Goal: Task Accomplishment & Management: Manage account settings

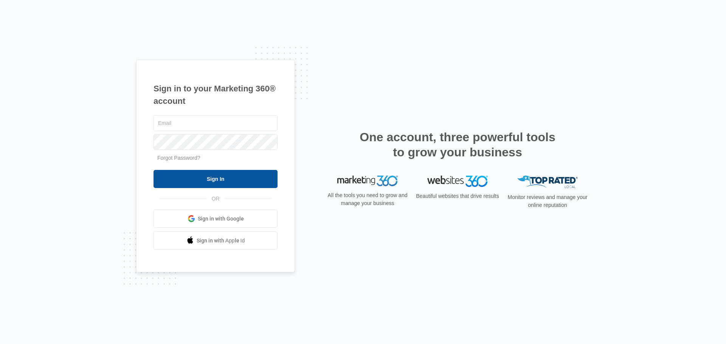
type input "192liquornsmoke@gmail.com"
click at [264, 183] on input "Sign In" at bounding box center [216, 179] width 124 height 18
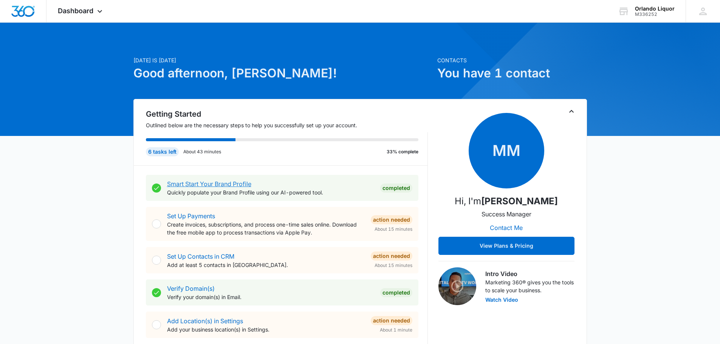
click at [209, 183] on link "Smart Start Your Brand Profile" at bounding box center [209, 184] width 84 height 8
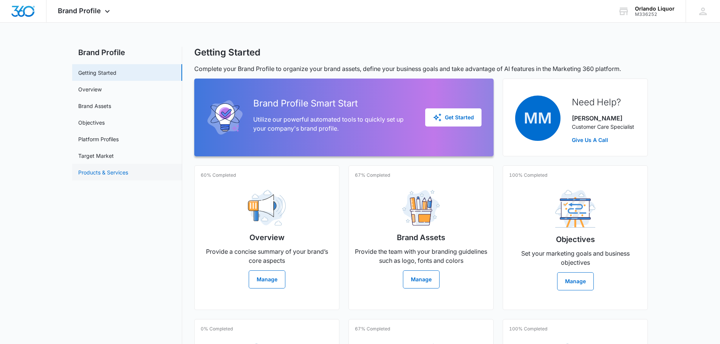
click at [123, 172] on link "Products & Services" at bounding box center [103, 173] width 50 height 8
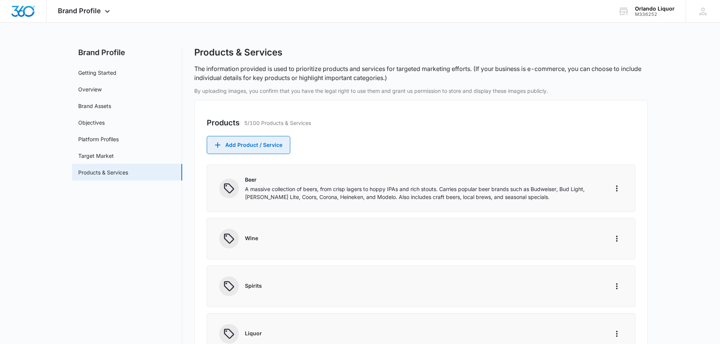
click at [243, 146] on button "Add Product / Service" at bounding box center [249, 145] width 84 height 18
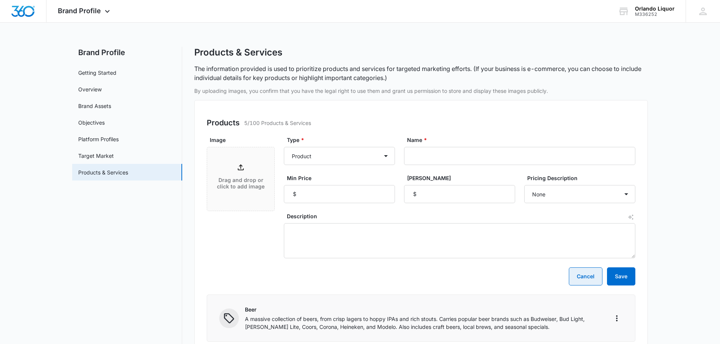
click at [578, 275] on button "Cancel" at bounding box center [586, 277] width 34 height 18
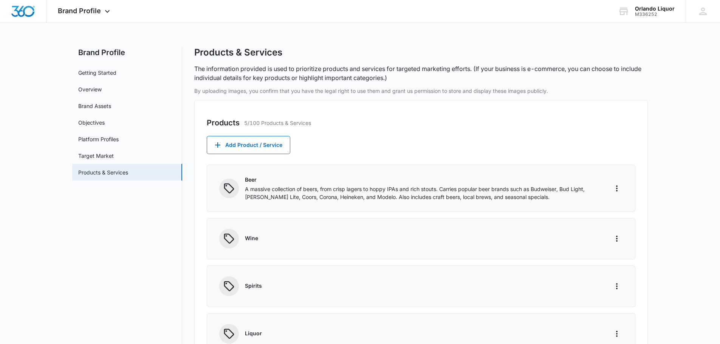
click at [230, 188] on icon at bounding box center [229, 189] width 12 height 12
click at [243, 151] on button "Add Product / Service" at bounding box center [249, 145] width 84 height 18
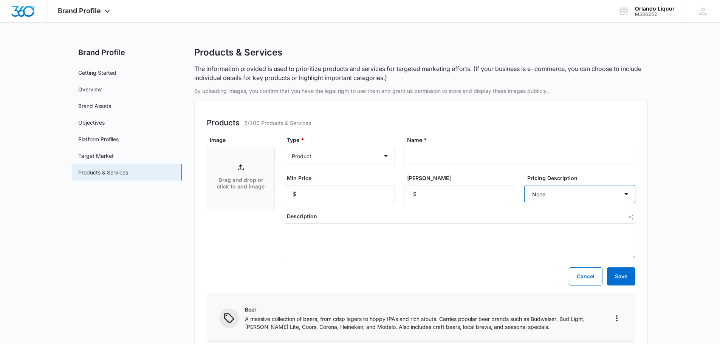
click at [571, 191] on select "None Each Per month Per year Per hour Per day" at bounding box center [579, 194] width 111 height 18
drag, startPoint x: 545, startPoint y: 119, endPoint x: 541, endPoint y: 120, distance: 3.9
click at [545, 119] on div "Products 5/100 Products & Services" at bounding box center [421, 122] width 429 height 11
click at [360, 151] on select "Product Product category Service Service category" at bounding box center [339, 156] width 111 height 18
click at [284, 147] on select "Product Product category Service Service category" at bounding box center [339, 156] width 111 height 18
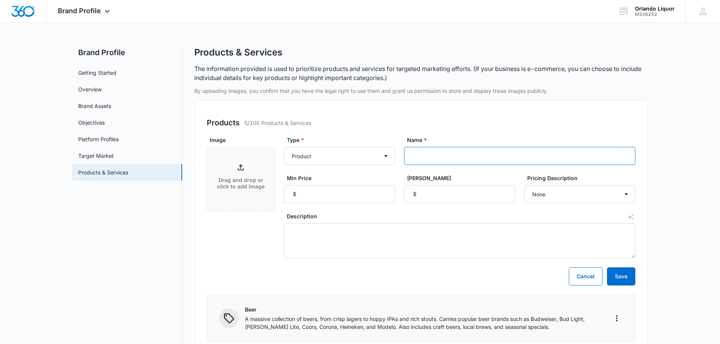
click at [422, 161] on input "Name *" at bounding box center [519, 156] width 231 height 18
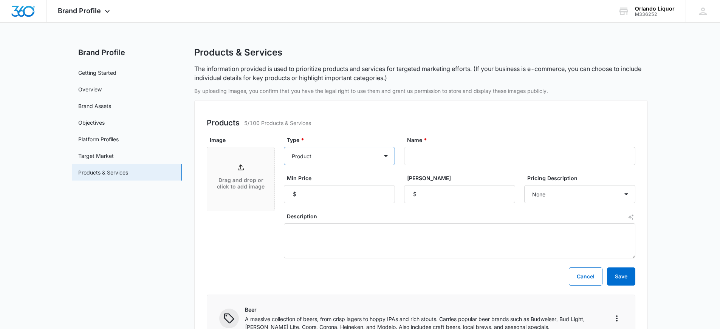
click at [388, 156] on select "Product Product category Service Service category" at bounding box center [339, 156] width 111 height 18
click at [284, 147] on select "Product Product category Service Service category" at bounding box center [339, 156] width 111 height 18
click at [440, 157] on input "Name *" at bounding box center [519, 156] width 231 height 18
paste input "Maker's [PERSON_NAME]"
type input "Maker's [PERSON_NAME]"
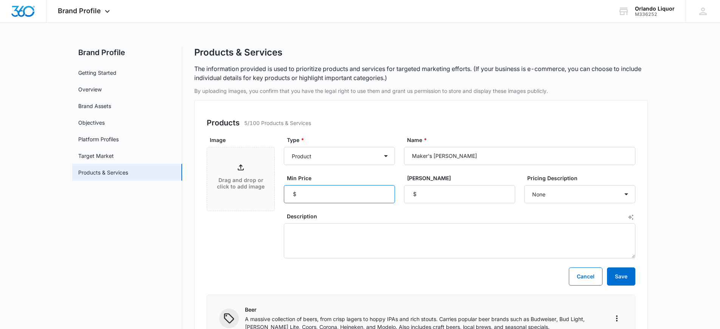
click at [335, 191] on input "Min Price" at bounding box center [339, 194] width 111 height 18
click at [374, 194] on input "Min Price" at bounding box center [339, 194] width 111 height 18
type input "3"
click at [653, 159] on main "Brand Profile Getting Started Overview Brand Assets Objectives Platform Profile…" at bounding box center [360, 313] width 720 height 533
click at [372, 198] on input "Min Price" at bounding box center [339, 194] width 111 height 18
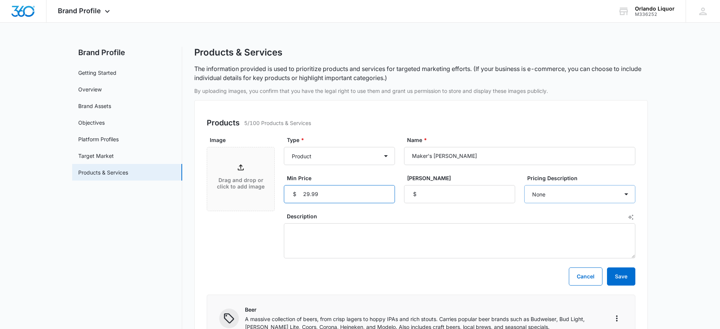
type input "29.99"
click at [595, 196] on select "None Each Per month Per year Per hour Per day" at bounding box center [579, 194] width 111 height 18
select select "each"
click at [524, 185] on select "None Each Per month Per year Per hour Per day" at bounding box center [579, 194] width 111 height 18
click at [655, 213] on main "Brand Profile Getting Started Overview Brand Assets Objectives Platform Profile…" at bounding box center [360, 313] width 720 height 533
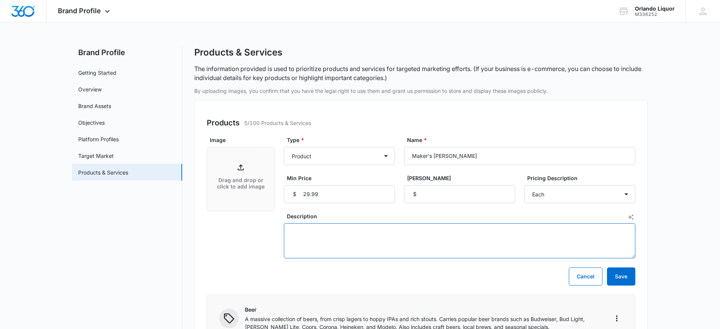
click at [350, 235] on textarea "Description" at bounding box center [460, 240] width 352 height 35
paste textarea "[US_STATE]- Smooth and approachable with an easy finish, a true contrast to hot…"
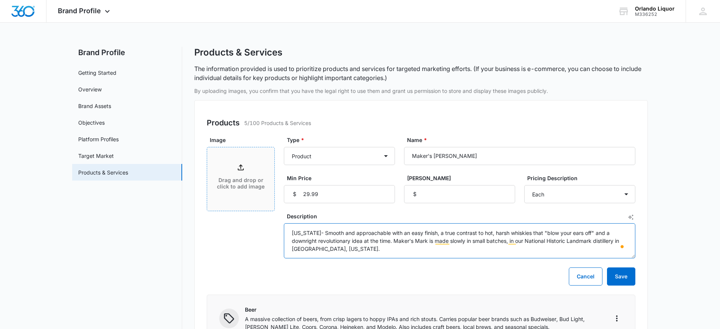
type textarea "[US_STATE]- Smooth and approachable with an easy finish, a true contrast to hot…"
click at [246, 173] on div "Drag and drop or click to add image" at bounding box center [240, 179] width 67 height 33
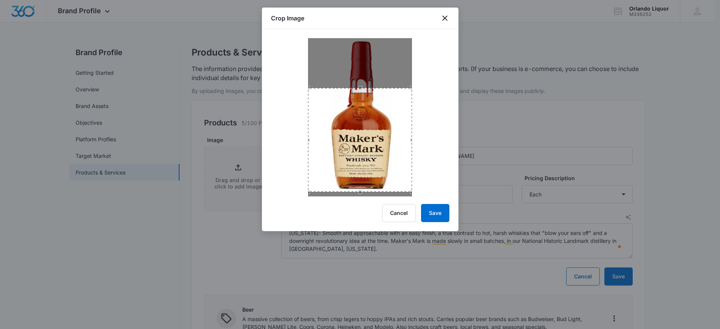
click at [353, 158] on div "Use the arrow keys to move the crop selection area" at bounding box center [360, 140] width 104 height 104
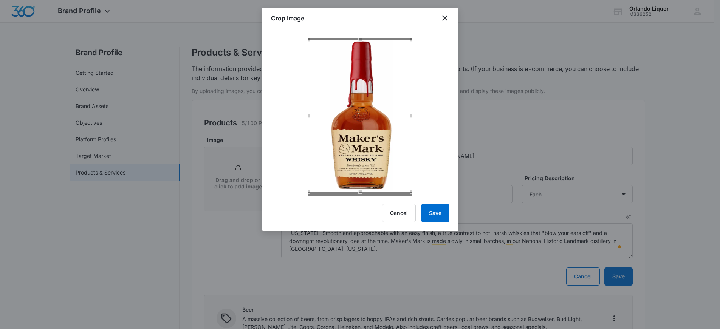
click at [355, 40] on div "Use the arrow keys to move the crop selection area" at bounding box center [360, 40] width 104 height 0
click at [440, 209] on button "Save" at bounding box center [435, 213] width 28 height 18
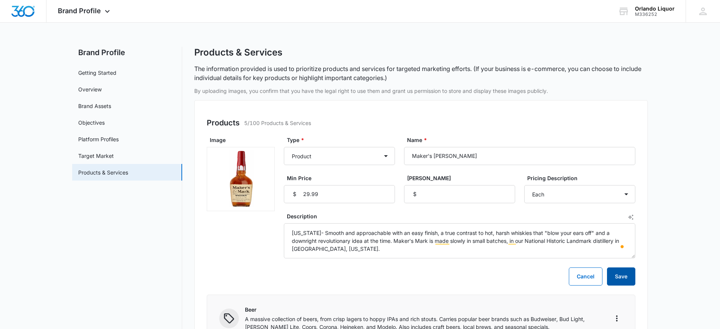
click at [630, 280] on button "Save" at bounding box center [621, 277] width 28 height 18
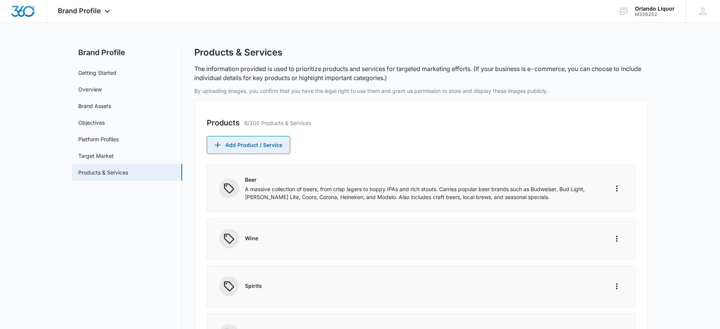
click at [239, 146] on button "Add Product / Service" at bounding box center [249, 145] width 84 height 18
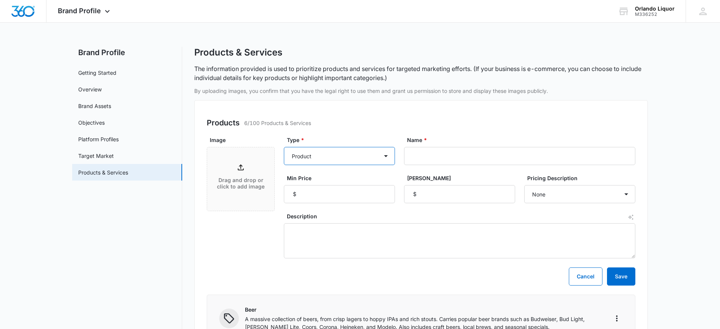
click at [366, 155] on select "Product Product category Service Service category" at bounding box center [339, 156] width 111 height 18
click at [284, 147] on select "Product Product category Service Service category" at bounding box center [339, 156] width 111 height 18
click at [451, 150] on input "Name *" at bounding box center [519, 156] width 231 height 18
paste input "[PERSON_NAME] Black Label Blended Scotch"
type input "[PERSON_NAME] Black Label Blended Scotch"
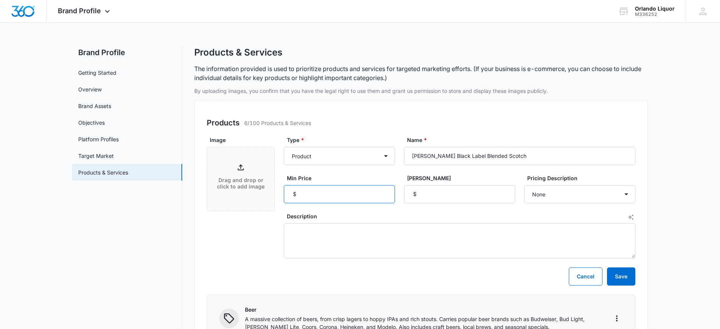
click at [344, 194] on input "Min Price" at bounding box center [339, 194] width 111 height 18
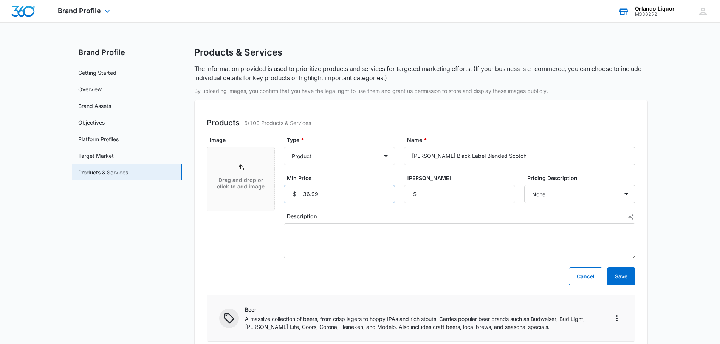
type input "36.99"
click at [400, 239] on textarea "Description" at bounding box center [460, 240] width 352 height 35
paste textarea "Scotland - 40.0% - Indulge in the unmistakably big-tasting and vibrant [PERSON_…"
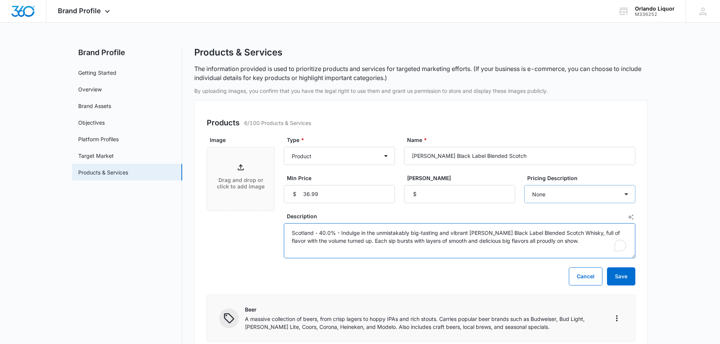
type textarea "Scotland - 40.0% - Indulge in the unmistakably big-tasting and vibrant [PERSON_…"
click at [611, 197] on select "None Each Per month Per year Per hour Per day" at bounding box center [579, 194] width 111 height 18
select select "each"
click at [524, 185] on select "None Each Per month Per year Per hour Per day" at bounding box center [579, 194] width 111 height 18
click at [620, 281] on button "Save" at bounding box center [621, 277] width 28 height 18
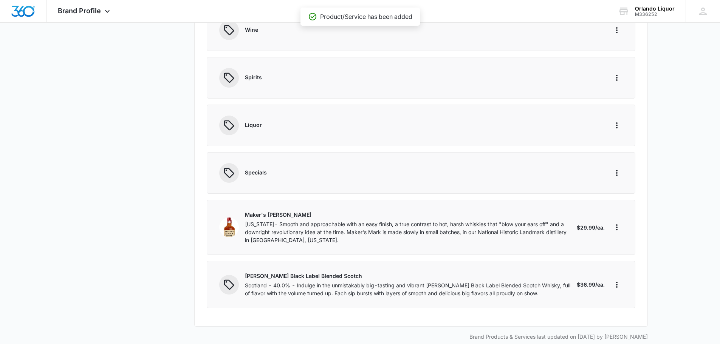
scroll to position [220, 0]
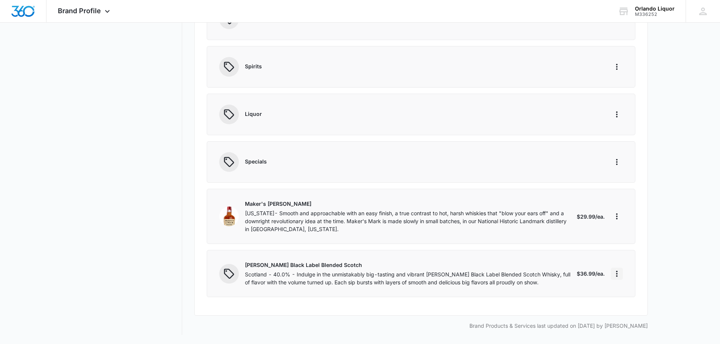
click at [619, 273] on icon "More" at bounding box center [617, 274] width 9 height 9
click at [632, 295] on div "Edit" at bounding box center [628, 295] width 16 height 5
select select "each"
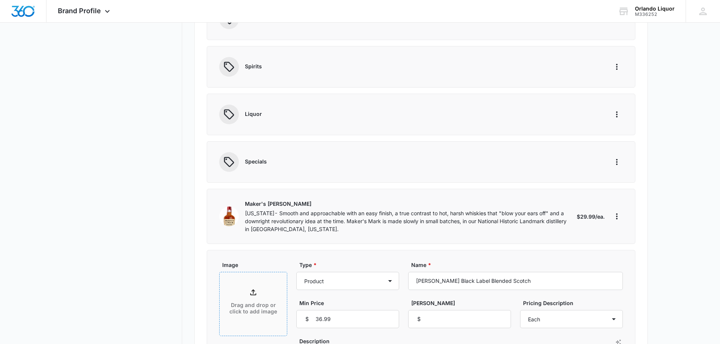
click at [250, 299] on div "Drag and drop or click to add image" at bounding box center [253, 304] width 67 height 33
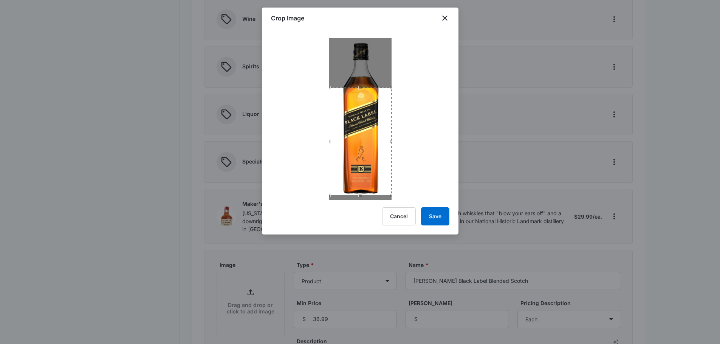
click at [368, 88] on div "Use the arrow keys to move the crop selection area" at bounding box center [360, 88] width 63 height 0
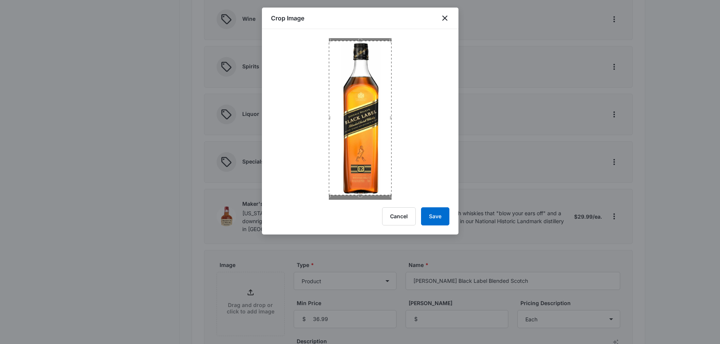
click at [354, 41] on div "Use the arrow keys to move the crop selection area" at bounding box center [360, 41] width 63 height 0
click at [439, 218] on button "Save" at bounding box center [435, 217] width 28 height 18
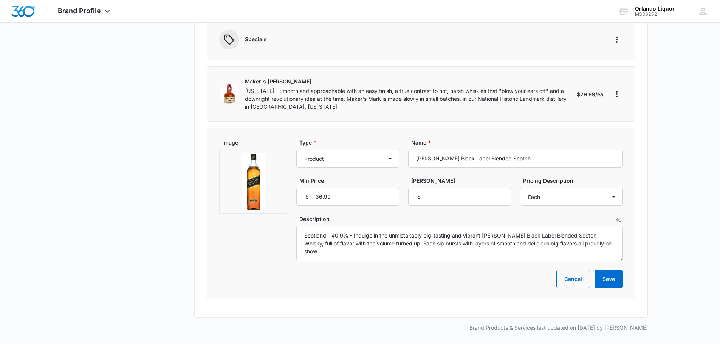
scroll to position [344, 0]
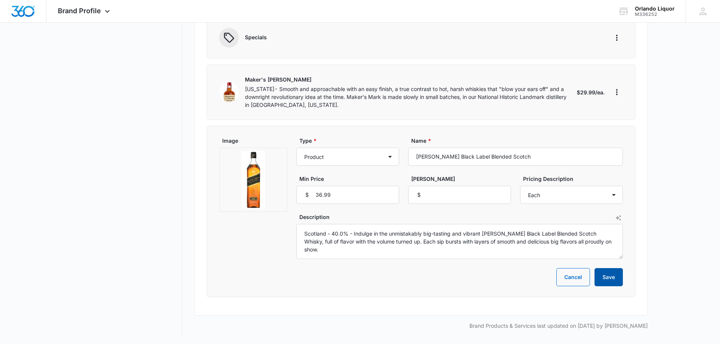
click at [607, 276] on button "Save" at bounding box center [609, 277] width 28 height 18
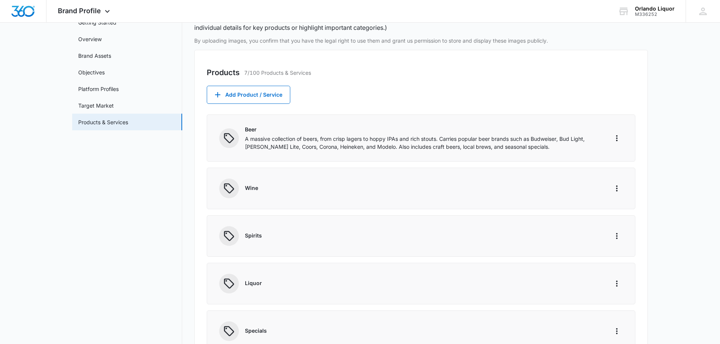
scroll to position [0, 0]
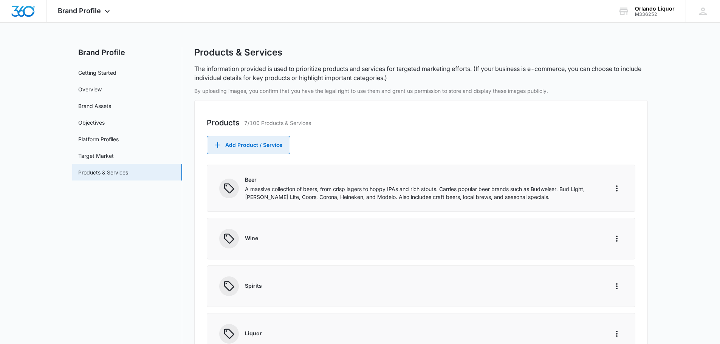
click at [261, 148] on button "Add Product / Service" at bounding box center [249, 145] width 84 height 18
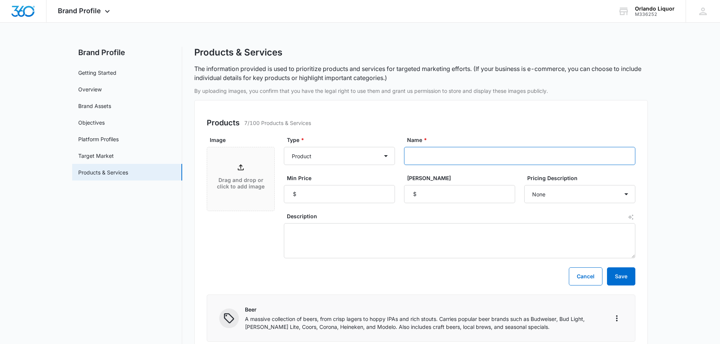
click at [423, 152] on input "Name *" at bounding box center [519, 156] width 231 height 18
paste input "[PERSON_NAME] Blended Scotch"
type input "[PERSON_NAME] Blended Scotch"
click at [334, 194] on input "Min Price" at bounding box center [339, 194] width 111 height 18
type input "33.99"
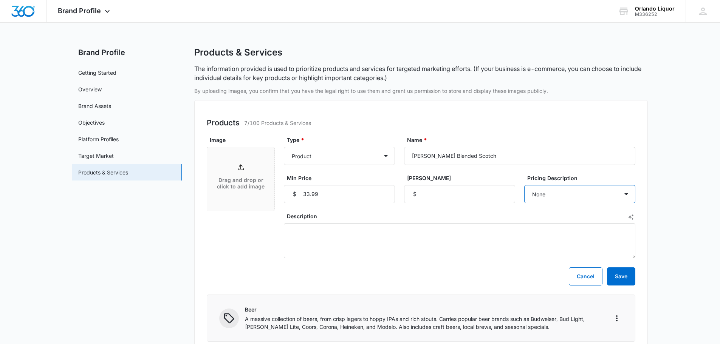
click at [577, 197] on select "None Each Per month Per year Per hour Per day" at bounding box center [579, 194] width 111 height 18
select select "each"
click at [524, 185] on select "None Each Per month Per year Per hour Per day" at bounding box center [579, 194] width 111 height 18
click at [317, 230] on textarea "Description" at bounding box center [460, 240] width 352 height 35
paste textarea "Scotland- A Scotch of unusual subtlety and refinement. Up to 40 of the finest m…"
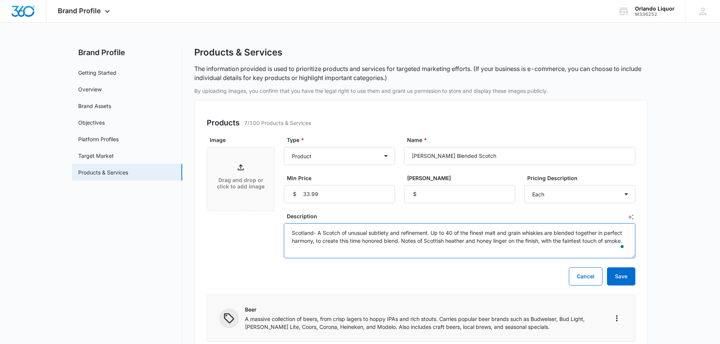
type textarea "Scotland- A Scotch of unusual subtlety and refinement. Up to 40 of the finest m…"
click at [245, 169] on icon at bounding box center [240, 167] width 9 height 9
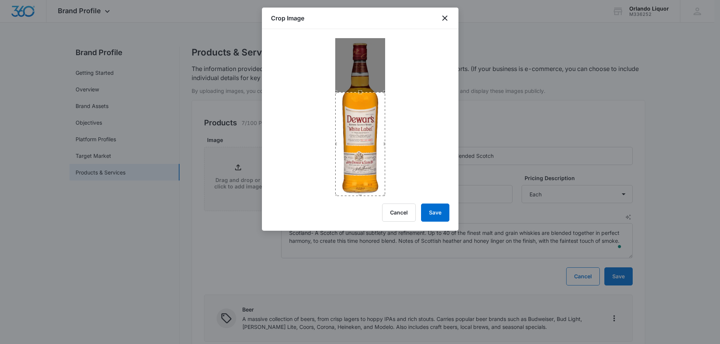
click at [362, 197] on div "Crop Image Cancel Save" at bounding box center [360, 119] width 197 height 223
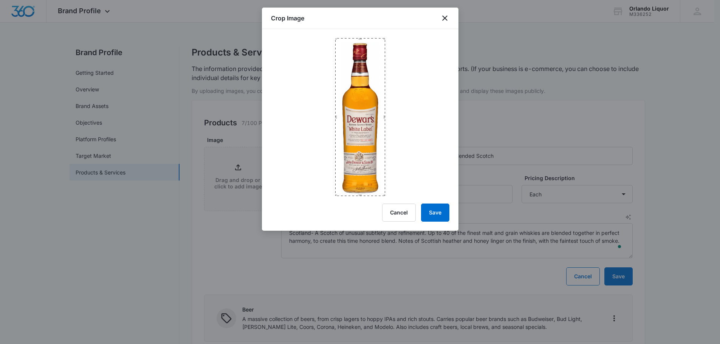
click at [361, 37] on div at bounding box center [360, 112] width 197 height 167
click at [442, 211] on button "Save" at bounding box center [435, 213] width 28 height 18
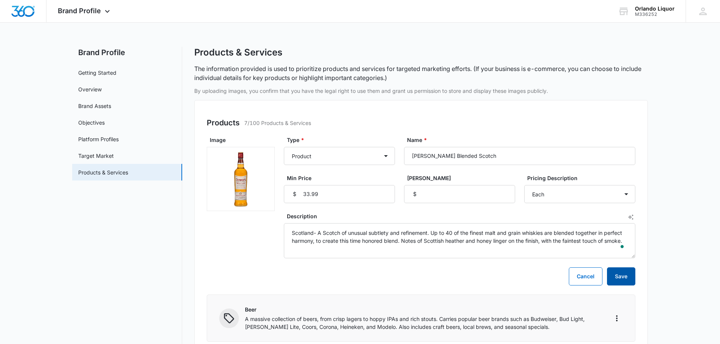
click at [623, 277] on button "Save" at bounding box center [621, 277] width 28 height 18
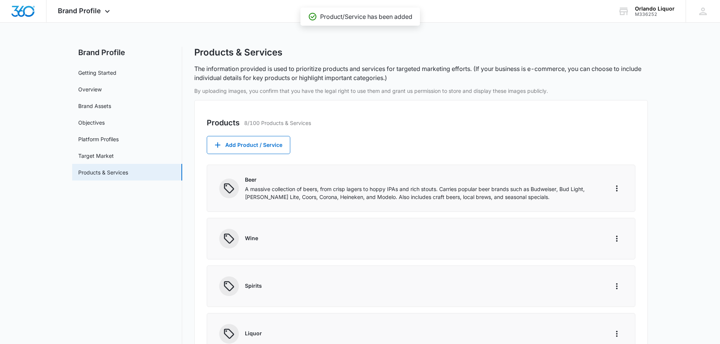
click at [257, 135] on div "Products 8/100 Products & Services Add Product / Service Beer A massive collect…" at bounding box center [421, 348] width 454 height 497
click at [260, 143] on button "Add Product / Service" at bounding box center [249, 145] width 84 height 18
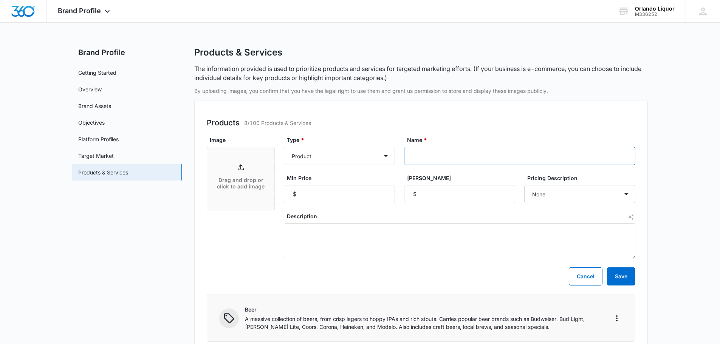
click at [450, 155] on input "Name *" at bounding box center [519, 156] width 231 height 18
paste input "Grants Triple Wood Blended Scotch Whisky"
type input "Grants Triple Wood Blended Scotch Whisky"
click at [333, 196] on input "Min Price" at bounding box center [339, 194] width 111 height 18
type input "17.99"
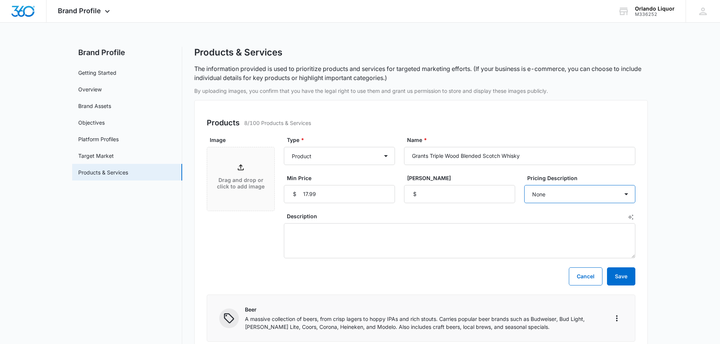
click at [590, 194] on select "None Each Per month Per year Per hour Per day" at bounding box center [579, 194] width 111 height 18
select select "each"
click at [524, 185] on select "None Each Per month Per year Per hour Per day" at bounding box center [579, 194] width 111 height 18
click at [323, 233] on textarea "Description" at bounding box center [460, 240] width 352 height 35
paste textarea "Scotland - 40.000% - Grant's Triple Wood Whisky is aged in three distinct [PERS…"
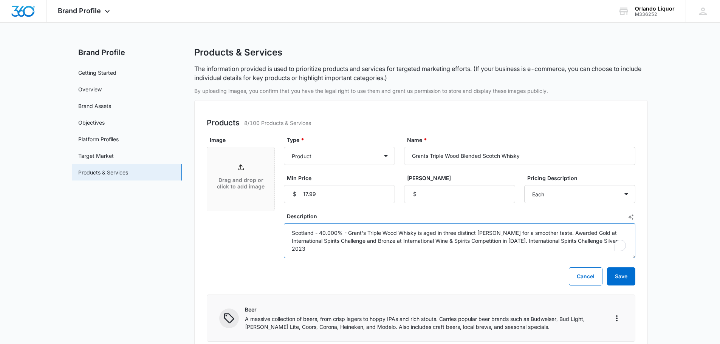
type textarea "Scotland - 40.000% - Grant's Triple Wood Whisky is aged in three distinct [PERS…"
click at [238, 169] on icon at bounding box center [241, 167] width 6 height 6
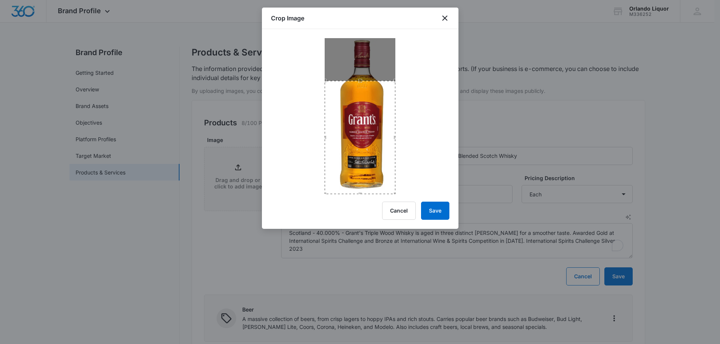
click at [358, 196] on div "Crop Image Cancel Save" at bounding box center [360, 119] width 197 height 222
click at [361, 84] on div "Use the arrow keys to move the crop selection area" at bounding box center [360, 137] width 71 height 113
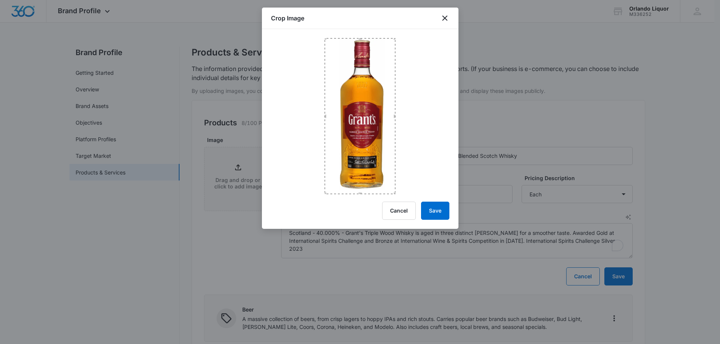
click at [354, 33] on div at bounding box center [360, 111] width 197 height 165
click at [436, 209] on button "Save" at bounding box center [435, 211] width 28 height 18
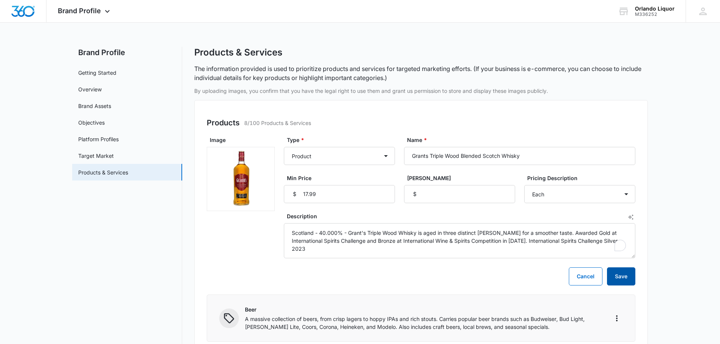
click at [625, 279] on button "Save" at bounding box center [621, 277] width 28 height 18
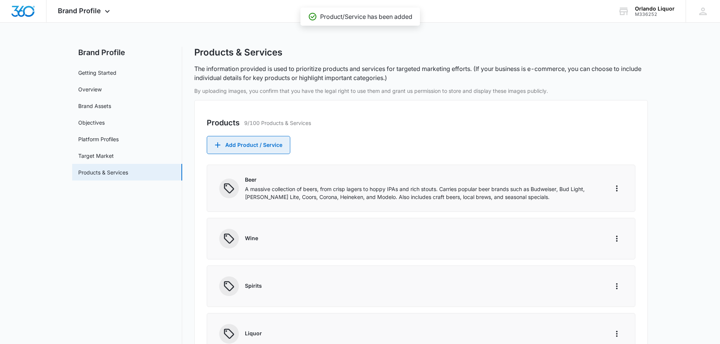
click at [263, 151] on button "Add Product / Service" at bounding box center [249, 145] width 84 height 18
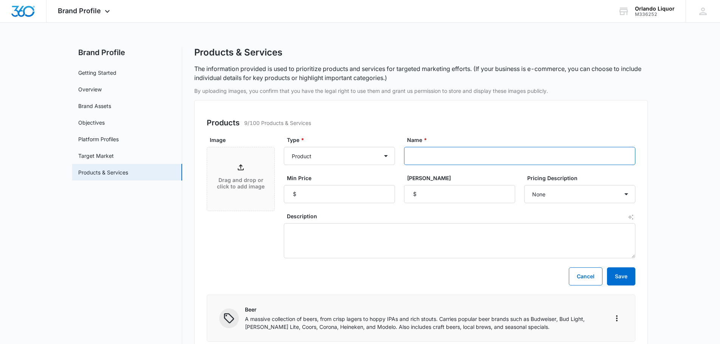
click at [432, 156] on input "Name *" at bounding box center [519, 156] width 231 height 18
paste input "Chivas Regal Blended Scotch Whisky"
type input "Chivas Regal Blended Scotch Whisky"
click at [317, 196] on input "Min Price" at bounding box center [339, 194] width 111 height 18
click at [323, 196] on input "Min Price" at bounding box center [339, 194] width 111 height 18
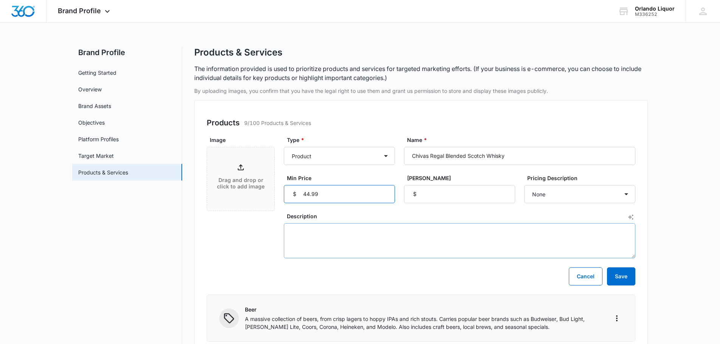
type input "44.99"
click at [344, 246] on textarea "Description" at bounding box center [460, 240] width 352 height 35
click at [410, 238] on textarea "Description" at bounding box center [460, 240] width 352 height 35
paste textarea "Scotland- Smooth, rich, and generous, Chivas Regal 12 is an expression of a uni…"
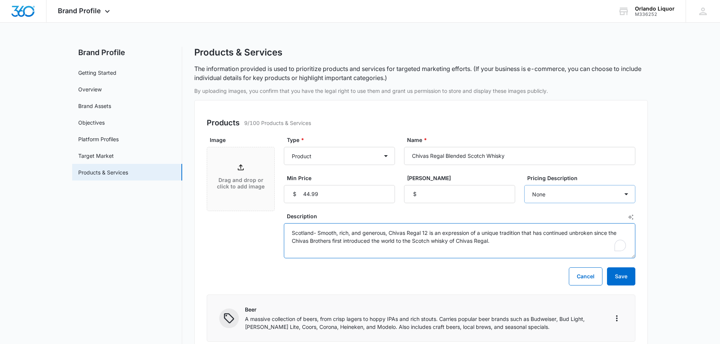
type textarea "Scotland- Smooth, rich, and generous, Chivas Regal 12 is an expression of a uni…"
click at [589, 192] on select "None Each Per month Per year Per hour Per day" at bounding box center [579, 194] width 111 height 18
select select "each"
click at [524, 185] on select "None Each Per month Per year Per hour Per day" at bounding box center [579, 194] width 111 height 18
click at [234, 164] on div "Drag and drop or click to add image" at bounding box center [240, 179] width 67 height 33
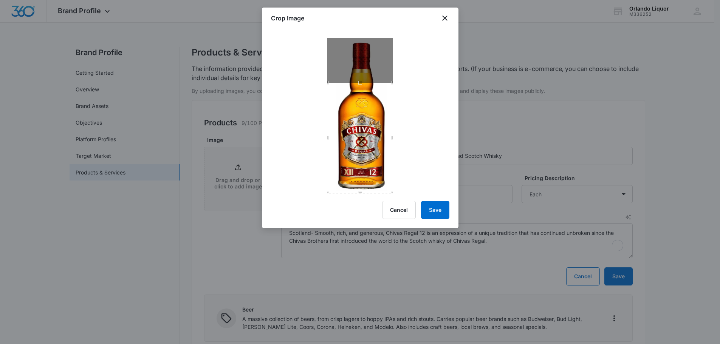
click at [360, 195] on div "Crop Image Cancel Save" at bounding box center [360, 118] width 197 height 221
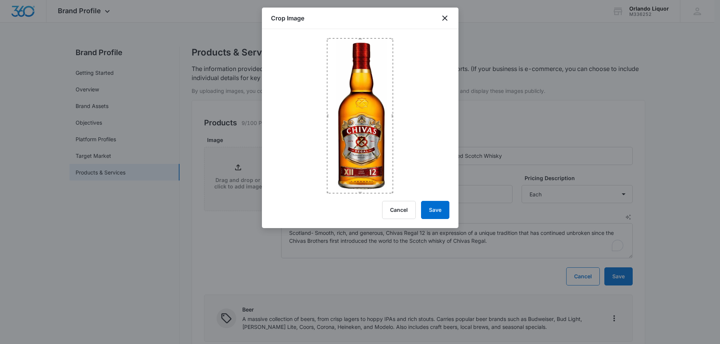
click at [352, 36] on div at bounding box center [360, 111] width 197 height 164
click at [435, 205] on button "Save" at bounding box center [435, 210] width 28 height 18
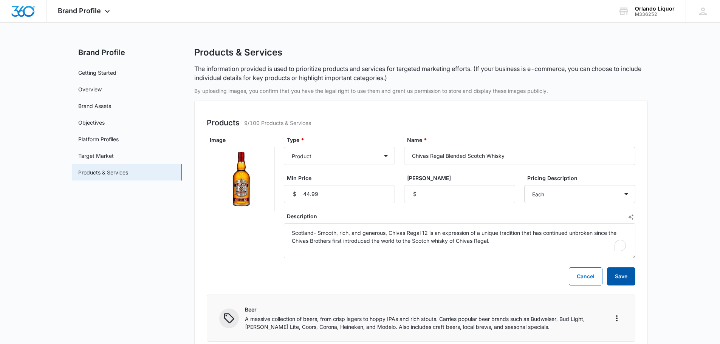
click at [626, 274] on button "Save" at bounding box center [621, 277] width 28 height 18
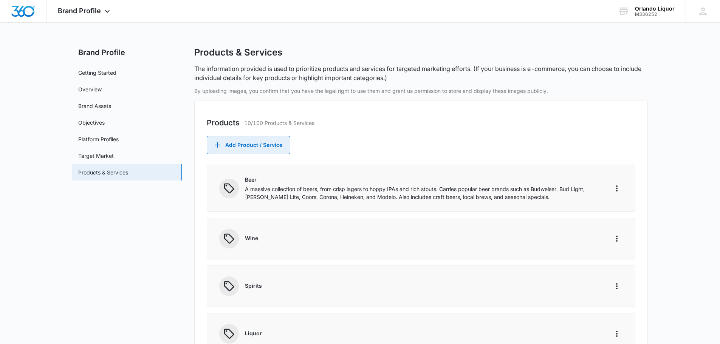
click at [243, 146] on button "Add Product / Service" at bounding box center [249, 145] width 84 height 18
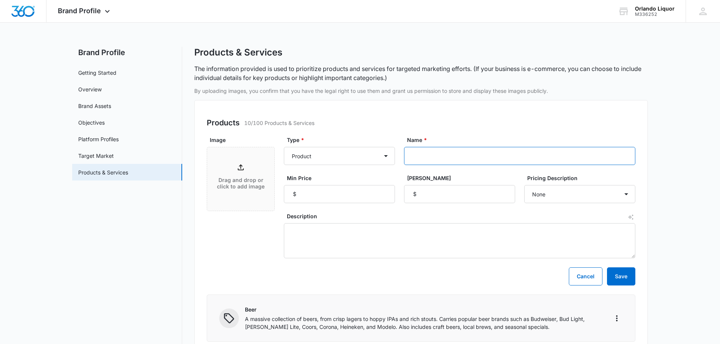
click at [424, 158] on input "Name *" at bounding box center [519, 156] width 231 height 18
paste input "[PERSON_NAME] Red Label Blended Scotch"
type input "[PERSON_NAME] Red Label Blended Scotch"
click at [319, 195] on input "Min Price" at bounding box center [339, 194] width 111 height 18
type input "21.99"
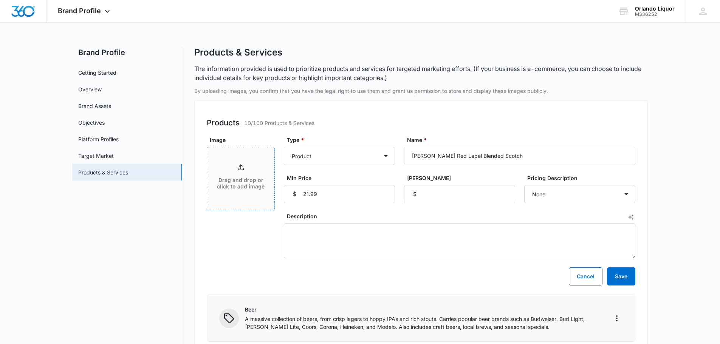
click at [238, 171] on icon at bounding box center [240, 167] width 9 height 9
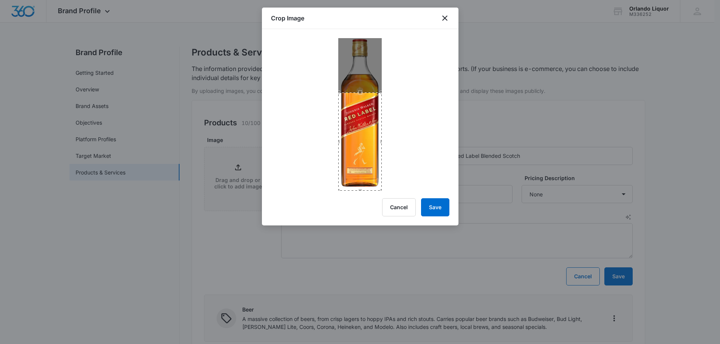
click at [360, 192] on div "Crop Image Cancel Save" at bounding box center [360, 117] width 197 height 218
click at [355, 34] on div at bounding box center [360, 110] width 197 height 162
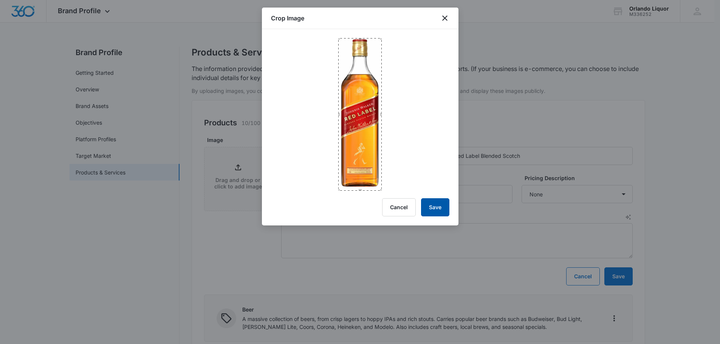
click at [442, 206] on button "Save" at bounding box center [435, 207] width 28 height 18
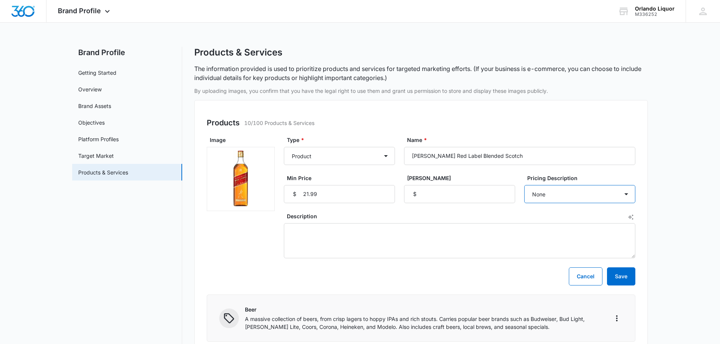
click at [562, 198] on select "None Each Per month Per year Per hour Per day" at bounding box center [579, 194] width 111 height 18
select select "each"
click at [524, 185] on select "None Each Per month Per year Per hour Per day" at bounding box center [579, 194] width 111 height 18
click at [411, 238] on textarea "Description" at bounding box center [460, 240] width 352 height 35
paste textarea "Scotland - 40.0% - [PERSON_NAME] Red Label Blended Scotch Whisky blends up to 3…"
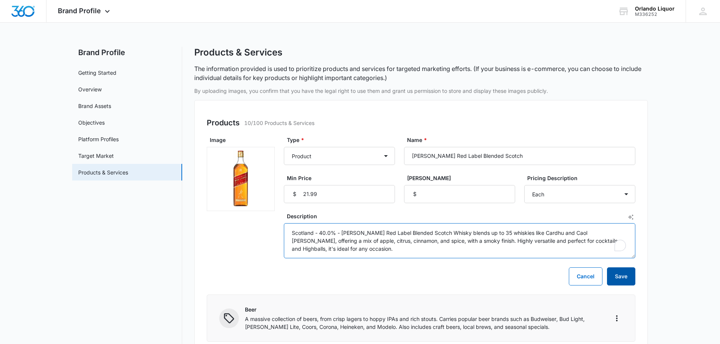
type textarea "Scotland - 40.0% - [PERSON_NAME] Red Label Blended Scotch Whisky blends up to 3…"
click at [627, 276] on button "Save" at bounding box center [621, 277] width 28 height 18
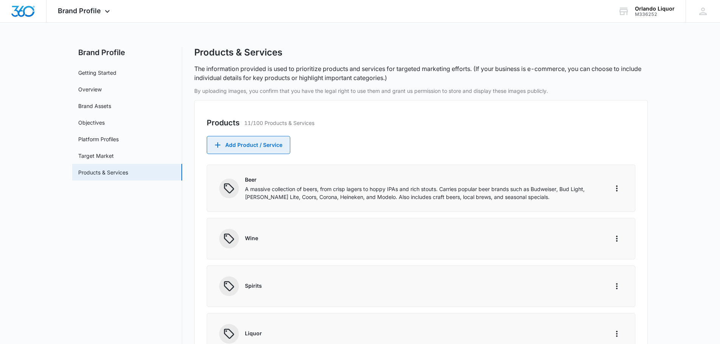
click at [261, 147] on button "Add Product / Service" at bounding box center [249, 145] width 84 height 18
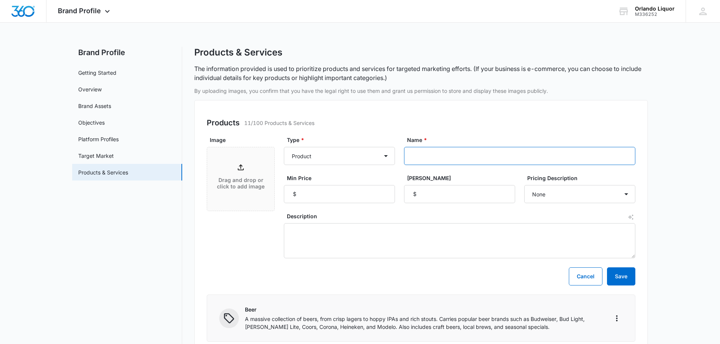
click at [425, 157] on input "Name *" at bounding box center [519, 156] width 231 height 18
paste input "[PERSON_NAME] Double Black Blended Scotch"
type input "[PERSON_NAME] Double Black Blended Scotch"
click at [233, 177] on p "Drag and drop or click to add image" at bounding box center [241, 183] width 52 height 13
click at [237, 188] on p "Drag and drop or click to add image" at bounding box center [241, 183] width 52 height 13
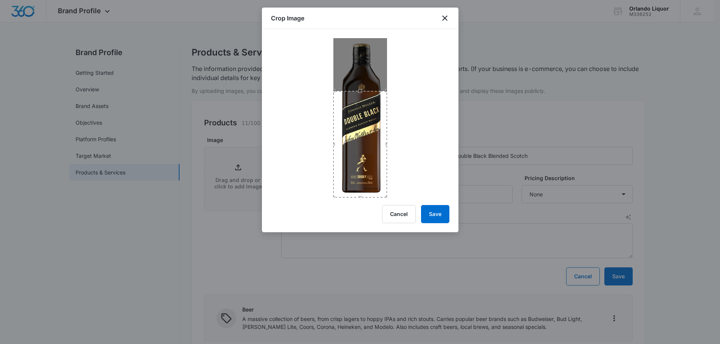
click at [363, 200] on div "Crop Image Cancel Save" at bounding box center [360, 120] width 197 height 225
click at [351, 37] on div at bounding box center [360, 113] width 197 height 169
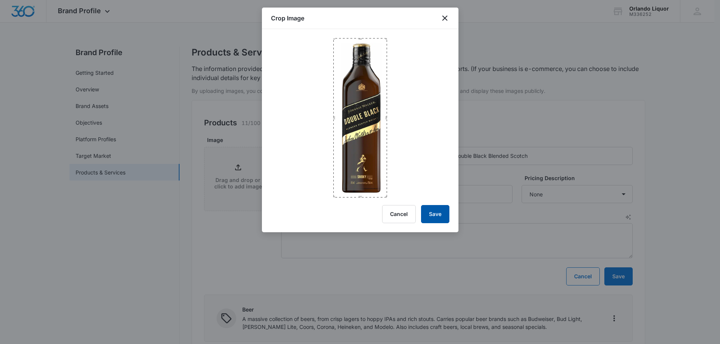
click at [437, 219] on button "Save" at bounding box center [435, 214] width 28 height 18
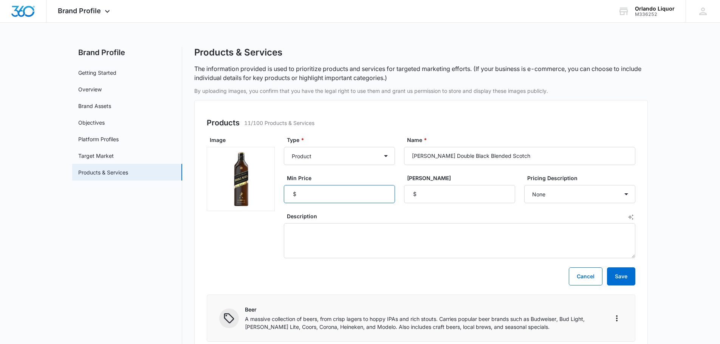
click at [328, 194] on input "Min Price" at bounding box center [339, 194] width 111 height 18
type input "44.99"
click at [605, 196] on select "None Each Per month Per year Per hour Per day" at bounding box center [579, 194] width 111 height 18
select select "each"
click at [524, 185] on select "None Each Per month Per year Per hour Per day" at bounding box center [579, 194] width 111 height 18
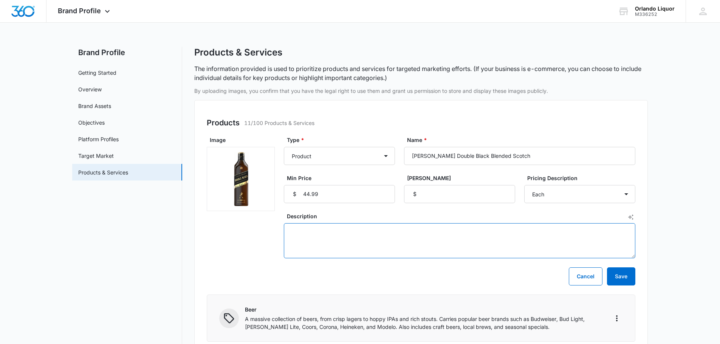
click at [343, 233] on textarea "Description" at bounding box center [460, 240] width 352 height 35
paste textarea "Scotland - 40.0% - Strongly influenced by powerful and peaty West Coast and Isl…"
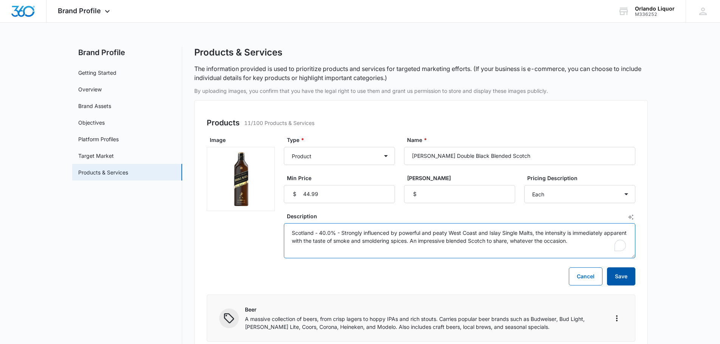
type textarea "Scotland - 40.0% - Strongly influenced by powerful and peaty West Coast and Isl…"
click at [629, 284] on button "Save" at bounding box center [621, 277] width 28 height 18
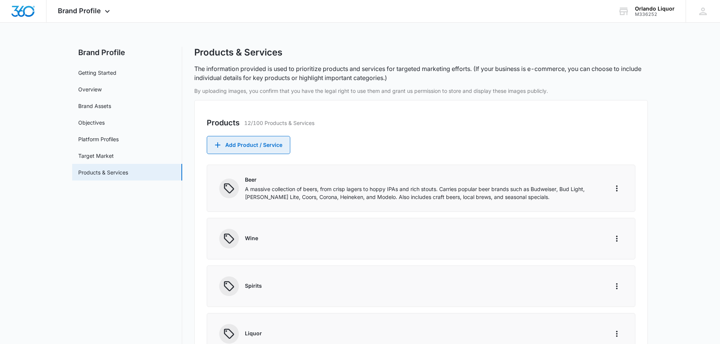
click at [253, 146] on button "Add Product / Service" at bounding box center [249, 145] width 84 height 18
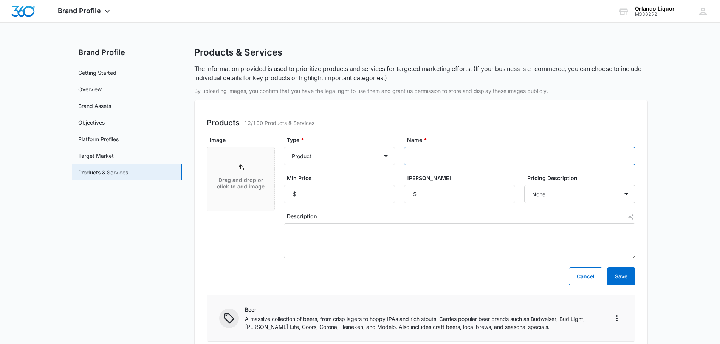
click at [432, 155] on input "Name *" at bounding box center [519, 156] width 231 height 18
paste input "[PERSON_NAME] 12 Year Blended Scotch"
type input "[PERSON_NAME] 12 Year Blended Scotch"
click at [354, 197] on input "Min Price" at bounding box center [339, 194] width 111 height 18
type input "38.99"
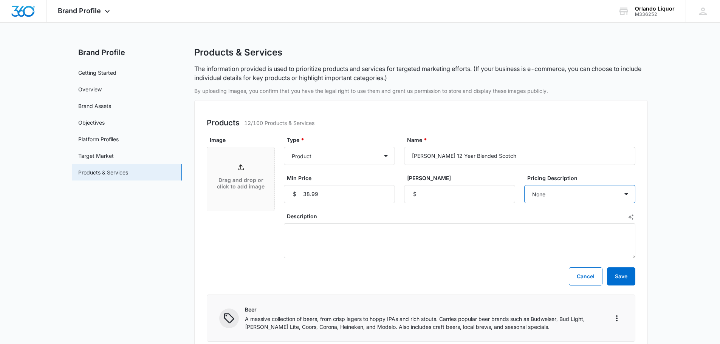
click at [606, 195] on select "None Each Per month Per year Per hour Per day" at bounding box center [579, 194] width 111 height 18
select select "each"
click at [524, 185] on select "None Each Per month Per year Per hour Per day" at bounding box center [579, 194] width 111 height 18
click at [243, 179] on p "Drag and drop or click to add image" at bounding box center [241, 183] width 52 height 13
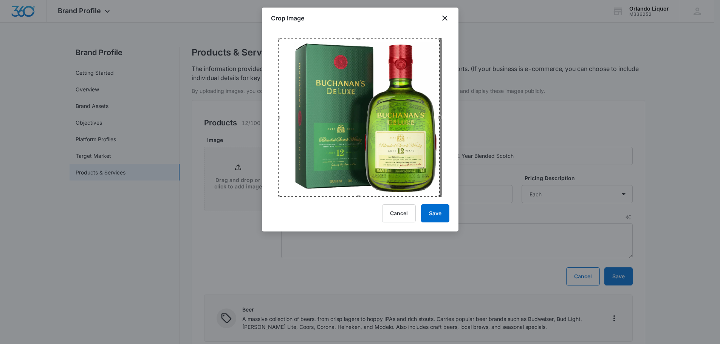
click at [276, 117] on div at bounding box center [360, 117] width 178 height 159
click at [453, 116] on div at bounding box center [360, 113] width 197 height 168
click at [441, 212] on button "Save" at bounding box center [435, 214] width 28 height 18
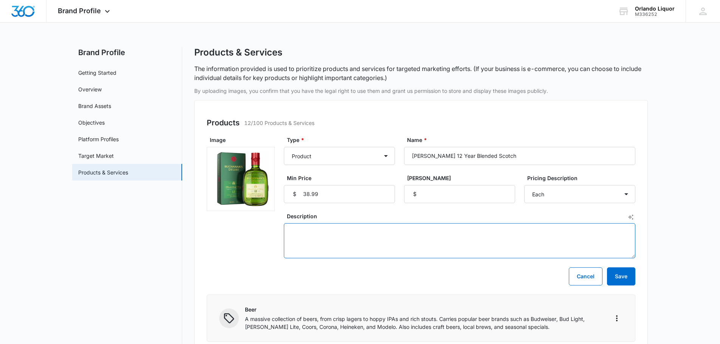
click at [307, 237] on textarea "Description" at bounding box center [460, 240] width 352 height 35
paste textarea "[DEMOGRAPHIC_DATA] - 40.0% - Born from over a century of experience, [PERSON_NA…"
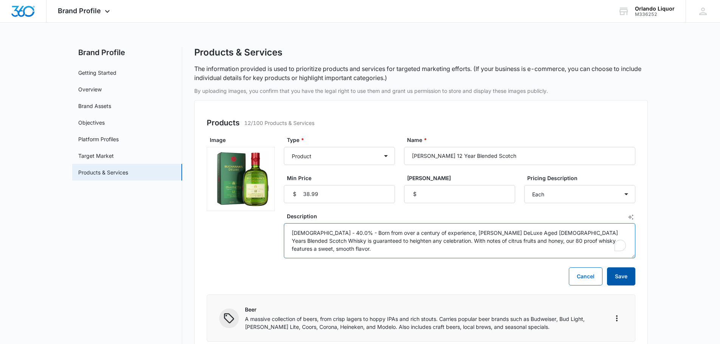
type textarea "[DEMOGRAPHIC_DATA] - 40.0% - Born from over a century of experience, [PERSON_NA…"
click at [616, 277] on button "Save" at bounding box center [621, 277] width 28 height 18
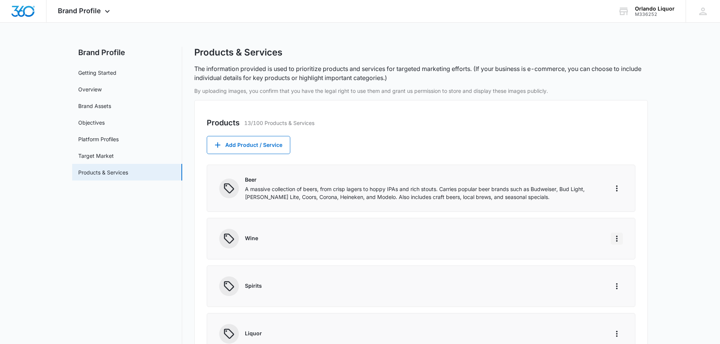
click at [617, 240] on icon "More" at bounding box center [617, 238] width 9 height 9
click at [631, 260] on div "Edit" at bounding box center [628, 259] width 16 height 5
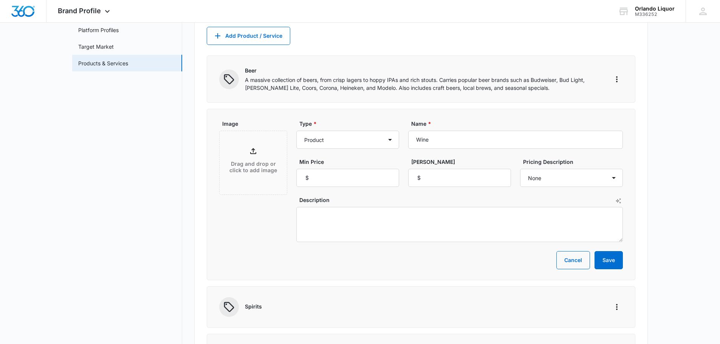
scroll to position [113, 0]
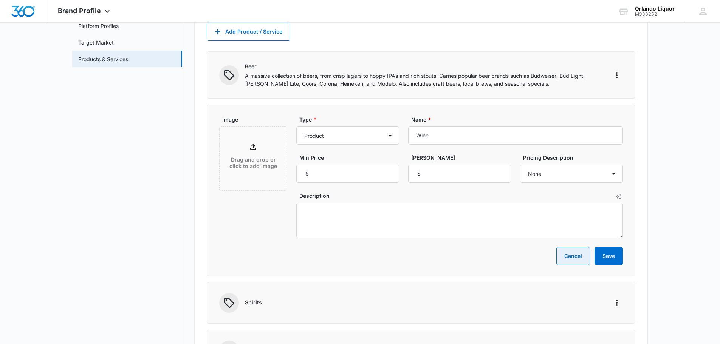
click at [566, 261] on button "Cancel" at bounding box center [574, 256] width 34 height 18
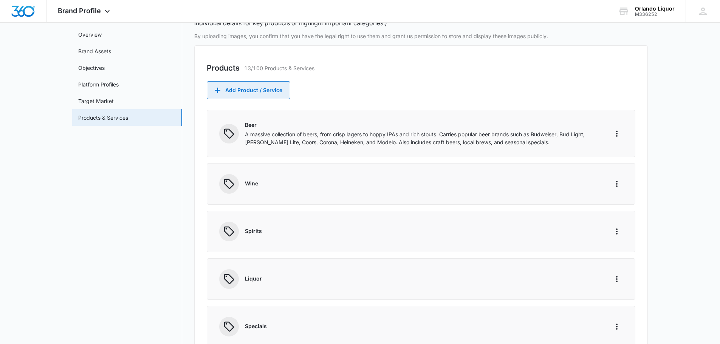
scroll to position [0, 0]
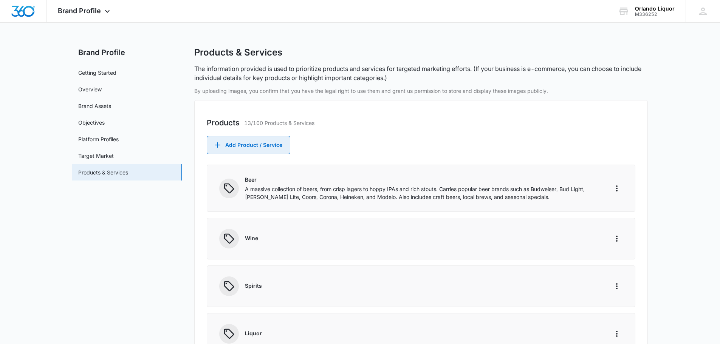
click at [261, 149] on button "Add Product / Service" at bounding box center [249, 145] width 84 height 18
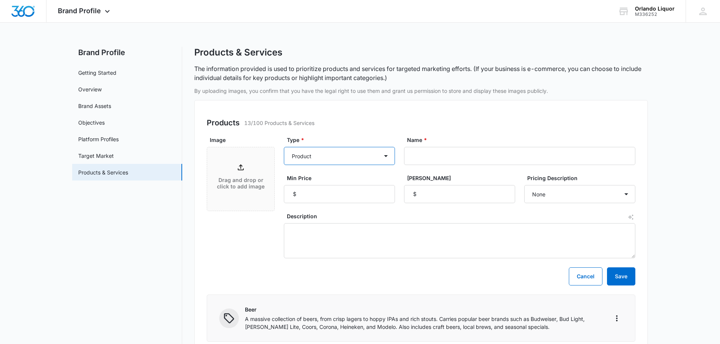
click at [321, 159] on select "Product Product category Service Service category" at bounding box center [339, 156] width 111 height 18
click at [284, 147] on select "Product Product category Service Service category" at bounding box center [339, 156] width 111 height 18
click at [375, 155] on select "Product Product category Service Service category" at bounding box center [339, 156] width 111 height 18
select select "product"
click at [284, 147] on select "Product Product category Service Service category" at bounding box center [339, 156] width 111 height 18
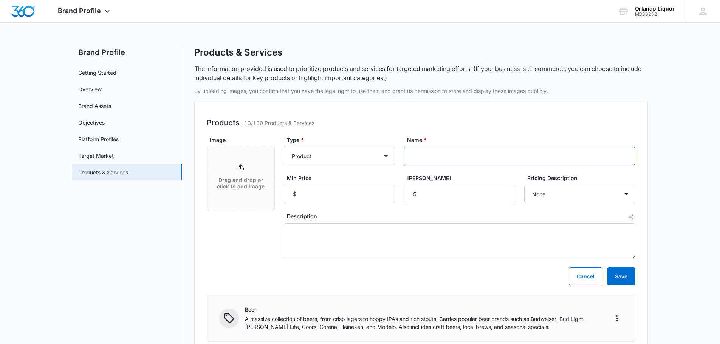
click at [453, 157] on input "Name *" at bounding box center [519, 156] width 231 height 18
paste input "[PERSON_NAME] 1942 Tequila"
type input "[PERSON_NAME] 1942 Tequila"
click at [323, 195] on input "Min Price" at bounding box center [339, 194] width 111 height 18
type input "189"
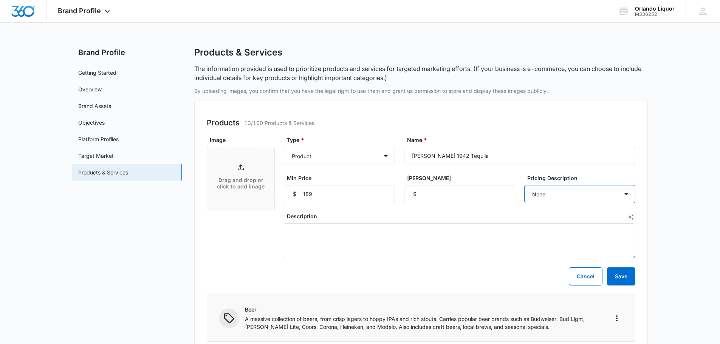
click at [574, 197] on select "None Each Per month Per year Per hour Per day" at bounding box center [579, 194] width 111 height 18
select select "each"
click at [524, 185] on select "None Each Per month Per year Per hour Per day" at bounding box center [579, 194] width 111 height 18
click at [404, 243] on textarea "Description" at bounding box center [460, 240] width 352 height 35
click at [322, 223] on div "Description" at bounding box center [460, 235] width 352 height 46
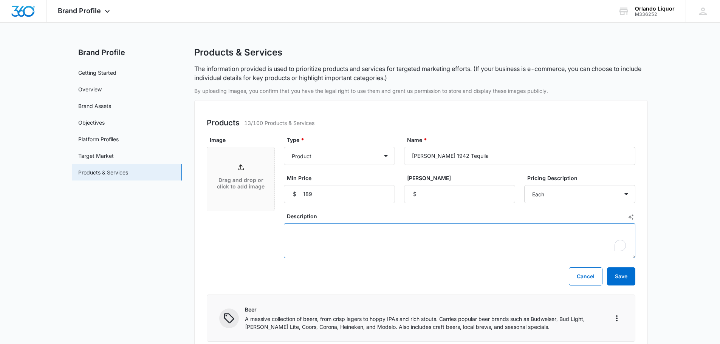
click at [322, 230] on textarea "Description" at bounding box center [460, 240] width 352 height 35
paste textarea "Mexico - 40.0% - [PERSON_NAME] 1942 [PERSON_NAME] is handcrafted in tribute to …"
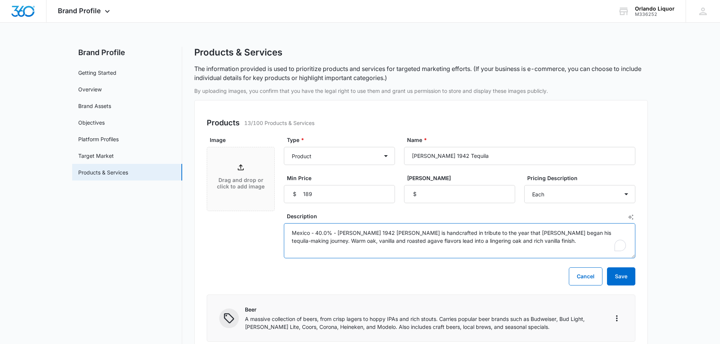
type textarea "Mexico - 40.0% - [PERSON_NAME] 1942 [PERSON_NAME] is handcrafted in tribute to …"
click at [247, 165] on div "Drag and drop or click to add image" at bounding box center [240, 179] width 67 height 33
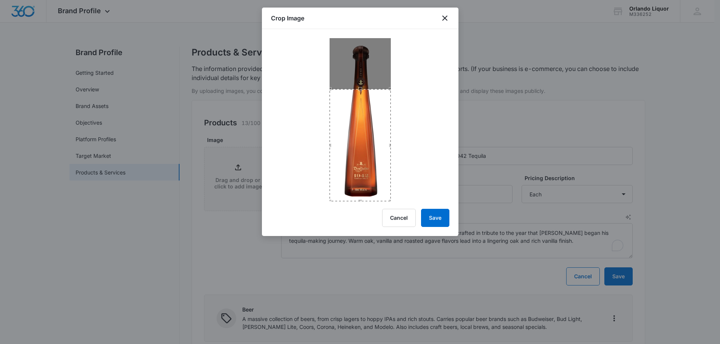
click at [360, 204] on div "Crop Image Cancel Save" at bounding box center [360, 122] width 197 height 229
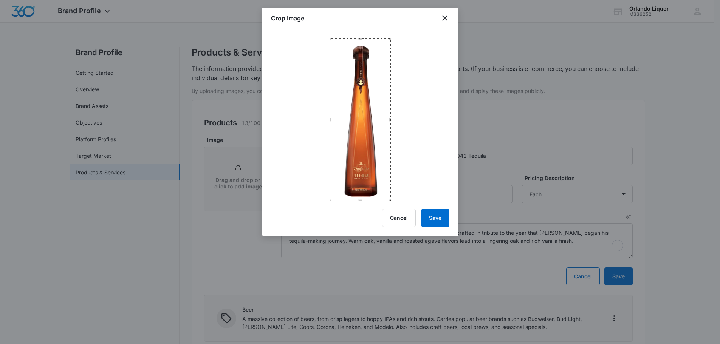
click at [353, 33] on div at bounding box center [360, 115] width 197 height 172
click at [442, 217] on button "Save" at bounding box center [435, 218] width 28 height 18
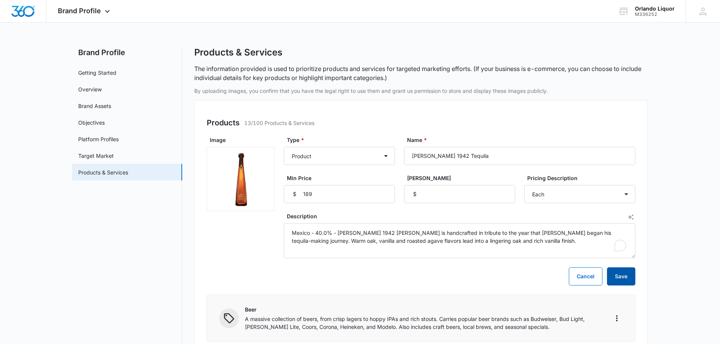
click at [625, 278] on button "Save" at bounding box center [621, 277] width 28 height 18
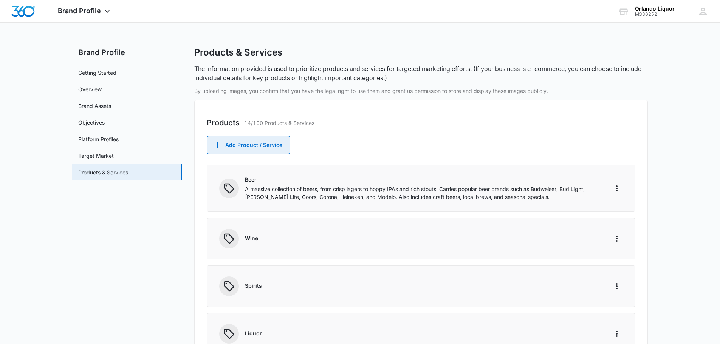
click at [271, 151] on button "Add Product / Service" at bounding box center [249, 145] width 84 height 18
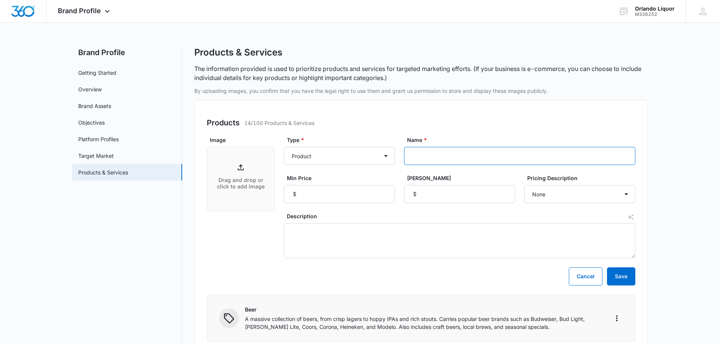
click at [465, 155] on input "Name *" at bounding box center [519, 156] width 231 height 18
paste input "[PERSON_NAME] Tequila"
type input "[PERSON_NAME] Tequila"
click at [347, 191] on input "Min Price" at bounding box center [339, 194] width 111 height 18
click at [321, 195] on input "Min Price" at bounding box center [339, 194] width 111 height 18
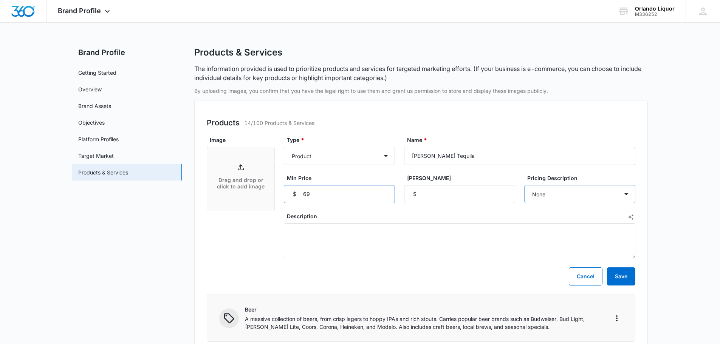
type input "69"
click at [561, 199] on select "None Each Per month Per year Per hour Per day" at bounding box center [579, 194] width 111 height 18
select select "each"
click at [524, 185] on select "None Each Per month Per year Per hour Per day" at bounding box center [579, 194] width 111 height 18
click at [346, 226] on textarea "Description" at bounding box center [460, 240] width 352 height 35
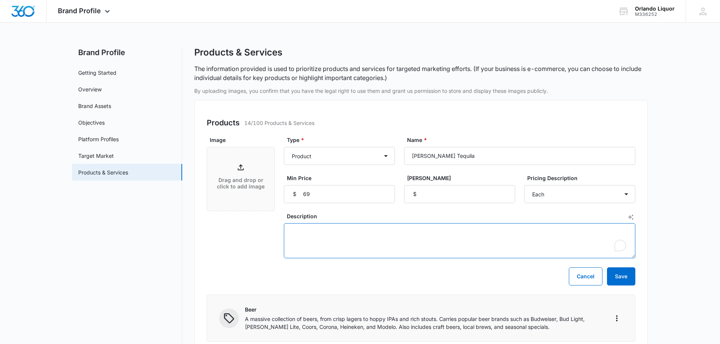
paste textarea "Mexico - 40.0% - [PERSON_NAME] is a testament to the craft of making a superior…"
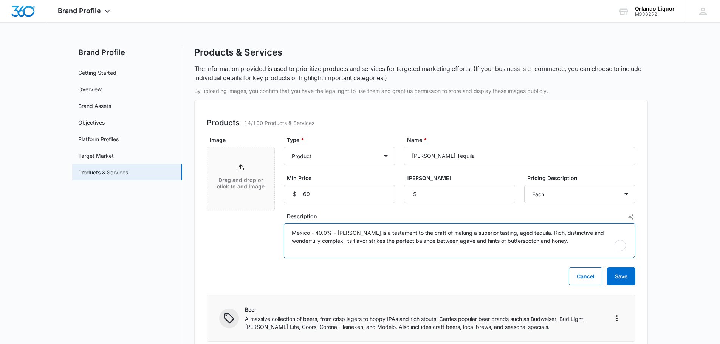
type textarea "Mexico - 40.0% - [PERSON_NAME] is a testament to the craft of making a superior…"
click at [245, 167] on icon at bounding box center [240, 167] width 9 height 9
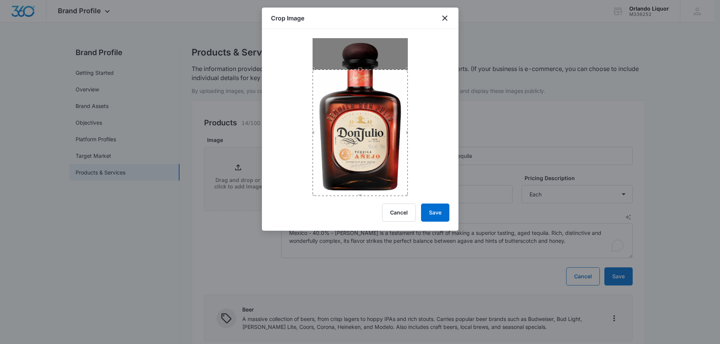
click at [361, 200] on div "Crop Image Cancel Save" at bounding box center [360, 119] width 197 height 223
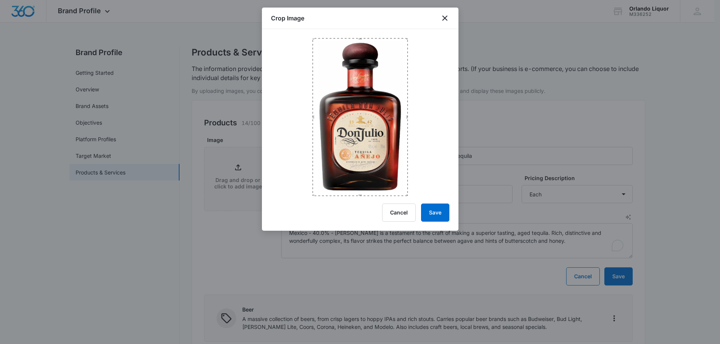
click at [363, 35] on div at bounding box center [360, 112] width 197 height 167
click at [441, 211] on button "Save" at bounding box center [435, 213] width 28 height 18
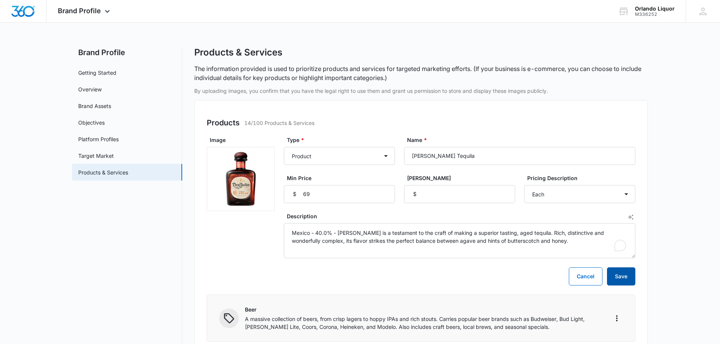
click at [628, 276] on button "Save" at bounding box center [621, 277] width 28 height 18
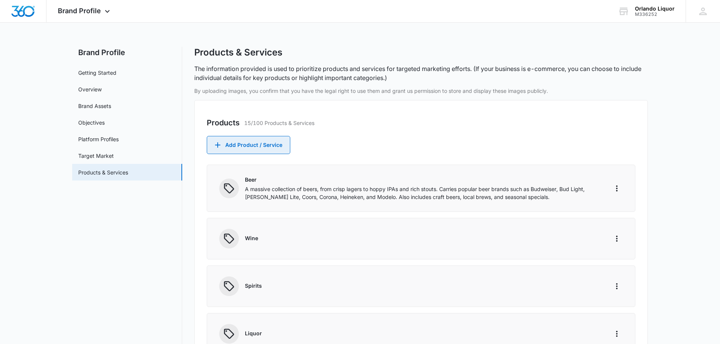
click at [254, 144] on button "Add Product / Service" at bounding box center [249, 145] width 84 height 18
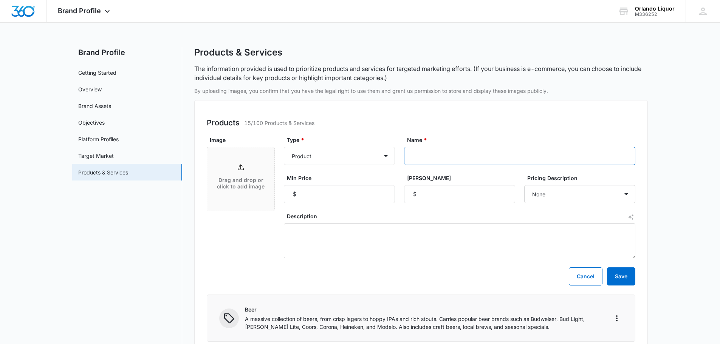
click at [430, 160] on input "Name *" at bounding box center [519, 156] width 231 height 18
paste input "Patron Anejo Tequila"
type input "Patron Anejo Tequila"
click at [332, 196] on input "Min Price" at bounding box center [339, 194] width 111 height 18
type input "59.99"
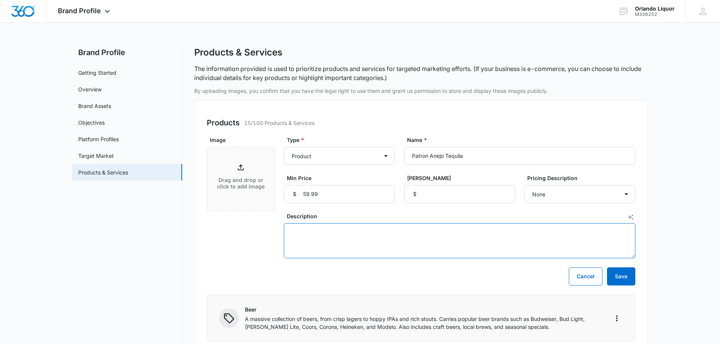
click at [311, 232] on textarea "Description" at bounding box center [460, 240] width 352 height 35
paste textarea "Mexico - 40.000% - Made from the finest 100% [PERSON_NAME] Blue Agave and aged …"
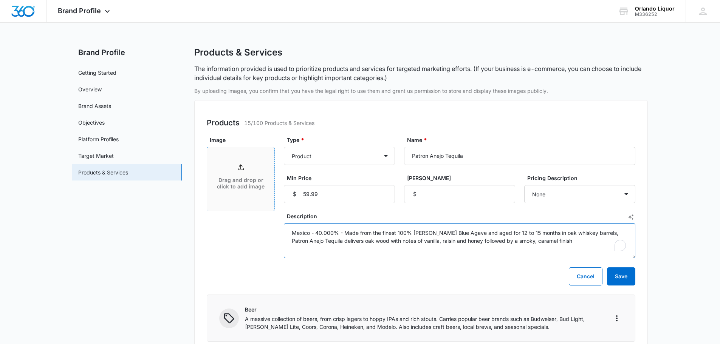
type textarea "Mexico - 40.000% - Made from the finest 100% [PERSON_NAME] Blue Agave and aged …"
click at [239, 169] on icon at bounding box center [240, 167] width 9 height 9
click at [244, 166] on icon at bounding box center [240, 167] width 9 height 9
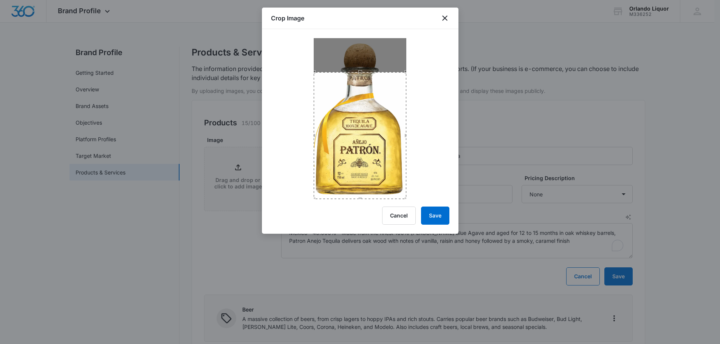
click at [358, 201] on div "Use the up and down arrow keys to move the south drag handle to change the crop…" at bounding box center [358, 201] width 0 height 0
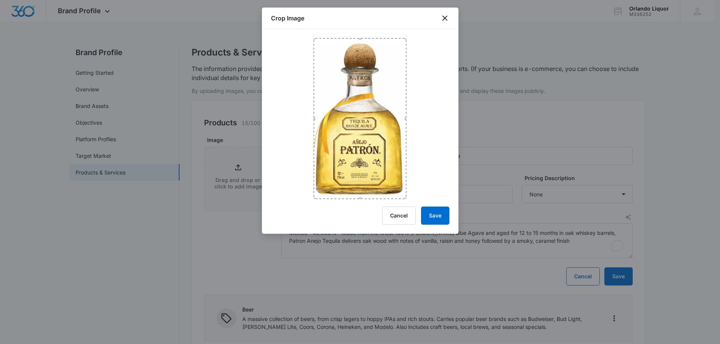
click at [357, 35] on div at bounding box center [360, 114] width 197 height 170
click at [433, 214] on button "Save" at bounding box center [435, 216] width 28 height 18
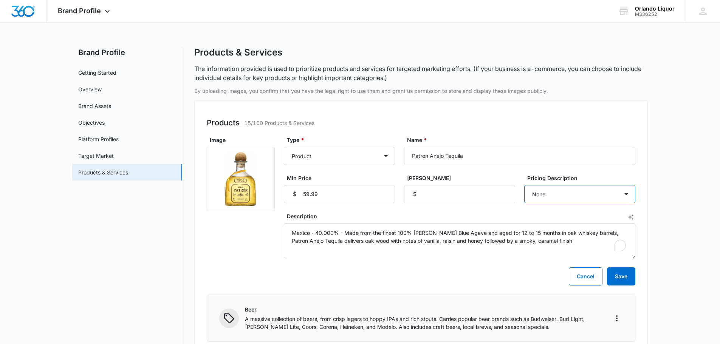
click at [571, 189] on select "None Each Per month Per year Per hour Per day" at bounding box center [579, 194] width 111 height 18
select select "each"
click at [524, 185] on select "None Each Per month Per year Per hour Per day" at bounding box center [579, 194] width 111 height 18
click at [626, 276] on button "Save" at bounding box center [621, 277] width 28 height 18
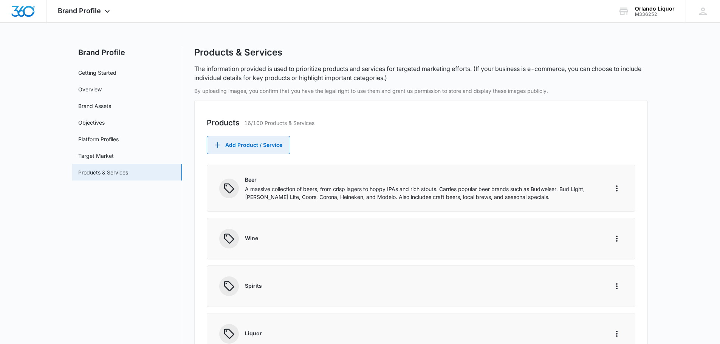
click at [269, 143] on button "Add Product / Service" at bounding box center [249, 145] width 84 height 18
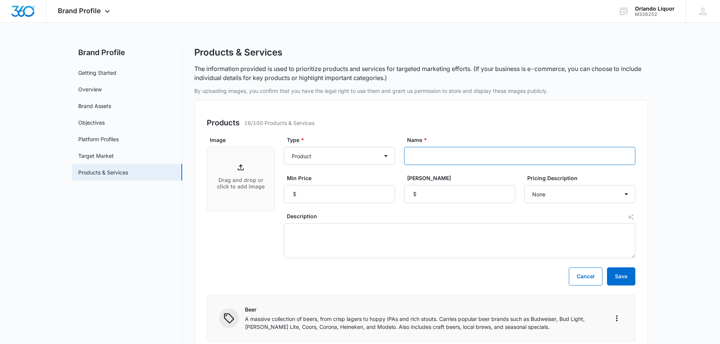
click at [434, 157] on input "Name *" at bounding box center [519, 156] width 231 height 18
paste input "Espolon Anejo Tequila"
type input "Espolon Anejo Tequila"
click at [343, 193] on input "Min Price" at bounding box center [339, 194] width 111 height 18
type input "45.99"
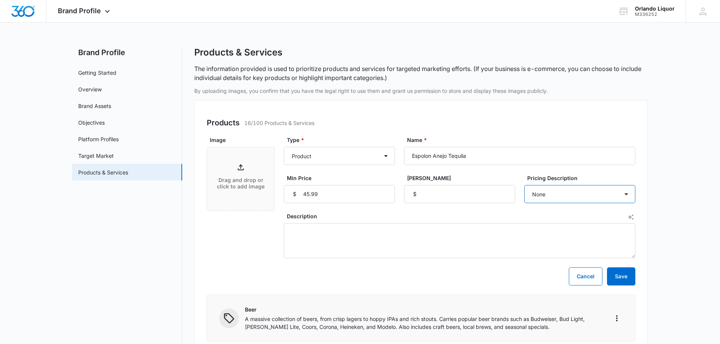
click at [574, 197] on select "None Each Per month Per year Per hour Per day" at bounding box center [579, 194] width 111 height 18
select select "each"
click at [524, 185] on select "None Each Per month Per year Per hour Per day" at bounding box center [579, 194] width 111 height 18
click at [311, 237] on textarea "Description" at bounding box center [460, 240] width 352 height 35
paste textarea "Mexico - This excellent tequila has been aged [DEMOGRAPHIC_DATA] months in whit…"
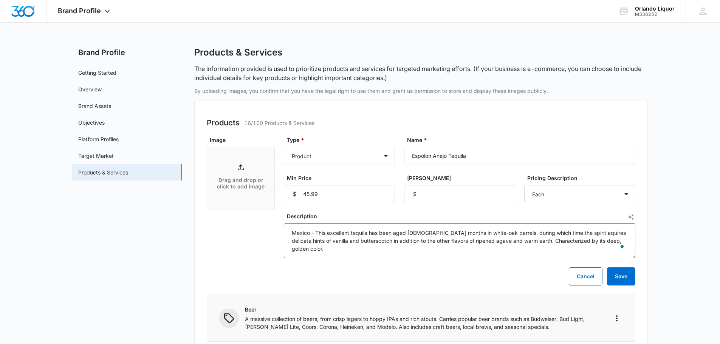
type textarea "Mexico - This excellent tequila has been aged [DEMOGRAPHIC_DATA] months in whit…"
click at [236, 166] on div "Drag and drop or click to add image" at bounding box center [240, 179] width 67 height 33
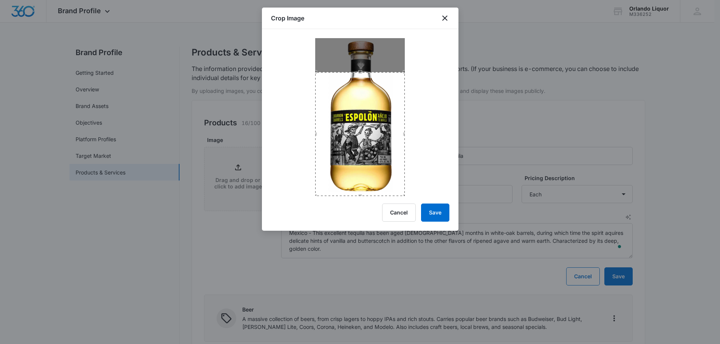
click at [365, 202] on div "Crop Image Cancel Save" at bounding box center [360, 119] width 197 height 223
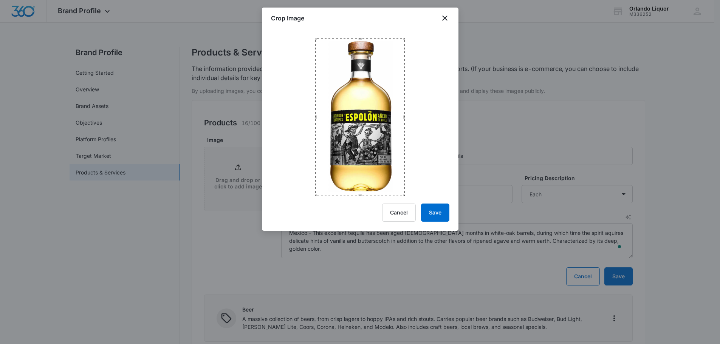
click at [352, 32] on div at bounding box center [360, 112] width 197 height 167
click at [442, 212] on button "Save" at bounding box center [435, 213] width 28 height 18
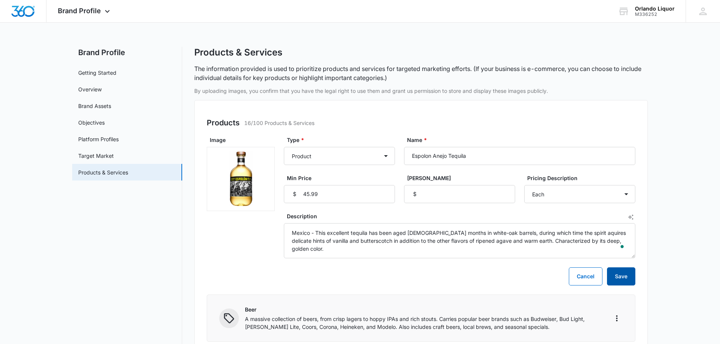
click at [626, 274] on button "Save" at bounding box center [621, 277] width 28 height 18
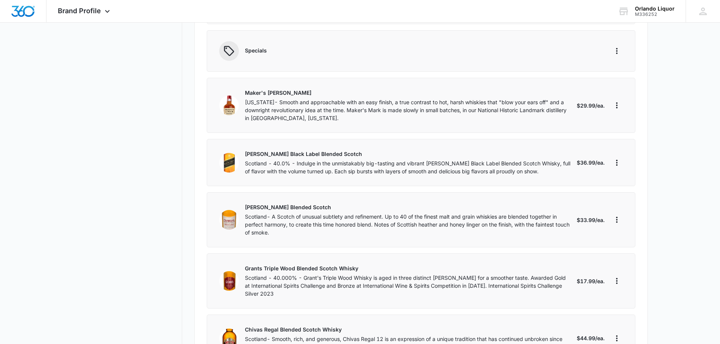
scroll to position [104, 0]
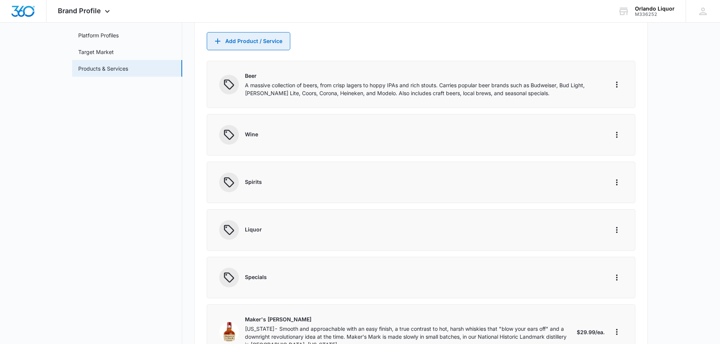
click at [266, 42] on button "Add Product / Service" at bounding box center [249, 41] width 84 height 18
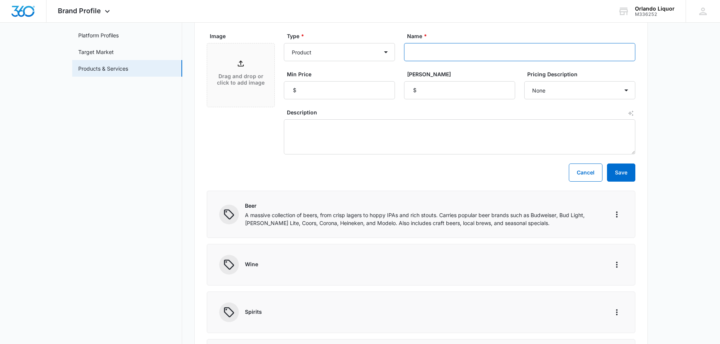
click at [425, 56] on input "Name *" at bounding box center [519, 52] width 231 height 18
paste input "1800 Silver Tequila"
type input "1800 Silver Tequila"
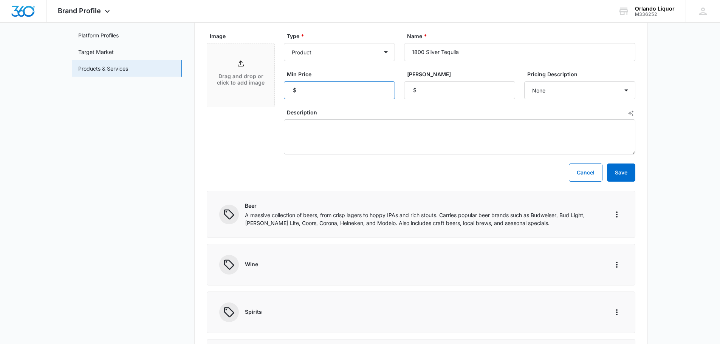
click at [346, 93] on input "Min Price" at bounding box center [339, 90] width 111 height 18
type input "36.99"
click at [570, 95] on select "None Each Per month Per year Per hour Per day" at bounding box center [579, 90] width 111 height 18
select select "each"
click at [524, 81] on select "None Each Per month Per year Per hour Per day" at bounding box center [579, 90] width 111 height 18
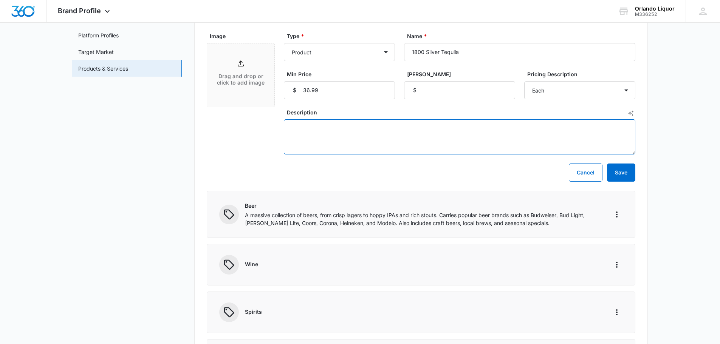
click at [329, 128] on textarea "Description" at bounding box center [460, 136] width 352 height 35
paste textarea "[GEOGRAPHIC_DATA] - 40% - [GEOGRAPHIC_DATA] - Clean, delicate, balanced, smooth…"
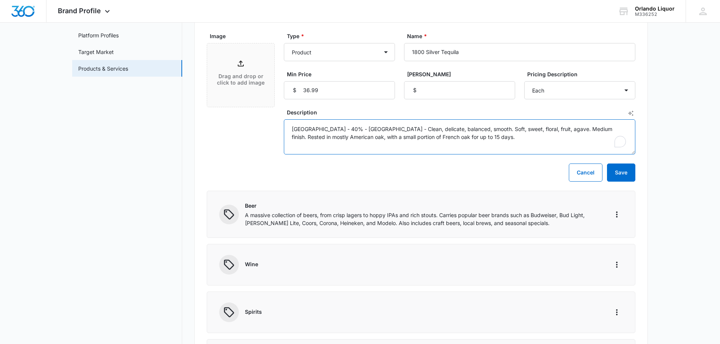
type textarea "[GEOGRAPHIC_DATA] - 40% - [GEOGRAPHIC_DATA] - Clean, delicate, balanced, smooth…"
click at [237, 68] on icon at bounding box center [240, 63] width 9 height 9
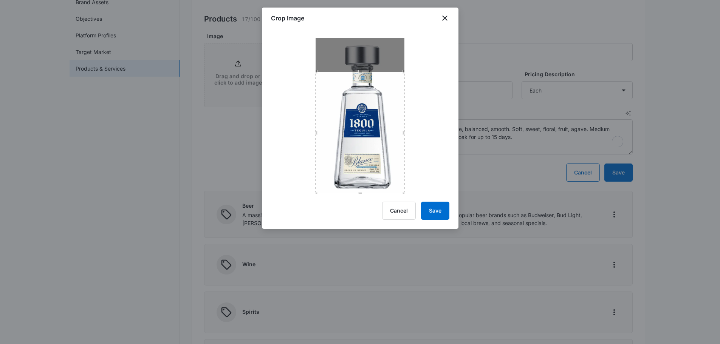
click at [366, 195] on div "Crop Image Cancel Save" at bounding box center [360, 119] width 197 height 222
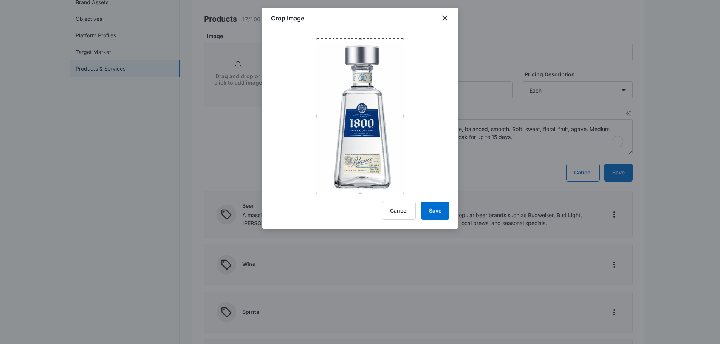
click at [360, 30] on div at bounding box center [360, 111] width 197 height 165
click at [438, 210] on button "Save" at bounding box center [435, 211] width 28 height 18
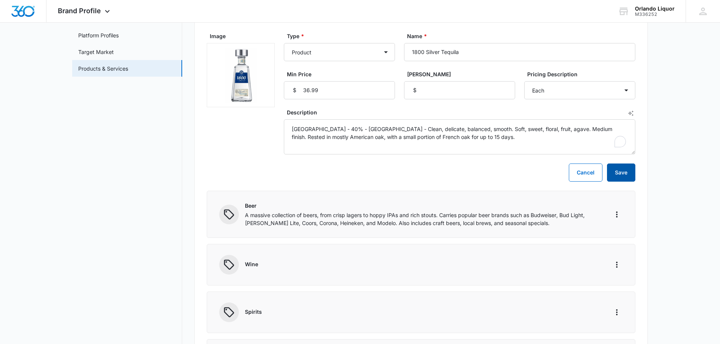
click at [630, 172] on button "Save" at bounding box center [621, 173] width 28 height 18
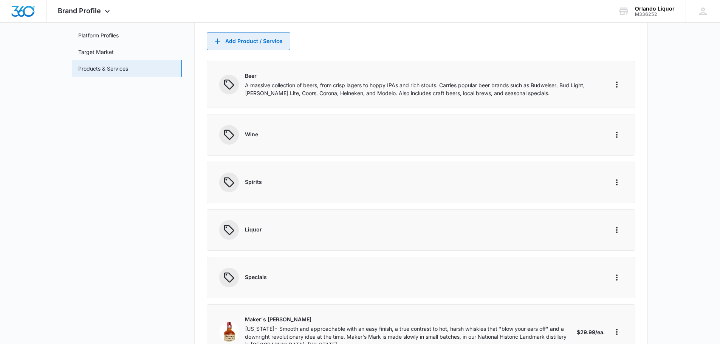
click at [243, 39] on button "Add Product / Service" at bounding box center [249, 41] width 84 height 18
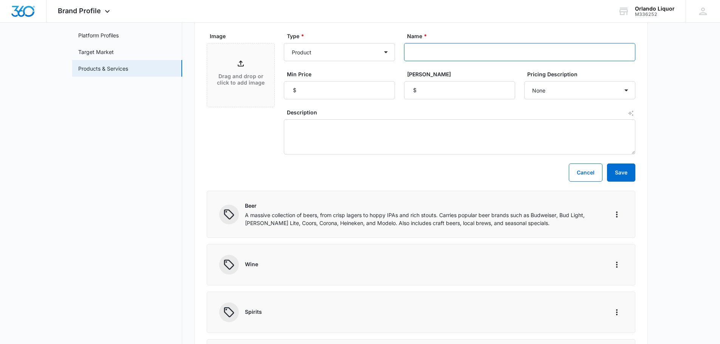
click at [423, 52] on input "Name *" at bounding box center [519, 52] width 231 height 18
paste input "1800 Reposado Tequila"
type input "1800 Reposado Tequila"
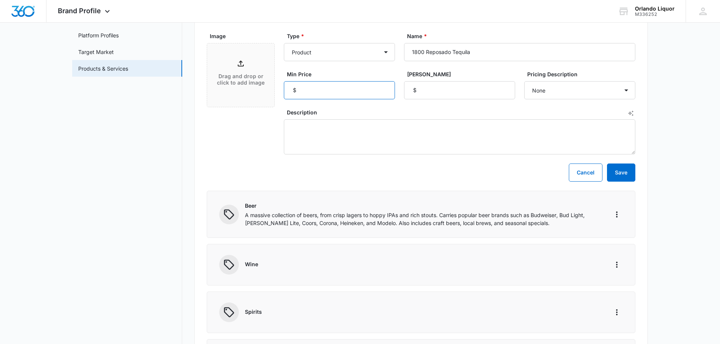
click at [327, 88] on input "Min Price" at bounding box center [339, 90] width 111 height 18
type input "36.99"
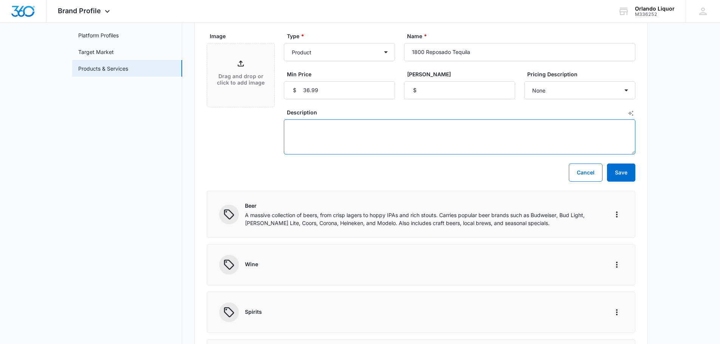
click at [383, 130] on textarea "Description" at bounding box center [460, 136] width 352 height 35
click at [322, 127] on textarea "Description" at bounding box center [460, 136] width 352 height 35
paste textarea "Mexico - 40% - [GEOGRAPHIC_DATA] –This moderately full-bodied gold tequila is s…"
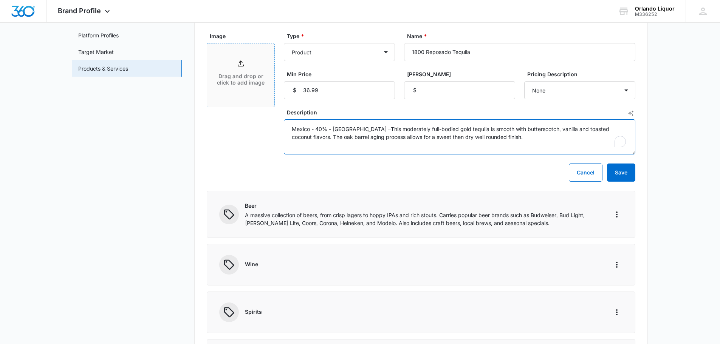
type textarea "Mexico - 40% - [GEOGRAPHIC_DATA] –This moderately full-bodied gold tequila is s…"
click at [237, 81] on p "Drag and drop or click to add image" at bounding box center [241, 79] width 52 height 13
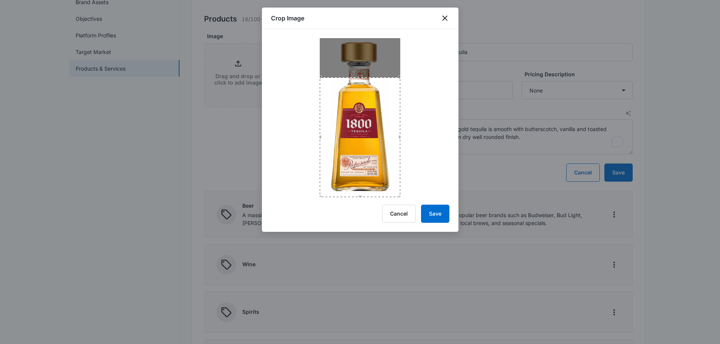
click at [364, 201] on div "Crop Image Cancel Save" at bounding box center [360, 120] width 197 height 225
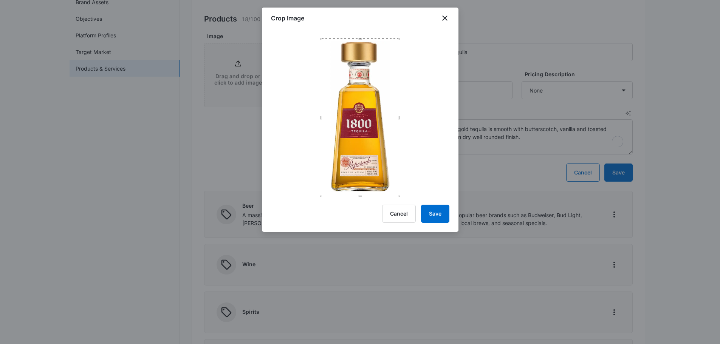
click at [354, 33] on div at bounding box center [360, 113] width 197 height 168
click at [435, 214] on button "Save" at bounding box center [435, 214] width 28 height 18
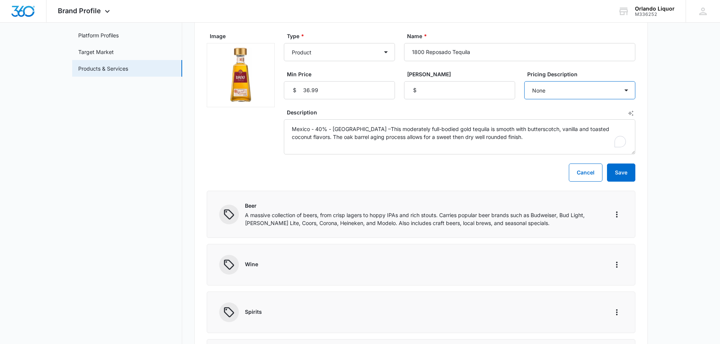
click at [556, 90] on select "None Each Per month Per year Per hour Per day" at bounding box center [579, 90] width 111 height 18
select select "each"
click at [524, 81] on select "None Each Per month Per year Per hour Per day" at bounding box center [579, 90] width 111 height 18
click at [630, 172] on button "Save" at bounding box center [621, 173] width 28 height 18
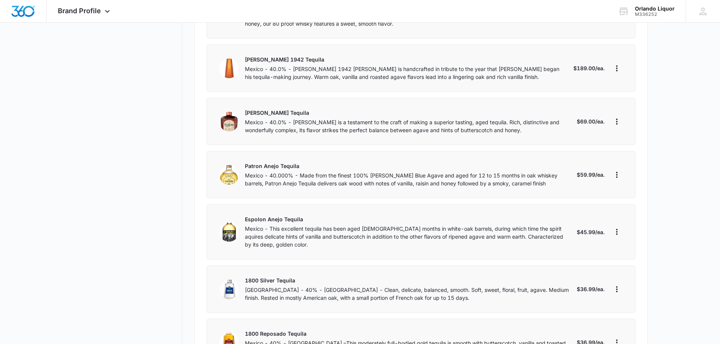
scroll to position [891, 0]
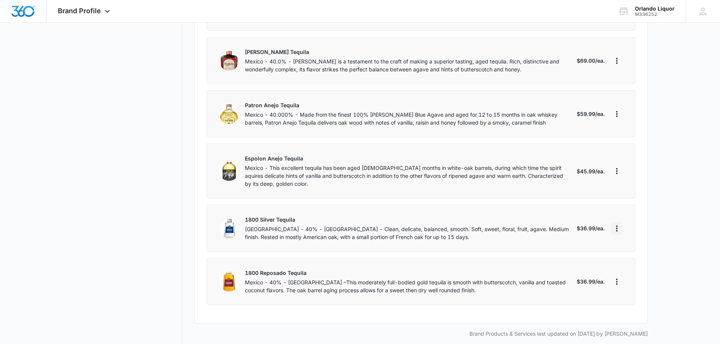
click at [618, 224] on icon "More" at bounding box center [617, 228] width 9 height 9
click at [630, 242] on div "Edit" at bounding box center [641, 241] width 42 height 5
select select "each"
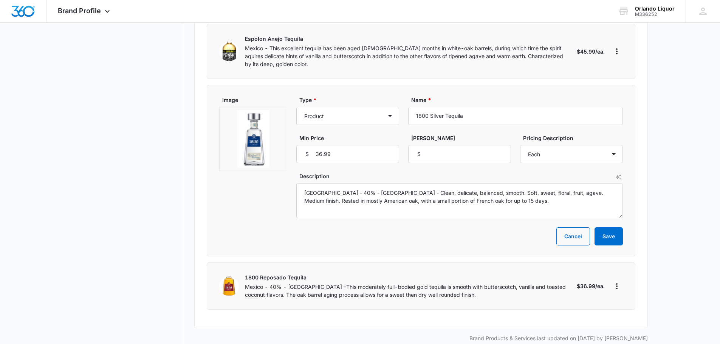
scroll to position [1016, 0]
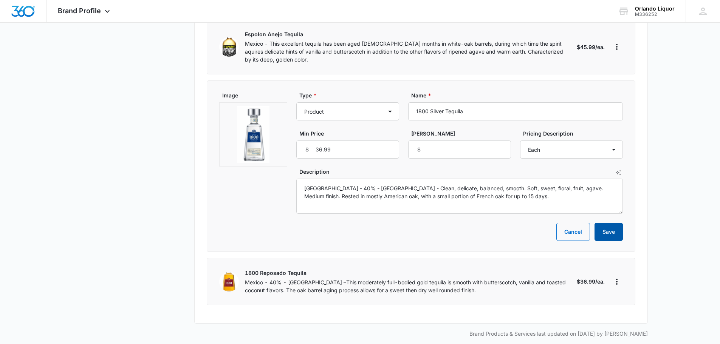
click at [614, 227] on button "Save" at bounding box center [609, 232] width 28 height 18
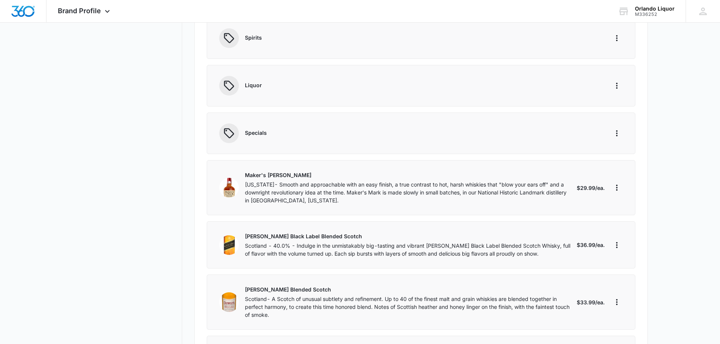
scroll to position [0, 0]
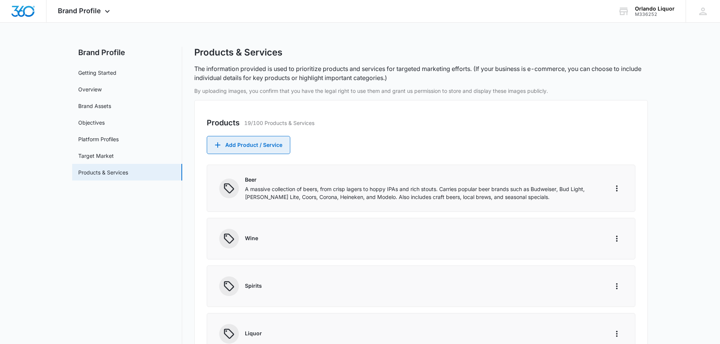
click at [275, 144] on button "Add Product / Service" at bounding box center [249, 145] width 84 height 18
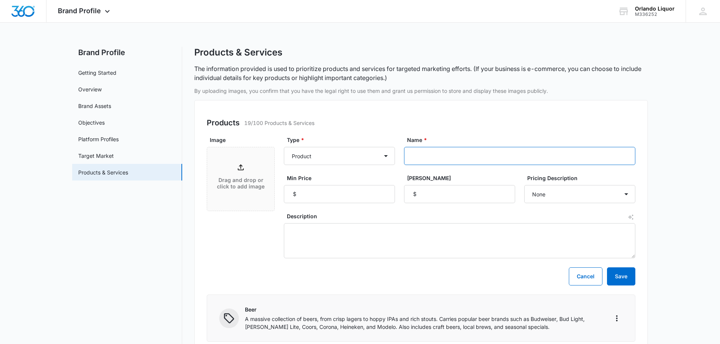
click at [439, 158] on input "Name *" at bounding box center [519, 156] width 231 height 18
paste input "Cantera Negra Cafe Tequila"
type input "Cantera Negra Cafe Tequila"
click at [342, 201] on input "Min Price" at bounding box center [339, 194] width 111 height 18
type input "38.99"
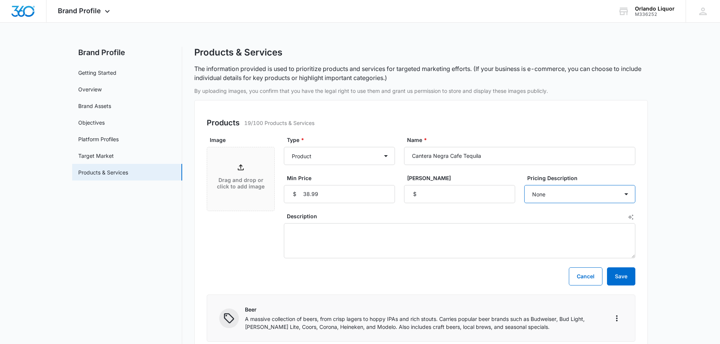
click at [602, 194] on select "None Each Per month Per year Per hour Per day" at bounding box center [579, 194] width 111 height 18
select select "each"
click at [524, 185] on select "None Each Per month Per year Per hour Per day" at bounding box center [579, 194] width 111 height 18
click at [312, 228] on textarea "Description" at bounding box center [460, 240] width 352 height 35
paste textarea "Mexico- Cantera Negra Cafe is the perfect blend of coffee and their 100% pure b…"
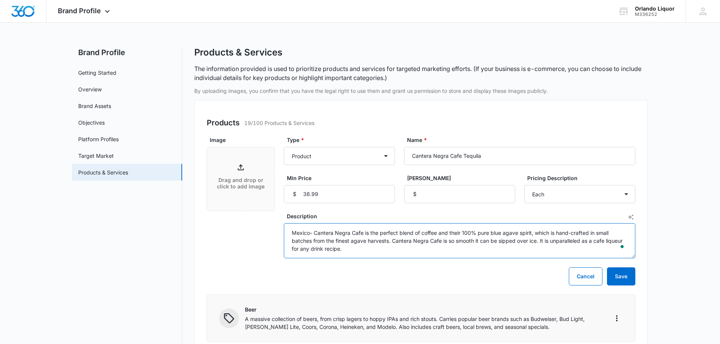
type textarea "Mexico- Cantera Negra Cafe is the perfect blend of coffee and their 100% pure b…"
click at [235, 169] on div "Drag and drop or click to add image" at bounding box center [240, 179] width 67 height 33
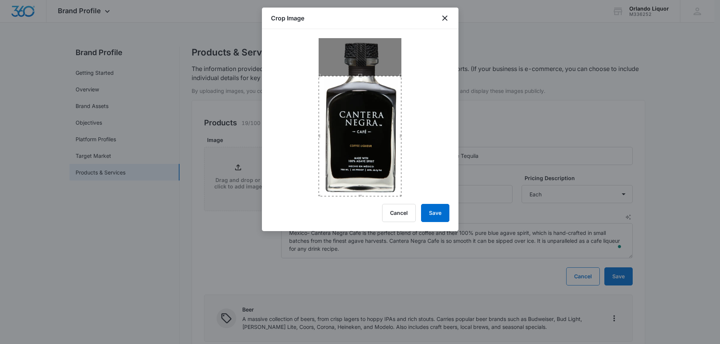
click at [360, 199] on div "Crop Image Cancel Save" at bounding box center [360, 120] width 197 height 224
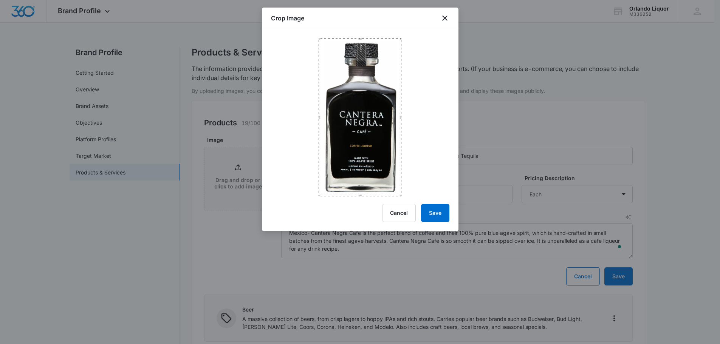
click at [357, 35] on div at bounding box center [360, 112] width 197 height 167
click at [434, 214] on button "Save" at bounding box center [435, 213] width 28 height 18
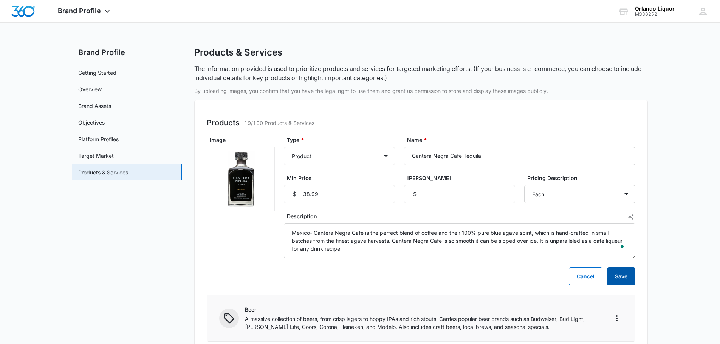
click at [626, 272] on button "Save" at bounding box center [621, 277] width 28 height 18
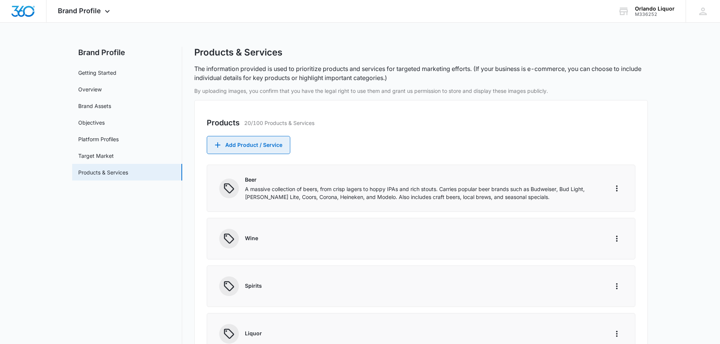
drag, startPoint x: 266, startPoint y: 146, endPoint x: 257, endPoint y: 135, distance: 14.6
click at [267, 146] on button "Add Product / Service" at bounding box center [249, 145] width 84 height 18
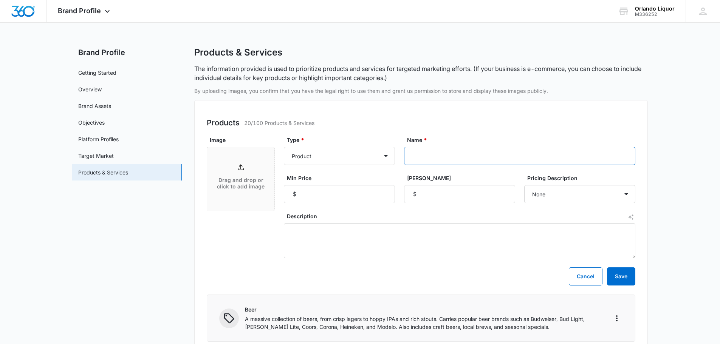
click at [444, 157] on input "Name *" at bounding box center [519, 156] width 231 height 18
paste input "[PERSON_NAME] Reposado"
type input "[PERSON_NAME] Reposado"
click at [329, 196] on input "Min Price" at bounding box center [339, 194] width 111 height 18
type input "18.99"
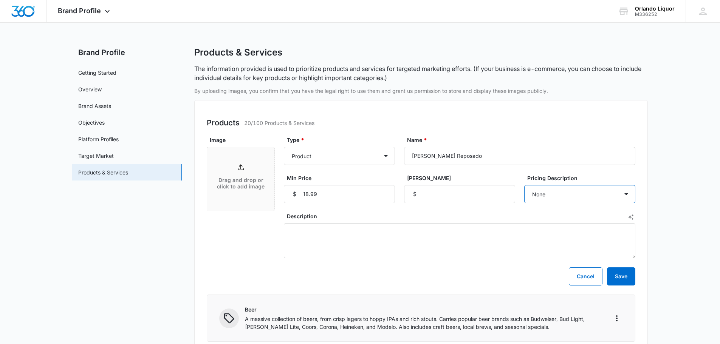
click at [605, 196] on select "None Each Per month Per year Per hour Per day" at bounding box center [579, 194] width 111 height 18
select select "each"
click at [524, 185] on select "None Each Per month Per year Per hour Per day" at bounding box center [579, 194] width 111 height 18
click at [242, 175] on div "Drag and drop or click to add image" at bounding box center [240, 179] width 67 height 33
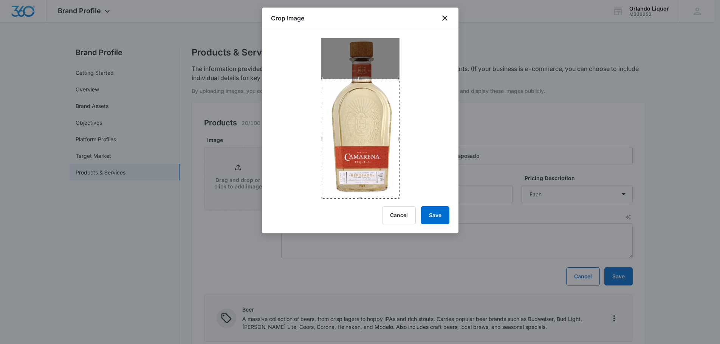
click at [363, 200] on div "Crop Image Cancel Save" at bounding box center [360, 121] width 197 height 226
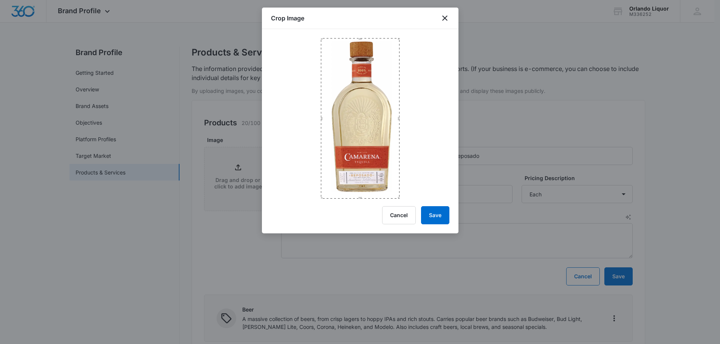
click at [354, 36] on div at bounding box center [360, 114] width 197 height 170
click at [433, 220] on button "Save" at bounding box center [435, 215] width 28 height 18
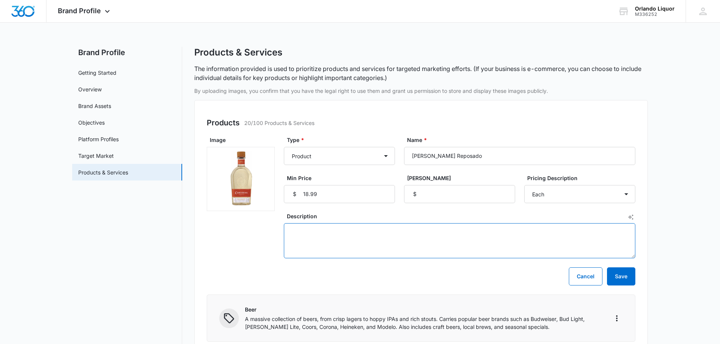
click at [377, 234] on textarea "Description" at bounding box center [460, 240] width 352 height 35
paste textarea "Mexico - 40% - Aged in oak barrels for 60 days. Soft and smooth on the palate i…"
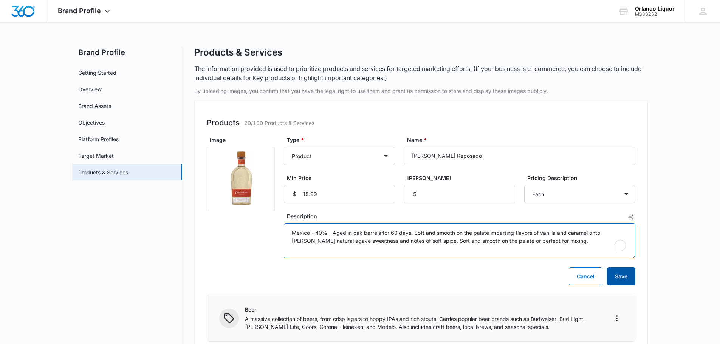
type textarea "Mexico - 40% - Aged in oak barrels for 60 days. Soft and smooth on the palate i…"
click at [621, 277] on button "Save" at bounding box center [621, 277] width 28 height 18
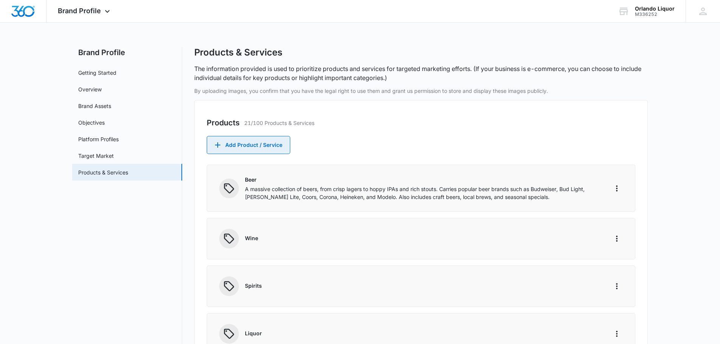
click at [271, 139] on button "Add Product / Service" at bounding box center [249, 145] width 84 height 18
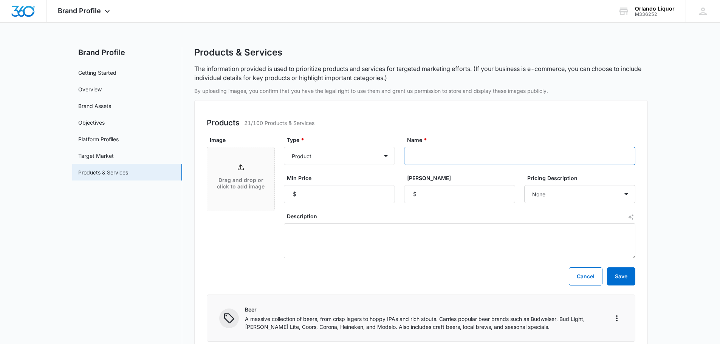
click at [459, 155] on input "Name *" at bounding box center [519, 156] width 231 height 18
paste input "[PERSON_NAME] Tequila Silver"
type input "[PERSON_NAME] Tequila Silver"
click at [345, 187] on input "Min Price" at bounding box center [339, 194] width 111 height 18
type input "24.99"
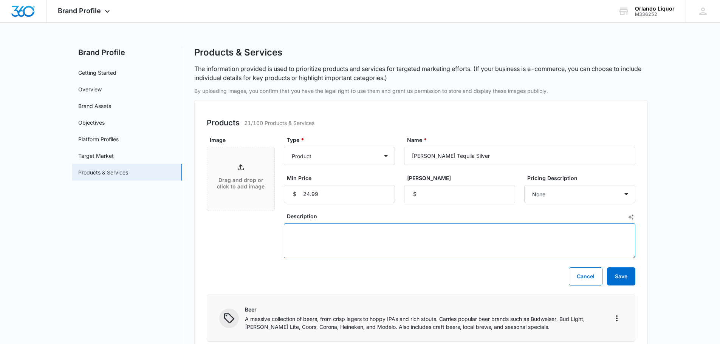
click at [349, 234] on textarea "Description" at bounding box center [460, 240] width 352 height 35
paste textarea "Mexico - Made from 100% distillate of [PERSON_NAME] Blue Agave, sourced from th…"
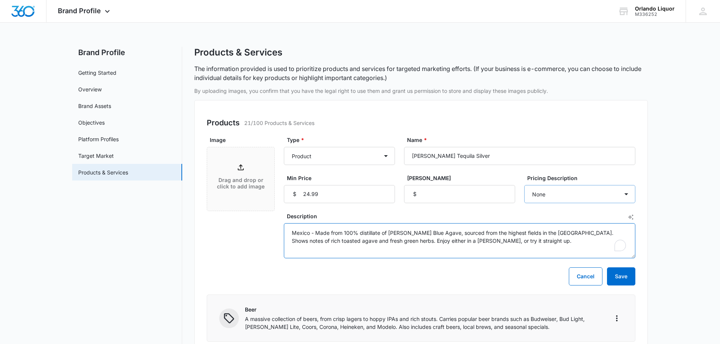
type textarea "Mexico - Made from 100% distillate of [PERSON_NAME] Blue Agave, sourced from th…"
click at [582, 195] on select "None Each Per month Per year Per hour Per day" at bounding box center [579, 194] width 111 height 18
select select "each"
click at [524, 185] on select "None Each Per month Per year Per hour Per day" at bounding box center [579, 194] width 111 height 18
click at [246, 172] on div "Drag and drop or click to add image" at bounding box center [240, 179] width 67 height 33
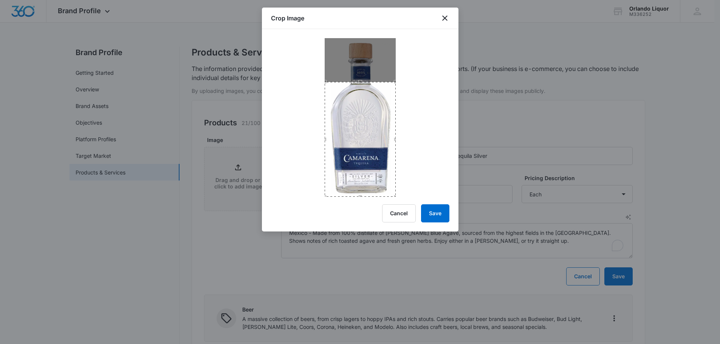
click at [368, 198] on div "Crop Image Cancel Save" at bounding box center [360, 120] width 197 height 224
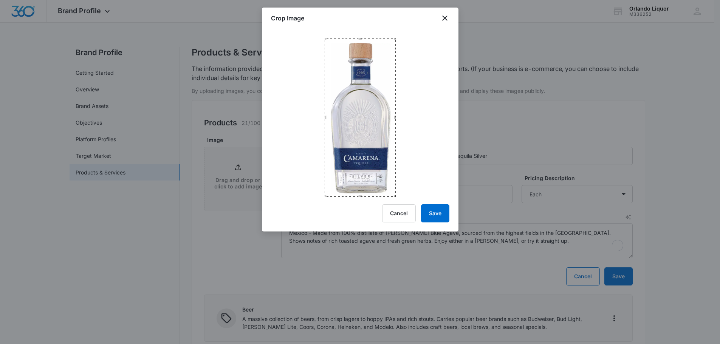
click at [355, 31] on div at bounding box center [360, 113] width 197 height 168
click at [443, 208] on button "Save" at bounding box center [435, 214] width 28 height 18
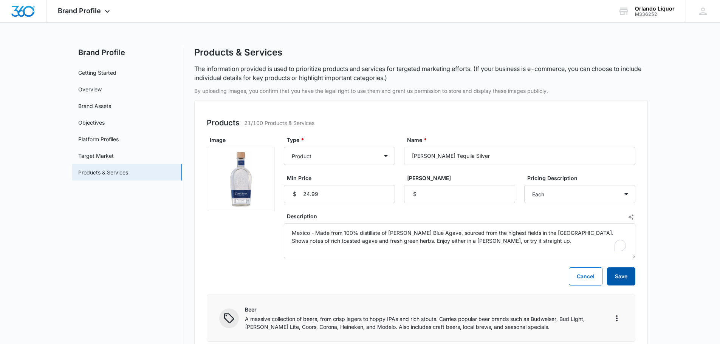
click at [627, 280] on button "Save" at bounding box center [621, 277] width 28 height 18
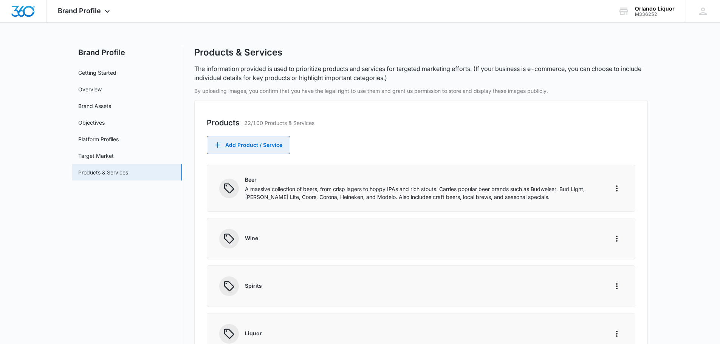
click at [237, 152] on button "Add Product / Service" at bounding box center [249, 145] width 84 height 18
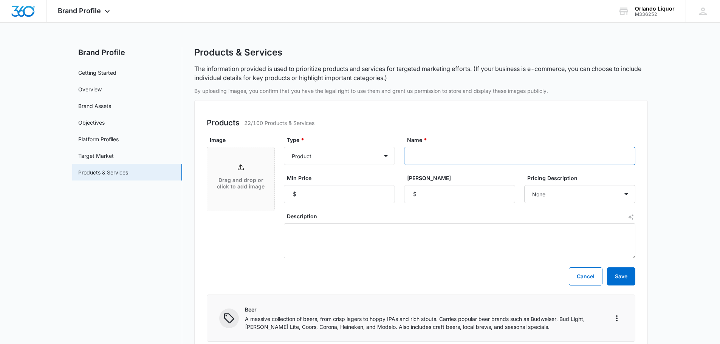
click at [442, 159] on input "Name *" at bounding box center [519, 156] width 231 height 18
paste input "Casamigos [PERSON_NAME] Tequila"
type input "Casamigos [PERSON_NAME] Tequila"
click at [352, 195] on input "Min Price" at bounding box center [339, 194] width 111 height 18
type input "59.99"
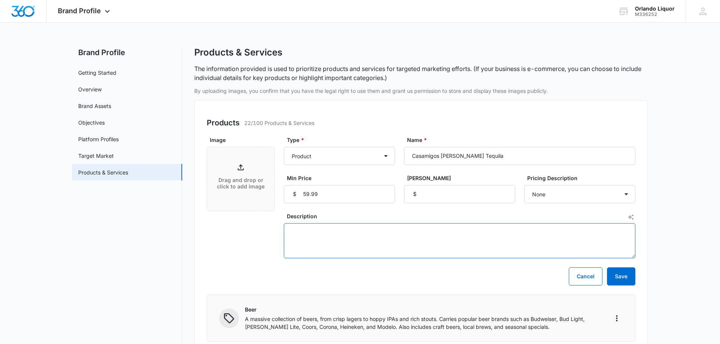
click at [355, 234] on textarea "Description" at bounding box center [460, 240] width 352 height 35
paste textarea "Mexico - 40.0% - Experience Casamigos [PERSON_NAME], a [PERSON_NAME]-clear tequ…"
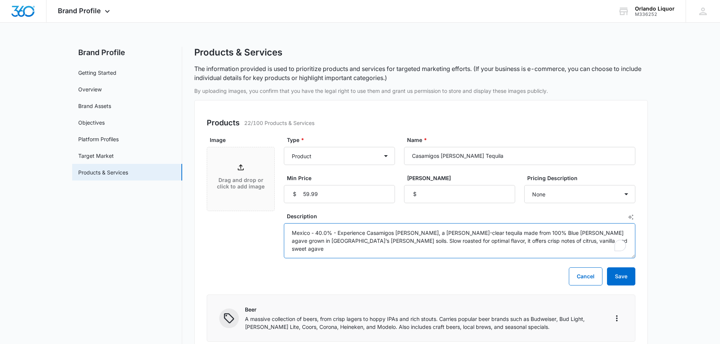
type textarea "Mexico - 40.0% - Experience Casamigos [PERSON_NAME], a [PERSON_NAME]-clear tequ…"
click at [245, 172] on div "Drag and drop or click to add image" at bounding box center [240, 179] width 67 height 33
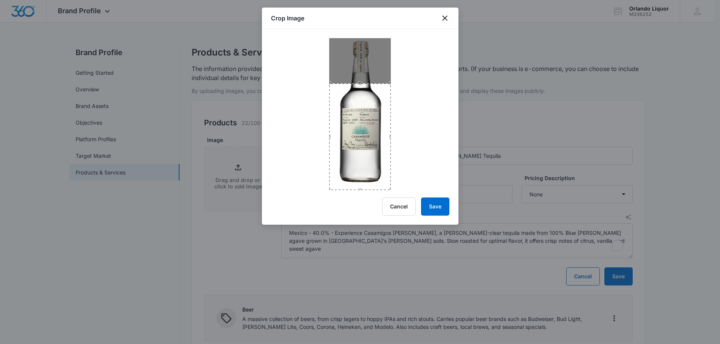
click at [361, 195] on div "Crop Image Cancel Save" at bounding box center [360, 116] width 197 height 217
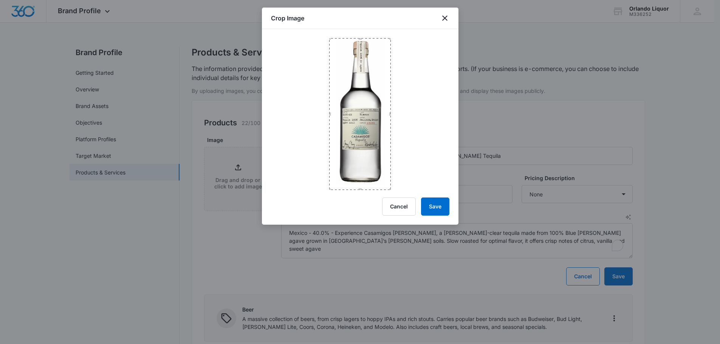
click at [357, 34] on div at bounding box center [360, 109] width 197 height 161
click at [441, 205] on button "Save" at bounding box center [435, 207] width 28 height 18
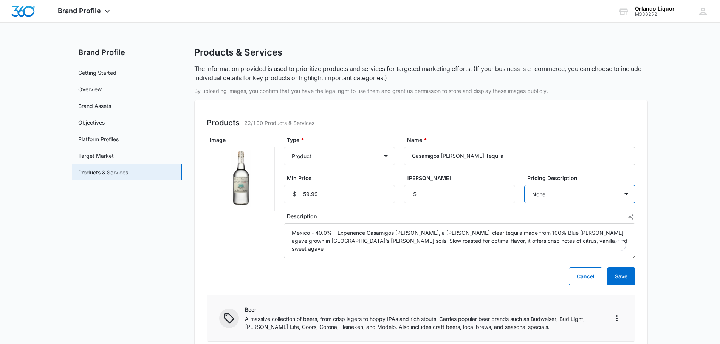
click at [550, 192] on select "None Each Per month Per year Per hour Per day" at bounding box center [579, 194] width 111 height 18
select select "each"
click at [524, 185] on select "None Each Per month Per year Per hour Per day" at bounding box center [579, 194] width 111 height 18
click at [620, 277] on button "Save" at bounding box center [621, 277] width 28 height 18
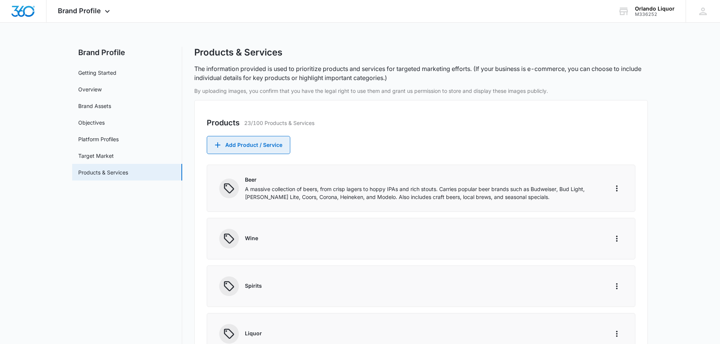
click at [278, 142] on button "Add Product / Service" at bounding box center [249, 145] width 84 height 18
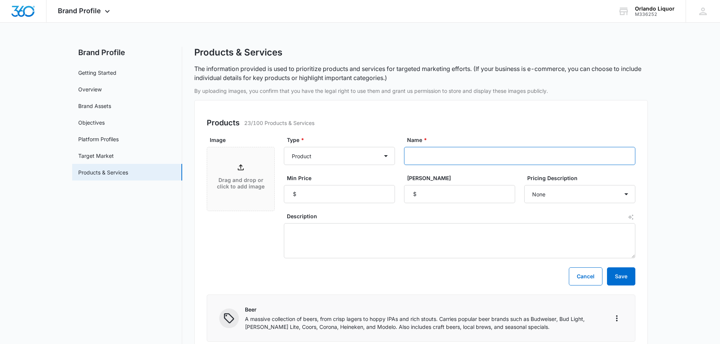
click at [456, 154] on input "Name *" at bounding box center [519, 156] width 231 height 18
paste input "Casamigos Reposado Tequila"
type input "Casamigos Reposado Tequila"
click at [558, 184] on div "Pricing Description None Each Per month Per year Per hour Per day" at bounding box center [579, 188] width 111 height 29
click at [557, 192] on select "None Each Per month Per year Per hour Per day" at bounding box center [579, 194] width 111 height 18
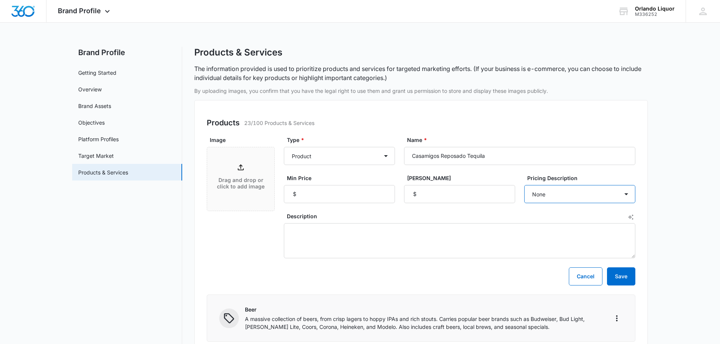
select select "each"
click at [524, 185] on select "None Each Per month Per year Per hour Per day" at bounding box center [579, 194] width 111 height 18
click at [347, 197] on input "Min Price" at bounding box center [339, 194] width 111 height 18
click at [371, 190] on input "Min Price" at bounding box center [339, 194] width 111 height 18
type input "33.99"
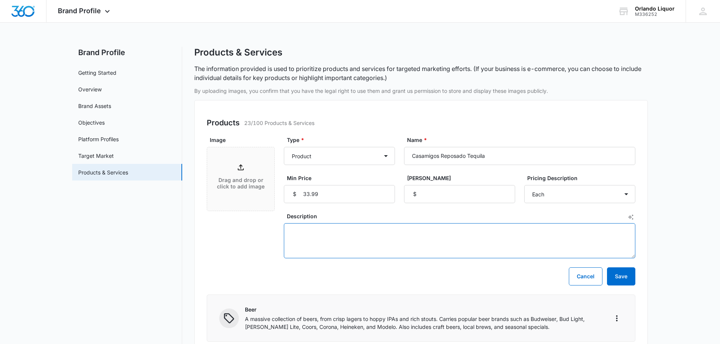
click at [392, 238] on textarea "Description" at bounding box center [460, 240] width 352 height 35
paste textarea "Mexico - 40.0% - Casamigos Reposado is made from 100% Blue [PERSON_NAME] agave,…"
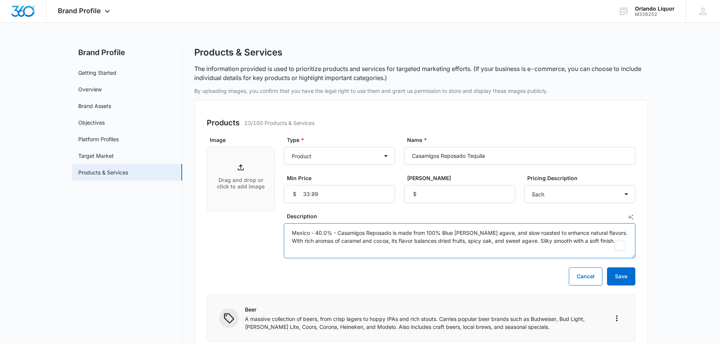
type textarea "Mexico - 40.0% - Casamigos Reposado is made from 100% Blue [PERSON_NAME] agave,…"
click at [240, 169] on icon at bounding box center [240, 167] width 9 height 9
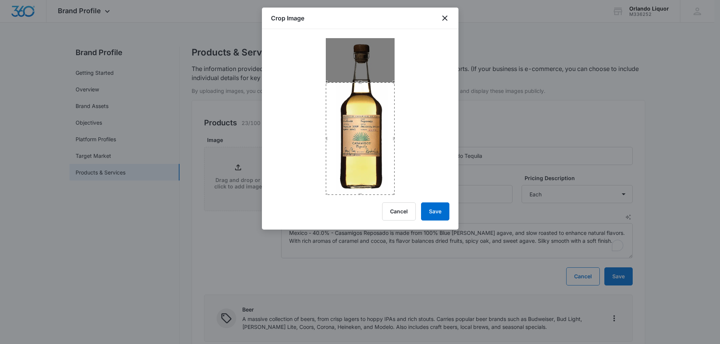
click at [368, 206] on div "Crop Image Cancel Save" at bounding box center [360, 119] width 197 height 222
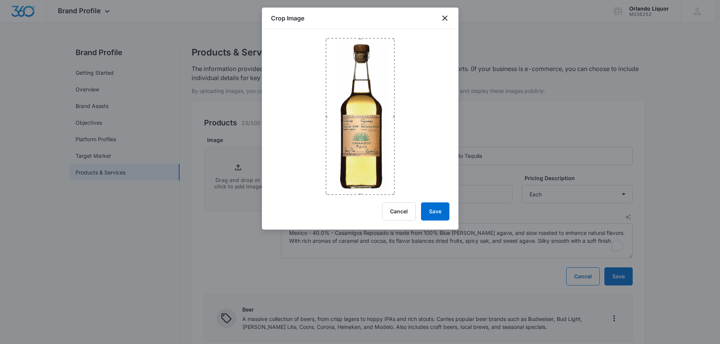
click at [351, 31] on div at bounding box center [360, 112] width 197 height 166
click at [447, 214] on button "Save" at bounding box center [435, 212] width 28 height 18
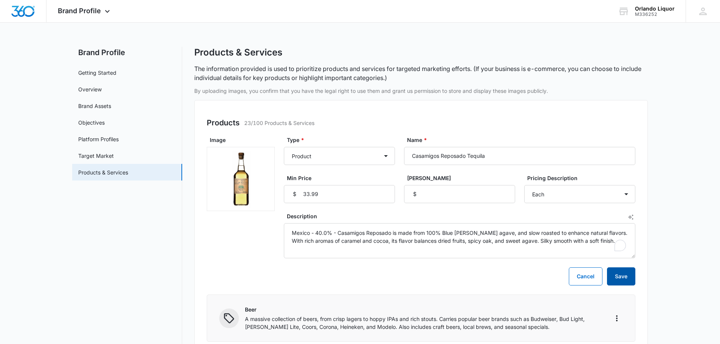
click at [620, 273] on button "Save" at bounding box center [621, 277] width 28 height 18
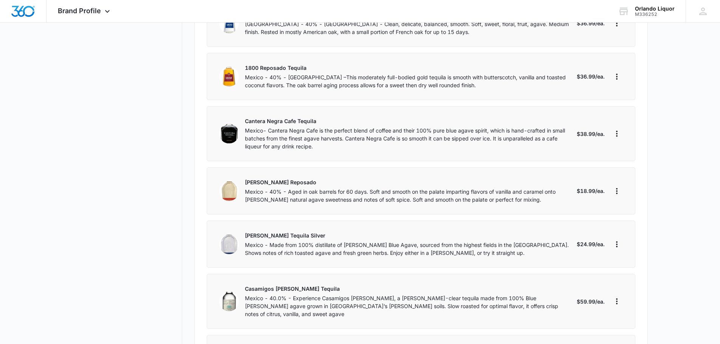
scroll to position [1166, 0]
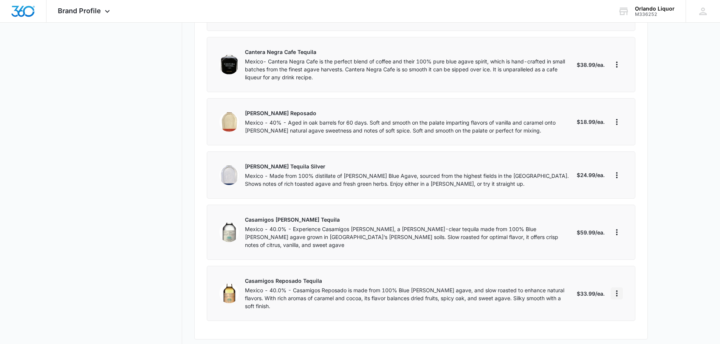
click at [616, 289] on icon "More" at bounding box center [617, 293] width 9 height 9
click at [635, 296] on div "Edit" at bounding box center [641, 295] width 42 height 5
select select "each"
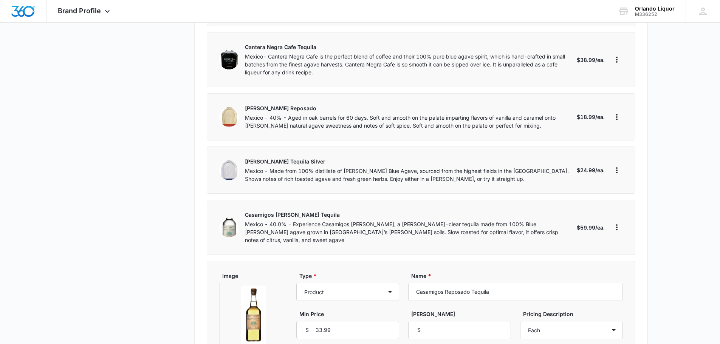
scroll to position [1279, 0]
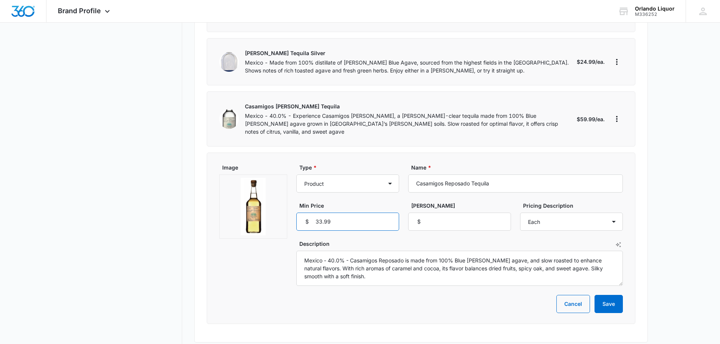
click at [339, 213] on input "33.99" at bounding box center [347, 222] width 103 height 18
type input "3"
type input "65.99"
click at [611, 295] on button "Save" at bounding box center [609, 304] width 28 height 18
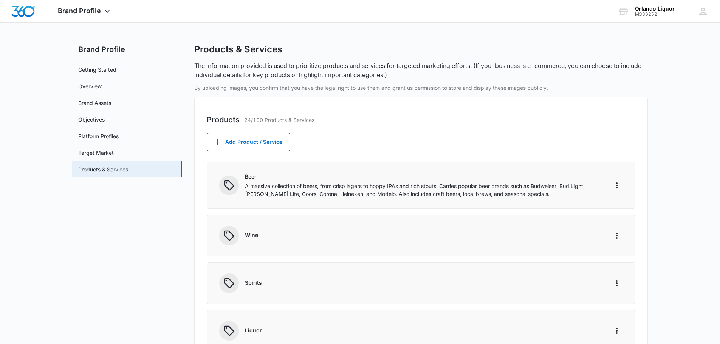
scroll to position [0, 0]
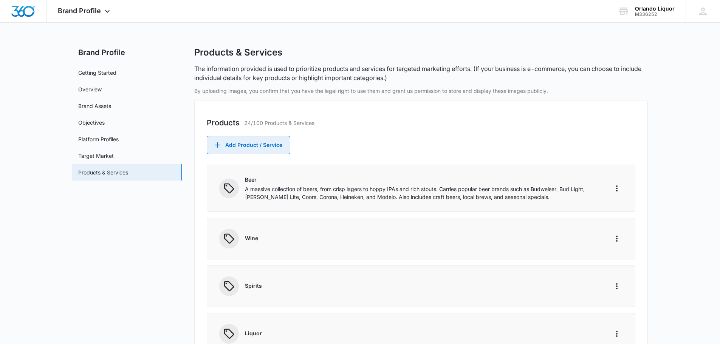
click at [264, 152] on button "Add Product / Service" at bounding box center [249, 145] width 84 height 18
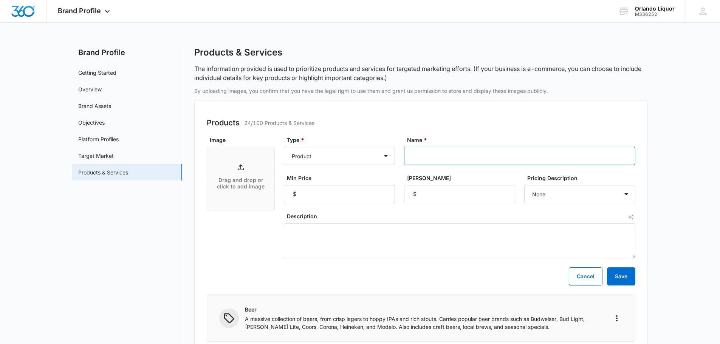
click at [432, 155] on input "Name *" at bounding box center [519, 156] width 231 height 18
paste input "El Jimador [PERSON_NAME]"
type input "El Jimador [PERSON_NAME]"
click at [330, 194] on input "Min Price" at bounding box center [339, 194] width 111 height 18
type input "31.99"
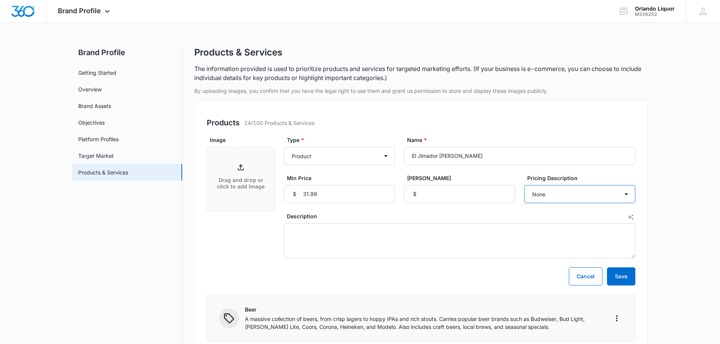
click at [558, 196] on select "None Each Per month Per year Per hour Per day" at bounding box center [579, 194] width 111 height 18
select select "each"
click at [524, 185] on select "None Each Per month Per year Per hour Per day" at bounding box center [579, 194] width 111 height 18
click at [354, 230] on textarea "Description" at bounding box center [460, 240] width 352 height 35
paste textarea "Mexico - A crystal clear, ultra-smooth tequila aged just two months in deeply c…"
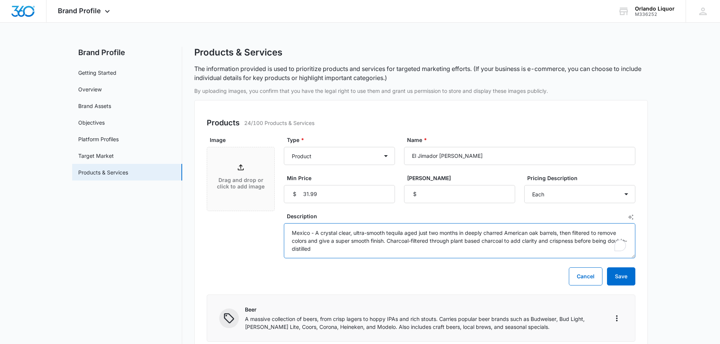
type textarea "Mexico - A crystal clear, ultra-smooth tequila aged just two months in deeply c…"
click at [241, 170] on icon at bounding box center [241, 167] width 6 height 6
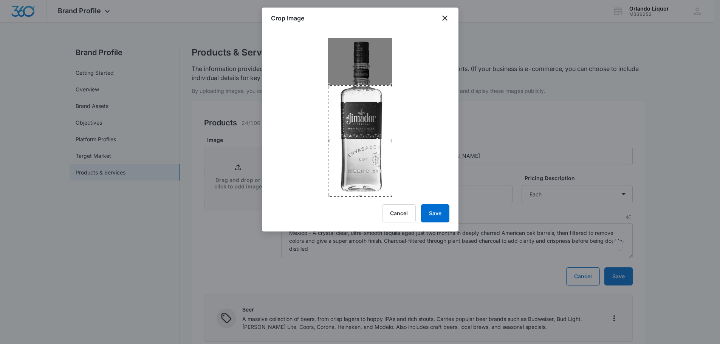
click at [374, 214] on div "Crop Image Cancel Save" at bounding box center [360, 120] width 197 height 224
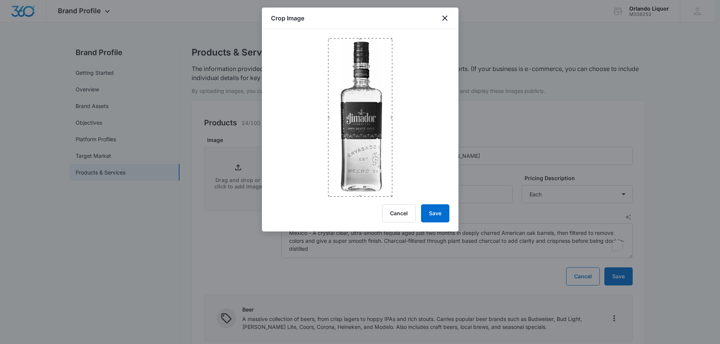
click at [357, 26] on div "Crop Image Cancel Save" at bounding box center [360, 120] width 197 height 224
click at [443, 217] on button "Save" at bounding box center [435, 214] width 28 height 18
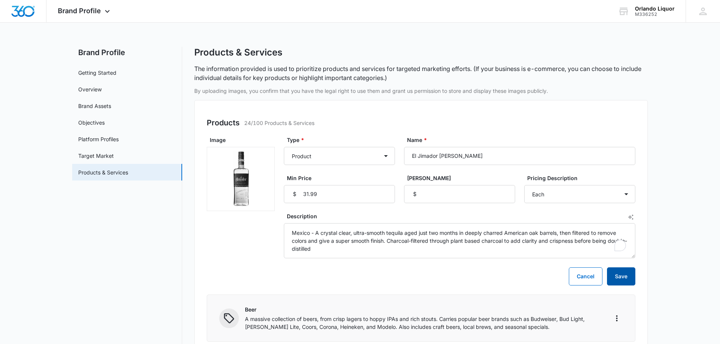
click at [625, 280] on button "Save" at bounding box center [621, 277] width 28 height 18
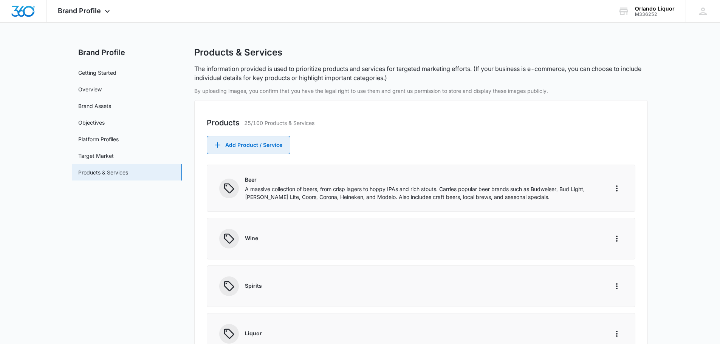
click at [262, 141] on button "Add Product / Service" at bounding box center [249, 145] width 84 height 18
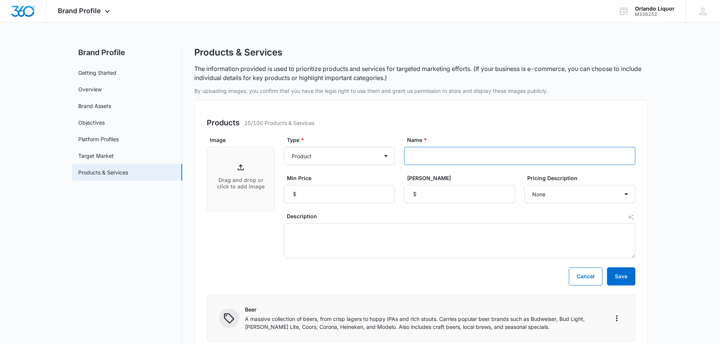
click at [452, 156] on input "Name *" at bounding box center [519, 156] width 231 height 18
paste input "Espolon Blanco Tequila"
type input "Espolon Blanco Tequila"
click at [315, 233] on textarea "Description" at bounding box center [460, 240] width 352 height 35
paste textarea "Mexico - 40% - Inspired by and a tribute to Mexican culture, Espolòn Tequila is…"
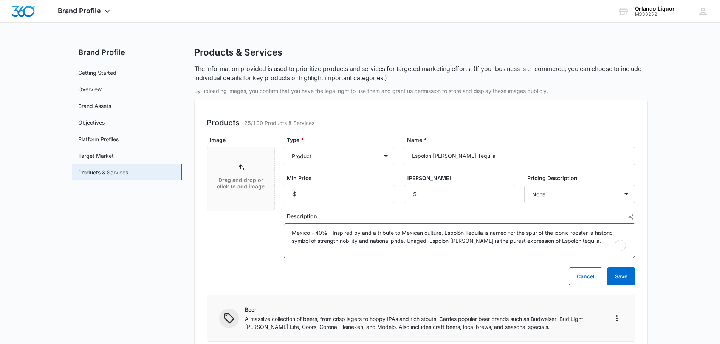
type textarea "Mexico - 40% - Inspired by and a tribute to Mexican culture, Espolòn Tequila is…"
click at [315, 192] on input "Min Price" at bounding box center [339, 194] width 111 height 18
type input "37.99"
click at [241, 188] on p "Drag and drop or click to add image" at bounding box center [241, 183] width 52 height 13
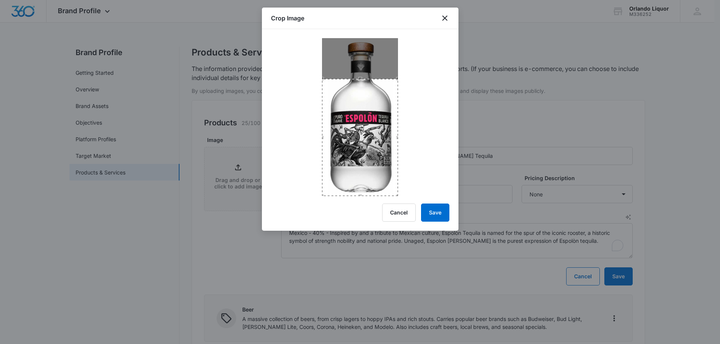
click at [360, 204] on div "Crop Image Cancel Save" at bounding box center [360, 119] width 197 height 223
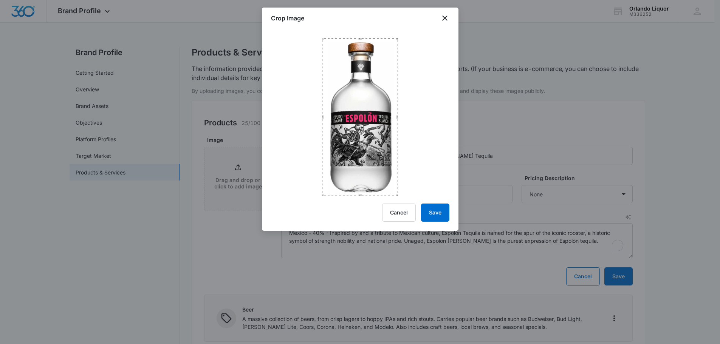
click at [356, 28] on div "Crop Image Cancel Save" at bounding box center [360, 119] width 197 height 223
click at [433, 208] on button "Save" at bounding box center [435, 213] width 28 height 18
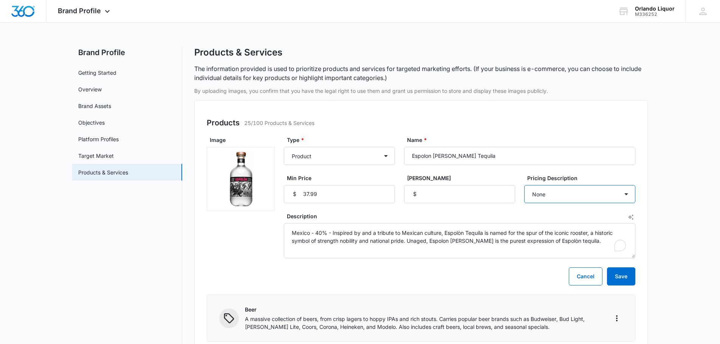
click at [564, 192] on select "None Each Per month Per year Per hour Per day" at bounding box center [579, 194] width 111 height 18
select select "each"
click at [524, 185] on select "None Each Per month Per year Per hour Per day" at bounding box center [579, 194] width 111 height 18
click at [625, 279] on button "Save" at bounding box center [621, 277] width 28 height 18
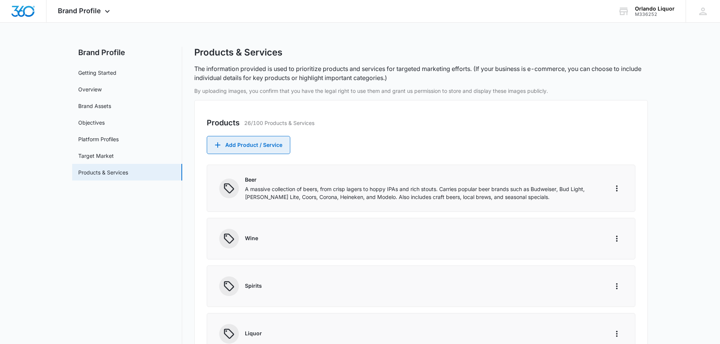
click at [260, 141] on button "Add Product / Service" at bounding box center [249, 145] width 84 height 18
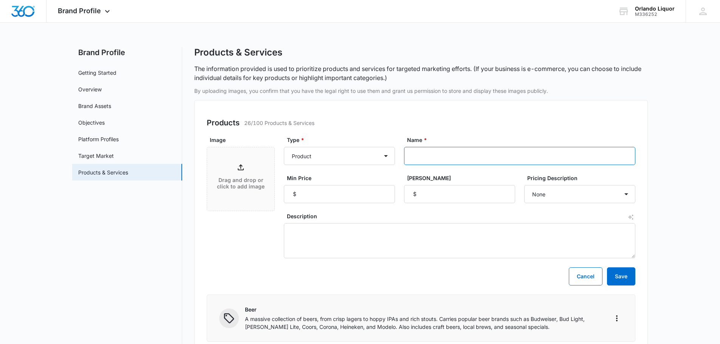
click at [440, 157] on input "Name *" at bounding box center [519, 156] width 231 height 18
paste input "[PERSON_NAME]"
type input "[PERSON_NAME]"
click at [364, 197] on input "Min Price" at bounding box center [339, 194] width 111 height 18
type input "59.99"
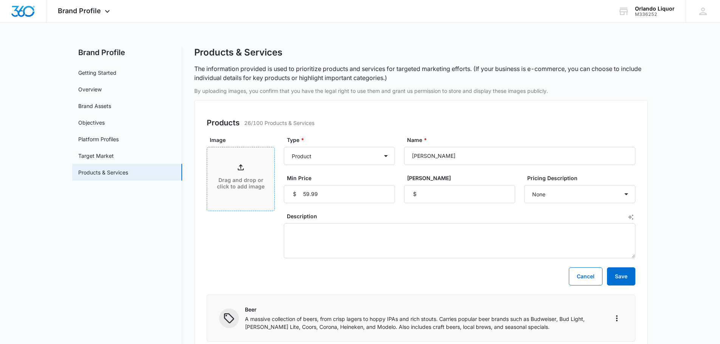
click at [247, 175] on div "Drag and drop or click to add image" at bounding box center [240, 179] width 67 height 33
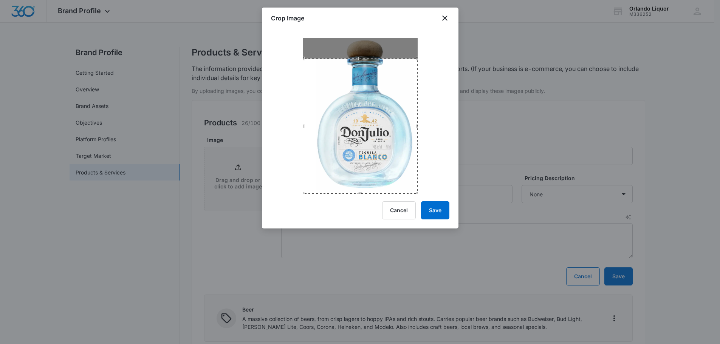
click at [363, 199] on div "Crop Image Cancel Save" at bounding box center [360, 118] width 197 height 221
click at [361, 34] on div at bounding box center [360, 111] width 197 height 165
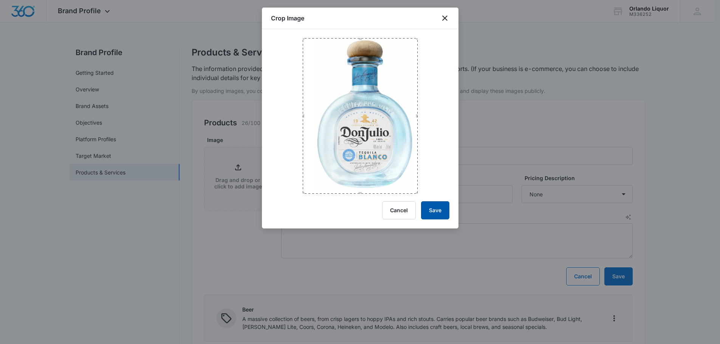
click at [439, 206] on button "Save" at bounding box center [435, 211] width 28 height 18
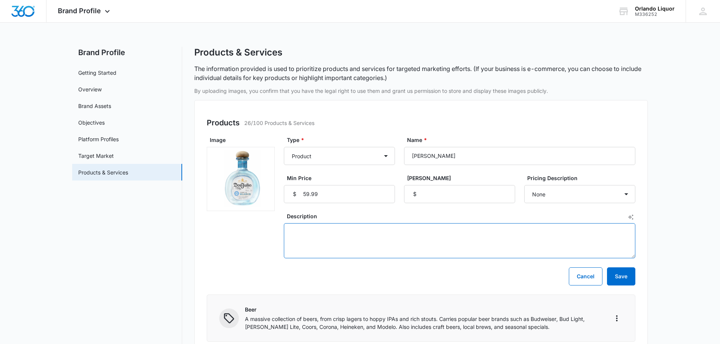
click at [290, 230] on textarea "Description" at bounding box center [460, 240] width 352 height 35
paste textarea "Mexico - [PERSON_NAME] is double distilled to achieve a balanced quality. Its a…"
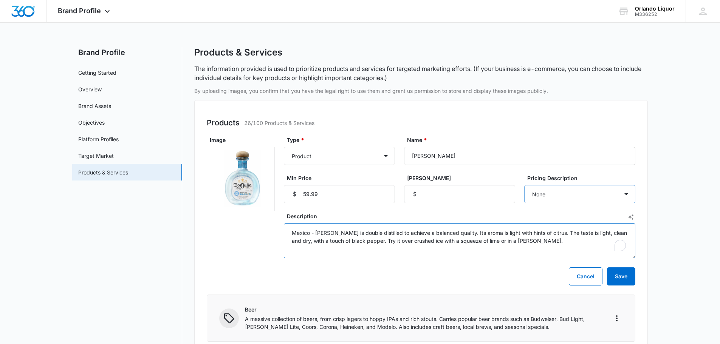
type textarea "Mexico - [PERSON_NAME] is double distilled to achieve a balanced quality. Its a…"
click at [603, 194] on select "None Each Per month Per year Per hour Per day" at bounding box center [579, 194] width 111 height 18
select select "each"
click at [524, 185] on select "None Each Per month Per year Per hour Per day" at bounding box center [579, 194] width 111 height 18
click at [622, 277] on button "Save" at bounding box center [621, 277] width 28 height 18
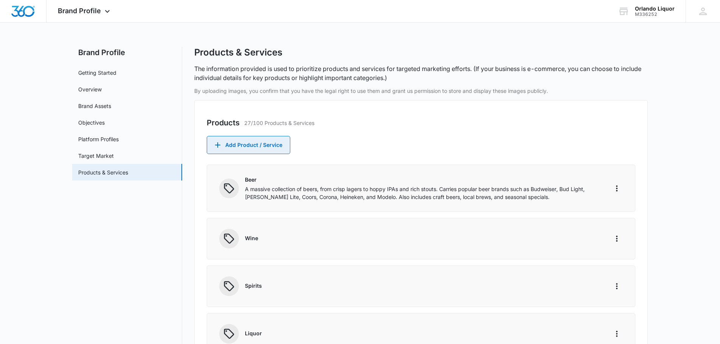
click at [273, 147] on button "Add Product / Service" at bounding box center [249, 145] width 84 height 18
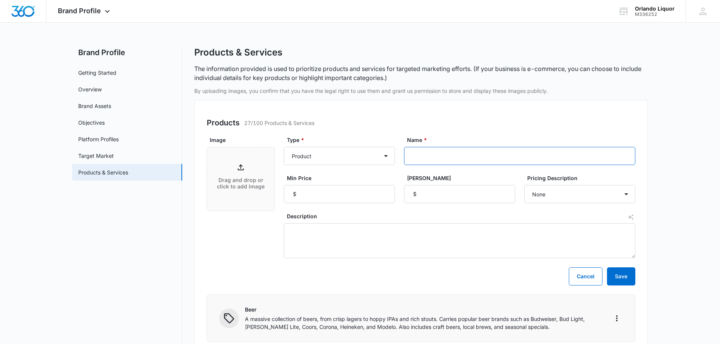
click at [437, 159] on input "Name *" at bounding box center [519, 156] width 231 height 18
paste input "[PERSON_NAME] 70 Cristalino Tequila"
type input "[PERSON_NAME] 70 Cristalino Tequila"
click at [364, 192] on input "Min Price" at bounding box center [339, 194] width 111 height 18
type input "68.99"
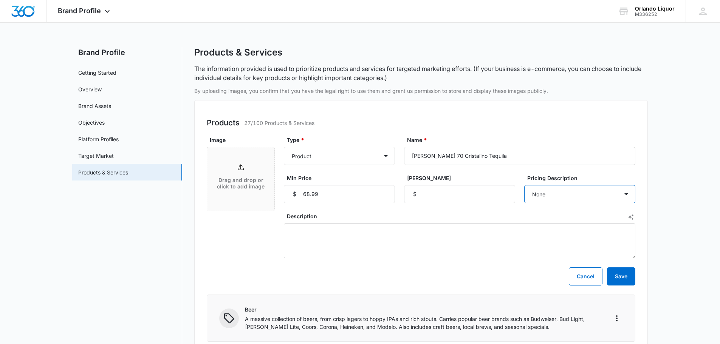
click at [564, 200] on select "None Each Per month Per year Per hour Per day" at bounding box center [579, 194] width 111 height 18
select select "each"
click at [524, 185] on select "None Each Per month Per year Per hour Per day" at bounding box center [579, 194] width 111 height 18
click at [326, 235] on textarea "Description" at bounding box center [460, 240] width 352 height 35
paste textarea "Mexico - 40.0% - [PERSON_NAME] 70 [PERSON_NAME] is robust in character with hig…"
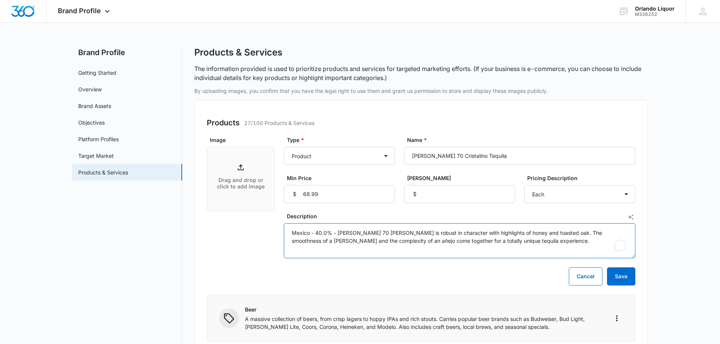
type textarea "Mexico - 40.0% - [PERSON_NAME] 70 [PERSON_NAME] is robust in character with hig…"
select select "each"
click at [245, 173] on div "Drag and drop or click to add image" at bounding box center [240, 179] width 67 height 33
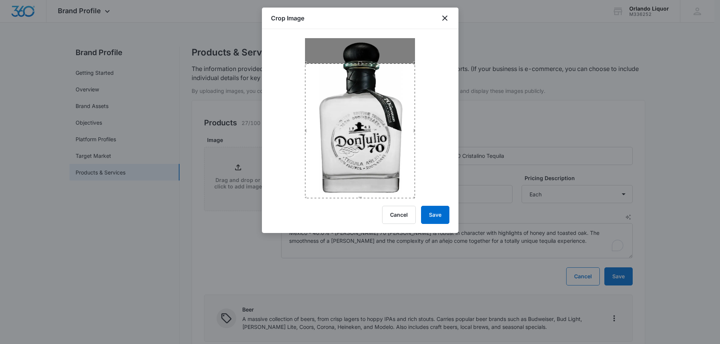
click at [357, 205] on div "Crop Image Cancel Save" at bounding box center [360, 121] width 197 height 226
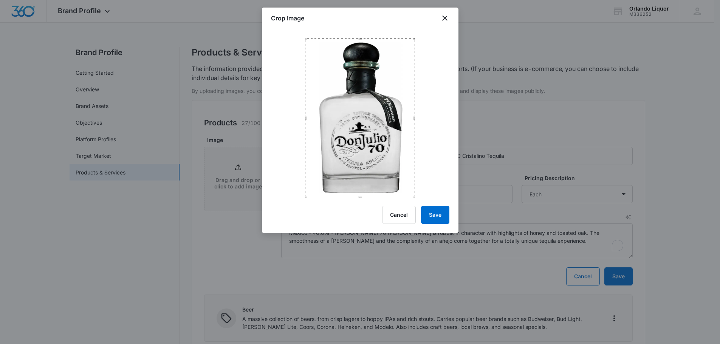
click at [360, 38] on div at bounding box center [360, 113] width 197 height 169
click at [442, 213] on button "Save" at bounding box center [435, 215] width 28 height 18
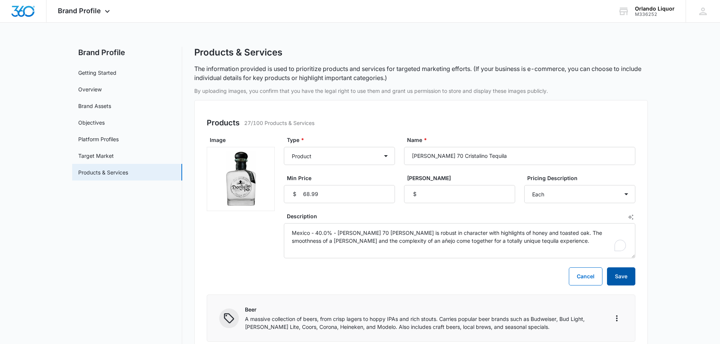
click at [628, 276] on button "Save" at bounding box center [621, 277] width 28 height 18
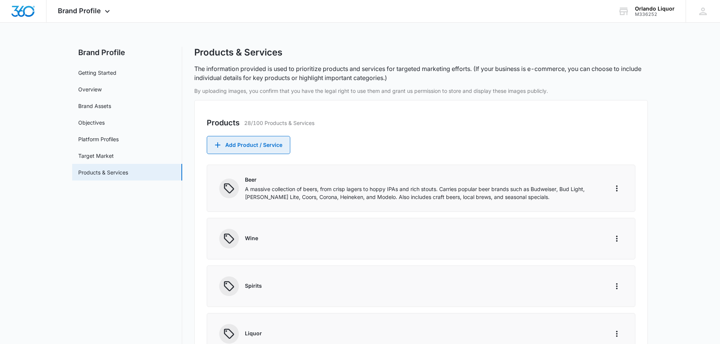
drag, startPoint x: 269, startPoint y: 146, endPoint x: 230, endPoint y: 131, distance: 41.6
click at [269, 146] on button "Add Product / Service" at bounding box center [249, 145] width 84 height 18
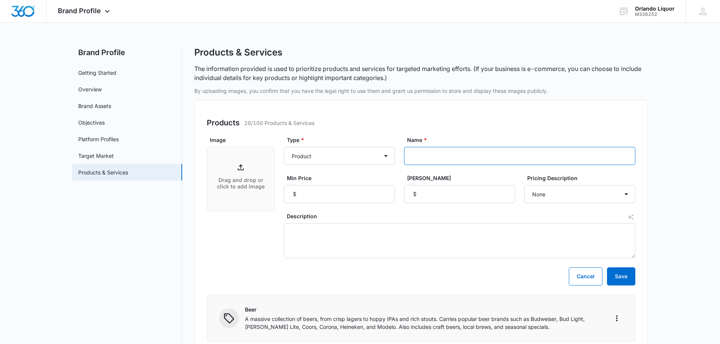
click at [435, 158] on input "Name *" at bounding box center [519, 156] width 231 height 18
paste input "Margaritaville Silver Tequila"
type input "Margaritaville Silver Tequila"
click at [338, 194] on input "Min Price" at bounding box center [339, 194] width 111 height 18
click at [333, 197] on input "Min Price" at bounding box center [339, 194] width 111 height 18
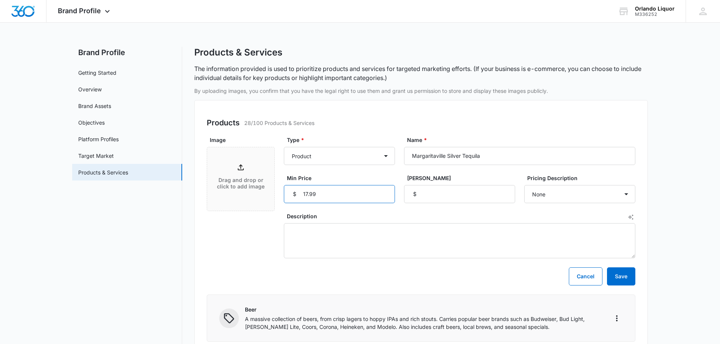
type input "17.99"
click at [347, 230] on textarea "Description" at bounding box center [460, 240] width 352 height 35
paste textarea "Mexico - 40.000% - Lively notes of bright agave, zesty citrus, and a clean pepp…"
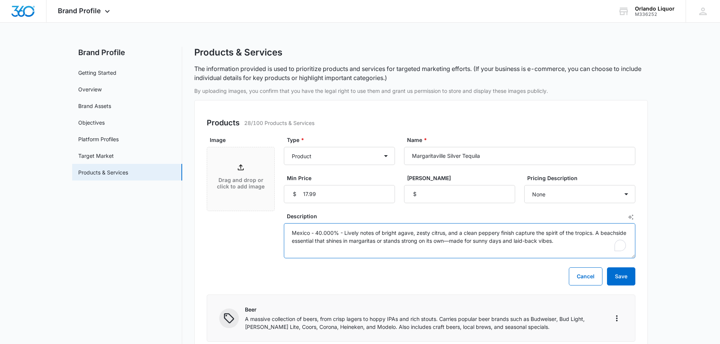
type textarea "Mexico - 40.000% - Lively notes of bright agave, zesty citrus, and a clean pepp…"
click at [241, 165] on icon at bounding box center [241, 167] width 6 height 6
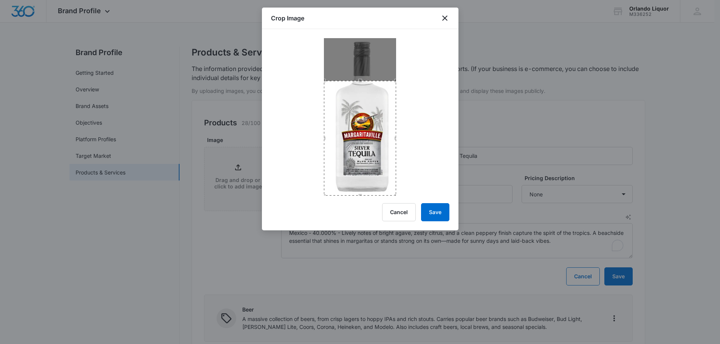
click at [362, 210] on div "Crop Image Cancel Save" at bounding box center [360, 119] width 197 height 223
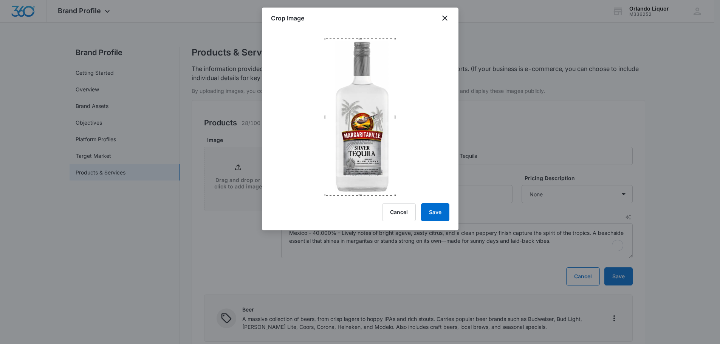
click at [352, 27] on div "Crop Image Cancel Save" at bounding box center [360, 119] width 197 height 223
click at [436, 211] on button "Save" at bounding box center [435, 212] width 28 height 18
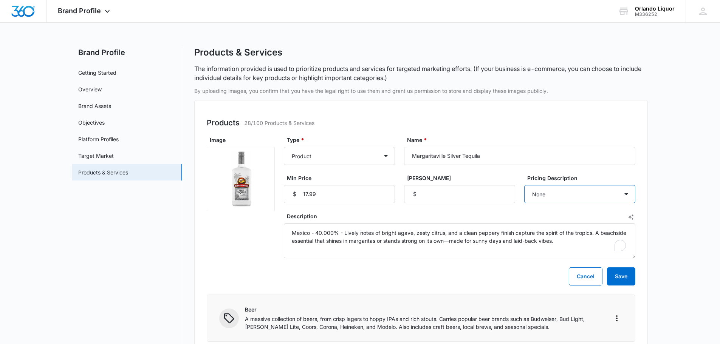
click at [550, 197] on select "None Each Per month Per year Per hour Per day" at bounding box center [579, 194] width 111 height 18
select select "each"
click at [524, 185] on select "None Each Per month Per year Per hour Per day" at bounding box center [579, 194] width 111 height 18
click at [627, 276] on button "Save" at bounding box center [621, 277] width 28 height 18
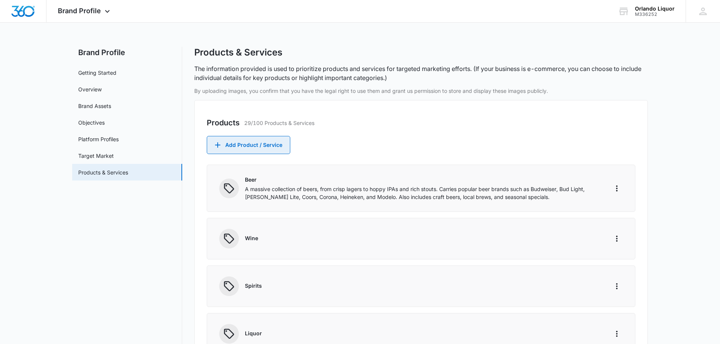
click at [270, 146] on button "Add Product / Service" at bounding box center [249, 145] width 84 height 18
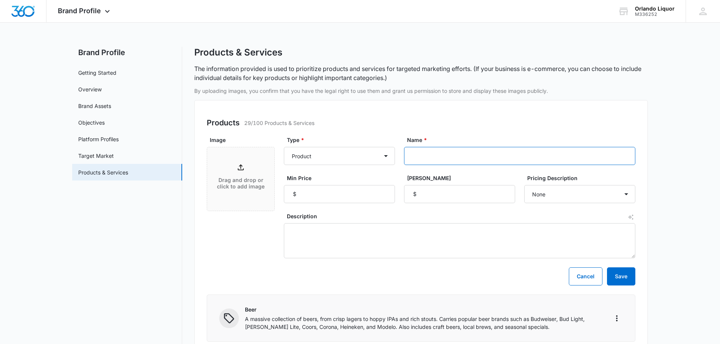
click at [422, 157] on input "Name *" at bounding box center [519, 156] width 231 height 18
paste input "[PERSON_NAME] Especial Silver Tequila"
type input "[PERSON_NAME] Especial Silver Tequila"
click at [319, 194] on input "Min Price" at bounding box center [339, 194] width 111 height 18
type input "24.99"
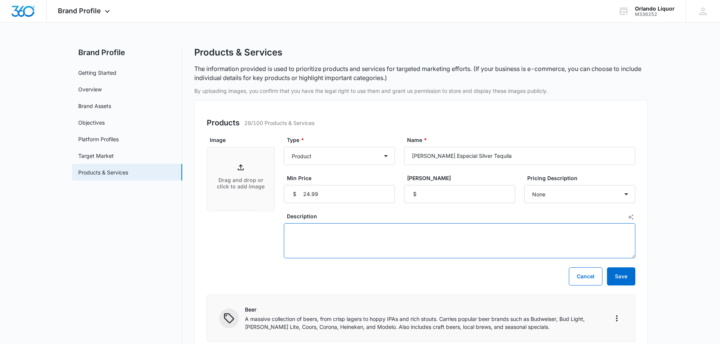
click at [365, 233] on textarea "Description" at bounding box center [460, 240] width 352 height 35
paste textarea "Mexico - 40.0% - Especial Silver is equally crisp & clean with subtle blue agav…"
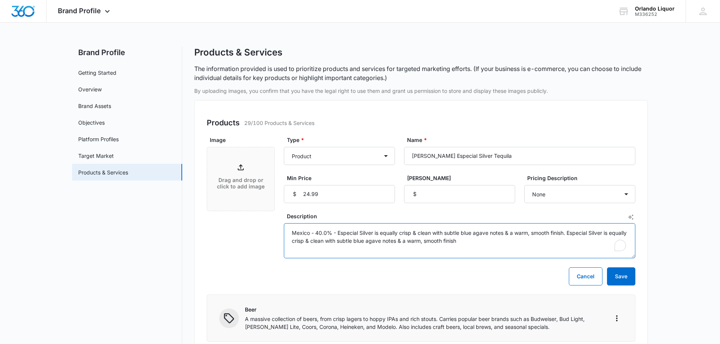
type textarea "Mexico - 40.0% - Especial Silver is equally crisp & clean with subtle blue agav…"
click at [253, 186] on p "Drag and drop or click to add image" at bounding box center [241, 183] width 52 height 13
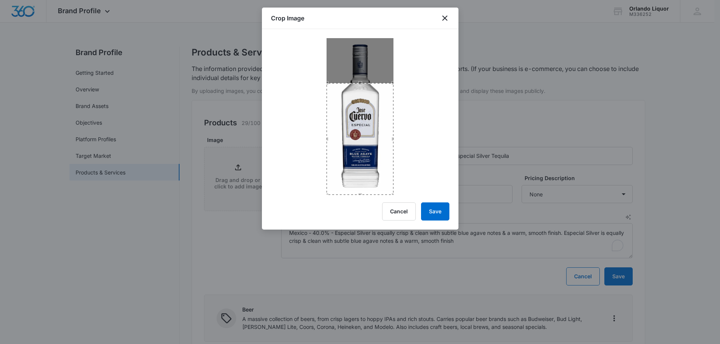
click at [361, 200] on div "Crop Image Cancel Save" at bounding box center [360, 119] width 197 height 222
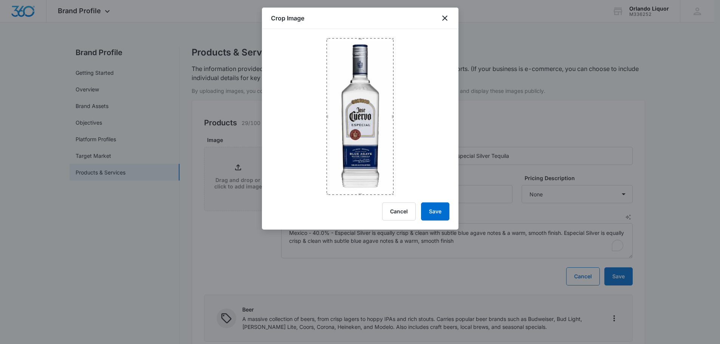
click at [358, 36] on div at bounding box center [360, 112] width 197 height 166
click at [440, 212] on button "Save" at bounding box center [435, 212] width 28 height 18
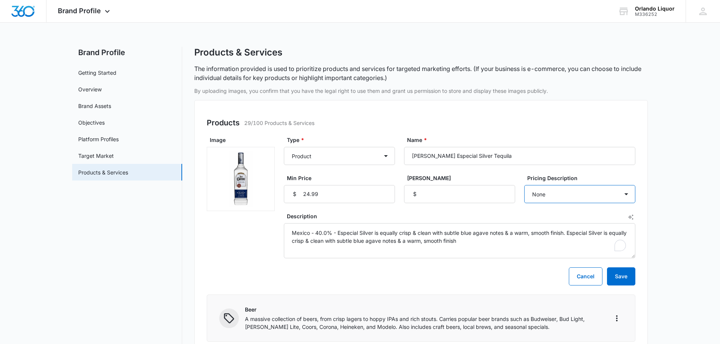
click at [555, 190] on select "None Each Per month Per year Per hour Per day" at bounding box center [579, 194] width 111 height 18
select select "each"
click at [524, 185] on select "None Each Per month Per year Per hour Per day" at bounding box center [579, 194] width 111 height 18
click at [623, 282] on button "Save" at bounding box center [621, 277] width 28 height 18
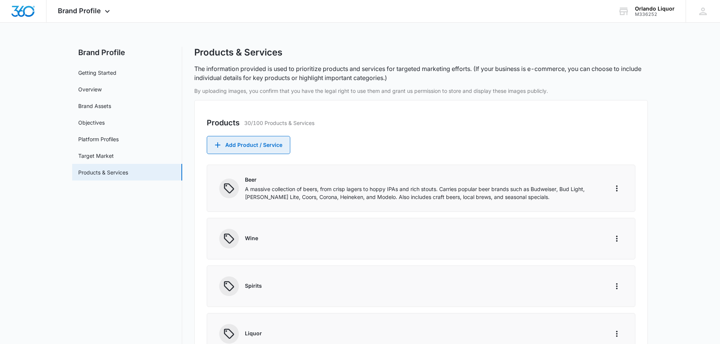
click at [252, 141] on button "Add Product / Service" at bounding box center [249, 145] width 84 height 18
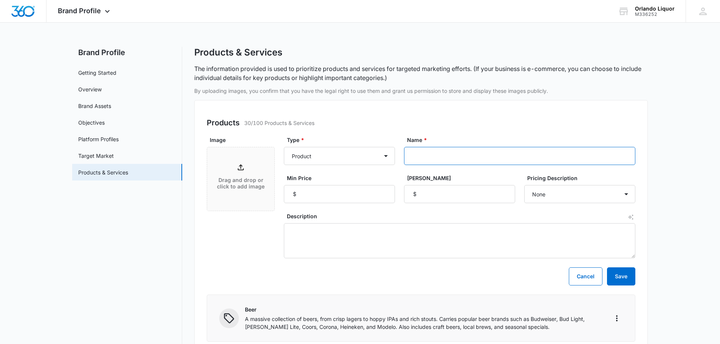
click at [463, 158] on input "Name *" at bounding box center [519, 156] width 231 height 18
paste input "[PERSON_NAME] Gold Tequila"
type input "[PERSON_NAME] Gold Tequila"
click at [344, 197] on input "Min Price" at bounding box center [339, 194] width 111 height 18
type input "26.99"
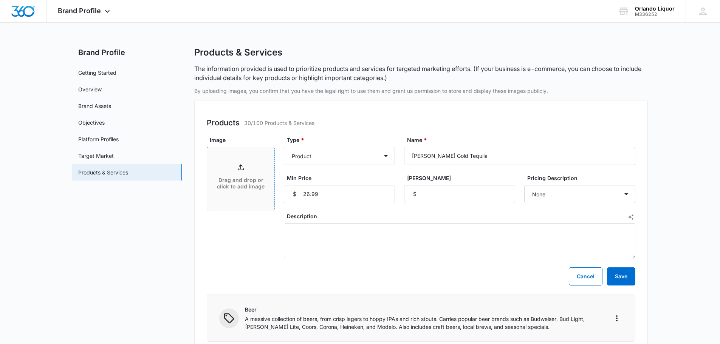
click at [241, 170] on icon at bounding box center [241, 167] width 6 height 6
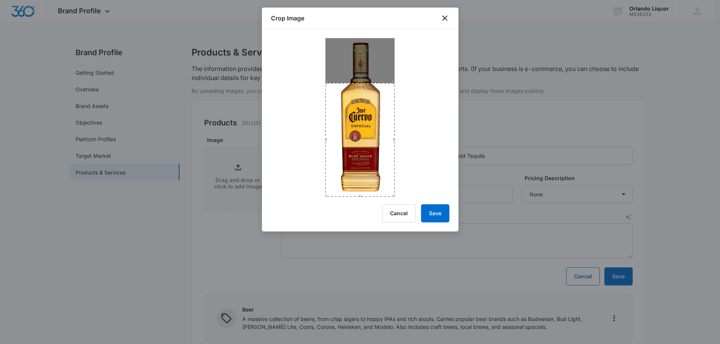
click at [362, 214] on div "Crop Image Cancel Save" at bounding box center [360, 120] width 197 height 224
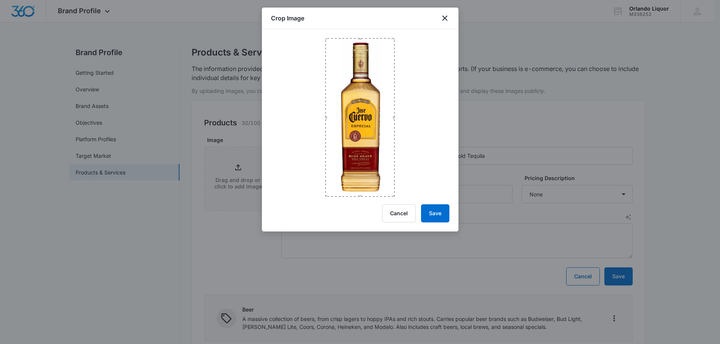
click at [361, 35] on div at bounding box center [360, 113] width 197 height 168
click at [440, 212] on button "Save" at bounding box center [435, 214] width 28 height 18
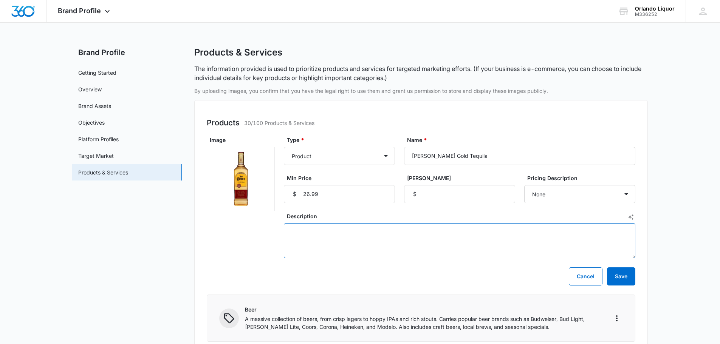
click at [390, 226] on textarea "Description" at bounding box center [460, 240] width 352 height 35
paste textarea "Mexico - 40.0% - Golden blend of younger tequilas. The light gold spirit has a …"
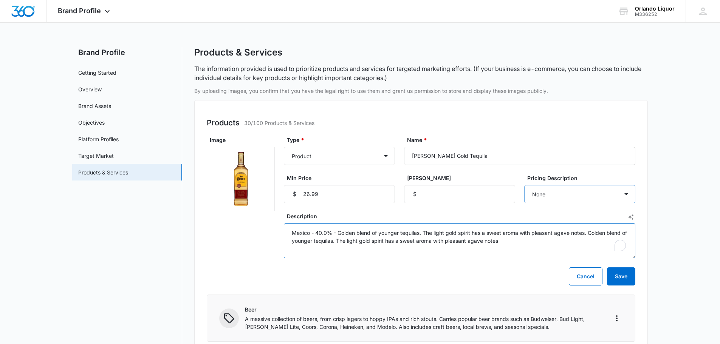
type textarea "Mexico - 40.0% - Golden blend of younger tequilas. The light gold spirit has a …"
click at [595, 195] on select "None Each Per month Per year Per hour Per day" at bounding box center [579, 194] width 111 height 18
select select "each"
click at [524, 185] on select "None Each Per month Per year Per hour Per day" at bounding box center [579, 194] width 111 height 18
click at [623, 273] on button "Save" at bounding box center [621, 277] width 28 height 18
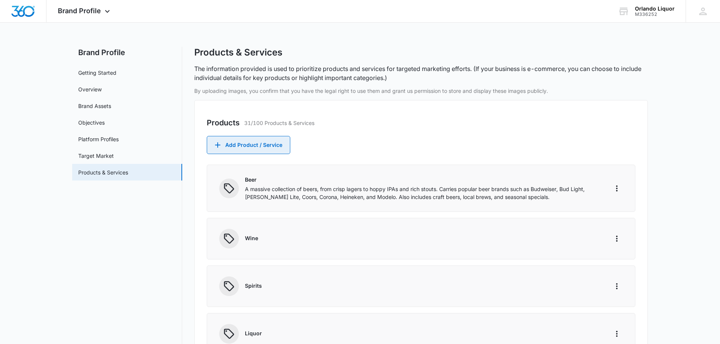
click at [225, 143] on button "Add Product / Service" at bounding box center [249, 145] width 84 height 18
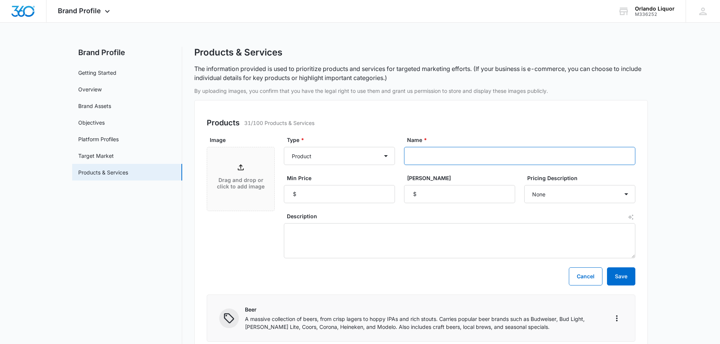
click at [416, 157] on input "Name *" at bounding box center [519, 156] width 231 height 18
paste input "Lunazul Reposado Tequila"
type input "Lunazul Reposado Tequila"
click at [322, 194] on input "Min Price" at bounding box center [339, 194] width 111 height 18
type input "24.99"
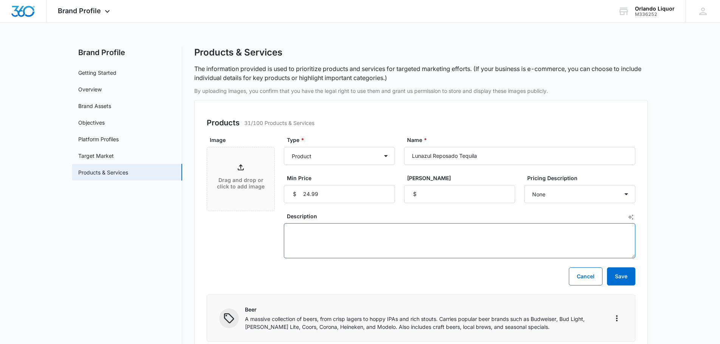
click at [394, 228] on textarea "Description" at bounding box center [460, 240] width 352 height 35
paste textarea "Mexico- Aging in American oak imbues this tequila with the layers of semi-sweet…"
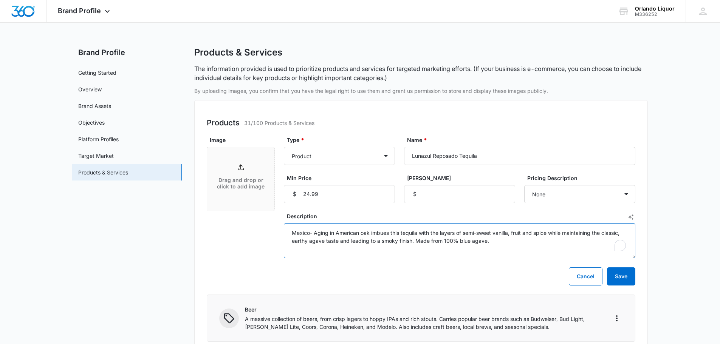
type textarea "Mexico- Aging in American oak imbues this tequila with the layers of semi-sweet…"
click at [248, 166] on div "Drag and drop or click to add image" at bounding box center [240, 179] width 67 height 33
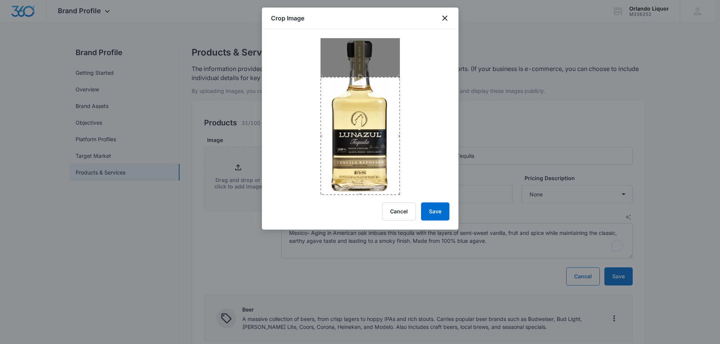
click at [361, 201] on div "Crop Image Cancel Save" at bounding box center [360, 119] width 197 height 222
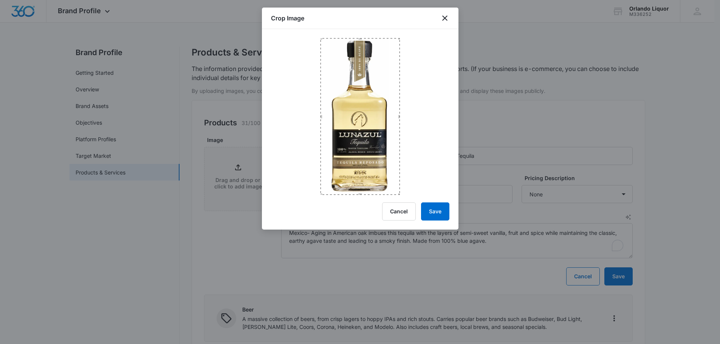
click at [359, 34] on div at bounding box center [360, 112] width 197 height 166
click at [440, 213] on button "Save" at bounding box center [435, 212] width 28 height 18
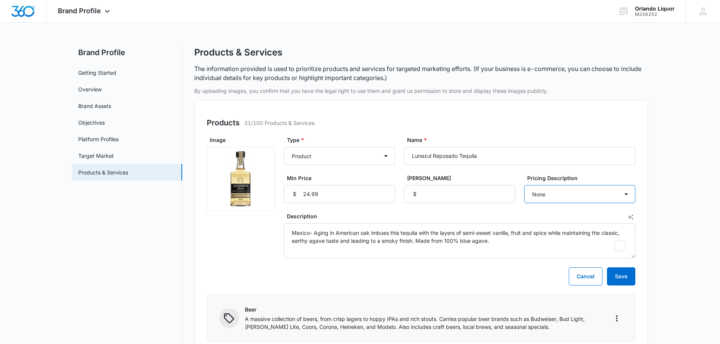
click at [554, 195] on select "None Each Per month Per year Per hour Per day" at bounding box center [579, 194] width 111 height 18
select select "each"
click at [524, 185] on select "None Each Per month Per year Per hour Per day" at bounding box center [579, 194] width 111 height 18
click at [624, 279] on button "Save" at bounding box center [621, 277] width 28 height 18
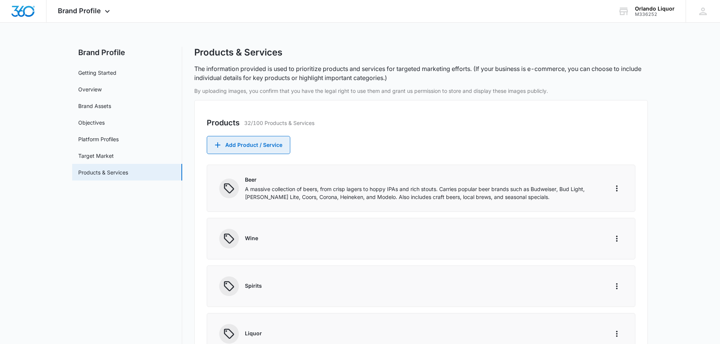
click at [231, 144] on button "Add Product / Service" at bounding box center [249, 145] width 84 height 18
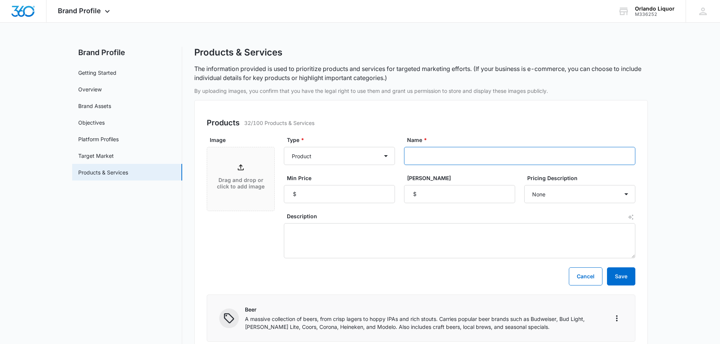
click at [418, 158] on input "Name *" at bounding box center [519, 156] width 231 height 18
paste input "Lunazul [PERSON_NAME] Tequila"
type input "Lunazul [PERSON_NAME] Tequila"
click at [342, 198] on input "Min Price" at bounding box center [339, 194] width 111 height 18
type input "24.99"
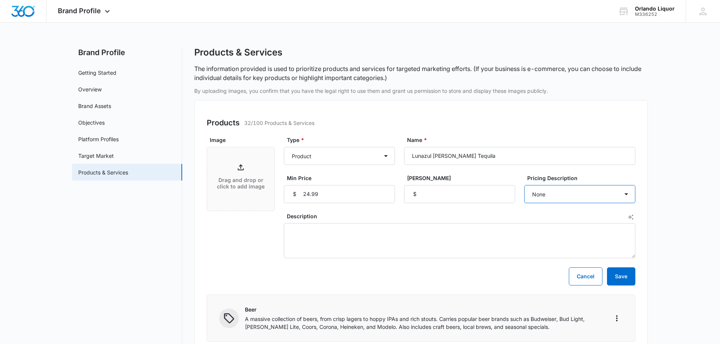
click at [573, 195] on select "None Each Per month Per year Per hour Per day" at bounding box center [579, 194] width 111 height 18
select select "each"
click at [524, 185] on select "None Each Per month Per year Per hour Per day" at bounding box center [579, 194] width 111 height 18
click at [247, 172] on div "Drag and drop or click to add image" at bounding box center [240, 179] width 67 height 33
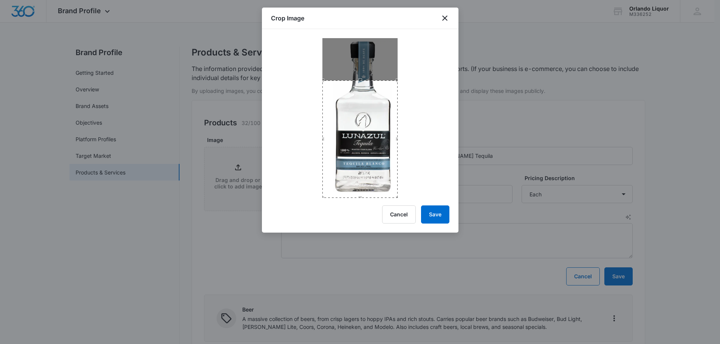
click at [364, 210] on div "Crop Image Cancel Save" at bounding box center [360, 120] width 197 height 225
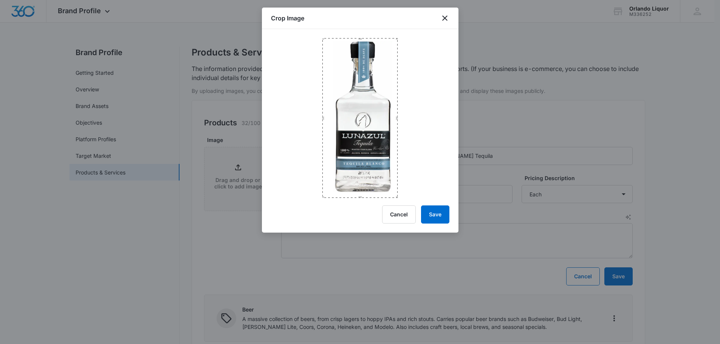
click at [355, 30] on div at bounding box center [360, 113] width 197 height 169
click at [442, 212] on button "Save" at bounding box center [435, 215] width 28 height 18
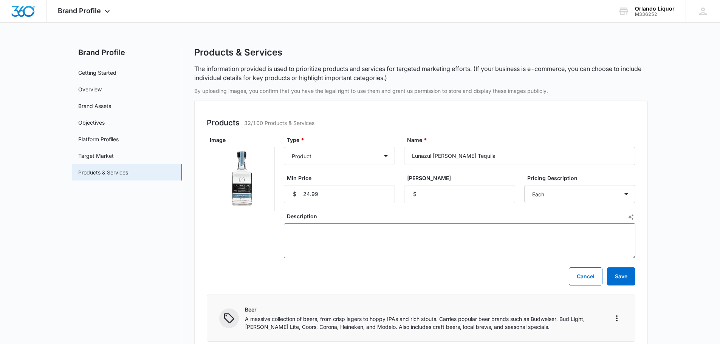
click at [349, 238] on textarea "Description" at bounding box center [460, 240] width 352 height 35
paste textarea "Mexico- This crystal clear colored spirit has a pronounced agave nose with alco…"
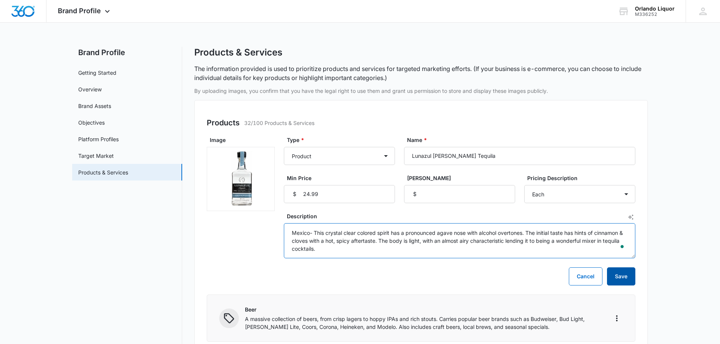
type textarea "Mexico- This crystal clear colored spirit has a pronounced agave nose with alco…"
click at [617, 278] on button "Save" at bounding box center [621, 277] width 28 height 18
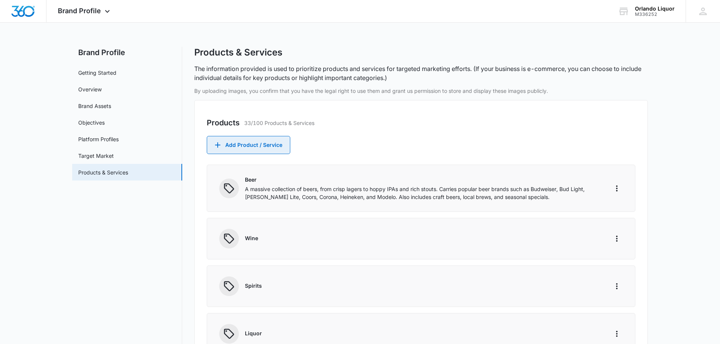
click at [271, 148] on button "Add Product / Service" at bounding box center [249, 145] width 84 height 18
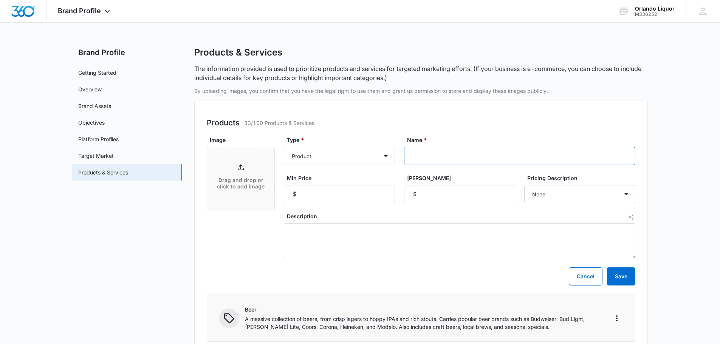
click at [477, 154] on input "Name *" at bounding box center [519, 156] width 231 height 18
paste input "Lunazul Anejo Tequila"
type input "Lunazul Anejo Tequila"
click at [322, 198] on input "Min Price" at bounding box center [339, 194] width 111 height 18
type input "36.99"
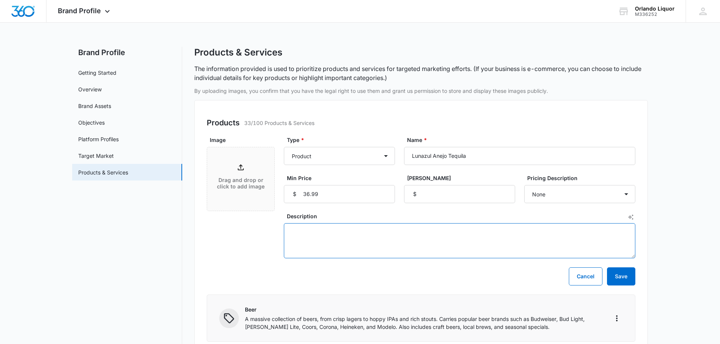
click at [298, 230] on textarea "Description" at bounding box center [460, 240] width 352 height 35
paste textarea "Mexico - 100% agave tequila, aged in bourbon barrels for 12 to 18 months. Amber…"
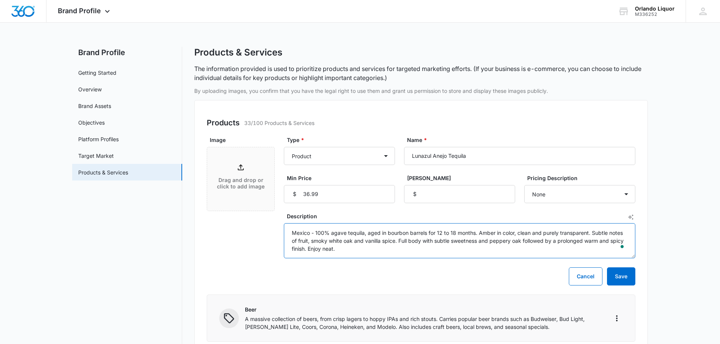
type textarea "Mexico - 100% agave tequila, aged in bourbon barrels for 12 to 18 months. Amber…"
click at [256, 174] on div "Drag and drop or click to add image" at bounding box center [240, 179] width 67 height 33
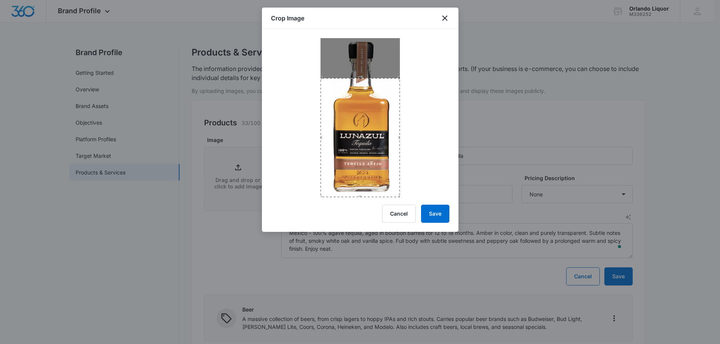
click at [361, 214] on div "Crop Image Cancel Save" at bounding box center [360, 120] width 197 height 225
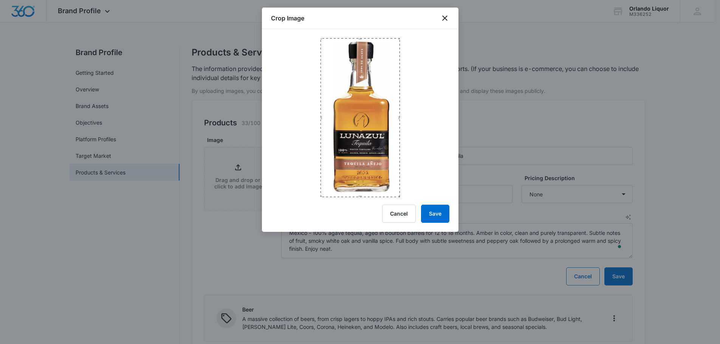
click at [352, 31] on div at bounding box center [360, 113] width 197 height 168
click at [437, 208] on button "Save" at bounding box center [435, 214] width 28 height 18
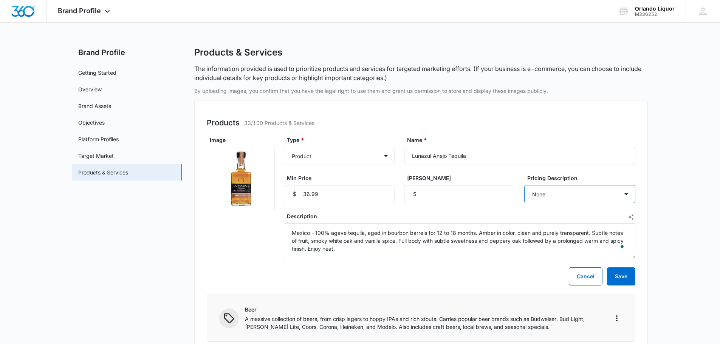
click at [594, 192] on select "None Each Per month Per year Per hour Per day" at bounding box center [579, 194] width 111 height 18
select select "each"
click at [524, 185] on select "None Each Per month Per year Per hour Per day" at bounding box center [579, 194] width 111 height 18
click at [620, 279] on button "Save" at bounding box center [621, 277] width 28 height 18
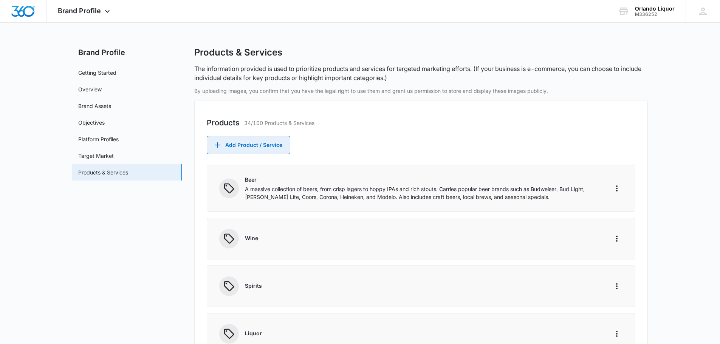
click at [267, 146] on button "Add Product / Service" at bounding box center [249, 145] width 84 height 18
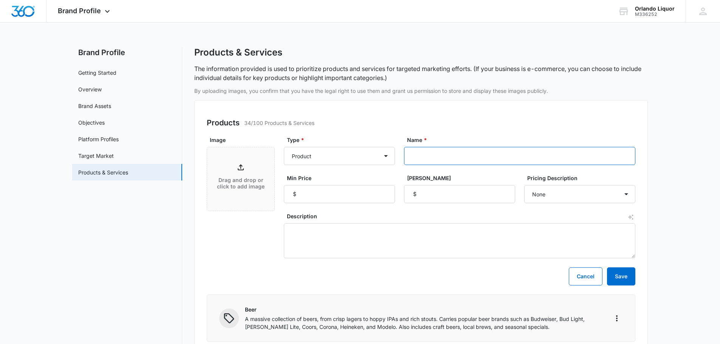
click at [436, 158] on input "Name *" at bounding box center [519, 156] width 231 height 18
paste input "Mi Campo [PERSON_NAME] Tequila"
type input "Mi Campo [PERSON_NAME] Tequila"
click at [314, 195] on input "Min Price" at bounding box center [339, 194] width 111 height 18
type input "29.99"
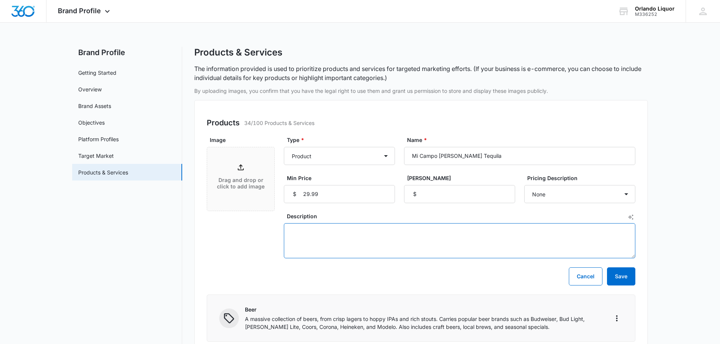
click at [324, 230] on textarea "Description" at bounding box center [460, 240] width 352 height 35
paste textarea "United States - 40.0% - Mi Campo [PERSON_NAME] Tequila has aromas of cooked aga…"
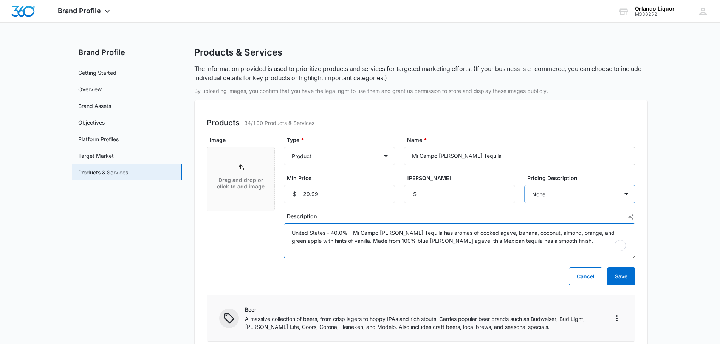
type textarea "United States - 40.0% - Mi Campo [PERSON_NAME] Tequila has aromas of cooked aga…"
click at [594, 196] on select "None Each Per month Per year Per hour Per day" at bounding box center [579, 194] width 111 height 18
select select "each"
click at [524, 185] on select "None Each Per month Per year Per hour Per day" at bounding box center [579, 194] width 111 height 18
click at [241, 172] on div "Drag and drop or click to add image" at bounding box center [240, 179] width 67 height 33
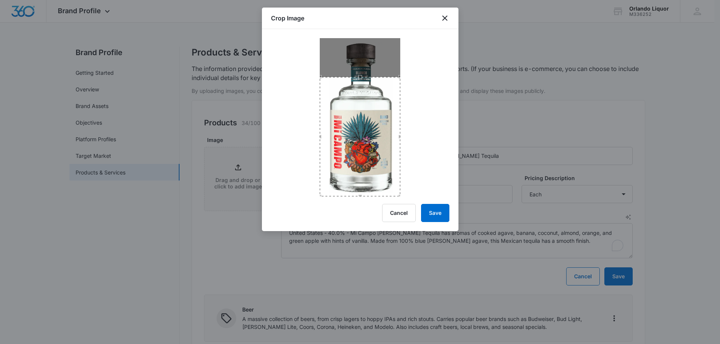
click at [364, 213] on div "Crop Image Cancel Save" at bounding box center [360, 120] width 197 height 224
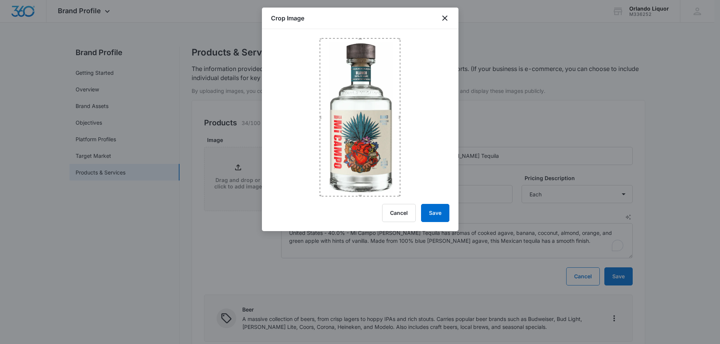
click at [358, 32] on div at bounding box center [360, 112] width 197 height 167
click at [442, 211] on button "Save" at bounding box center [435, 213] width 28 height 18
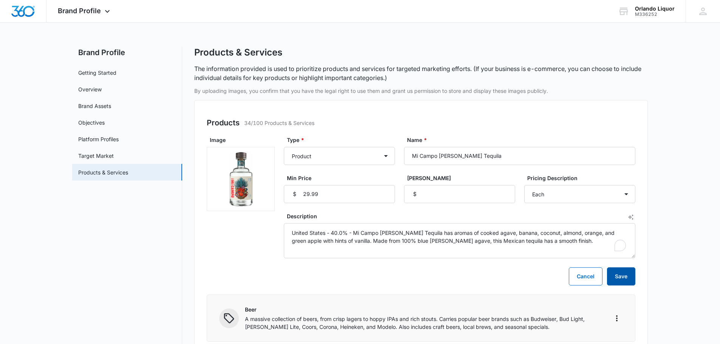
click at [623, 277] on button "Save" at bounding box center [621, 277] width 28 height 18
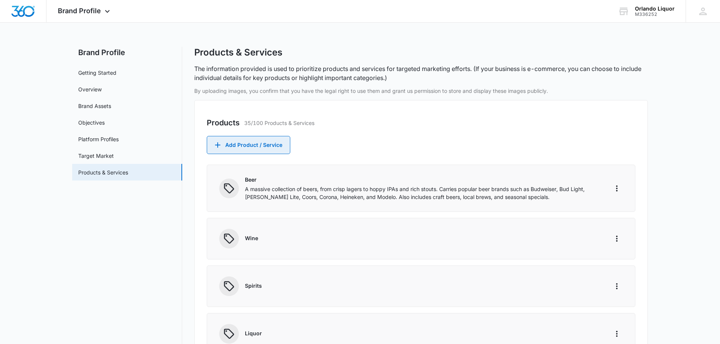
click at [235, 149] on button "Add Product / Service" at bounding box center [249, 145] width 84 height 18
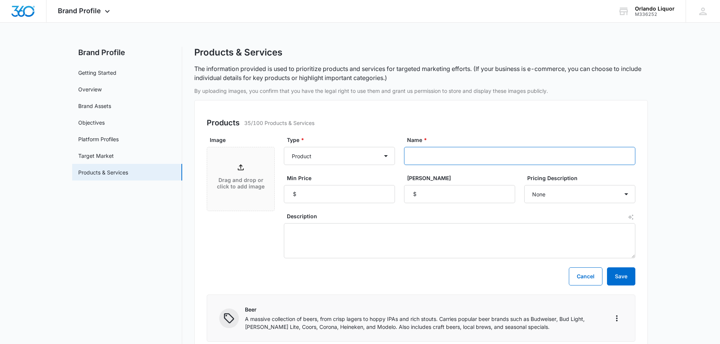
click at [476, 155] on input "Name *" at bounding box center [519, 156] width 231 height 18
paste input "Mi Campo Reposado Tequila"
type input "Mi Campo Reposado Tequila"
click at [319, 198] on input "Min Price" at bounding box center [339, 194] width 111 height 18
click at [366, 202] on input "Min Price" at bounding box center [339, 194] width 111 height 18
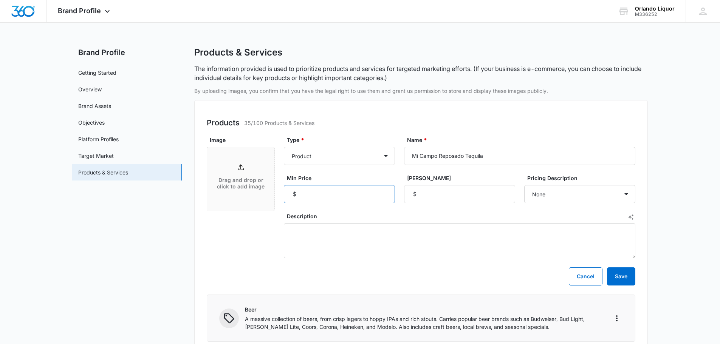
type input "33.99"
click at [368, 247] on textarea "Description" at bounding box center [460, 240] width 352 height 35
click at [323, 234] on textarea "Description" at bounding box center [460, 240] width 352 height 35
paste textarea "Mexico - 40.0% - Mi Campo Reposado Tequila has aromas of cooked agave, banana, …"
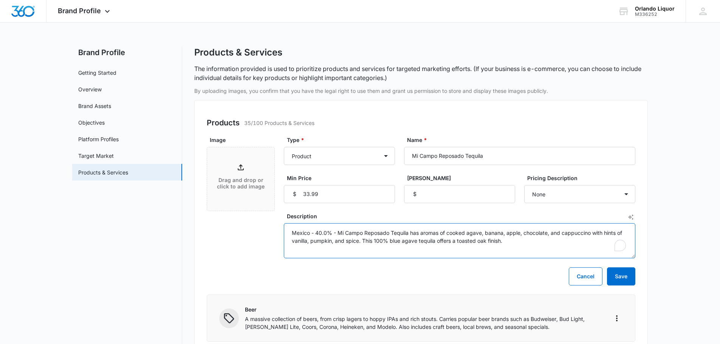
type textarea "Mexico - 40.0% - Mi Campo Reposado Tequila has aromas of cooked agave, banana, …"
click at [252, 172] on div "Drag and drop or click to add image" at bounding box center [240, 179] width 67 height 33
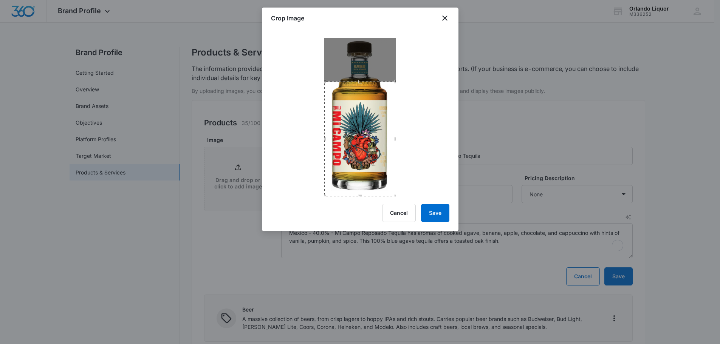
click at [363, 206] on div "Crop Image Cancel Save" at bounding box center [360, 120] width 197 height 224
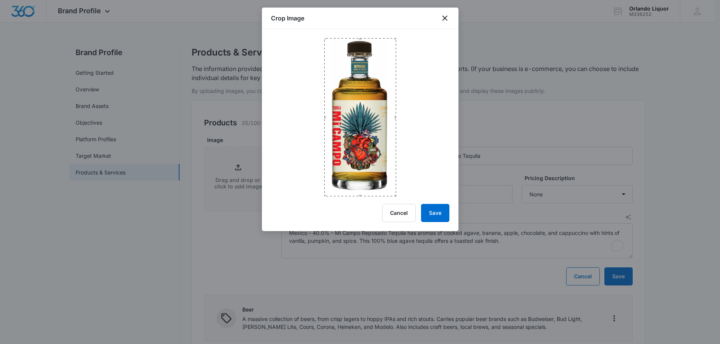
click at [350, 31] on div at bounding box center [360, 112] width 197 height 167
click at [436, 209] on button "Save" at bounding box center [435, 213] width 28 height 18
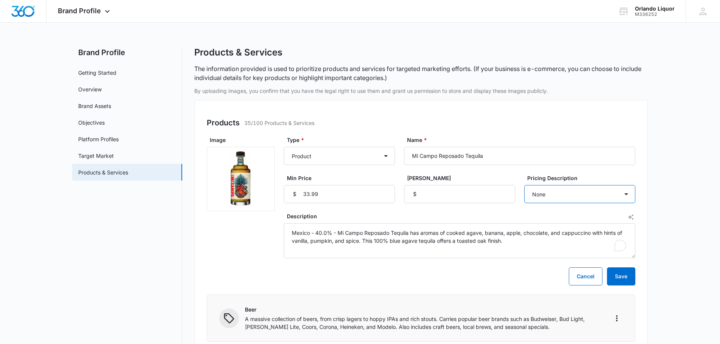
click at [585, 199] on select "None Each Per month Per year Per hour Per day" at bounding box center [579, 194] width 111 height 18
select select "each"
click at [524, 185] on select "None Each Per month Per year Per hour Per day" at bounding box center [579, 194] width 111 height 18
click at [622, 273] on button "Save" at bounding box center [621, 277] width 28 height 18
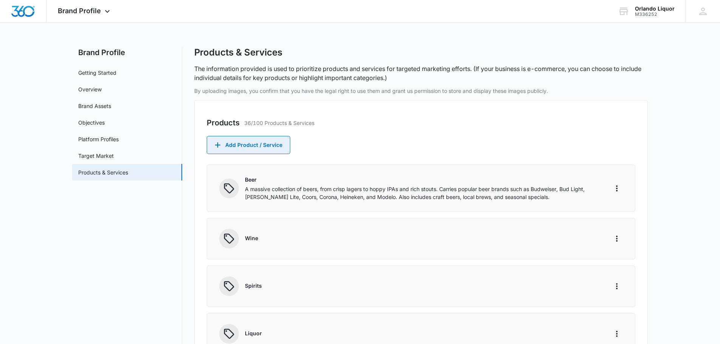
click at [262, 146] on button "Add Product / Service" at bounding box center [249, 145] width 84 height 18
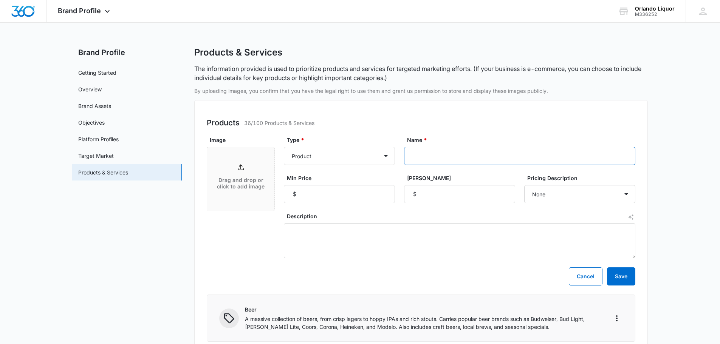
click at [439, 155] on input "Name *" at bounding box center [519, 156] width 231 height 18
paste input "Cazadores [PERSON_NAME] Tequila"
type input "Cazadores [PERSON_NAME] Tequila"
click at [326, 194] on input "Min Price" at bounding box center [339, 194] width 111 height 18
type input "29.99"
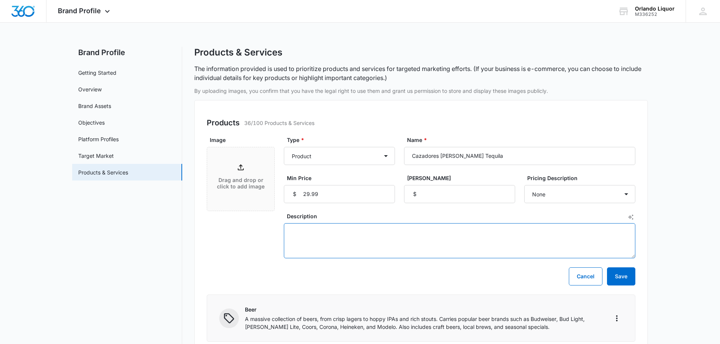
click at [330, 231] on textarea "Description" at bounding box center [460, 240] width 352 height 35
paste textarea "Mexico - 40% - 100% Blue Agave and unaged. Citrus and fresh agave flavors are f…"
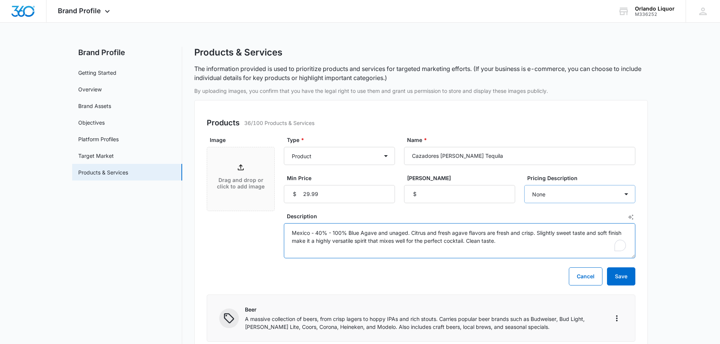
type textarea "Mexico - 40% - 100% Blue Agave and unaged. Citrus and fresh agave flavors are f…"
click at [571, 197] on select "None Each Per month Per year Per hour Per day" at bounding box center [579, 194] width 111 height 18
select select "each"
click at [524, 185] on select "None Each Per month Per year Per hour Per day" at bounding box center [579, 194] width 111 height 18
click at [242, 172] on div "Drag and drop or click to add image" at bounding box center [240, 179] width 67 height 33
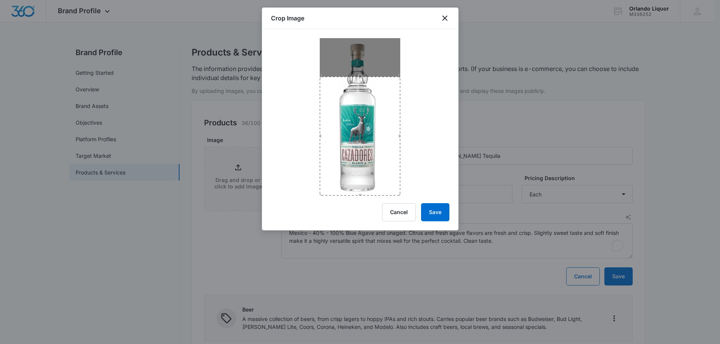
click at [359, 212] on div "Crop Image Cancel Save" at bounding box center [360, 119] width 197 height 223
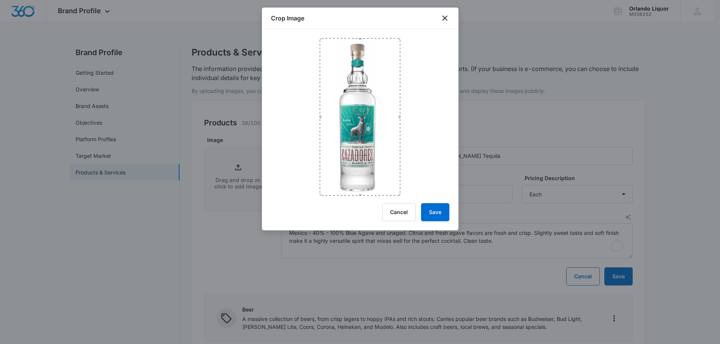
click at [354, 31] on div at bounding box center [360, 112] width 197 height 167
click at [433, 208] on button "Save" at bounding box center [435, 212] width 28 height 18
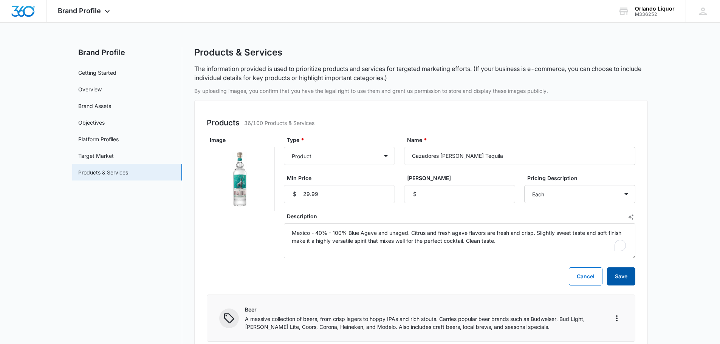
click at [629, 274] on button "Save" at bounding box center [621, 277] width 28 height 18
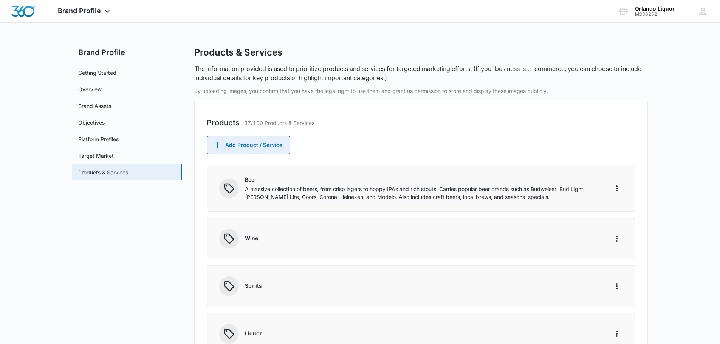
click at [282, 138] on button "Add Product / Service" at bounding box center [249, 145] width 84 height 18
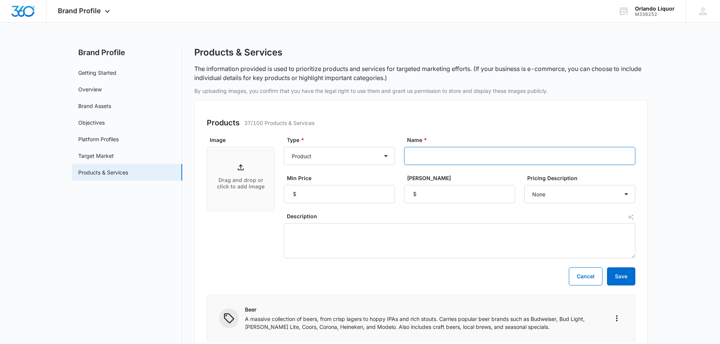
click at [439, 154] on input "Name *" at bounding box center [519, 156] width 231 height 18
paste input "Gran Coramino Reposado Tequila"
type input "Gran Coramino Reposado Tequila"
click at [333, 195] on input "Min Price" at bounding box center [339, 194] width 111 height 18
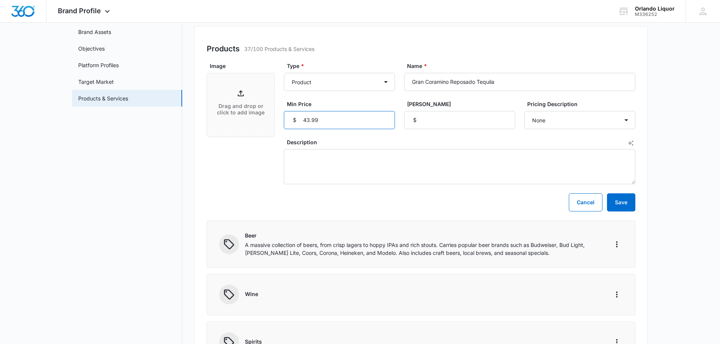
scroll to position [113, 0]
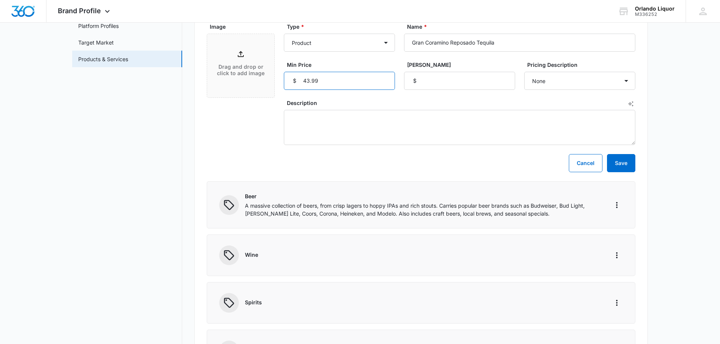
type input "43.99"
click at [372, 119] on textarea "Description" at bounding box center [460, 127] width 352 height 35
paste textarea "Mexico - 40.0% - Smooth notes of oak, vanilla, and cooked agave meet subtle hon…"
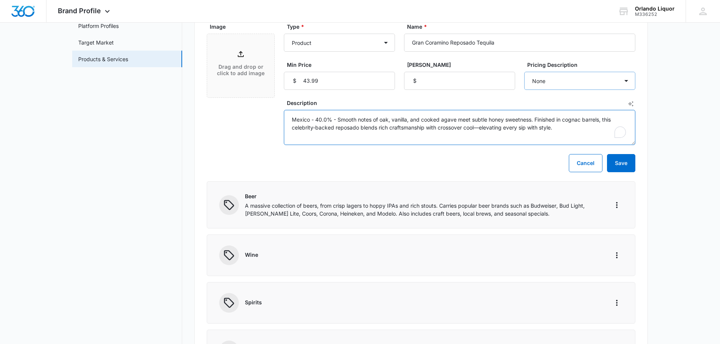
type textarea "Mexico - 40.0% - Smooth notes of oak, vanilla, and cooked agave meet subtle hon…"
click at [558, 83] on select "None Each Per month Per year Per hour Per day" at bounding box center [579, 81] width 111 height 18
select select "each"
click at [524, 72] on select "None Each Per month Per year Per hour Per day" at bounding box center [579, 81] width 111 height 18
click at [247, 68] on p "Drag and drop or click to add image" at bounding box center [241, 70] width 52 height 13
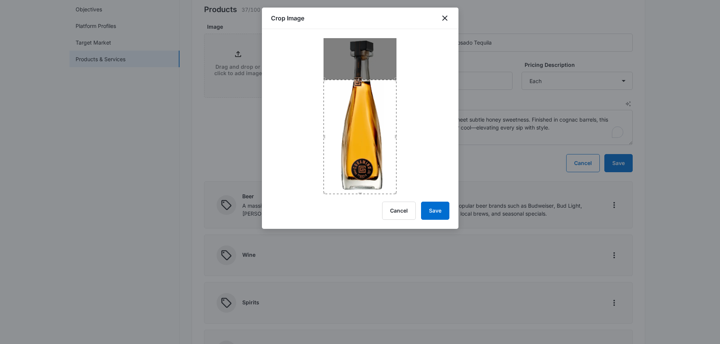
click at [367, 195] on div "Crop Image Cancel Save" at bounding box center [360, 119] width 197 height 222
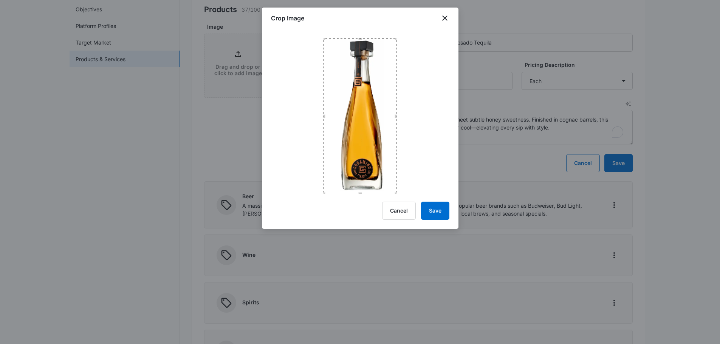
click at [359, 35] on div at bounding box center [360, 111] width 197 height 165
click at [433, 208] on button "Save" at bounding box center [435, 211] width 28 height 18
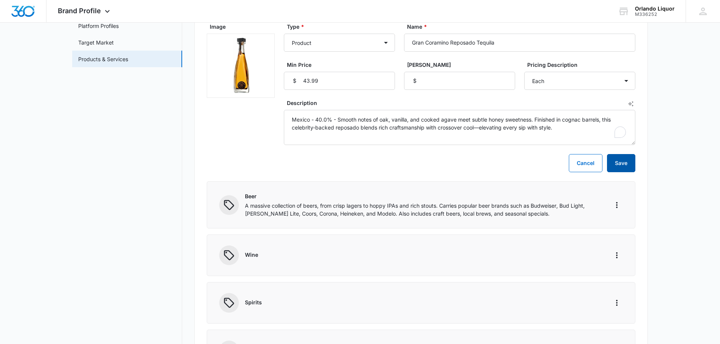
click at [624, 166] on button "Save" at bounding box center [621, 163] width 28 height 18
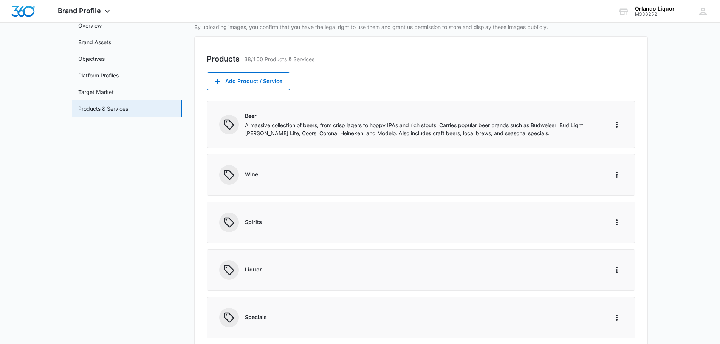
scroll to position [0, 0]
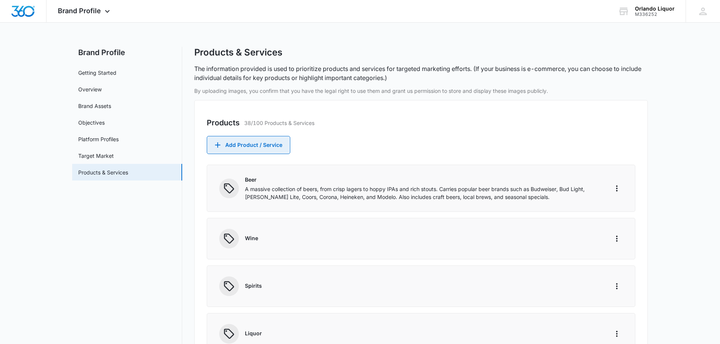
click at [279, 148] on button "Add Product / Service" at bounding box center [249, 145] width 84 height 18
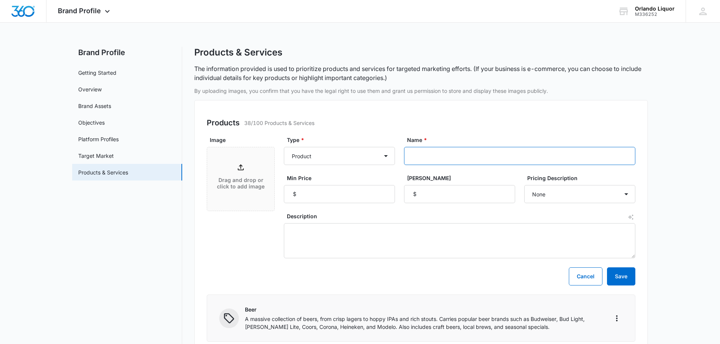
click at [444, 153] on input "Name *" at bounding box center [519, 156] width 231 height 18
paste input "El Jimador [PERSON_NAME] Tequila"
type input "El Jimador [PERSON_NAME] Tequila"
click at [335, 193] on input "Min Price" at bounding box center [339, 194] width 111 height 18
type input "28.99"
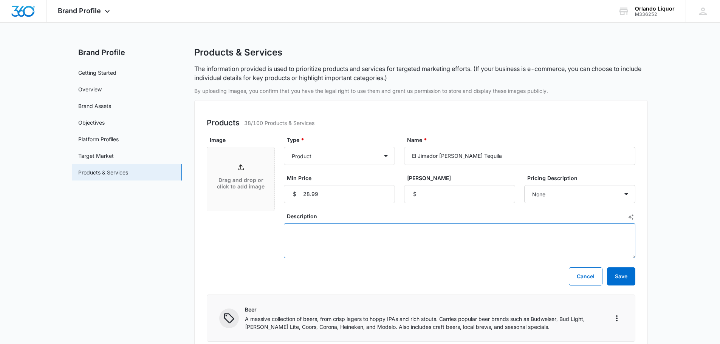
drag, startPoint x: 349, startPoint y: 230, endPoint x: 353, endPoint y: 226, distance: 4.6
click at [349, 230] on textarea "Description" at bounding box center [460, 240] width 352 height 35
paste textarea "Mexico - 40.0% - El Jimador Silver Tequila is a 100% blue agave tequila [PERSON…"
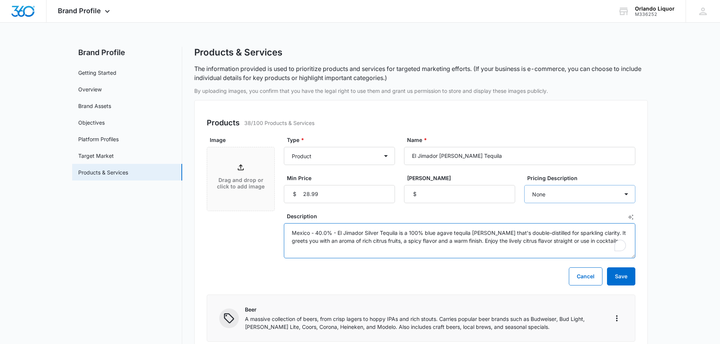
type textarea "Mexico - 40.0% - El Jimador Silver Tequila is a 100% blue agave tequila [PERSON…"
click at [612, 195] on select "None Each Per month Per year Per hour Per day" at bounding box center [579, 194] width 111 height 18
select select "each"
click at [524, 185] on select "None Each Per month Per year Per hour Per day" at bounding box center [579, 194] width 111 height 18
click at [251, 247] on div "Image Drag and drop or click to add image" at bounding box center [241, 197] width 68 height 123
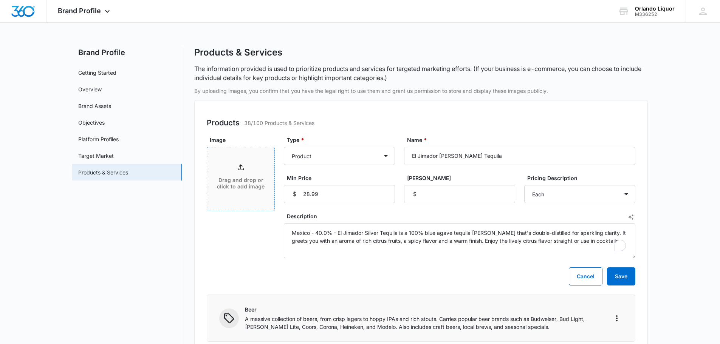
click at [250, 174] on div "Drag and drop or click to add image" at bounding box center [240, 179] width 67 height 33
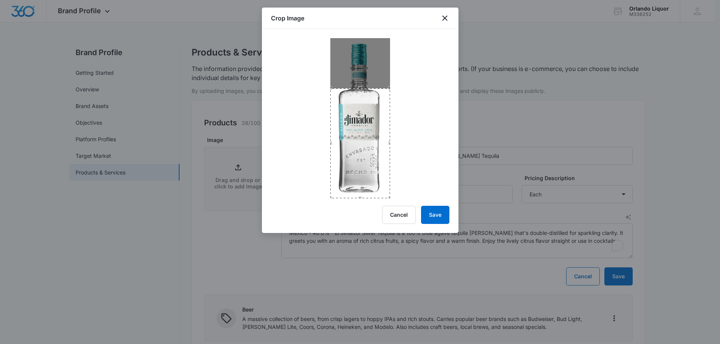
click at [361, 203] on div "Crop Image Cancel Save" at bounding box center [360, 121] width 197 height 226
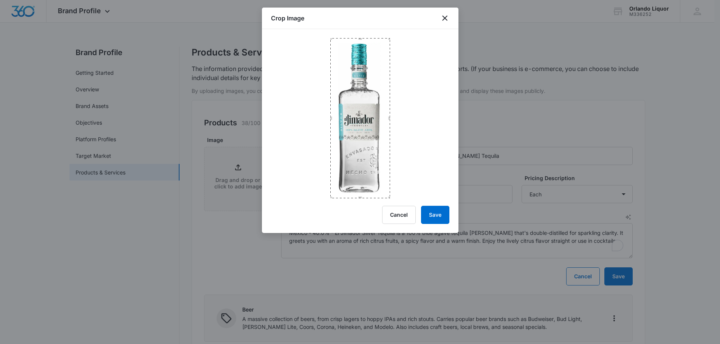
click at [359, 34] on div at bounding box center [360, 113] width 197 height 169
click at [434, 212] on button "Save" at bounding box center [435, 215] width 28 height 18
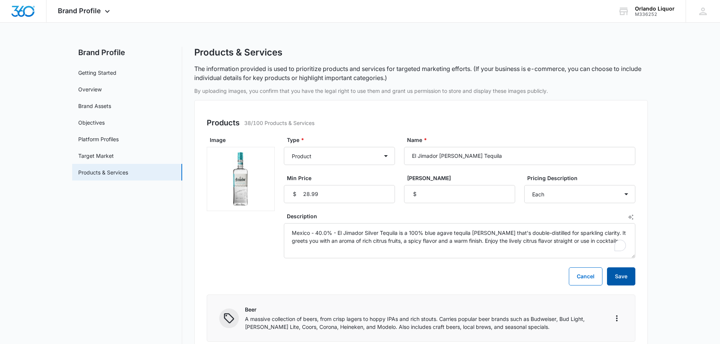
click at [630, 280] on button "Save" at bounding box center [621, 277] width 28 height 18
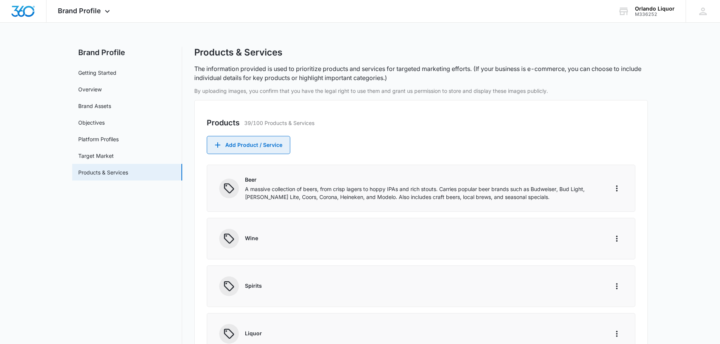
click at [265, 143] on button "Add Product / Service" at bounding box center [249, 145] width 84 height 18
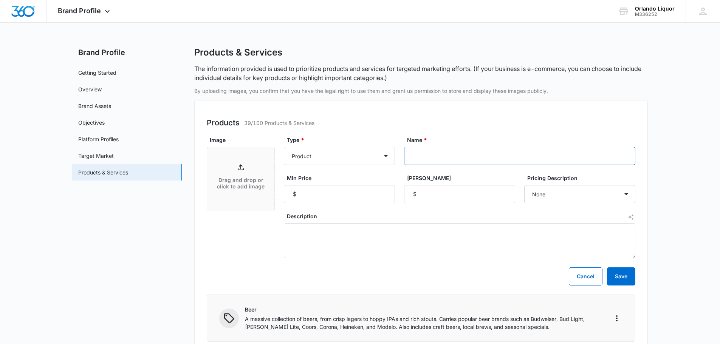
click at [420, 154] on input "Name *" at bounding box center [519, 156] width 231 height 18
paste input "El Jimador Reposado Tequila"
type input "El Jimador Reposado Tequila"
click at [335, 235] on textarea "Description" at bounding box center [460, 240] width 352 height 35
paste textarea "Mexico - 40.0% - El Jimador Reposado Tequila is 100% blue agave tequila reposad…"
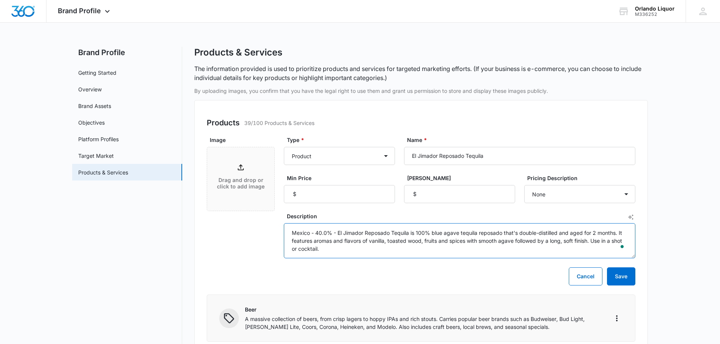
type textarea "Mexico - 40.0% - El Jimador Reposado Tequila is 100% blue agave tequila reposad…"
click at [317, 191] on input "Min Price" at bounding box center [339, 194] width 111 height 18
type input "28.99"
click at [248, 166] on div "Drag and drop or click to add image" at bounding box center [240, 179] width 67 height 33
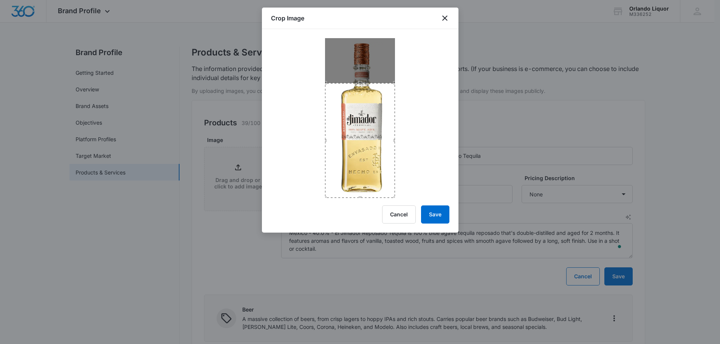
click at [364, 201] on div "Crop Image Cancel Save" at bounding box center [360, 120] width 197 height 225
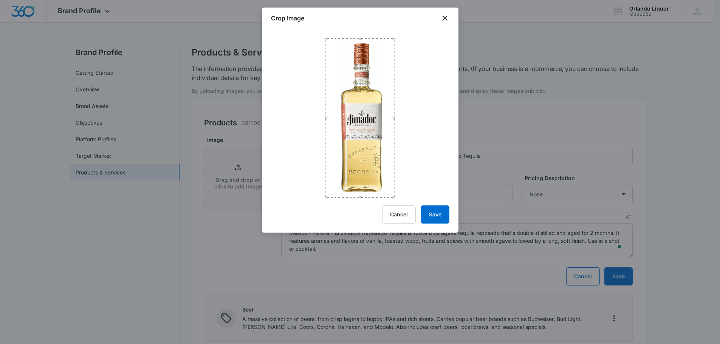
click at [361, 38] on div at bounding box center [360, 113] width 197 height 169
click at [443, 217] on button "Save" at bounding box center [435, 215] width 28 height 18
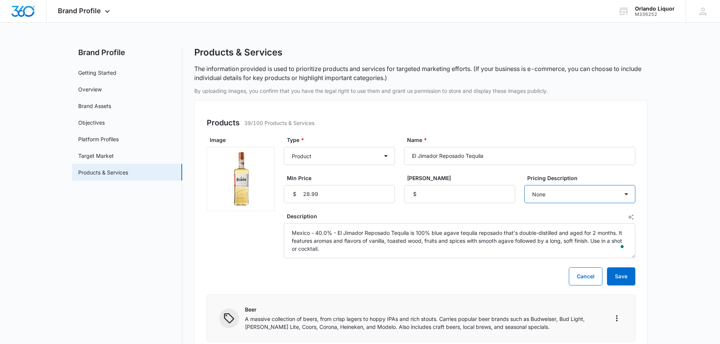
click at [560, 191] on select "None Each Per month Per year Per hour Per day" at bounding box center [579, 194] width 111 height 18
select select "each"
click at [524, 185] on select "None Each Per month Per year Per hour Per day" at bounding box center [579, 194] width 111 height 18
select select "each"
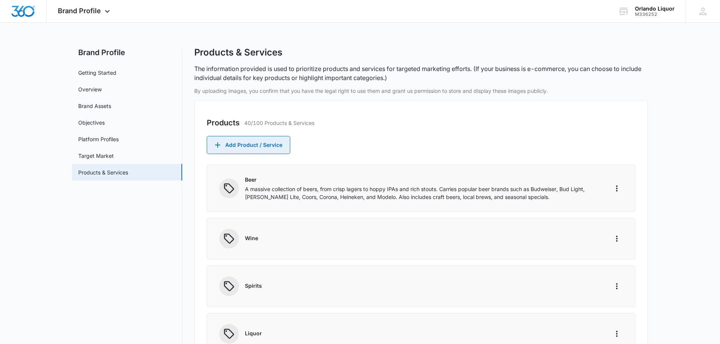
click at [264, 141] on button "Add Product / Service" at bounding box center [249, 145] width 84 height 18
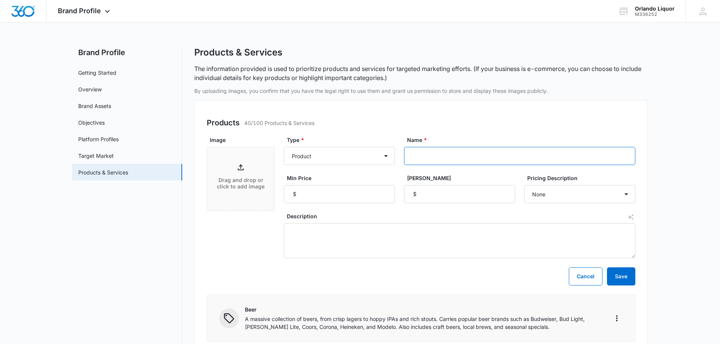
click at [460, 156] on input "Name *" at bounding box center [519, 156] width 231 height 18
paste input "Gran Coramino Cristalino Tequila"
type input "Gran Coramino Cristalino Tequila"
click at [343, 193] on input "Min Price" at bounding box center [339, 194] width 111 height 18
type input "48.99"
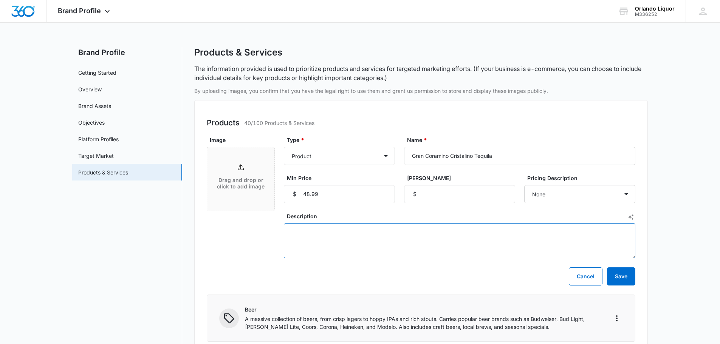
click at [370, 240] on textarea "Description" at bounding box center [460, 240] width 352 height 35
paste textarea "Mexico - 40% - Gran Coramino is the result of a collaboration from 11th generat…"
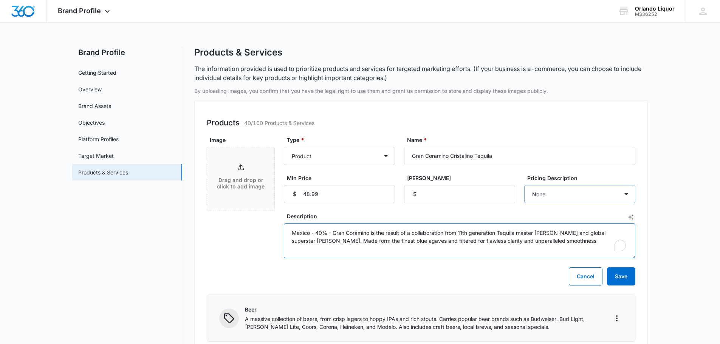
type textarea "Mexico - 40% - Gran Coramino is the result of a collaboration from 11th generat…"
click at [582, 198] on select "None Each Per month Per year Per hour Per day" at bounding box center [579, 194] width 111 height 18
select select "each"
click at [524, 185] on select "None Each Per month Per year Per hour Per day" at bounding box center [579, 194] width 111 height 18
click at [239, 171] on icon at bounding box center [240, 167] width 9 height 9
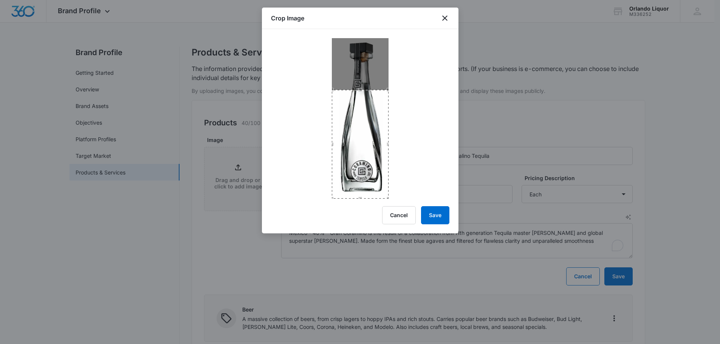
click at [359, 202] on div "Crop Image Cancel Save" at bounding box center [360, 121] width 197 height 226
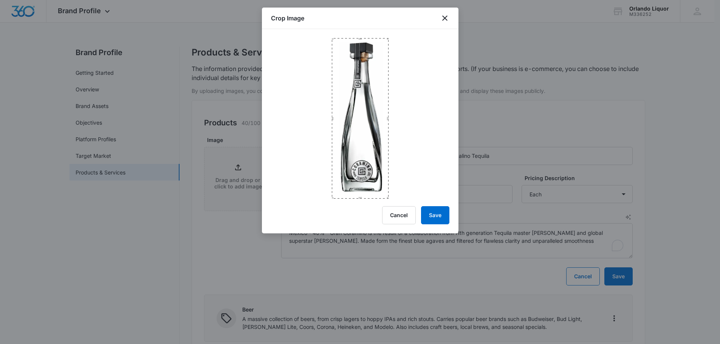
click at [360, 35] on div at bounding box center [360, 114] width 197 height 170
click at [434, 218] on button "Save" at bounding box center [435, 215] width 28 height 18
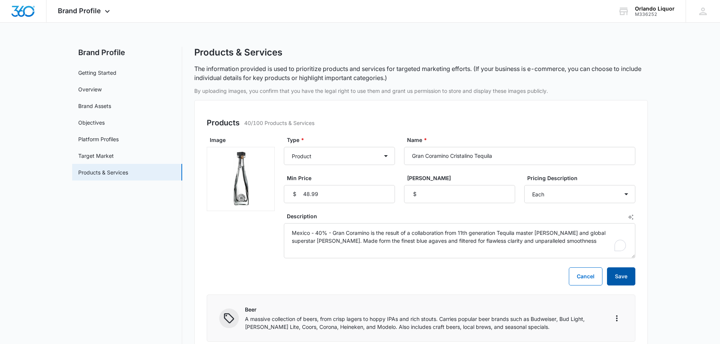
click at [618, 277] on button "Save" at bounding box center [621, 277] width 28 height 18
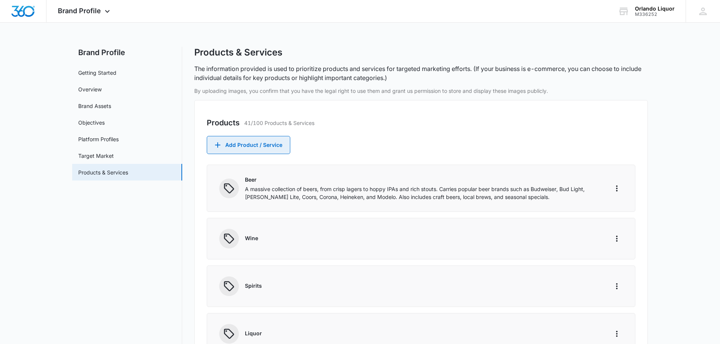
click at [268, 145] on button "Add Product / Service" at bounding box center [249, 145] width 84 height 18
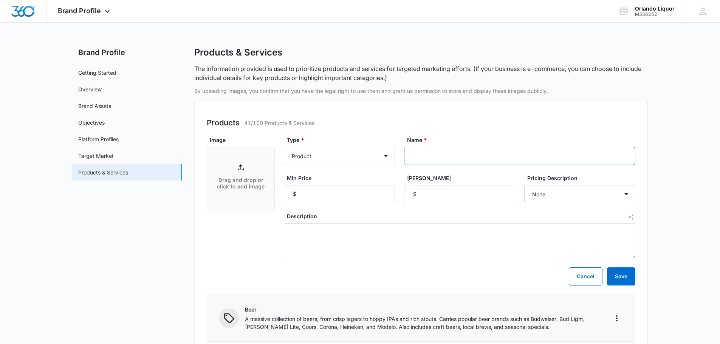
click at [465, 159] on input "Name *" at bounding box center [519, 156] width 231 height 18
paste input "Gran Coramino Anejo Tequila"
type input "Gran Coramino Anejo Tequila"
click at [341, 194] on input "Min Price" at bounding box center [339, 194] width 111 height 18
type input "109.99"
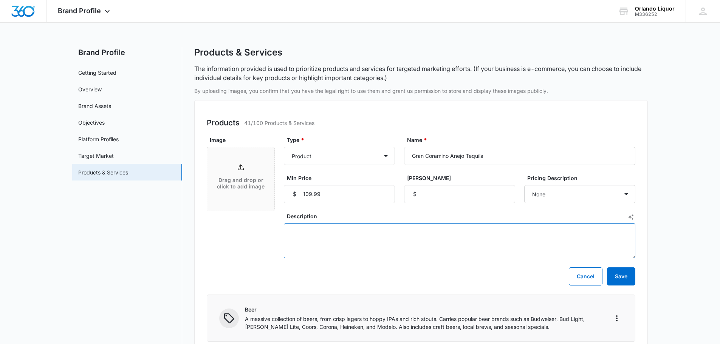
click at [342, 238] on textarea "Description" at bounding box center [460, 240] width 352 height 35
paste textarea "Mexico - 40% - Aged in American oak and French oak barrels, then blended with a…"
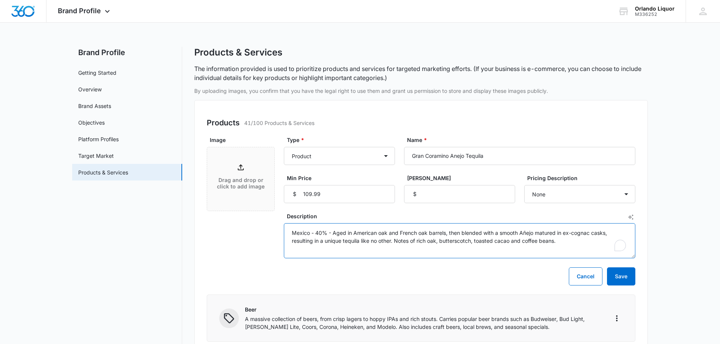
type textarea "Mexico - 40% - Aged in American oak and French oak barrels, then blended with a…"
click at [235, 190] on div "Drag and drop or click to add image" at bounding box center [240, 179] width 67 height 33
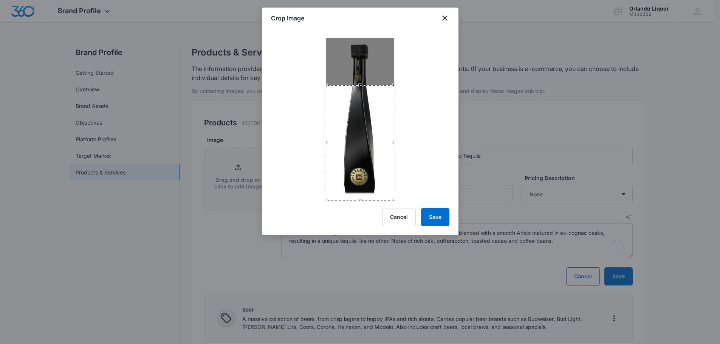
click at [368, 205] on div "Crop Image Cancel Save" at bounding box center [360, 122] width 197 height 228
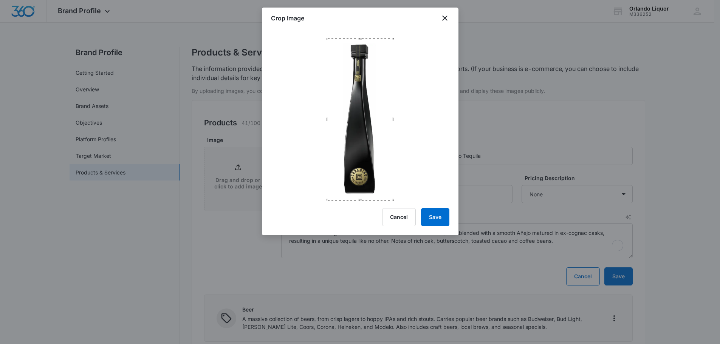
click at [349, 36] on div at bounding box center [360, 115] width 197 height 172
click at [440, 218] on button "Save" at bounding box center [435, 217] width 28 height 18
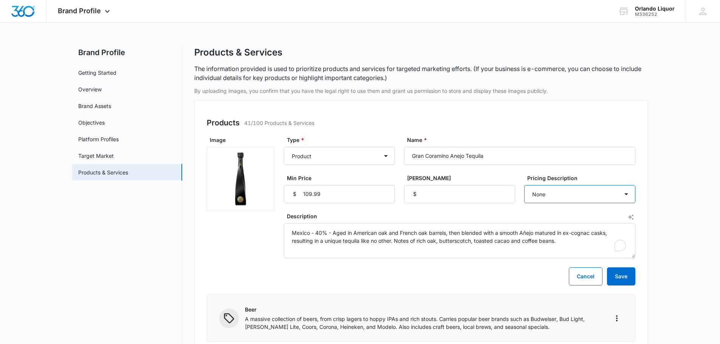
click at [547, 193] on select "None Each Per month Per year Per hour Per day" at bounding box center [579, 194] width 111 height 18
select select "each"
click at [524, 185] on select "None Each Per month Per year Per hour Per day" at bounding box center [579, 194] width 111 height 18
click at [624, 284] on button "Save" at bounding box center [621, 277] width 28 height 18
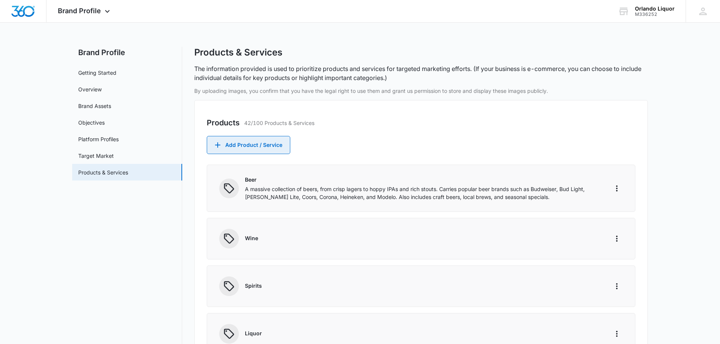
click at [263, 147] on button "Add Product / Service" at bounding box center [249, 145] width 84 height 18
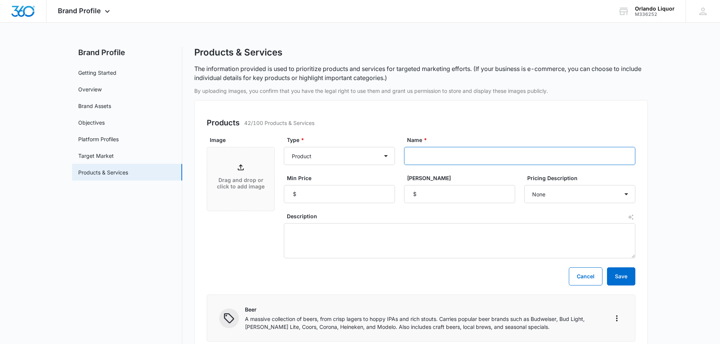
click at [435, 157] on input "Name *" at bounding box center [519, 156] width 231 height 18
paste input "Herradura Reposado Tequila"
type input "Herradura Reposado Tequila"
click at [330, 189] on input "Min Price" at bounding box center [339, 194] width 111 height 18
type input "58.99"
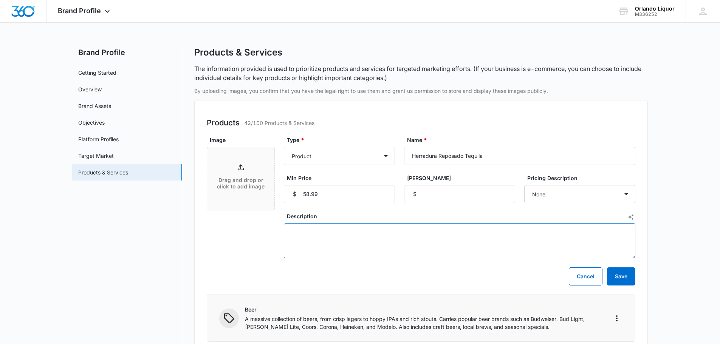
click at [311, 230] on textarea "Description" at bounding box center [460, 240] width 352 height 35
paste textarea "Mexico - 40.0% - Tequila Herradura Reposado is the world's very first 100% agav…"
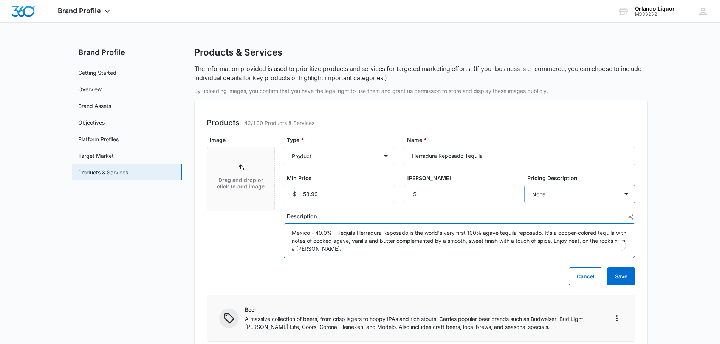
type textarea "Mexico - 40.0% - Tequila Herradura Reposado is the world's very first 100% agav…"
click at [564, 201] on select "None Each Per month Per year Per hour Per day" at bounding box center [579, 194] width 111 height 18
select select "each"
click at [524, 185] on select "None Each Per month Per year Per hour Per day" at bounding box center [579, 194] width 111 height 18
click at [253, 174] on div "Drag and drop or click to add image" at bounding box center [240, 179] width 67 height 33
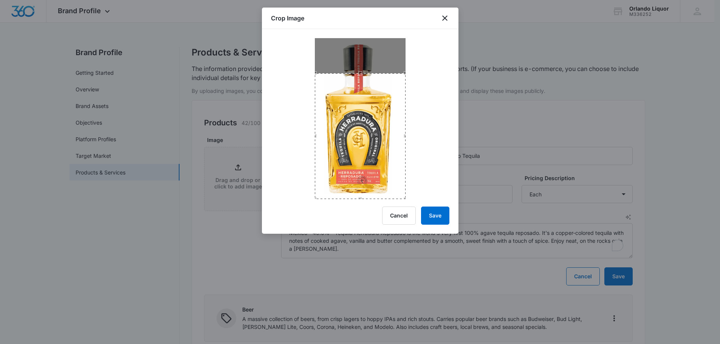
click at [366, 209] on div "Crop Image Cancel Save" at bounding box center [360, 121] width 197 height 226
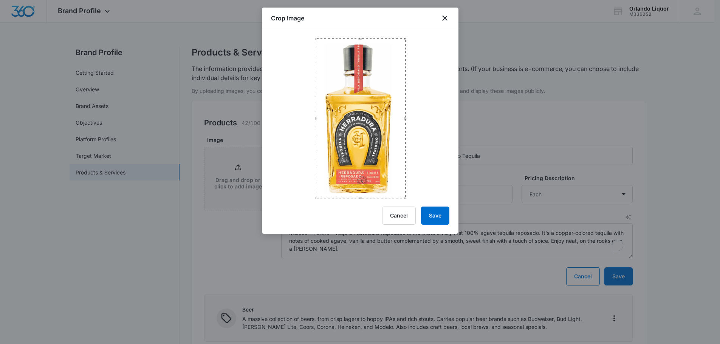
click at [354, 35] on div at bounding box center [360, 114] width 197 height 170
click at [435, 221] on button "Save" at bounding box center [435, 216] width 28 height 18
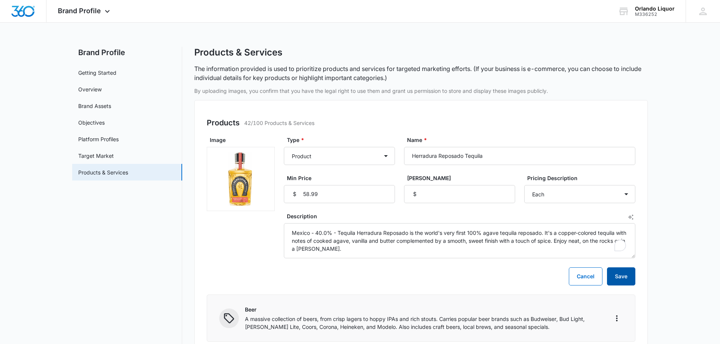
click at [625, 278] on button "Save" at bounding box center [621, 277] width 28 height 18
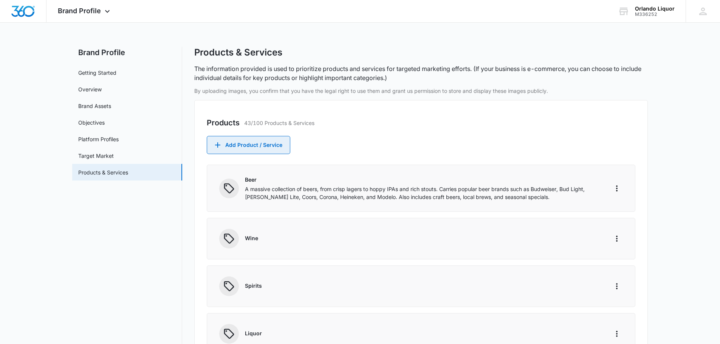
click at [242, 138] on button "Add Product / Service" at bounding box center [249, 145] width 84 height 18
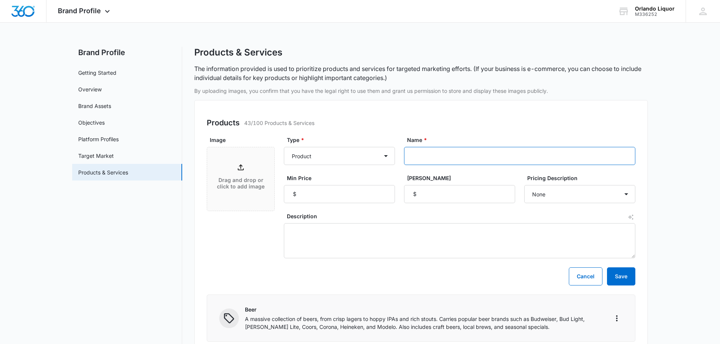
click at [426, 158] on input "Name *" at bounding box center [519, 156] width 231 height 18
paste input "Herradura [PERSON_NAME] Tequila"
type input "Herradura [PERSON_NAME] Tequila"
click at [354, 196] on input "Min Price" at bounding box center [339, 194] width 111 height 18
type input "52.99"
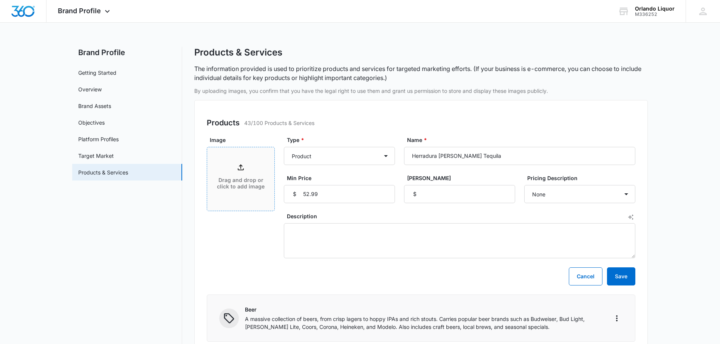
click at [249, 177] on div "Drag and drop or click to add image" at bounding box center [240, 179] width 67 height 33
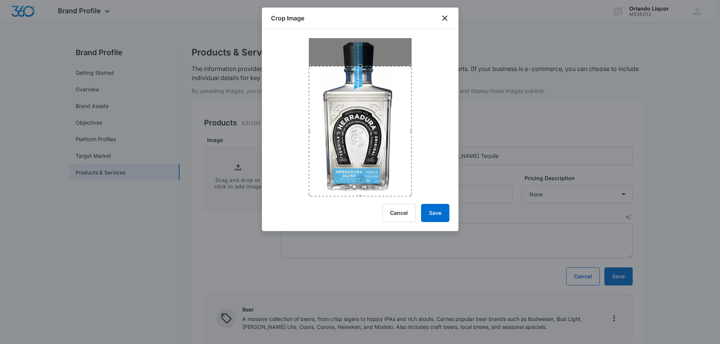
click at [364, 214] on div "Crop Image Cancel Save" at bounding box center [360, 120] width 197 height 224
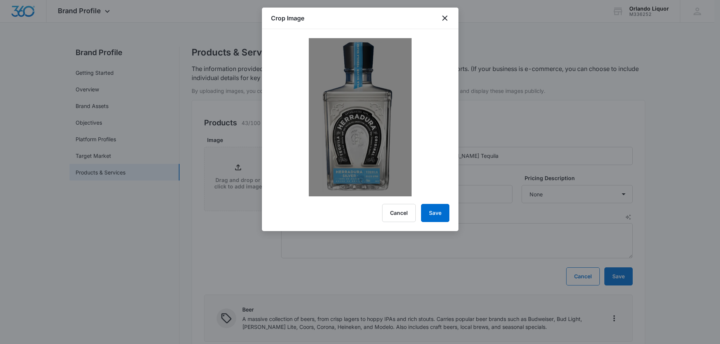
click at [360, 58] on img at bounding box center [360, 117] width 103 height 158
click at [365, 212] on div "Cancel Save" at bounding box center [360, 213] width 178 height 18
click at [400, 91] on img at bounding box center [360, 117] width 103 height 158
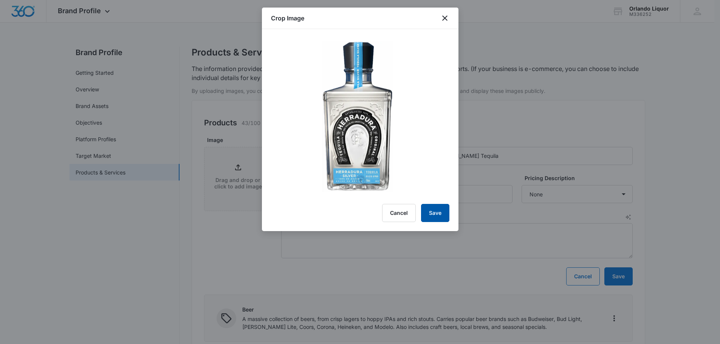
click at [437, 215] on button "Save" at bounding box center [435, 213] width 28 height 18
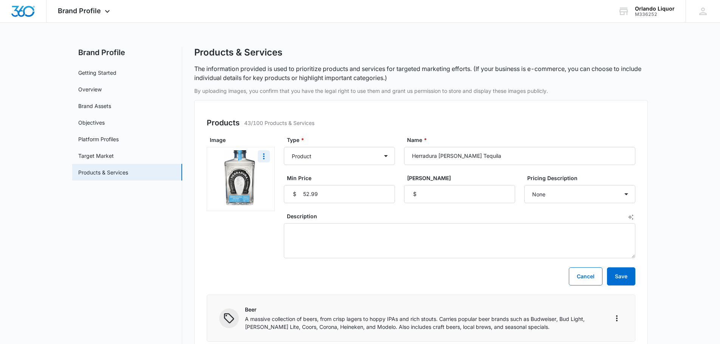
click at [241, 180] on img at bounding box center [240, 178] width 45 height 57
click at [262, 158] on icon "More" at bounding box center [263, 156] width 9 height 9
click at [280, 183] on button "Remove" at bounding box center [281, 177] width 47 height 11
click at [243, 170] on icon at bounding box center [241, 167] width 6 height 6
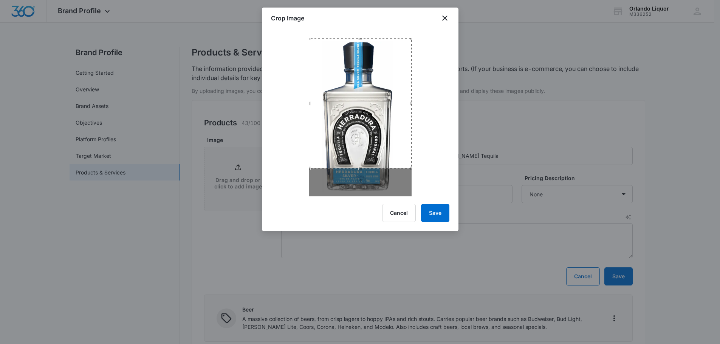
click at [361, 34] on div at bounding box center [360, 112] width 197 height 167
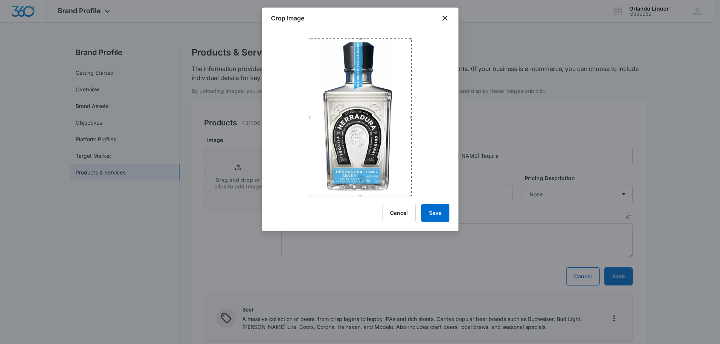
click at [363, 209] on div "Crop Image Cancel Save" at bounding box center [360, 120] width 197 height 224
click at [434, 212] on button "Save" at bounding box center [435, 213] width 28 height 18
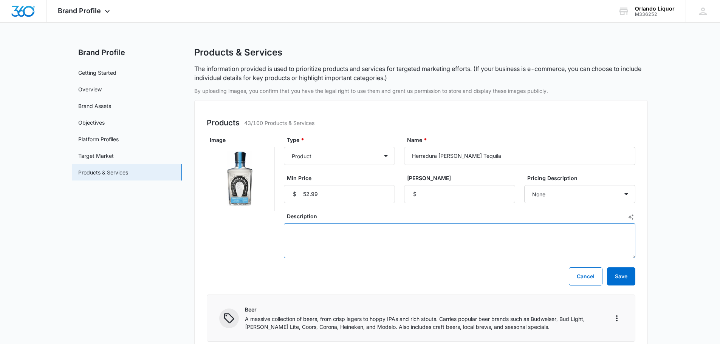
click at [348, 234] on textarea "Description" at bounding box center [460, 240] width 352 height 35
paste textarea "Mexico - 40.0% - Tequila Herradura Silver is a 100% agave tequila [PERSON_NAME]…"
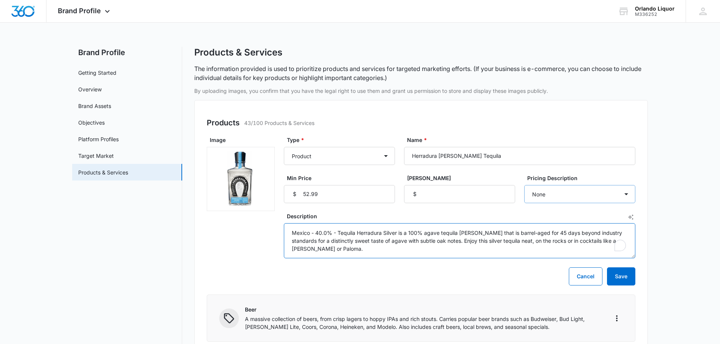
type textarea "Mexico - 40.0% - Tequila Herradura Silver is a 100% agave tequila [PERSON_NAME]…"
click at [574, 197] on select "None Each Per month Per year Per hour Per day" at bounding box center [579, 194] width 111 height 18
select select "each"
click at [524, 185] on select "None Each Per month Per year Per hour Per day" at bounding box center [579, 194] width 111 height 18
click at [628, 276] on button "Save" at bounding box center [621, 277] width 28 height 18
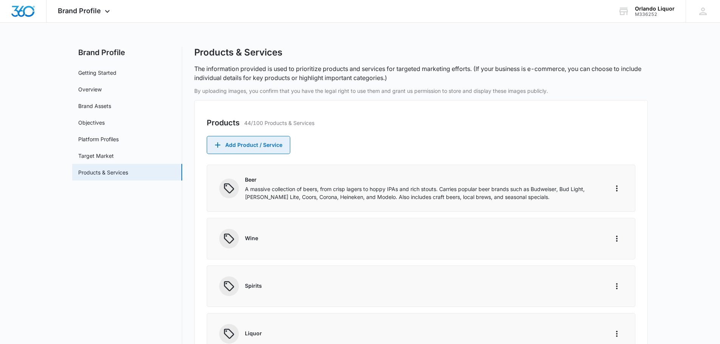
click at [273, 146] on button "Add Product / Service" at bounding box center [249, 145] width 84 height 18
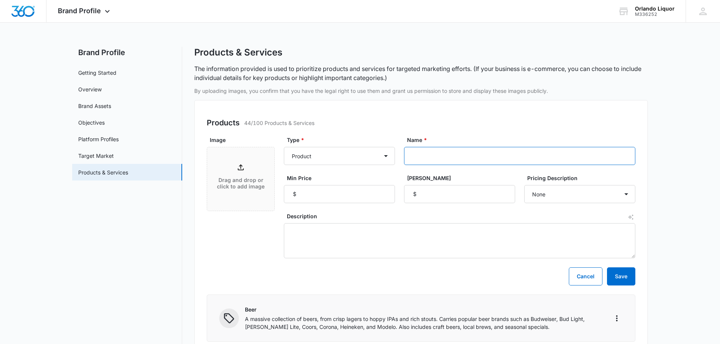
click at [434, 157] on input "Name *" at bounding box center [519, 156] width 231 height 18
paste input "Hornitos Plata Tequila"
type input "Hornitos Plata Tequila"
click at [331, 193] on input "Min Price" at bounding box center [339, 194] width 111 height 18
type input "29.99"
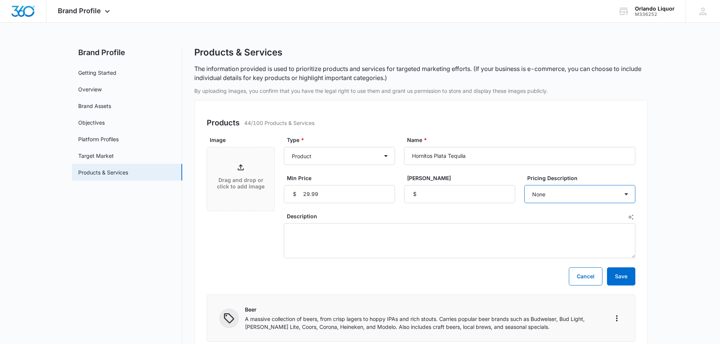
click at [549, 194] on select "None Each Per month Per year Per hour Per day" at bounding box center [579, 194] width 111 height 18
select select "each"
click at [524, 185] on select "None Each Per month Per year Per hour Per day" at bounding box center [579, 194] width 111 height 18
click at [343, 231] on textarea "Description" at bounding box center [460, 240] width 352 height 35
paste textarea "Mexico - 40.000% - For a smooth tasting tequila made from 100% blue agave, look…"
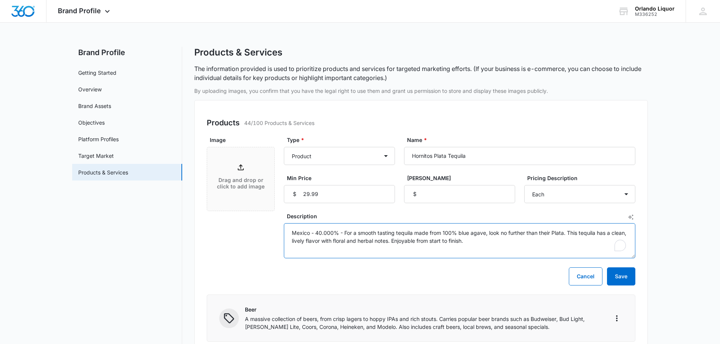
type textarea "Mexico - 40.000% - For a smooth tasting tequila made from 100% blue agave, look…"
click at [240, 173] on div "Drag and drop or click to add image" at bounding box center [240, 179] width 67 height 33
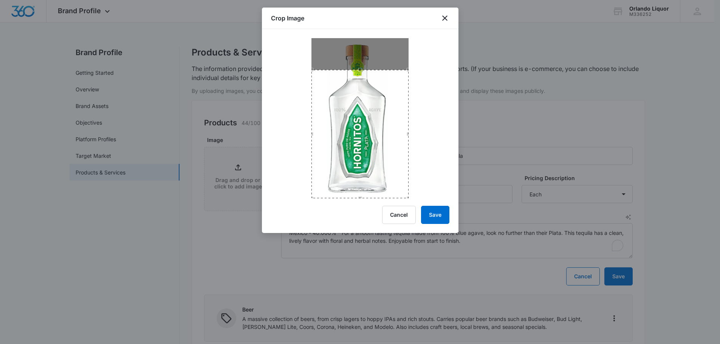
click at [361, 203] on div "Crop Image Cancel Save" at bounding box center [360, 121] width 197 height 226
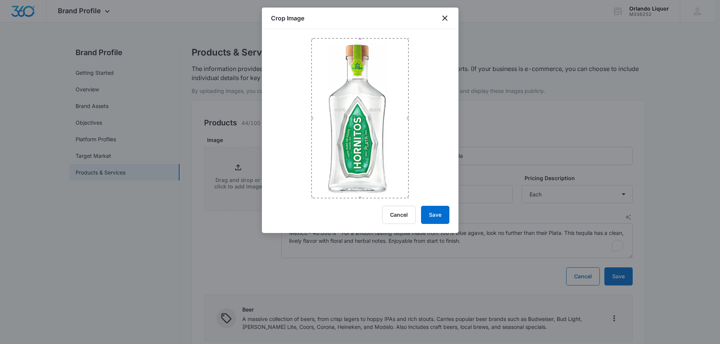
click at [353, 29] on div at bounding box center [360, 113] width 197 height 169
click at [442, 214] on button "Save" at bounding box center [435, 215] width 28 height 18
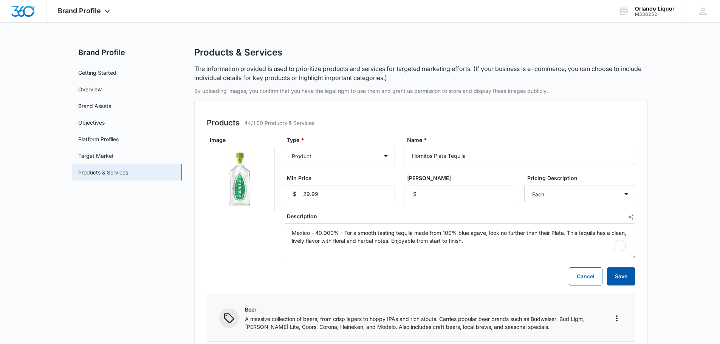
click at [621, 273] on button "Save" at bounding box center [621, 277] width 28 height 18
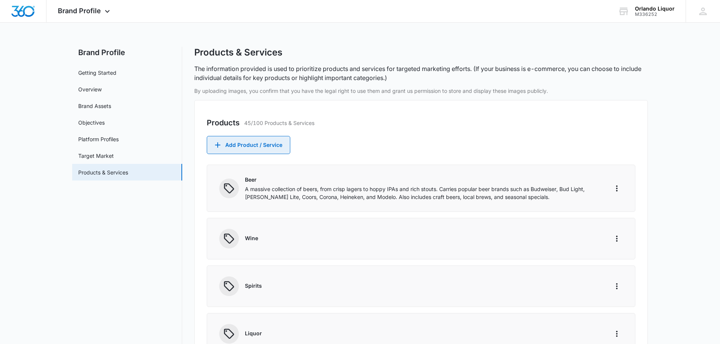
click at [264, 143] on button "Add Product / Service" at bounding box center [249, 145] width 84 height 18
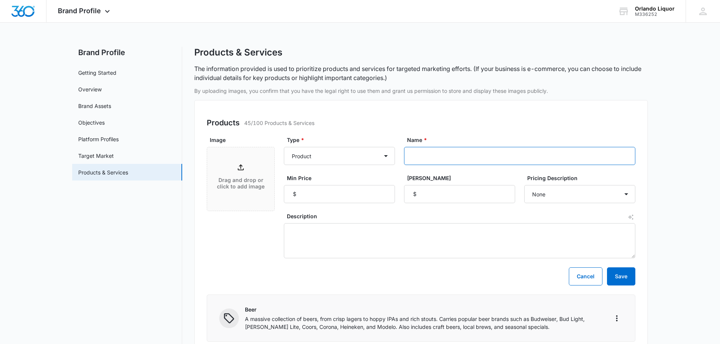
click at [440, 156] on input "Name *" at bounding box center [519, 156] width 231 height 18
paste input "Hornitos Reposado Tequila"
type input "Hornitos Reposado Tequila"
click at [240, 178] on p "Drag and drop or click to add image" at bounding box center [241, 183] width 52 height 13
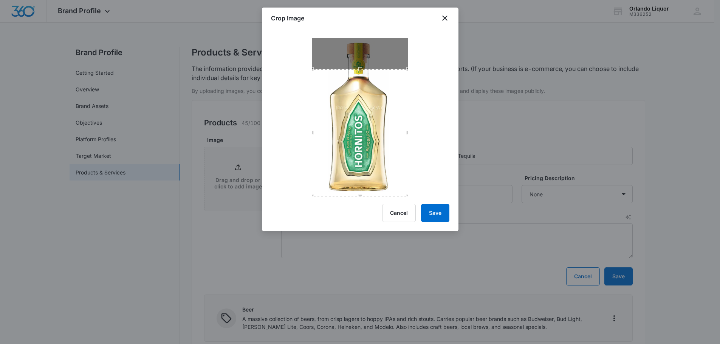
click at [369, 209] on div "Crop Image Cancel Save" at bounding box center [360, 120] width 197 height 224
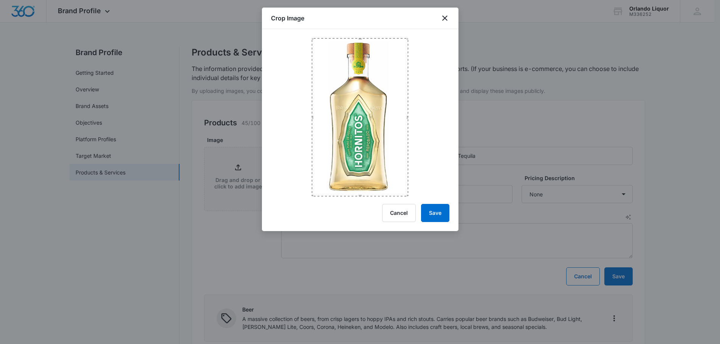
click at [361, 31] on div at bounding box center [360, 112] width 197 height 167
click at [438, 210] on button "Save" at bounding box center [435, 213] width 28 height 18
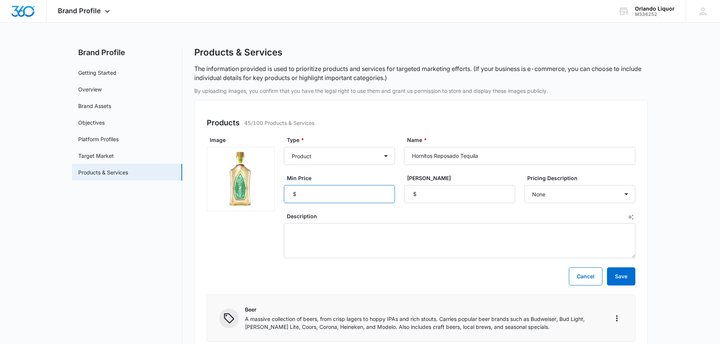
click at [312, 192] on input "Min Price" at bounding box center [339, 194] width 111 height 18
type input "32.99"
click at [573, 187] on select "None Each Per month Per year Per hour Per day" at bounding box center [579, 194] width 111 height 18
select select "each"
click at [524, 185] on select "None Each Per month Per year Per hour Per day" at bounding box center [579, 194] width 111 height 18
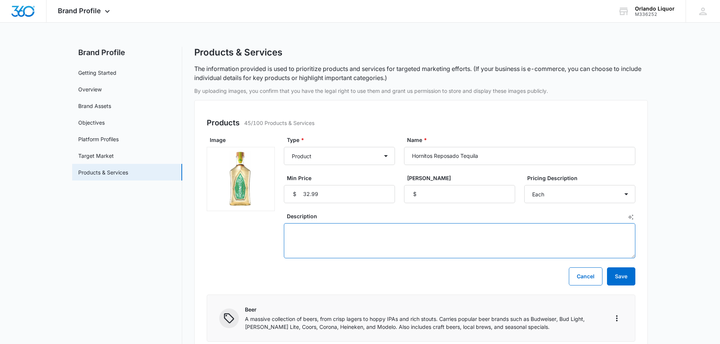
click at [368, 233] on textarea "Description" at bounding box center [460, 240] width 352 height 35
paste textarea "Mexico- Rests for two months in large oak vats to ensure minimal contact with t…"
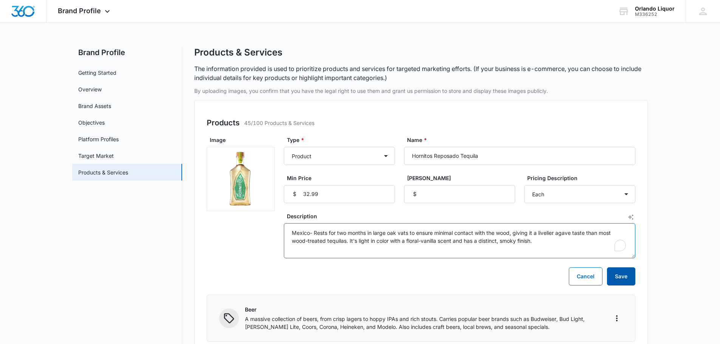
type textarea "Mexico- Rests for two months in large oak vats to ensure minimal contact with t…"
click at [620, 280] on button "Save" at bounding box center [621, 277] width 28 height 18
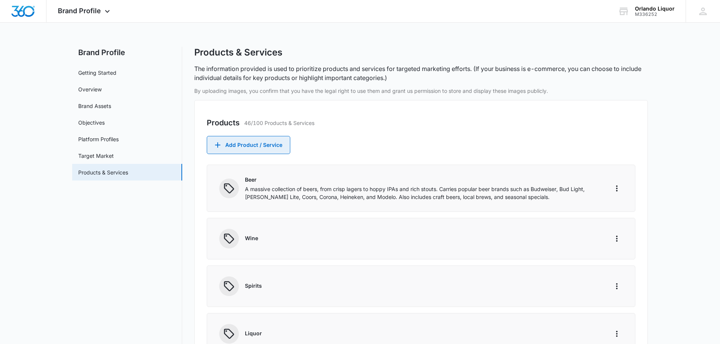
click at [248, 144] on button "Add Product / Service" at bounding box center [249, 145] width 84 height 18
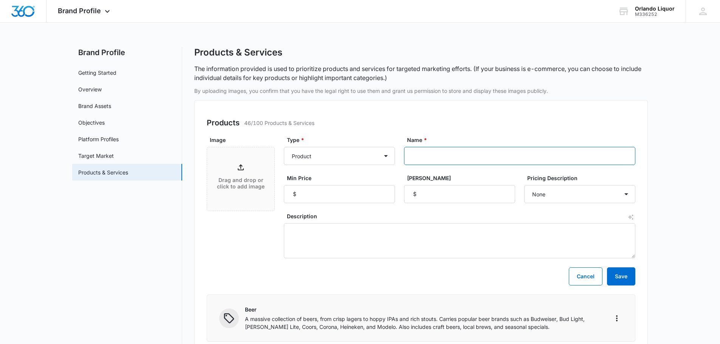
click at [418, 158] on input "Name *" at bounding box center [519, 156] width 231 height 18
paste input "Margaritaville Gold Tequila"
type input "Margaritaville Gold Tequila"
click at [331, 198] on input "Min Price" at bounding box center [339, 194] width 111 height 18
type input "22.99"
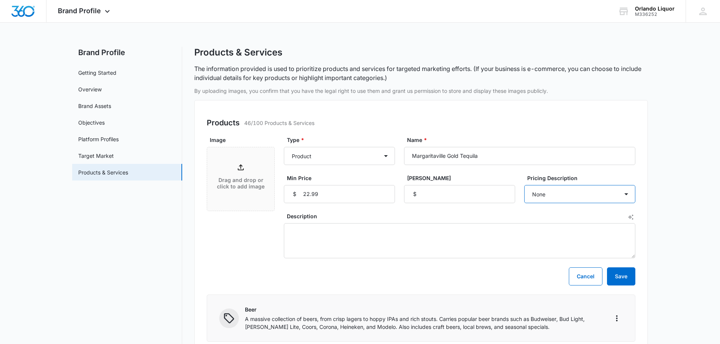
drag, startPoint x: 539, startPoint y: 194, endPoint x: 545, endPoint y: 194, distance: 5.7
click at [545, 194] on select "None Each Per month Per year Per hour Per day" at bounding box center [579, 194] width 111 height 18
select select "each"
click at [524, 185] on select "None Each Per month Per year Per hour Per day" at bounding box center [579, 194] width 111 height 18
click at [298, 235] on textarea "Description" at bounding box center [460, 240] width 352 height 35
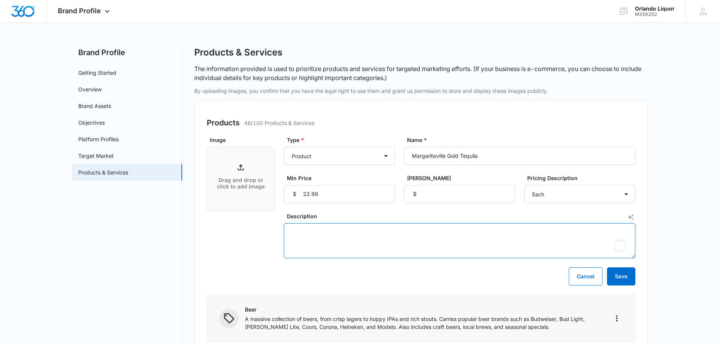
paste textarea "Mexico- Filtered to crystalline consistency with a [PERSON_NAME] glow. Features…"
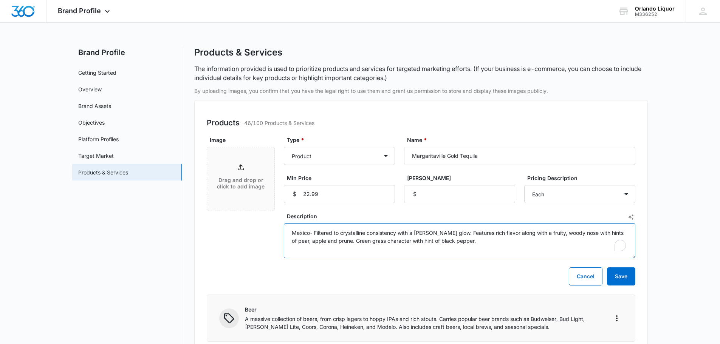
type textarea "Mexico- Filtered to crystalline consistency with a [PERSON_NAME] glow. Features…"
click at [239, 166] on icon at bounding box center [240, 167] width 9 height 9
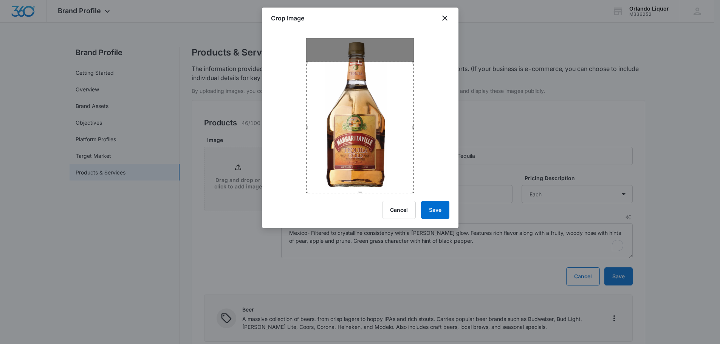
click at [360, 212] on div "Crop Image Cancel Save" at bounding box center [360, 118] width 197 height 221
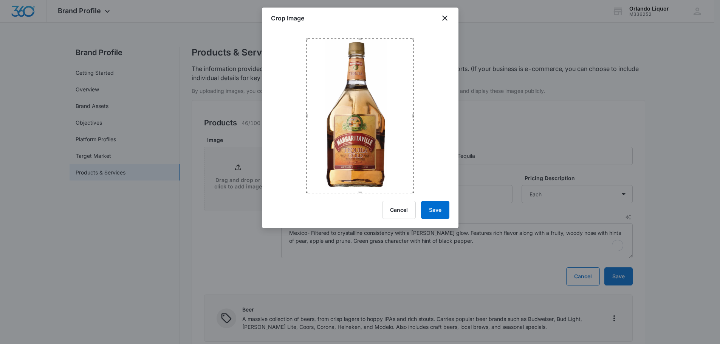
click at [357, 31] on div at bounding box center [360, 111] width 197 height 164
click at [437, 214] on button "Save" at bounding box center [435, 210] width 28 height 18
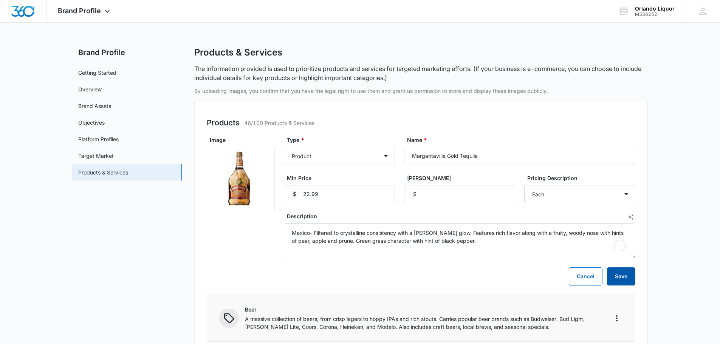
click at [623, 272] on button "Save" at bounding box center [621, 277] width 28 height 18
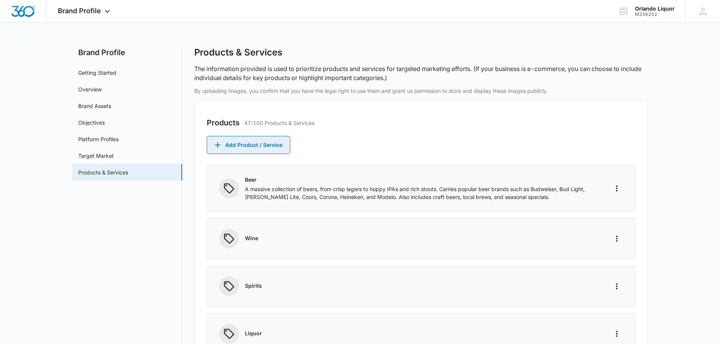
drag, startPoint x: 262, startPoint y: 146, endPoint x: 216, endPoint y: 129, distance: 49.2
click at [262, 146] on button "Add Product / Service" at bounding box center [249, 145] width 84 height 18
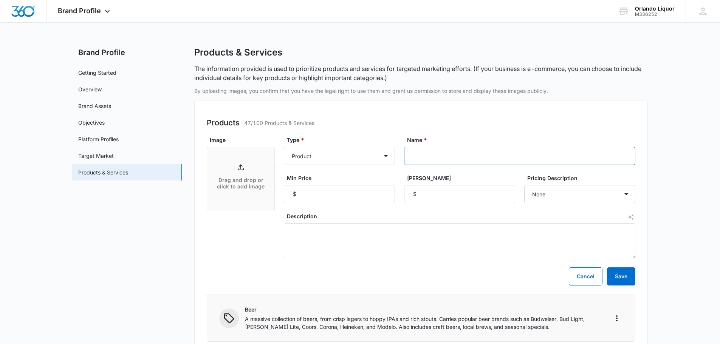
click at [436, 155] on input "Name *" at bounding box center [519, 156] width 231 height 18
paste input "[PERSON_NAME] Silver Tequila"
type input "[PERSON_NAME] Silver Tequila"
click at [350, 193] on input "Min Price" at bounding box center [339, 194] width 111 height 18
click at [326, 191] on input "Min Price" at bounding box center [339, 194] width 111 height 18
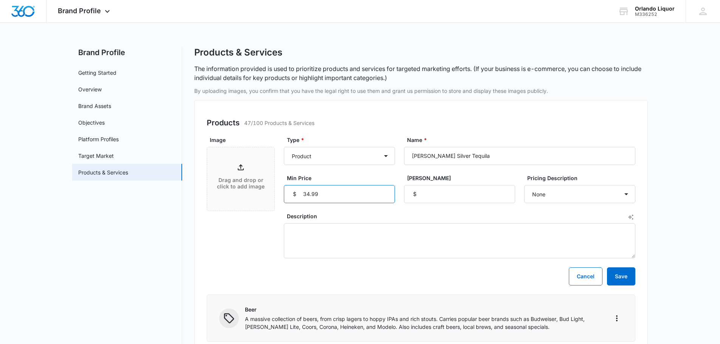
type input "34.99"
click at [315, 234] on textarea "Description" at bounding box center [460, 240] width 352 height 35
paste textarea "Mexico - 40.000% - Welcome to a brighter side of tequila, where the sun always …"
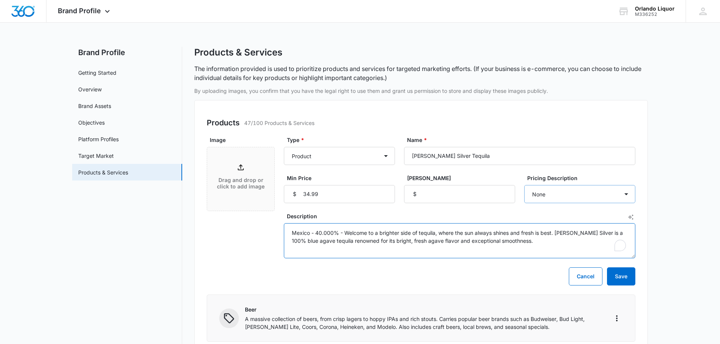
type textarea "Mexico - 40.000% - Welcome to a brighter side of tequila, where the sun always …"
click at [574, 190] on select "None Each Per month Per year Per hour Per day" at bounding box center [579, 194] width 111 height 18
select select "each"
click at [524, 185] on select "None Each Per month Per year Per hour Per day" at bounding box center [579, 194] width 111 height 18
click at [239, 164] on icon at bounding box center [240, 167] width 9 height 9
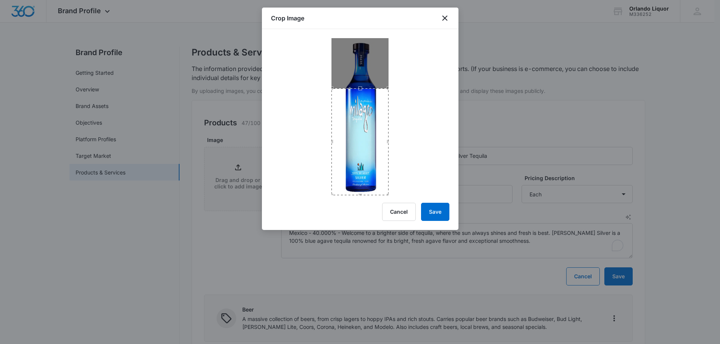
click at [362, 209] on div "Crop Image Cancel Save" at bounding box center [360, 119] width 197 height 223
click at [353, 33] on div at bounding box center [360, 112] width 197 height 166
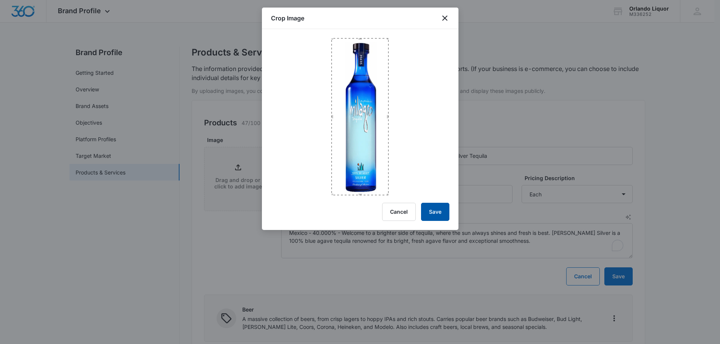
click at [440, 214] on button "Save" at bounding box center [435, 212] width 28 height 18
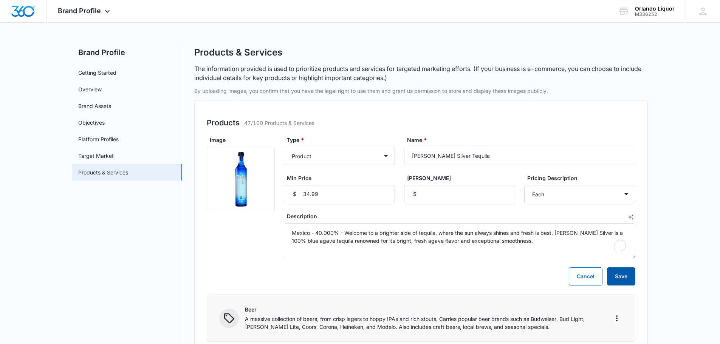
click at [620, 274] on button "Save" at bounding box center [621, 277] width 28 height 18
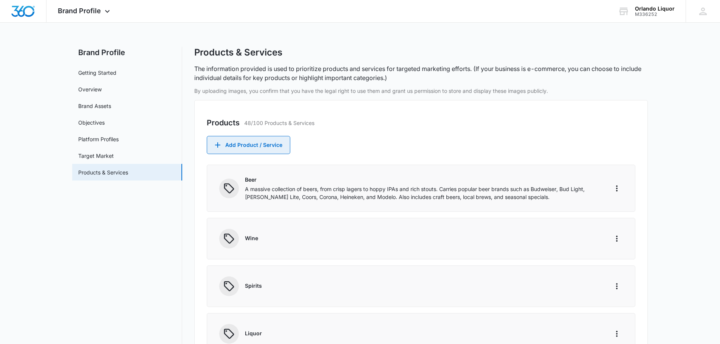
click at [278, 144] on button "Add Product / Service" at bounding box center [249, 145] width 84 height 18
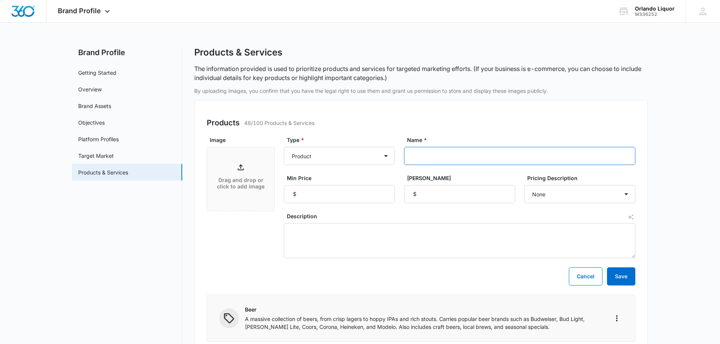
click at [436, 158] on input "Name *" at bounding box center [519, 156] width 231 height 18
paste input "[PERSON_NAME] Reposado Tequila"
type input "[PERSON_NAME] Reposado Tequila"
click at [333, 198] on input "Min Price" at bounding box center [339, 194] width 111 height 18
type input "37.99"
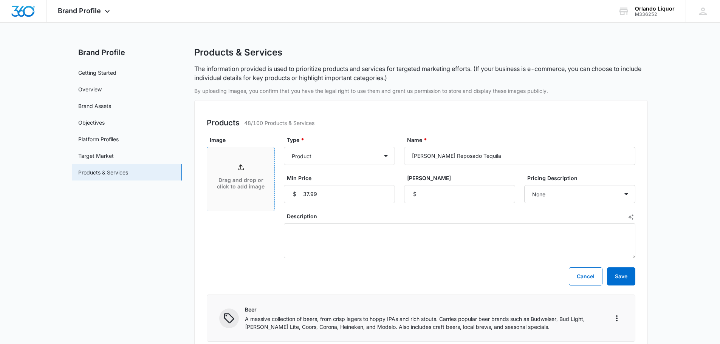
click at [248, 169] on div "Drag and drop or click to add image" at bounding box center [240, 179] width 67 height 33
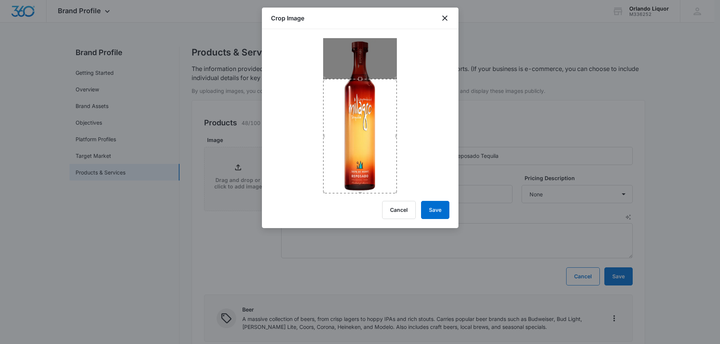
click at [364, 198] on div "Crop Image Cancel Save" at bounding box center [360, 118] width 197 height 221
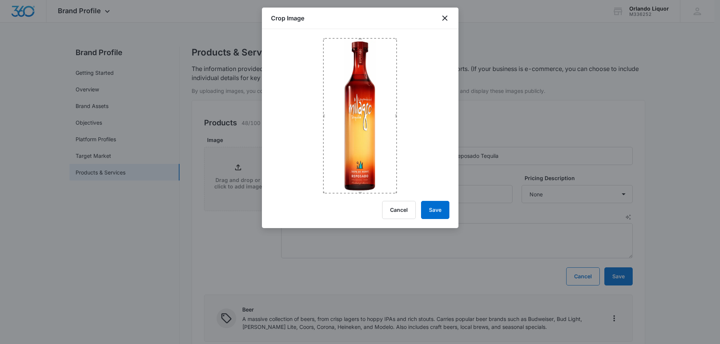
click at [356, 35] on div at bounding box center [360, 111] width 197 height 164
click at [435, 209] on button "Save" at bounding box center [435, 210] width 28 height 18
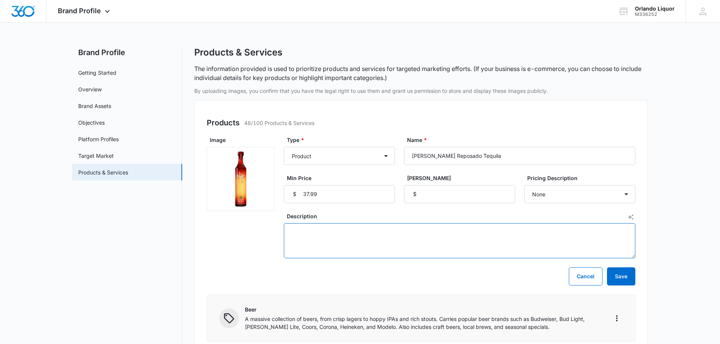
click at [304, 231] on textarea "Description" at bounding box center [460, 240] width 352 height 35
paste textarea "Mexico - 40.000% - [PERSON_NAME] Reposado is a 100% blue agave tequila which is…"
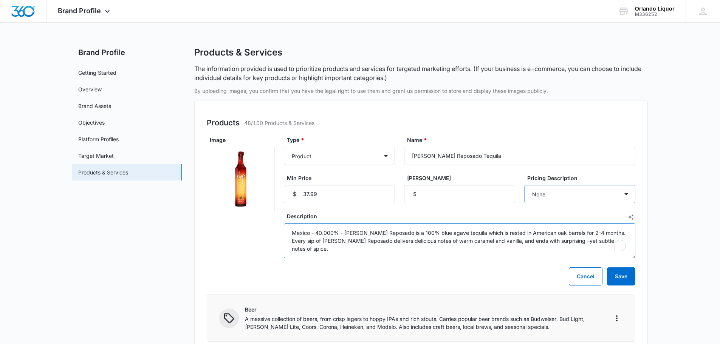
type textarea "Mexico - 40.000% - [PERSON_NAME] Reposado is a 100% blue agave tequila which is…"
click at [605, 194] on select "None Each Per month Per year Per hour Per day" at bounding box center [579, 194] width 111 height 18
select select "each"
click at [524, 185] on select "None Each Per month Per year Per hour Per day" at bounding box center [579, 194] width 111 height 18
click at [623, 274] on button "Save" at bounding box center [621, 277] width 28 height 18
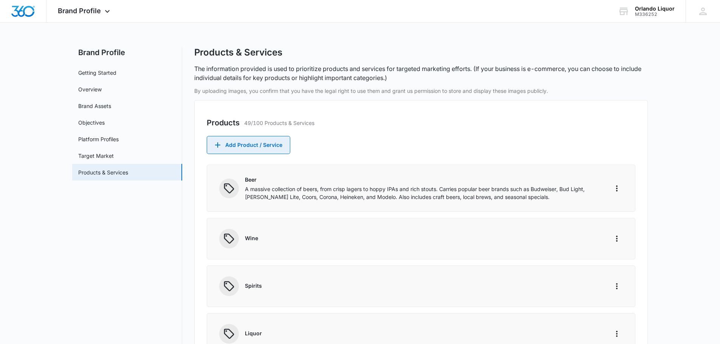
click at [279, 151] on button "Add Product / Service" at bounding box center [249, 145] width 84 height 18
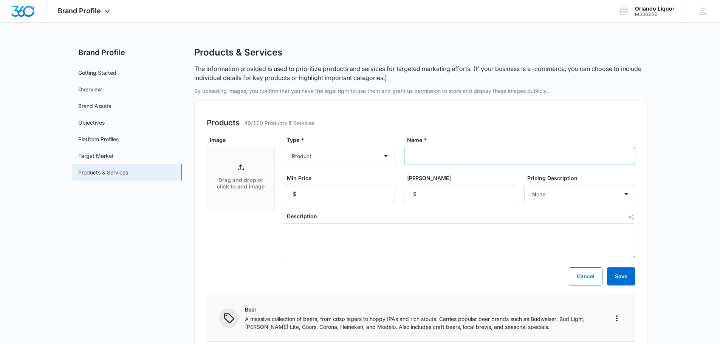
click at [464, 157] on input "Name *" at bounding box center [519, 156] width 231 height 18
paste input "[PERSON_NAME] Anejo Tequila"
type input "[PERSON_NAME] Anejo Tequila"
click at [359, 192] on input "Min Price" at bounding box center [339, 194] width 111 height 18
type input "46.99"
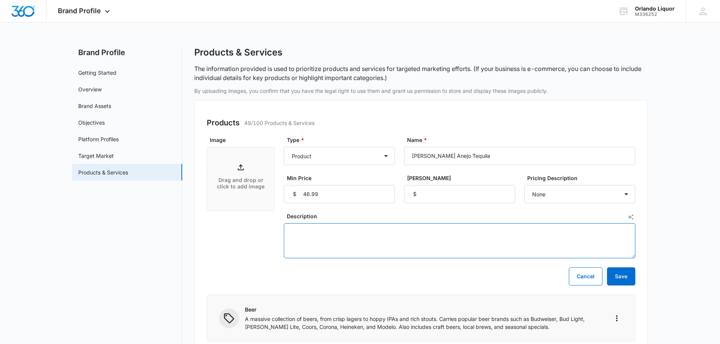
click at [289, 227] on textarea "Description" at bounding box center [460, 240] width 352 height 35
paste textarea "Mexico - 40.000% - Welcome to a brighter side of tequila, where the sun always …"
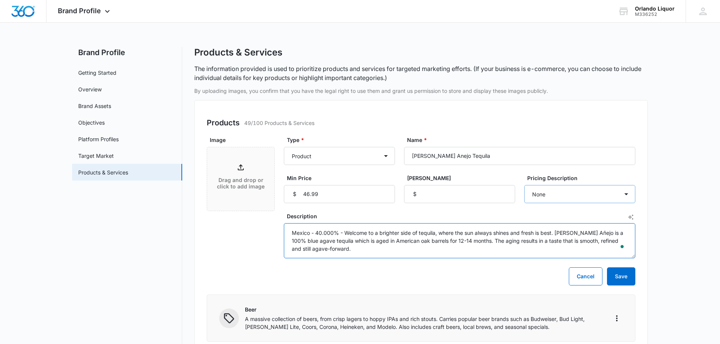
type textarea "Mexico - 40.000% - Welcome to a brighter side of tequila, where the sun always …"
click at [611, 198] on select "None Each Per month Per year Per hour Per day" at bounding box center [579, 194] width 111 height 18
select select "each"
click at [524, 185] on select "None Each Per month Per year Per hour Per day" at bounding box center [579, 194] width 111 height 18
click at [248, 177] on div "Drag and drop or click to add image" at bounding box center [240, 179] width 67 height 33
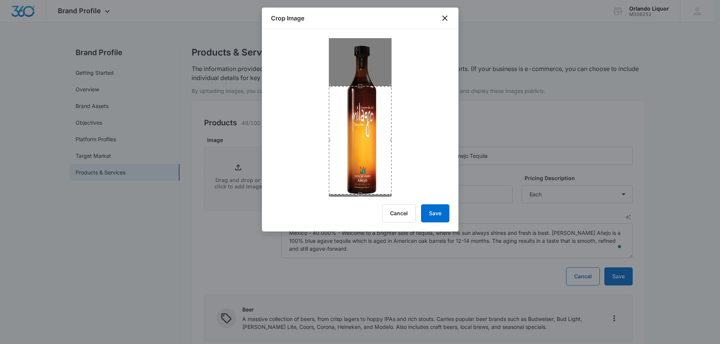
click at [360, 200] on div "Crop Image Cancel Save" at bounding box center [360, 120] width 197 height 224
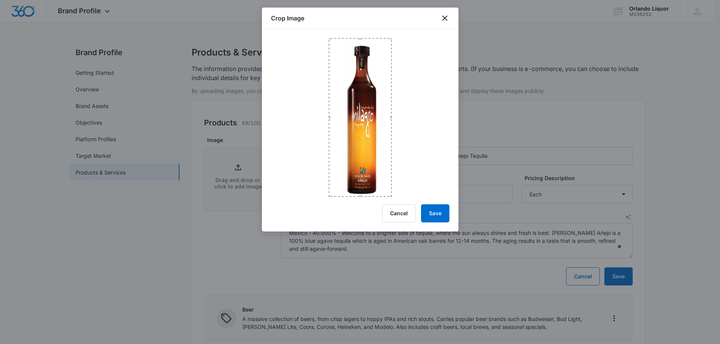
click at [359, 36] on div at bounding box center [360, 113] width 197 height 168
click at [437, 209] on button "Save" at bounding box center [435, 214] width 28 height 18
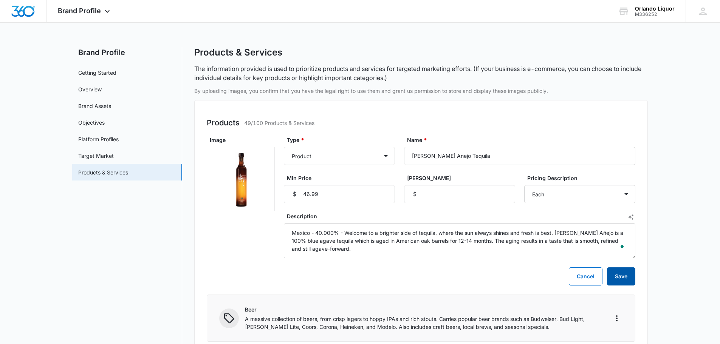
click at [621, 274] on button "Save" at bounding box center [621, 277] width 28 height 18
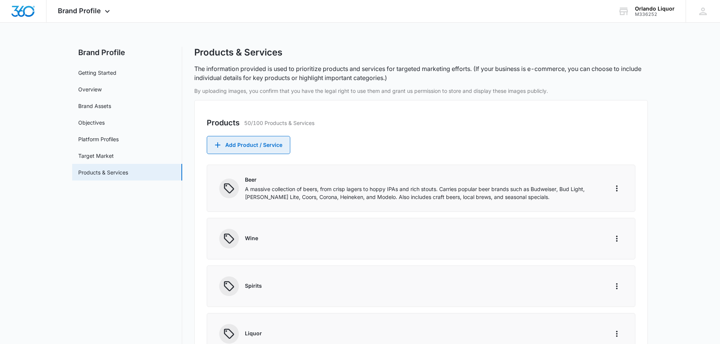
click at [265, 148] on button "Add Product / Service" at bounding box center [249, 145] width 84 height 18
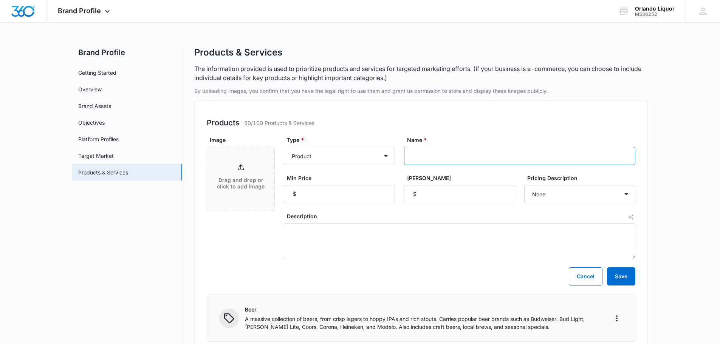
click at [457, 160] on input "Name *" at bounding box center [519, 156] width 231 height 18
paste input "zoom opens dialog Pantalones [PERSON_NAME] Tequila"
type input "zoom opens dialog Pantalones [PERSON_NAME] Tequila"
click at [345, 195] on input "Min Price" at bounding box center [339, 194] width 111 height 18
click at [323, 200] on input "Min Price" at bounding box center [339, 194] width 111 height 18
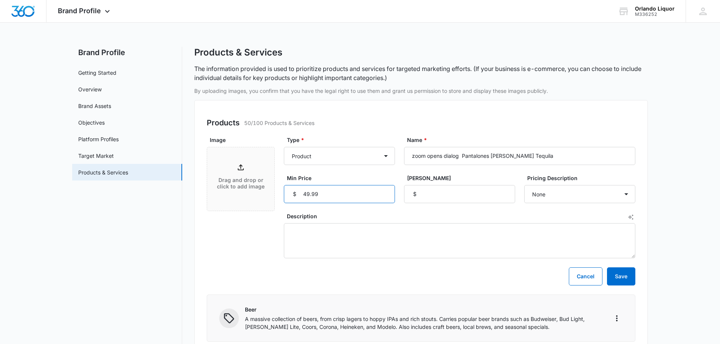
type input "49.99"
click at [360, 234] on textarea "Description" at bounding box center [460, 240] width 352 height 35
paste textarea "Mexico- Co-founded by [PERSON_NAME] and [PERSON_NAME], Pantalones is a Organic …"
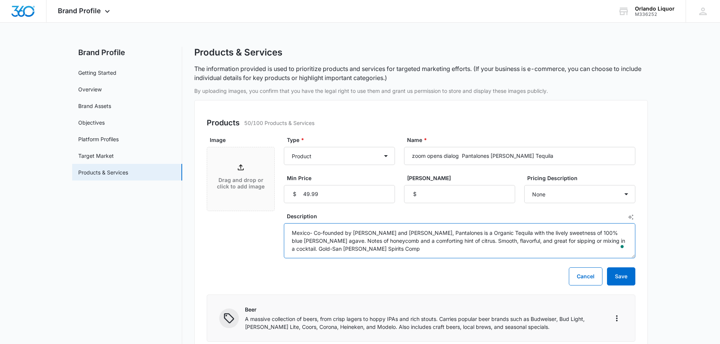
type textarea "Mexico- Co-founded by [PERSON_NAME] and [PERSON_NAME], Pantalones is a Organic …"
click at [246, 169] on div "Drag and drop or click to add image" at bounding box center [240, 179] width 67 height 33
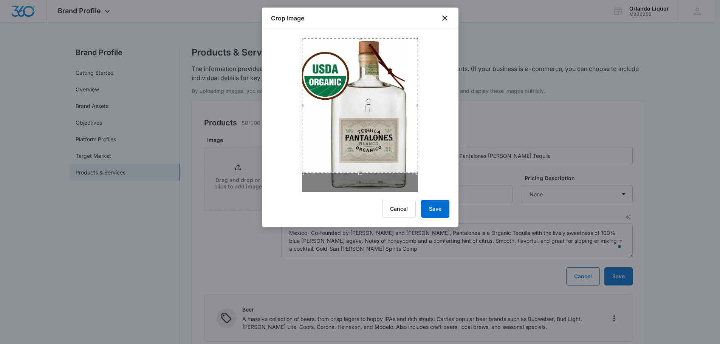
click at [359, 35] on div at bounding box center [360, 110] width 197 height 163
click at [367, 195] on div "Crop Image Cancel Save" at bounding box center [360, 118] width 197 height 220
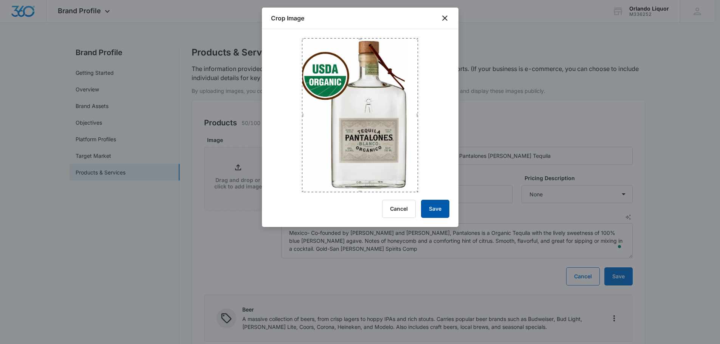
click at [434, 207] on button "Save" at bounding box center [435, 209] width 28 height 18
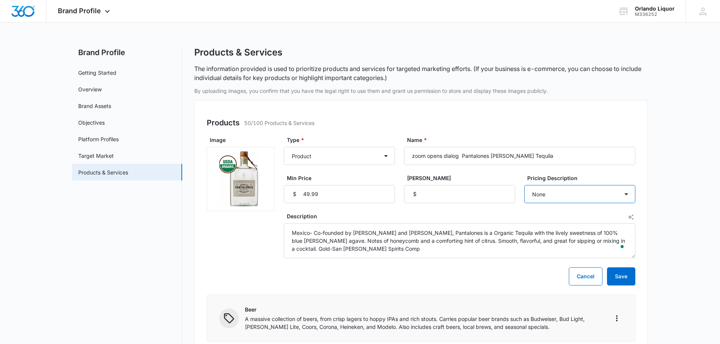
click at [590, 188] on select "None Each Per month Per year Per hour Per day" at bounding box center [579, 194] width 111 height 18
click at [524, 185] on select "None Each Per month Per year Per hour Per day" at bounding box center [579, 194] width 111 height 18
click at [571, 190] on select "None Each Per month Per year Per hour Per day" at bounding box center [579, 194] width 111 height 18
select select "each"
click at [524, 185] on select "None Each Per month Per year Per hour Per day" at bounding box center [579, 194] width 111 height 18
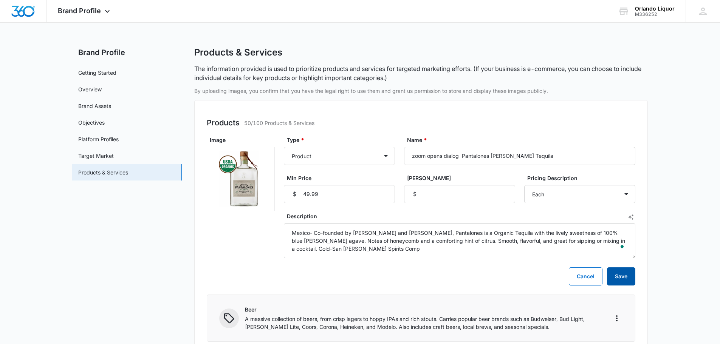
click at [626, 280] on button "Save" at bounding box center [621, 277] width 28 height 18
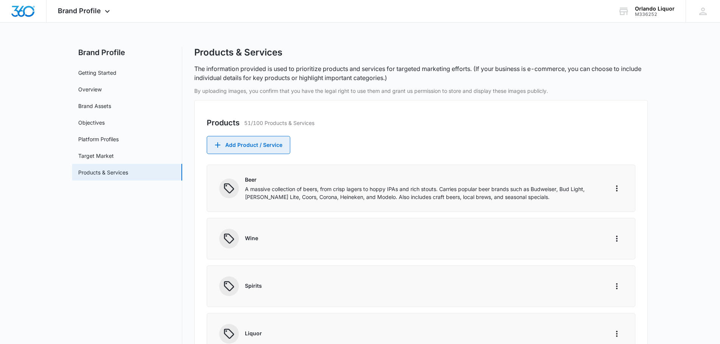
click at [277, 149] on button "Add Product / Service" at bounding box center [249, 145] width 84 height 18
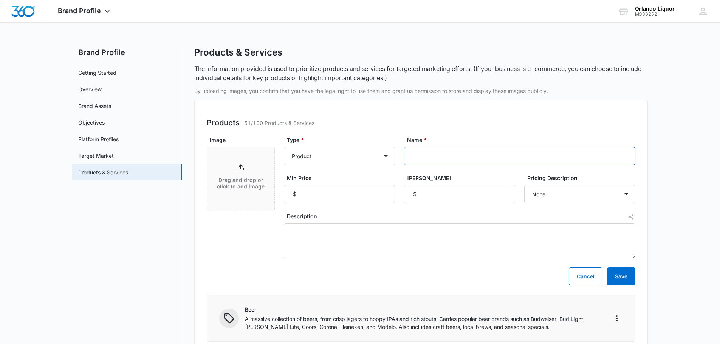
click at [426, 156] on input "Name *" at bounding box center [519, 156] width 231 height 18
paste input "Pantalones Anejo Tequila"
type input "Pantalones Anejo Tequila"
click at [329, 192] on input "Min Price" at bounding box center [339, 194] width 111 height 18
type input "59.99"
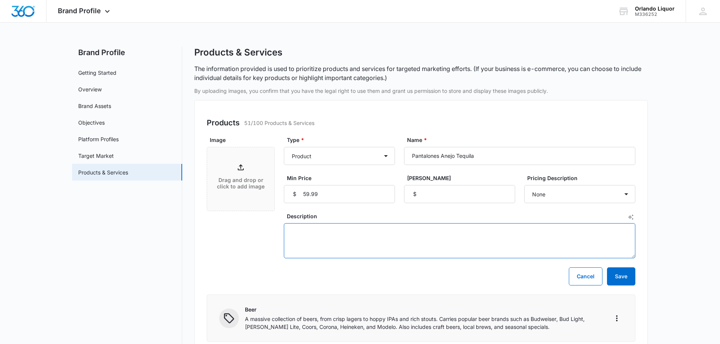
click at [343, 228] on textarea "Description" at bounding box center [460, 240] width 352 height 35
paste textarea "Mexico-Co-founded by [PERSON_NAME] and [PERSON_NAME], Pantalones is a premium O…"
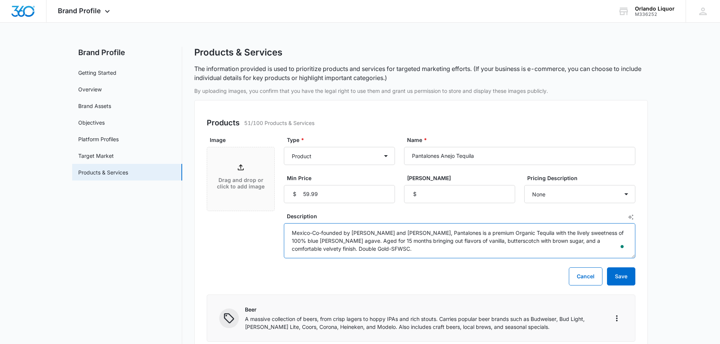
type textarea "Mexico-Co-founded by [PERSON_NAME] and [PERSON_NAME], Pantalones is a premium O…"
click at [250, 174] on div "Drag and drop or click to add image" at bounding box center [240, 179] width 67 height 33
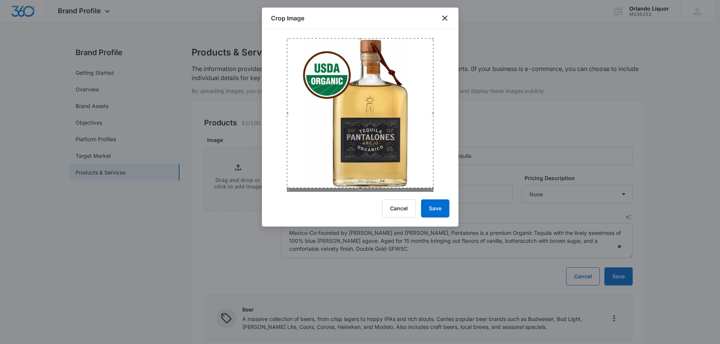
click at [360, 34] on div at bounding box center [360, 110] width 197 height 163
click at [364, 208] on div "Crop Image Cancel Save" at bounding box center [360, 117] width 197 height 219
click at [441, 209] on button "Save" at bounding box center [435, 209] width 28 height 18
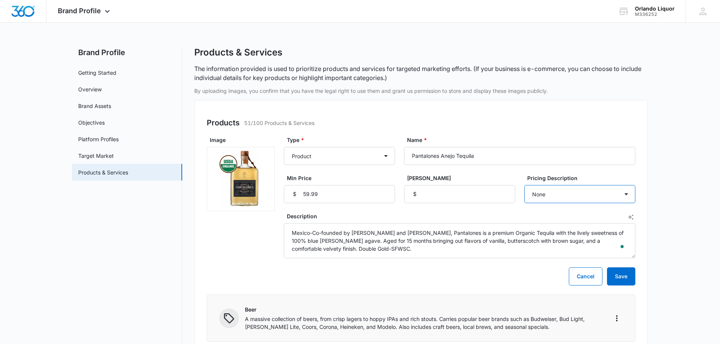
click at [602, 196] on select "None Each Per month Per year Per hour Per day" at bounding box center [579, 194] width 111 height 18
select select "each"
click at [524, 185] on select "None Each Per month Per year Per hour Per day" at bounding box center [579, 194] width 111 height 18
click at [620, 278] on button "Save" at bounding box center [621, 277] width 28 height 18
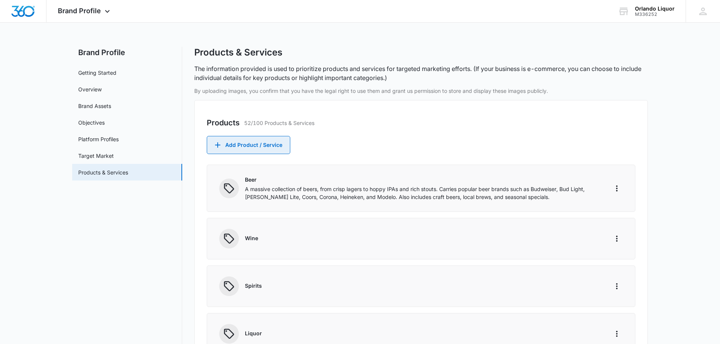
click at [256, 151] on button "Add Product / Service" at bounding box center [249, 145] width 84 height 18
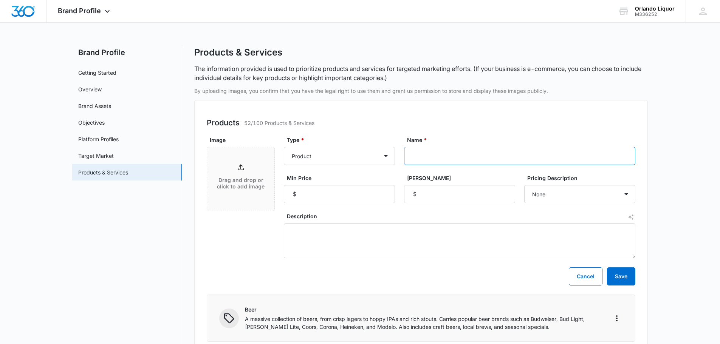
click at [470, 160] on input "Name *" at bounding box center [519, 156] width 231 height 18
paste input "Pantalones Reposado Tequila"
type input "Pantalones Reposado Tequila"
click at [316, 233] on textarea "Description" at bounding box center [460, 240] width 352 height 35
paste textarea "Mexico- Co-founded by [PERSON_NAME] and [PERSON_NAME], Pantalones is a Organic …"
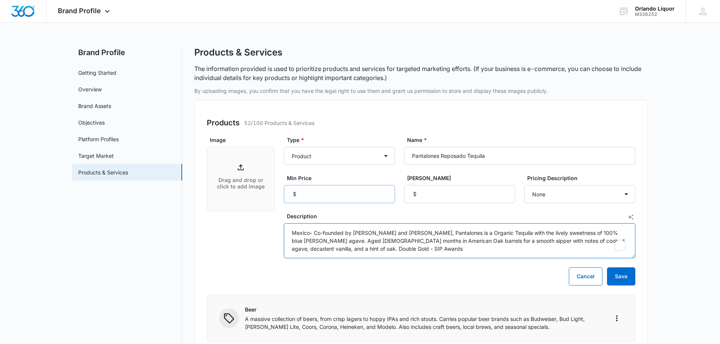
type textarea "Mexico- Co-founded by [PERSON_NAME] and [PERSON_NAME], Pantalones is a Organic …"
click at [340, 193] on input "Min Price" at bounding box center [339, 194] width 111 height 18
type input "44.99"
click at [625, 198] on select "None Each Per month Per year Per hour Per day" at bounding box center [579, 194] width 111 height 18
select select "each"
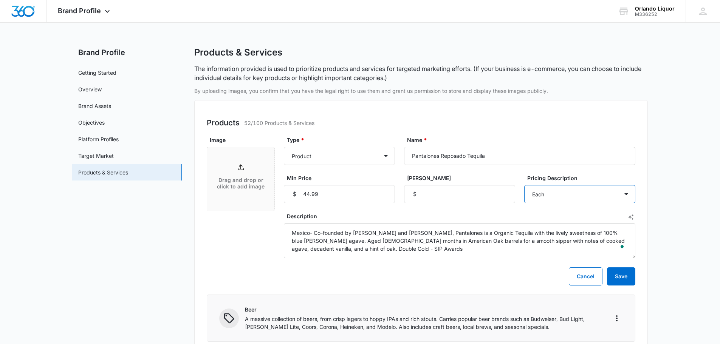
click at [524, 185] on select "None Each Per month Per year Per hour Per day" at bounding box center [579, 194] width 111 height 18
click at [249, 180] on p "Drag and drop or click to add image" at bounding box center [241, 183] width 52 height 13
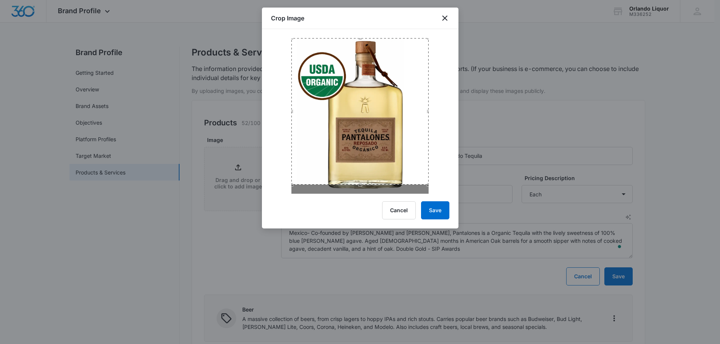
click at [359, 31] on div at bounding box center [360, 111] width 197 height 165
click at [366, 217] on div "Crop Image Cancel Save" at bounding box center [360, 118] width 197 height 221
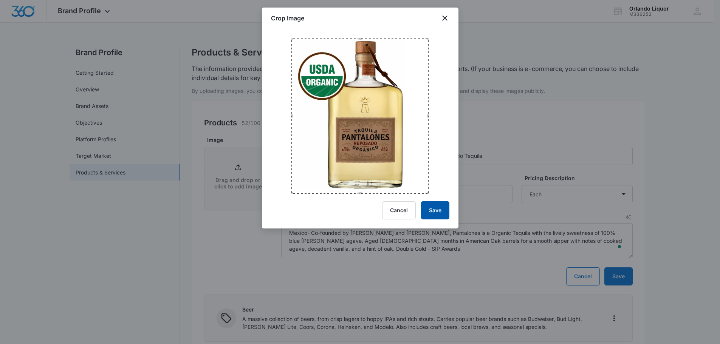
click at [431, 213] on button "Save" at bounding box center [435, 211] width 28 height 18
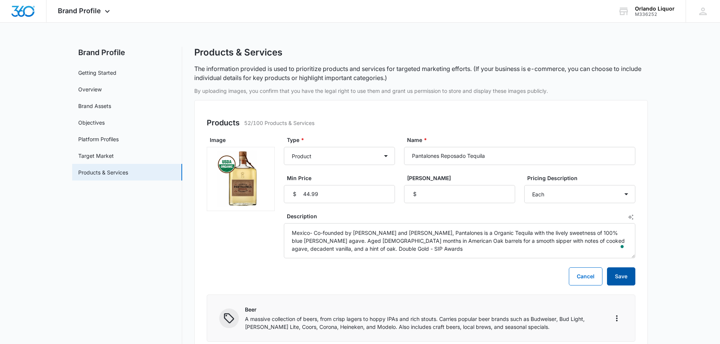
click at [634, 283] on button "Save" at bounding box center [621, 277] width 28 height 18
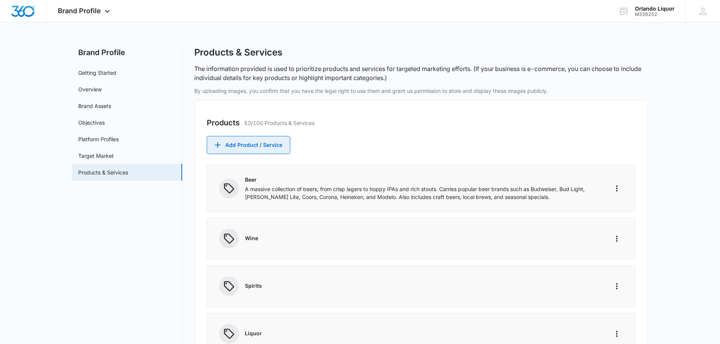
click at [259, 147] on button "Add Product / Service" at bounding box center [249, 145] width 84 height 18
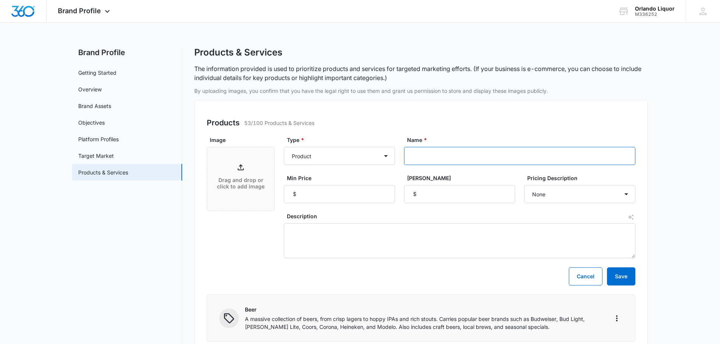
click at [453, 163] on input "Name *" at bounding box center [519, 156] width 231 height 18
paste input "zoom opens dialog Don Diego Santa Blanco Tequila"
type input "zoom opens dialog Don Diego Santa Blanco Tequila"
drag, startPoint x: 553, startPoint y: 158, endPoint x: 390, endPoint y: 158, distance: 162.6
click at [391, 161] on div "Type * Product Product category Service Service category Name * zoom opens dial…" at bounding box center [460, 169] width 352 height 67
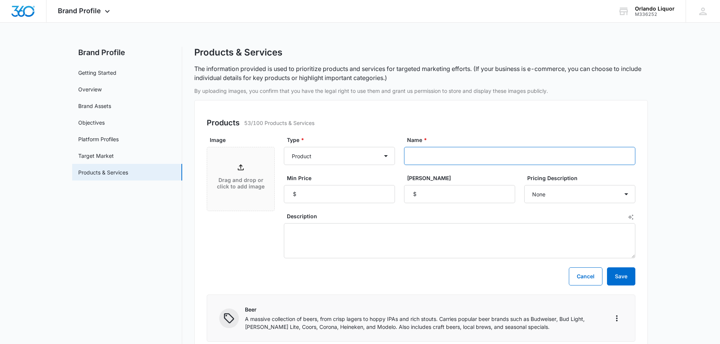
click at [433, 155] on input "Name *" at bounding box center [519, 156] width 231 height 18
paste input "Don Diego Santa Blanco Tequila"
type input "Don Diego Santa Blanco Tequila"
click at [306, 192] on input "Min Price" at bounding box center [339, 194] width 111 height 18
type input "42.99"
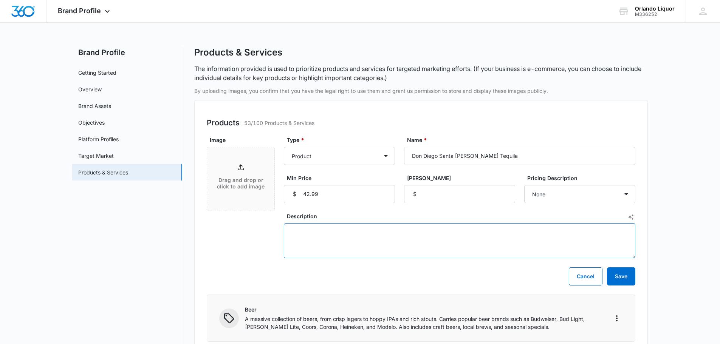
click at [324, 236] on textarea "Description" at bounding box center [460, 240] width 352 height 35
paste textarea "Mexico - 100% Blue Agave. Tequila at its purest. Strength, fresh and light. Exc…"
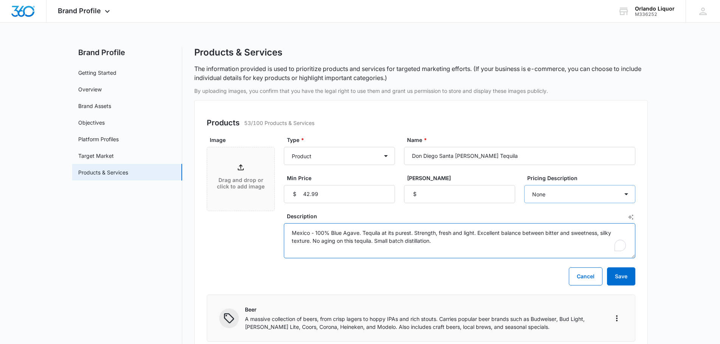
type textarea "Mexico - 100% Blue Agave. Tequila at its purest. Strength, fresh and light. Exc…"
click at [581, 191] on select "None Each Per month Per year Per hour Per day" at bounding box center [579, 194] width 111 height 18
select select "each"
click at [524, 185] on select "None Each Per month Per year Per hour Per day" at bounding box center [579, 194] width 111 height 18
click at [243, 188] on p "Drag and drop or click to add image" at bounding box center [241, 183] width 52 height 13
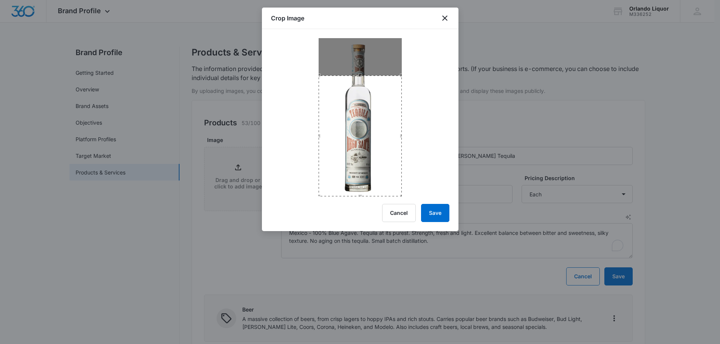
click at [368, 223] on div "Crop Image Cancel Save" at bounding box center [360, 120] width 197 height 224
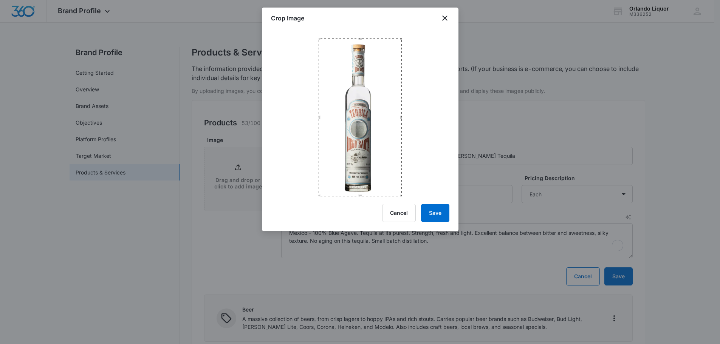
click at [361, 32] on div at bounding box center [360, 112] width 197 height 167
click at [436, 212] on button "Save" at bounding box center [435, 213] width 28 height 18
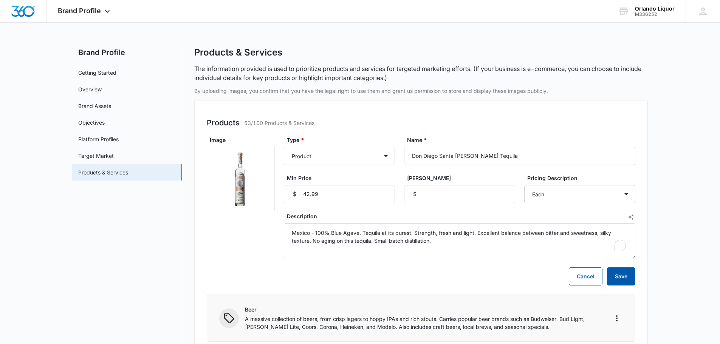
click at [625, 274] on button "Save" at bounding box center [621, 277] width 28 height 18
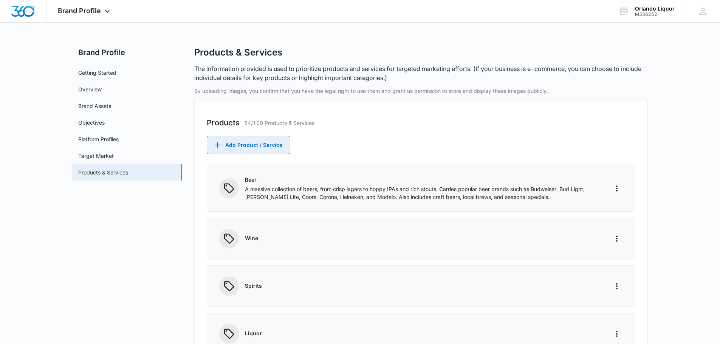
click at [270, 149] on button "Add Product / Service" at bounding box center [249, 145] width 84 height 18
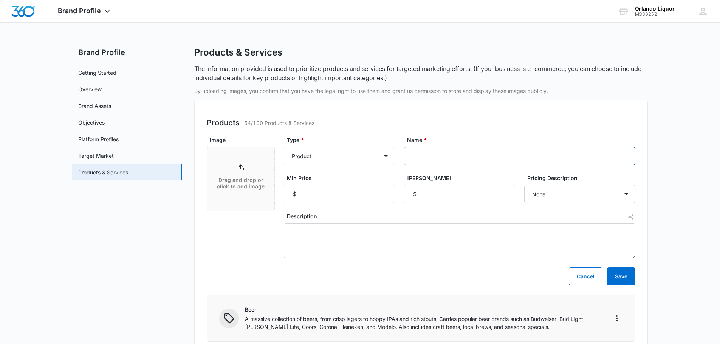
click at [425, 155] on input "Name *" at bounding box center [519, 156] width 231 height 18
paste input "Don Diego Santa Reposado Tequila"
type input "Don Diego Santa Reposado Tequila"
click at [358, 192] on input "Min Price" at bounding box center [339, 194] width 111 height 18
type input "42.99"
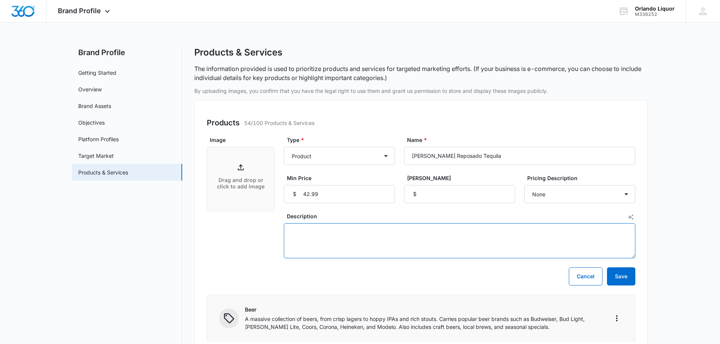
click at [381, 237] on textarea "Description" at bounding box center [460, 240] width 352 height 35
paste textarea "Mexico - 100% Blue Agave. Fresh and clean. Excellent relationship between stren…"
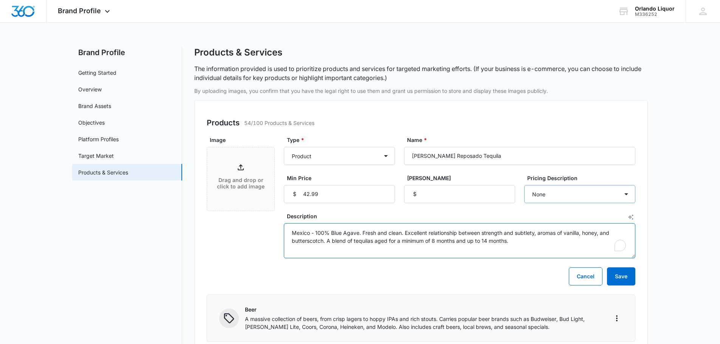
type textarea "Mexico - 100% Blue Agave. Fresh and clean. Excellent relationship between stren…"
click at [605, 196] on select "None Each Per month Per year Per hour Per day" at bounding box center [579, 194] width 111 height 18
select select "each"
click at [524, 185] on select "None Each Per month Per year Per hour Per day" at bounding box center [579, 194] width 111 height 18
click at [231, 172] on div "Drag and drop or click to add image" at bounding box center [240, 179] width 67 height 33
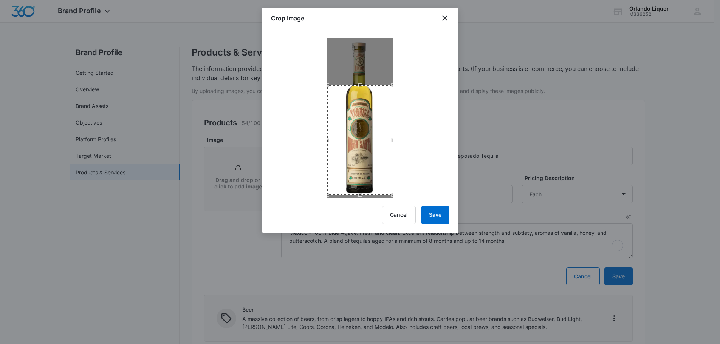
click at [370, 233] on div "Crop Image Cancel Save" at bounding box center [360, 121] width 197 height 226
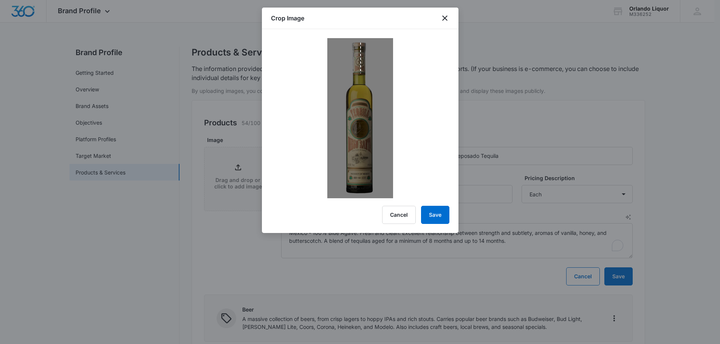
click at [361, 43] on img at bounding box center [360, 118] width 66 height 160
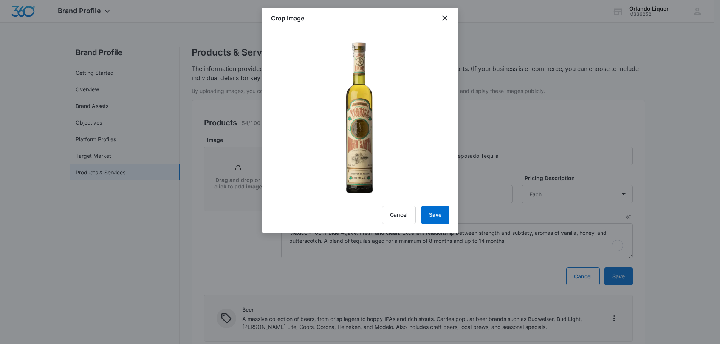
click at [383, 68] on img at bounding box center [360, 118] width 66 height 160
click at [440, 129] on div at bounding box center [360, 118] width 178 height 160
click at [436, 214] on button "Save" at bounding box center [435, 215] width 28 height 18
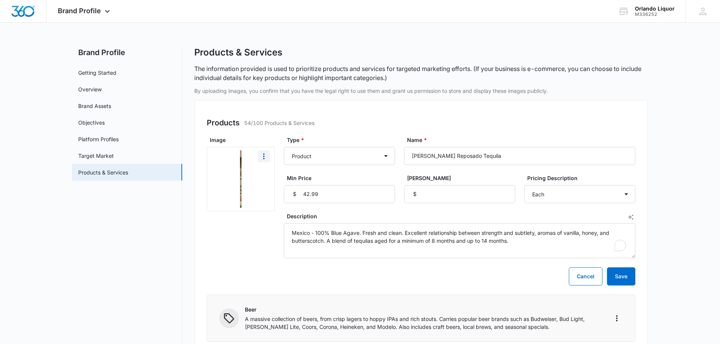
click at [266, 158] on icon "More" at bounding box center [263, 156] width 9 height 9
click at [285, 178] on div "Remove" at bounding box center [277, 177] width 20 height 5
click at [242, 172] on div "Drag and drop or click to add image" at bounding box center [240, 179] width 67 height 33
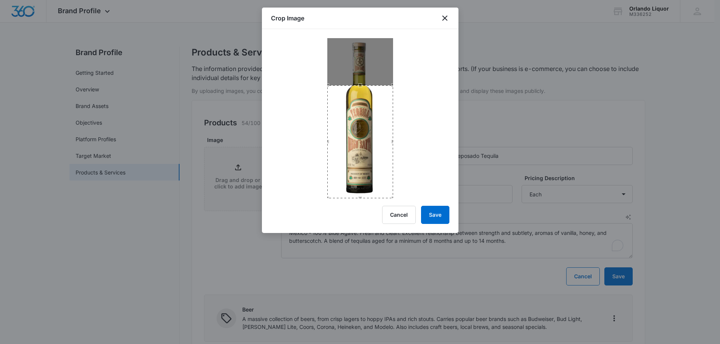
click at [362, 199] on div "Crop Image Cancel Save" at bounding box center [360, 121] width 197 height 226
click at [361, 67] on div at bounding box center [360, 118] width 66 height 160
click at [361, 50] on img at bounding box center [360, 118] width 66 height 160
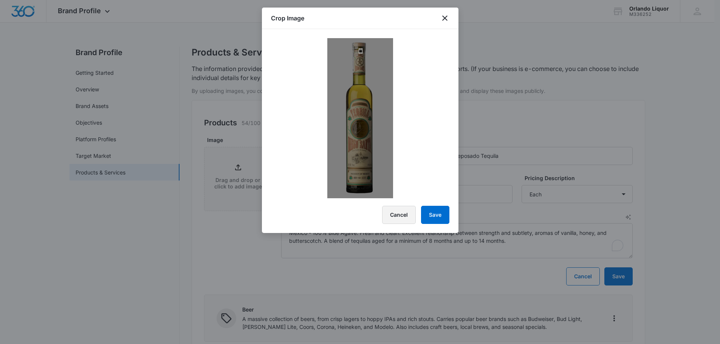
click at [398, 216] on button "Cancel" at bounding box center [399, 215] width 34 height 18
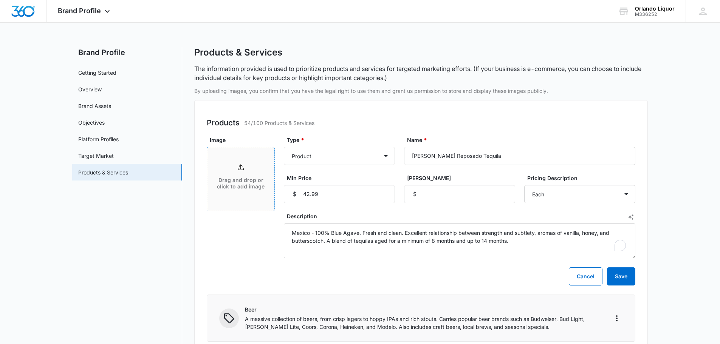
click at [235, 174] on div "Drag and drop or click to add image" at bounding box center [240, 179] width 67 height 33
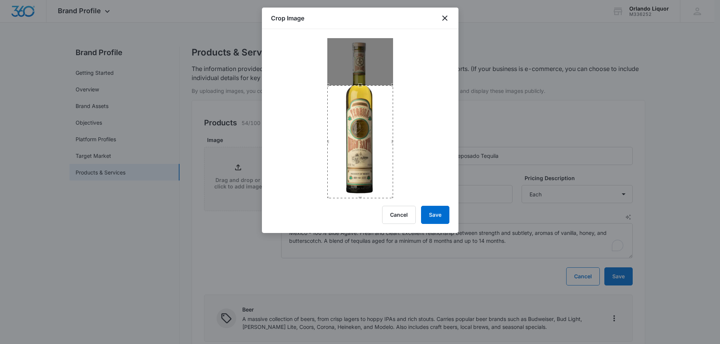
click at [358, 203] on div "Crop Image Cancel Save" at bounding box center [360, 121] width 197 height 226
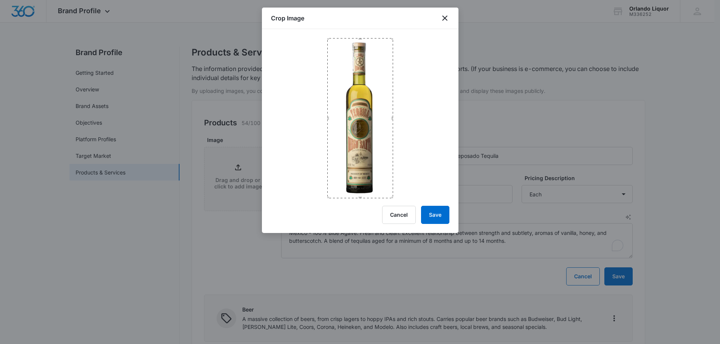
click at [355, 34] on div at bounding box center [360, 113] width 197 height 169
click at [441, 217] on button "Save" at bounding box center [435, 215] width 28 height 18
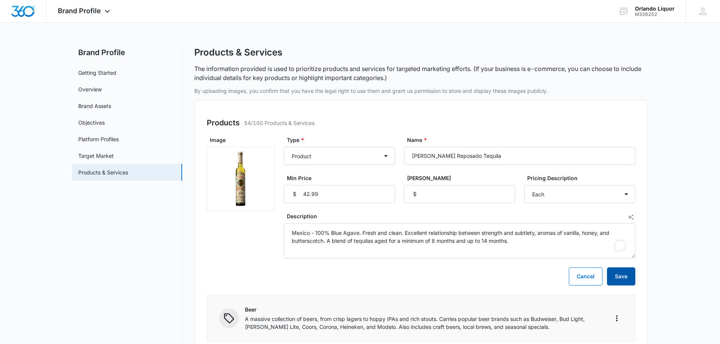
click at [626, 281] on button "Save" at bounding box center [621, 277] width 28 height 18
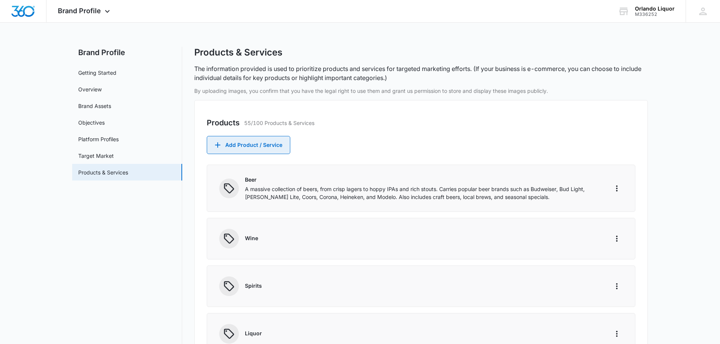
click at [248, 143] on button "Add Product / Service" at bounding box center [249, 145] width 84 height 18
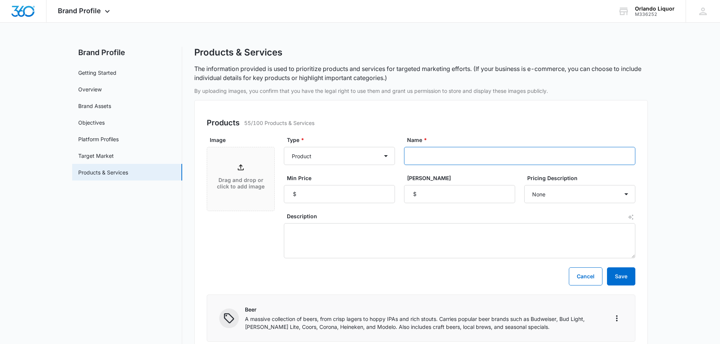
click at [428, 160] on input "Name *" at bounding box center [519, 156] width 231 height 18
paste input "Don Diego Santa Anejo Tequila"
type input "Don Diego Santa Anejo Tequila"
click at [313, 193] on input "Min Price" at bounding box center [339, 194] width 111 height 18
type input "4"
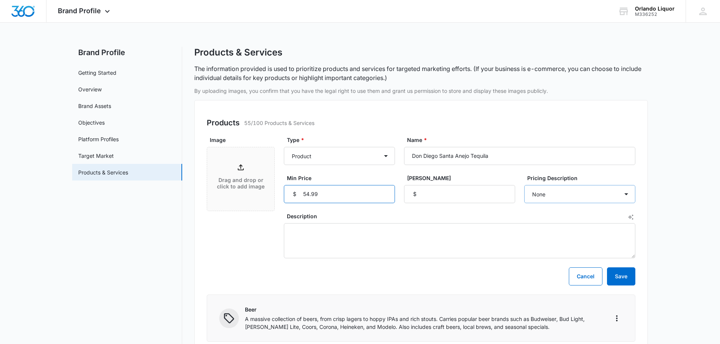
type input "54.99"
click at [550, 197] on select "None Each Per month Per year Per hour Per day" at bounding box center [579, 194] width 111 height 18
select select "each"
click at [524, 185] on select "None Each Per month Per year Per hour Per day" at bounding box center [579, 194] width 111 height 18
click at [341, 237] on textarea "Description" at bounding box center [460, 240] width 352 height 35
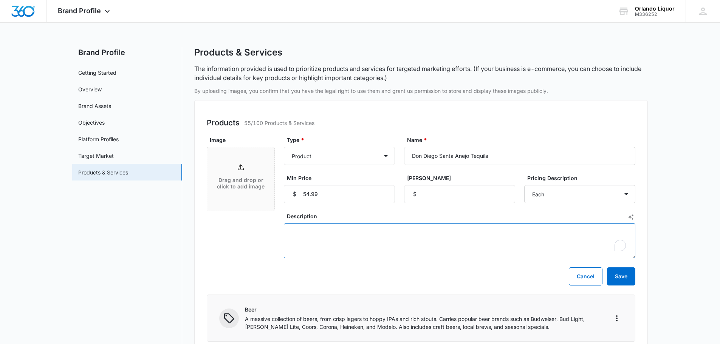
paste textarea "Mexico - 100% Blue Agave. Subtlety over strength, it shows the meaning of smoot…"
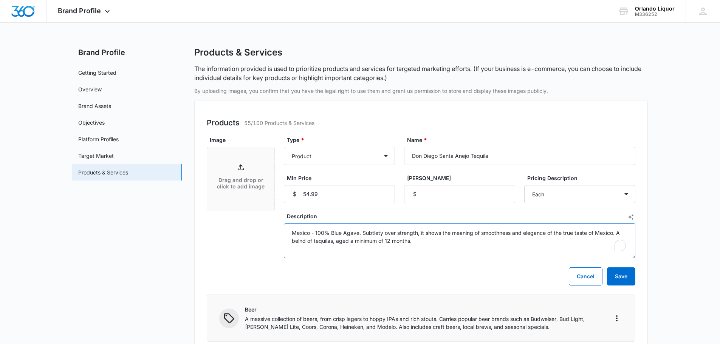
type textarea "Mexico - 100% Blue Agave. Subtlety over strength, it shows the meaning of smoot…"
click at [241, 173] on div "Drag and drop or click to add image" at bounding box center [240, 179] width 67 height 33
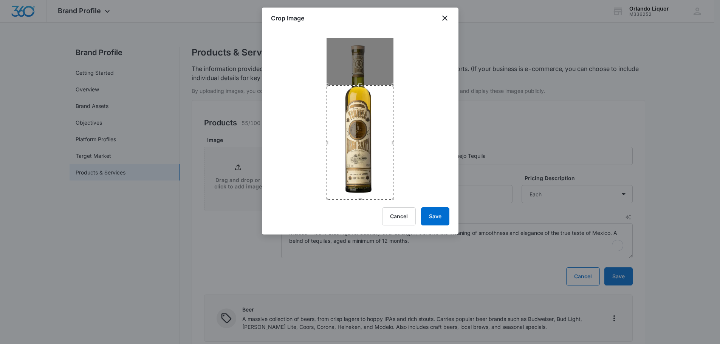
click at [359, 216] on div "Crop Image Cancel Save" at bounding box center [360, 121] width 197 height 227
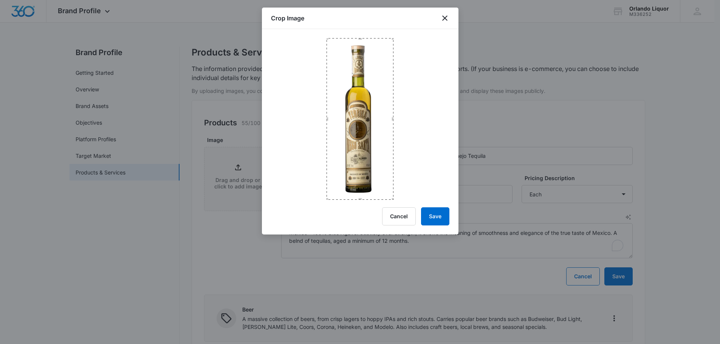
click at [358, 37] on div at bounding box center [360, 114] width 197 height 171
click at [436, 213] on button "Save" at bounding box center [435, 217] width 28 height 18
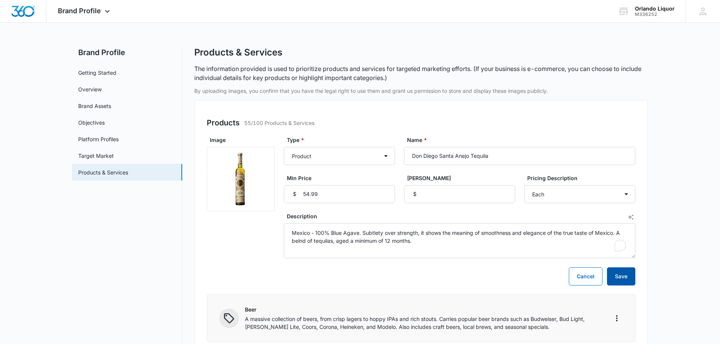
click at [625, 277] on button "Save" at bounding box center [621, 277] width 28 height 18
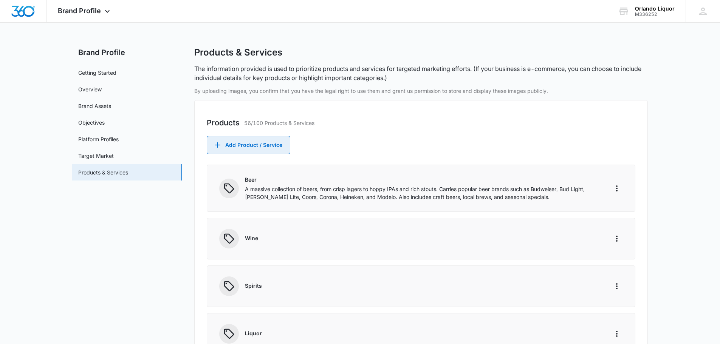
click at [252, 149] on button "Add Product / Service" at bounding box center [249, 145] width 84 height 18
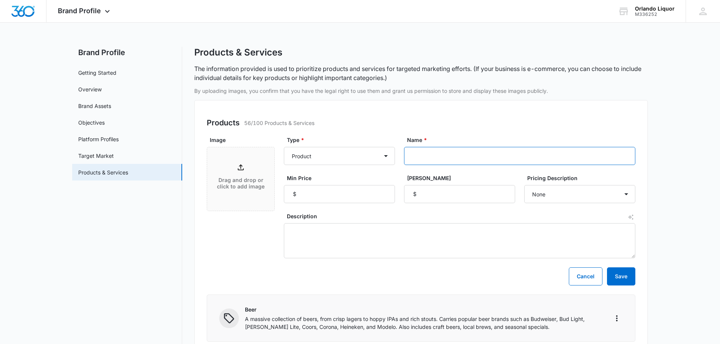
click at [430, 155] on input "Name *" at bounding box center [519, 156] width 231 height 18
paste input "Teremana [PERSON_NAME] Tequila"
type input "Teremana [PERSON_NAME] Tequila"
click at [316, 229] on textarea "Description" at bounding box center [460, 240] width 352 height 35
paste textarea "Mexico- Founder [PERSON_NAME] worked with a [DEMOGRAPHIC_DATA] family-owned dis…"
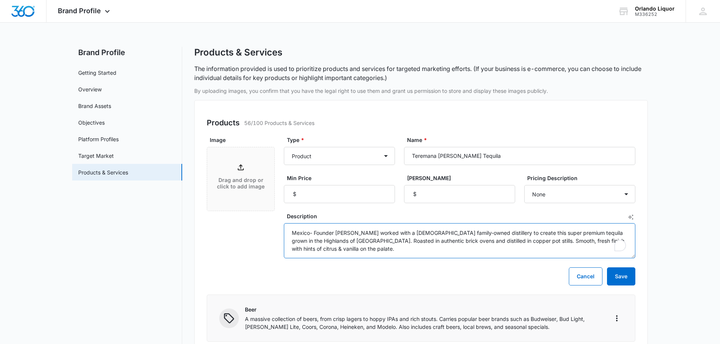
type textarea "Mexico- Founder [PERSON_NAME] worked with a [DEMOGRAPHIC_DATA] family-owned dis…"
click at [323, 196] on input "Min Price" at bounding box center [339, 194] width 111 height 18
type input "35.99"
click at [577, 189] on select "None Each Per month Per year Per hour Per day" at bounding box center [579, 194] width 111 height 18
select select "each"
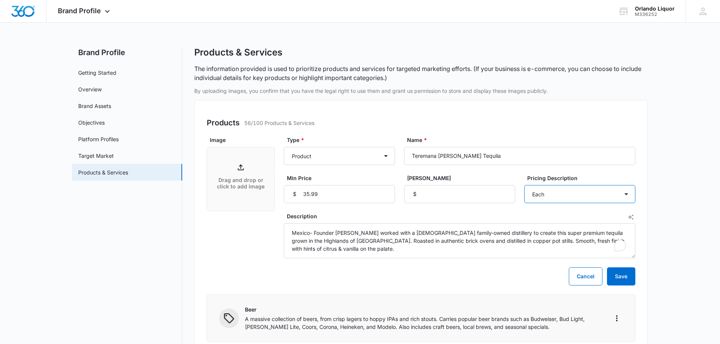
click at [524, 185] on select "None Each Per month Per year Per hour Per day" at bounding box center [579, 194] width 111 height 18
click at [253, 174] on div "Drag and drop or click to add image" at bounding box center [240, 179] width 67 height 33
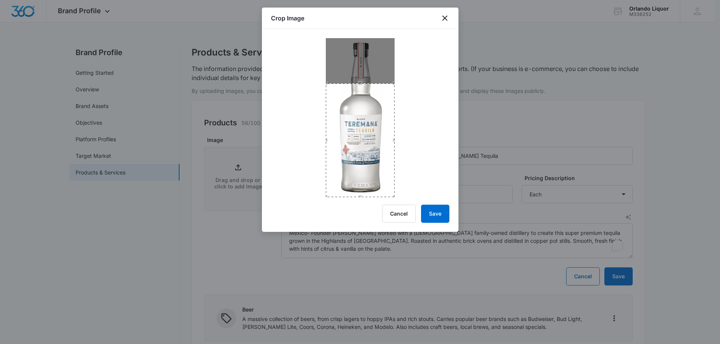
click at [361, 200] on div "Crop Image Cancel Save" at bounding box center [360, 120] width 197 height 225
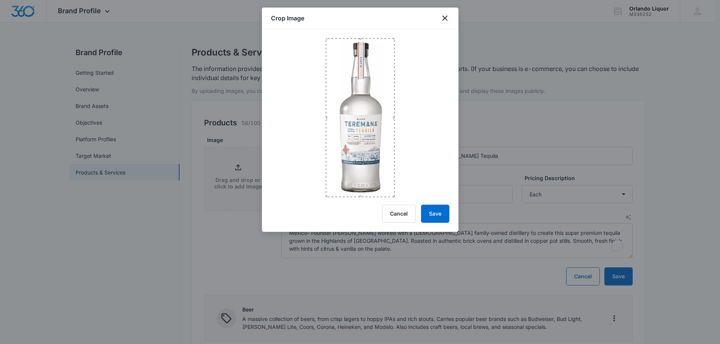
click at [363, 35] on div at bounding box center [360, 113] width 197 height 168
click at [436, 214] on button "Save" at bounding box center [435, 214] width 28 height 18
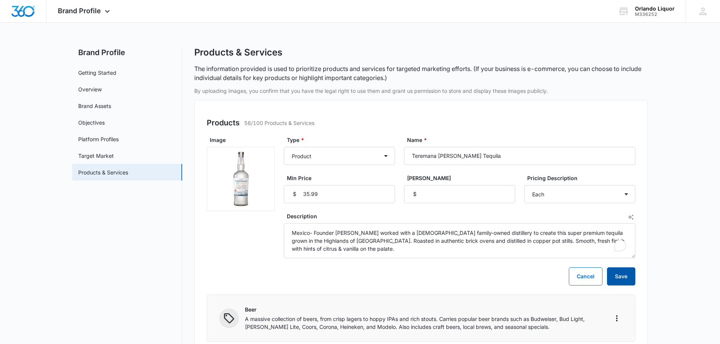
click at [620, 278] on button "Save" at bounding box center [621, 277] width 28 height 18
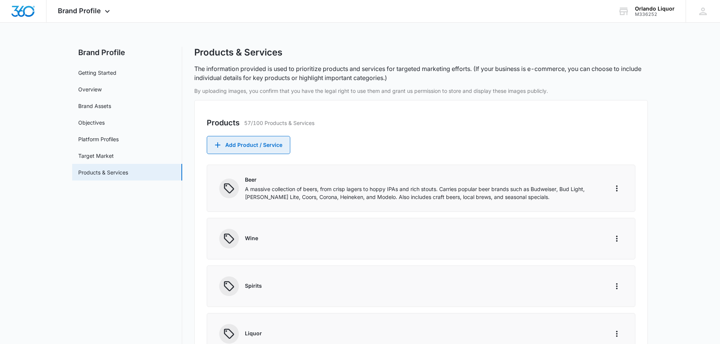
drag, startPoint x: 262, startPoint y: 148, endPoint x: 216, endPoint y: 125, distance: 51.6
click at [262, 149] on button "Add Product / Service" at bounding box center [249, 145] width 84 height 18
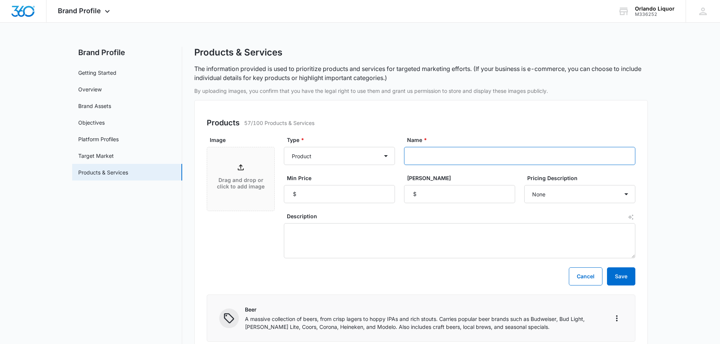
click at [450, 158] on input "Name *" at bounding box center [519, 156] width 231 height 18
paste input "Teremana Reposado Tequila"
type input "Teremana Reposado Tequila"
click at [326, 195] on input "Min Price" at bounding box center [339, 194] width 111 height 18
type input "38.99"
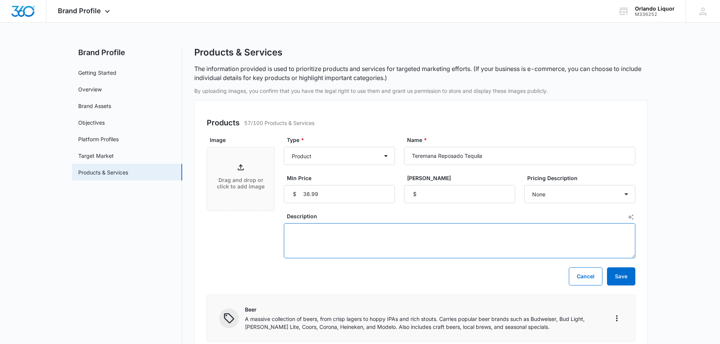
click at [325, 231] on textarea "Description" at bounding box center [460, 240] width 352 height 35
paste textarea "Mexico- Founder [PERSON_NAME] worked with a [DEMOGRAPHIC_DATA] family-owned dis…"
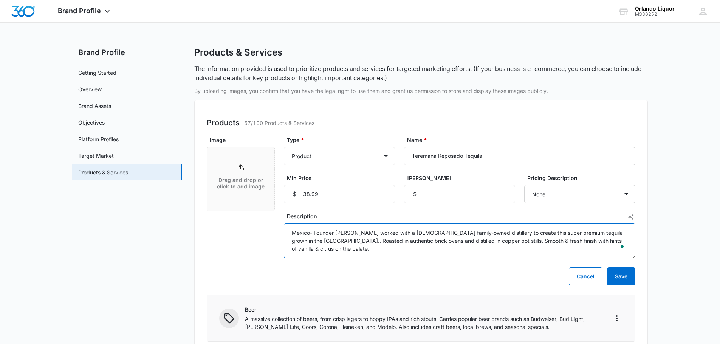
type textarea "Mexico- Founder [PERSON_NAME] worked with a [DEMOGRAPHIC_DATA] family-owned dis…"
click at [250, 171] on div "Drag and drop or click to add image" at bounding box center [240, 179] width 67 height 33
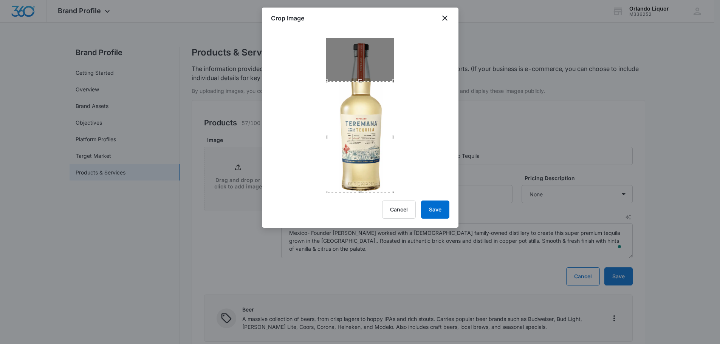
click at [360, 209] on div "Crop Image Cancel Save" at bounding box center [360, 118] width 197 height 220
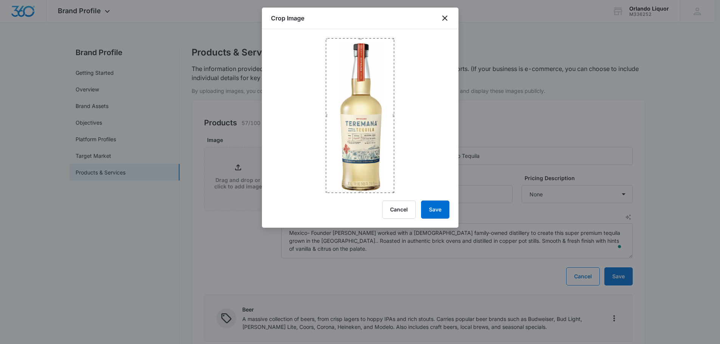
click at [357, 36] on div at bounding box center [360, 111] width 197 height 164
click at [439, 205] on button "Save" at bounding box center [435, 210] width 28 height 18
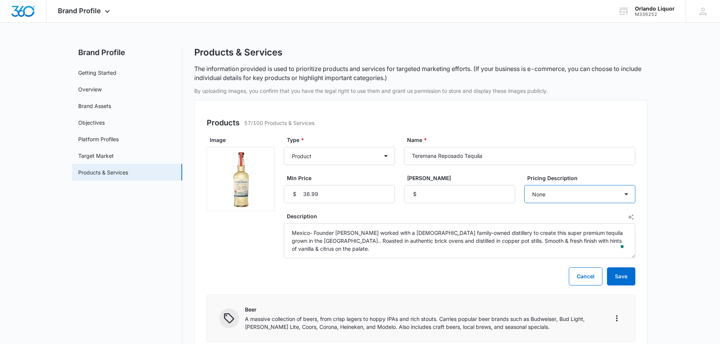
click at [549, 197] on select "None Each Per month Per year Per hour Per day" at bounding box center [579, 194] width 111 height 18
select select "each"
click at [524, 185] on select "None Each Per month Per year Per hour Per day" at bounding box center [579, 194] width 111 height 18
click at [620, 274] on button "Save" at bounding box center [621, 277] width 28 height 18
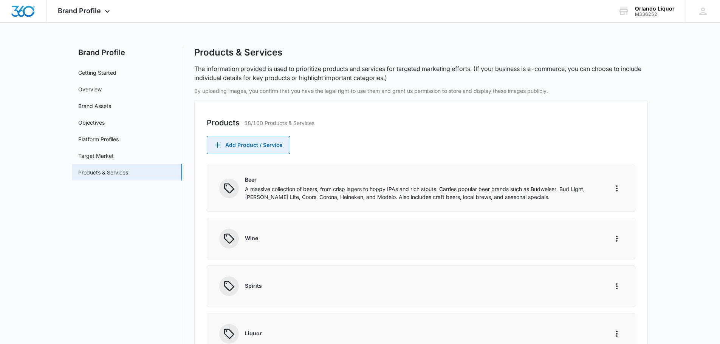
click at [250, 138] on button "Add Product / Service" at bounding box center [249, 145] width 84 height 18
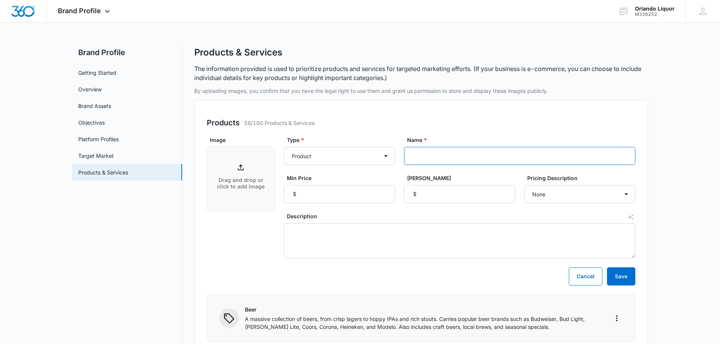
click at [453, 156] on input "Name *" at bounding box center [519, 156] width 231 height 18
paste input "Teremana Anejo Tequila"
type input "Teremana Anejo Tequila"
click at [352, 194] on input "Min Price" at bounding box center [339, 194] width 111 height 18
type input "48.99"
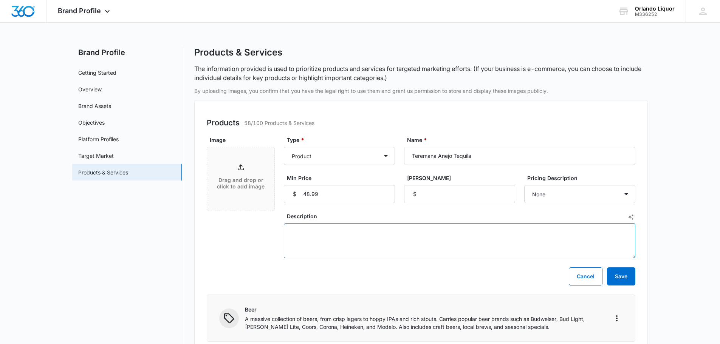
click at [320, 227] on textarea "Description" at bounding box center [460, 240] width 352 height 35
paste textarea "Mexico - 40% - Founder [PERSON_NAME]. Super Premium tequila grown in the Highla…"
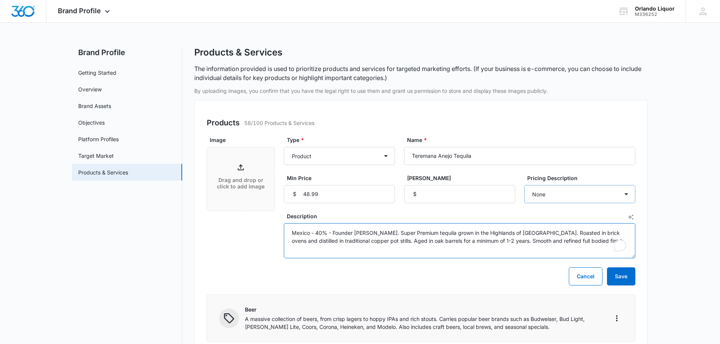
type textarea "Mexico - 40% - Founder [PERSON_NAME]. Super Premium tequila grown in the Highla…"
click at [561, 193] on select "None Each Per month Per year Per hour Per day" at bounding box center [579, 194] width 111 height 18
select select "each"
click at [524, 185] on select "None Each Per month Per year Per hour Per day" at bounding box center [579, 194] width 111 height 18
click at [245, 167] on icon at bounding box center [240, 167] width 9 height 9
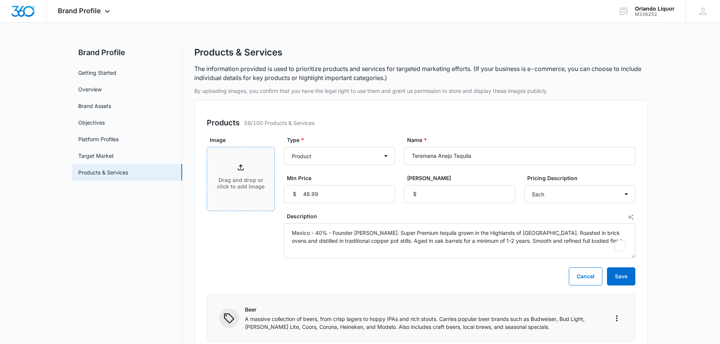
scroll to position [113, 0]
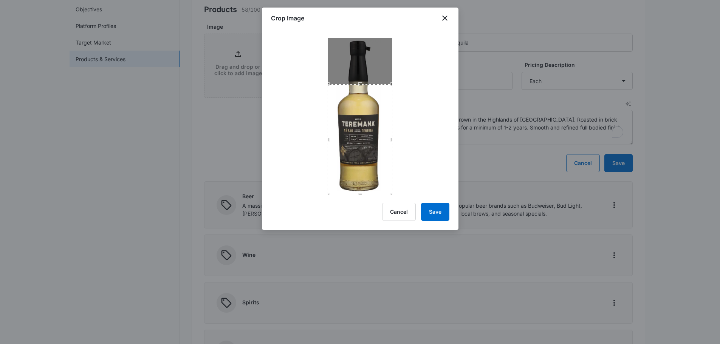
click at [364, 202] on div "Crop Image Cancel Save" at bounding box center [360, 119] width 197 height 223
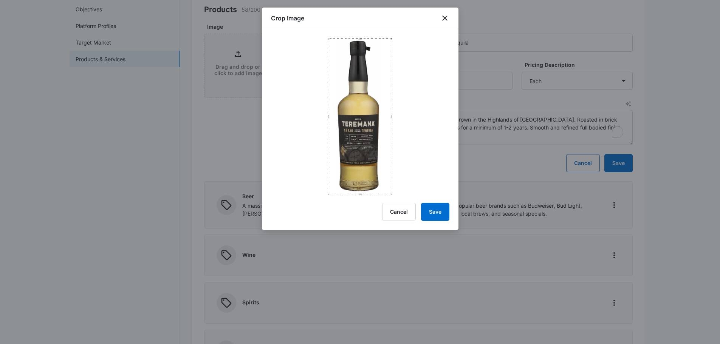
click at [360, 37] on div at bounding box center [360, 112] width 197 height 166
click at [440, 211] on button "Save" at bounding box center [435, 212] width 28 height 18
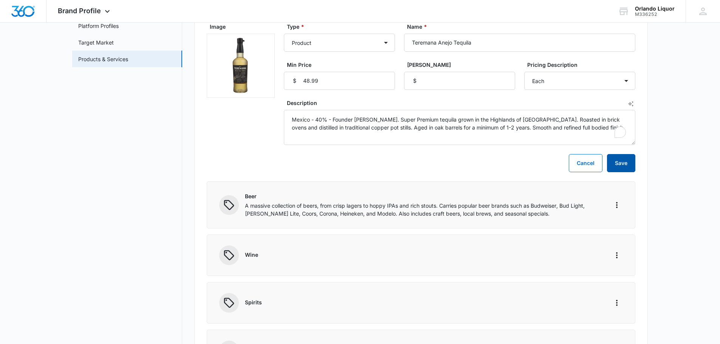
click at [625, 165] on button "Save" at bounding box center [621, 163] width 28 height 18
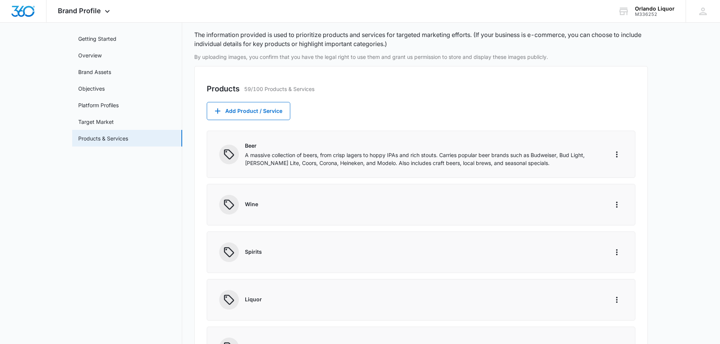
scroll to position [0, 0]
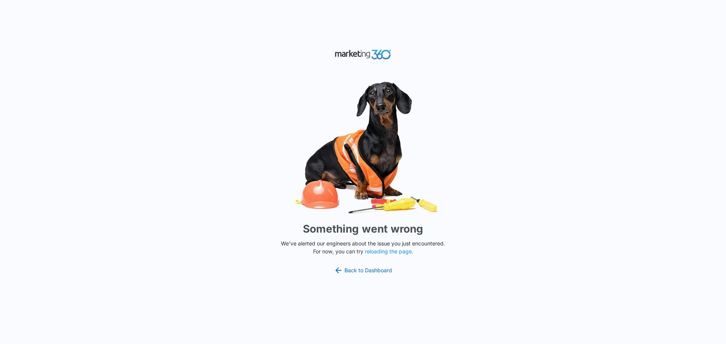
click at [386, 53] on img at bounding box center [363, 54] width 57 height 13
click at [375, 270] on link "Back to Dashboard" at bounding box center [363, 270] width 58 height 9
click at [389, 251] on button "reloading the page" at bounding box center [388, 252] width 47 height 6
click at [351, 268] on link "Back to Dashboard" at bounding box center [363, 270] width 58 height 9
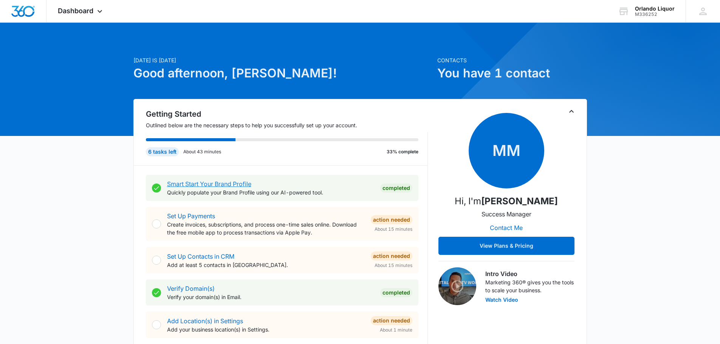
click at [240, 183] on link "Smart Start Your Brand Profile" at bounding box center [209, 184] width 84 height 8
click at [222, 185] on link "Smart Start Your Brand Profile" at bounding box center [209, 184] width 84 height 8
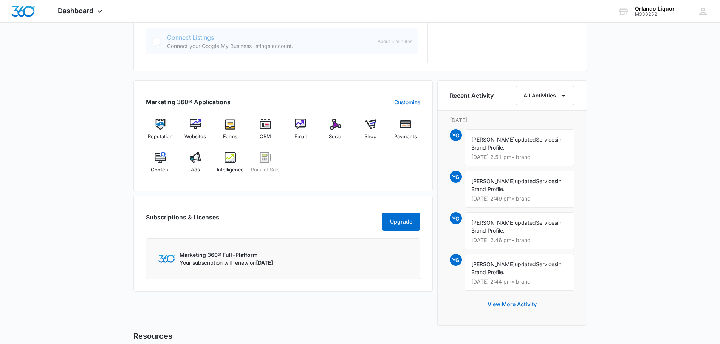
scroll to position [416, 0]
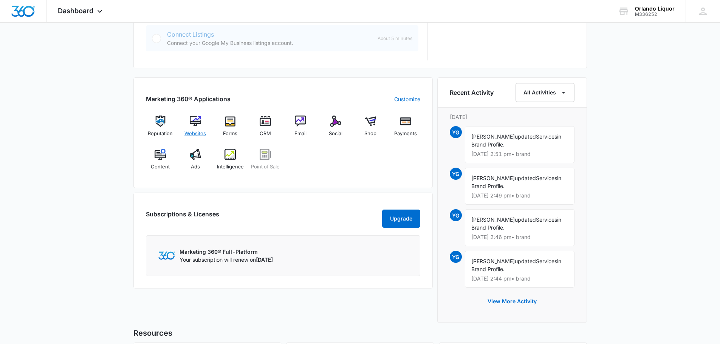
click at [193, 124] on img at bounding box center [195, 121] width 11 height 11
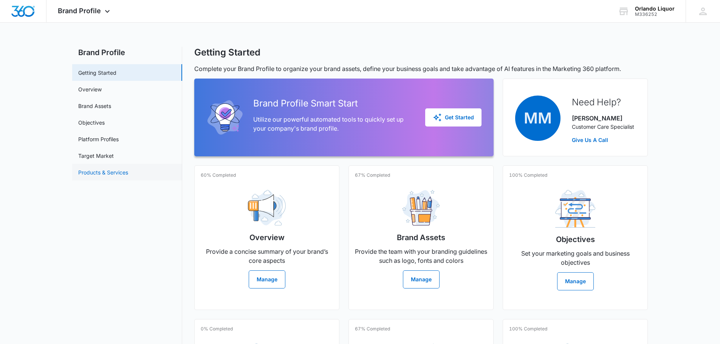
click at [90, 172] on link "Products & Services" at bounding box center [103, 173] width 50 height 8
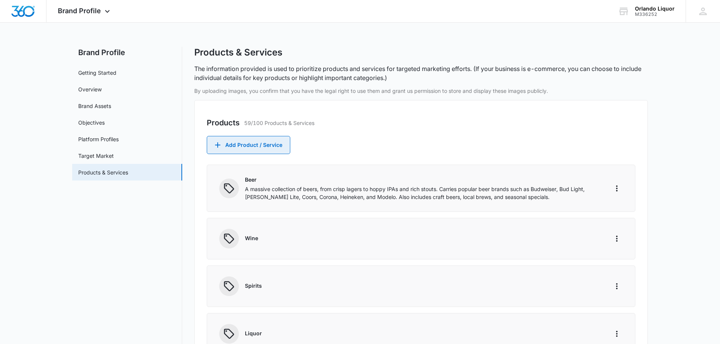
click at [242, 147] on button "Add Product / Service" at bounding box center [249, 145] width 84 height 18
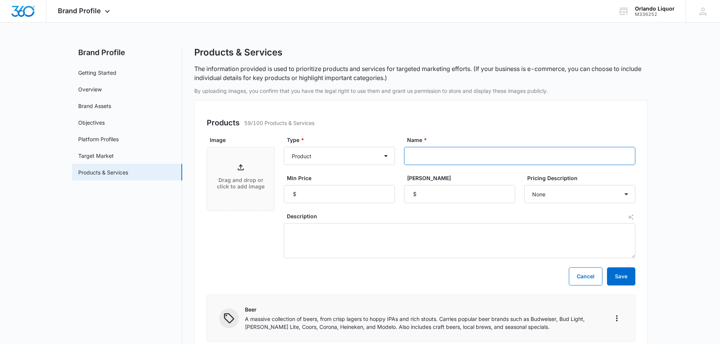
click at [447, 155] on input "Name *" at bounding box center [519, 156] width 231 height 18
paste input "Cupcake Sauvignon Blanc Marlborough"
type input "Cupcake Sauvignon Blanc Marlborough"
click at [325, 201] on input "Min Price" at bounding box center [339, 194] width 111 height 18
click at [330, 198] on input "Min Price" at bounding box center [339, 194] width 111 height 18
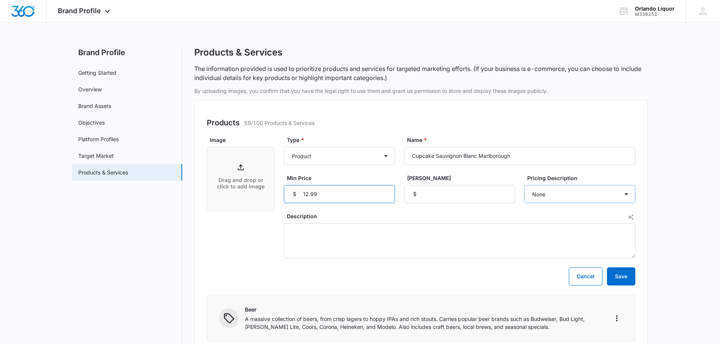
type input "12.99"
click at [616, 195] on select "None Each Per month Per year Per hour Per day" at bounding box center [579, 194] width 111 height 18
select select "each"
click at [524, 185] on select "None Each Per month Per year Per hour Per day" at bounding box center [579, 194] width 111 height 18
click at [346, 239] on textarea "Description" at bounding box center [460, 240] width 352 height 35
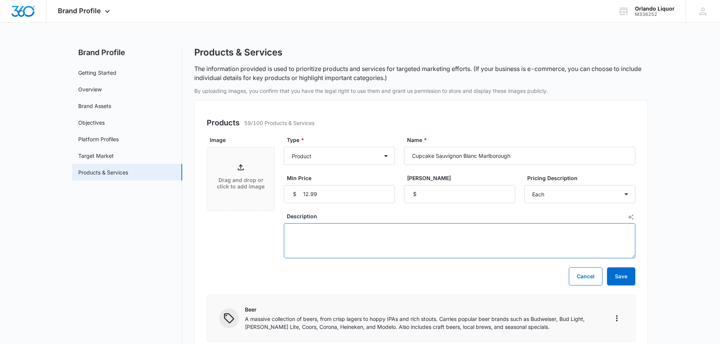
paste textarea "[GEOGRAPHIC_DATA], [GEOGRAPHIC_DATA]- A zesty, refreshing Sauvignon Blanc with …"
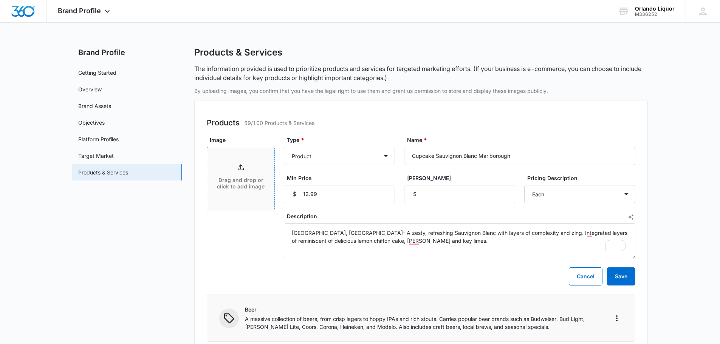
click at [240, 174] on div "Drag and drop or click to add image" at bounding box center [240, 179] width 67 height 33
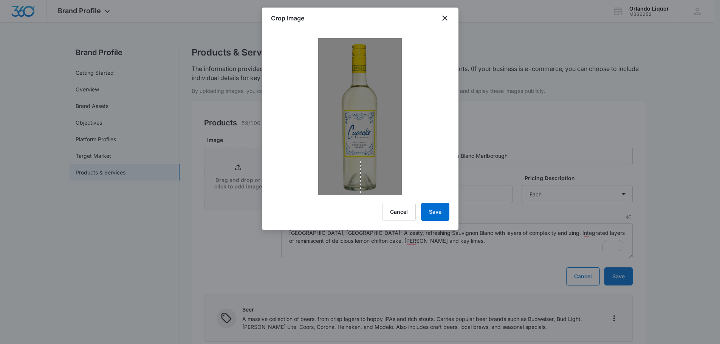
click at [361, 194] on img at bounding box center [360, 116] width 84 height 157
click at [397, 217] on button "Cancel" at bounding box center [399, 212] width 34 height 18
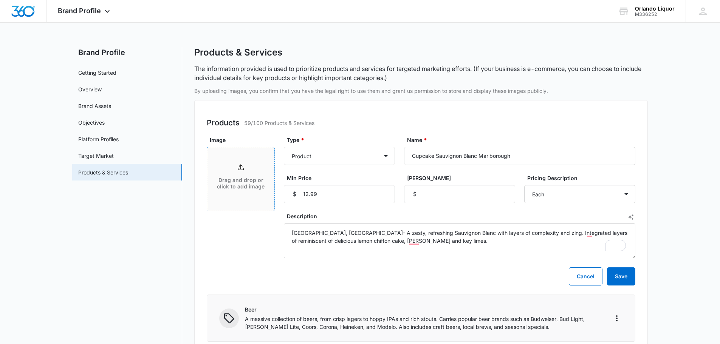
click at [244, 183] on p "Drag and drop or click to add image" at bounding box center [241, 183] width 52 height 13
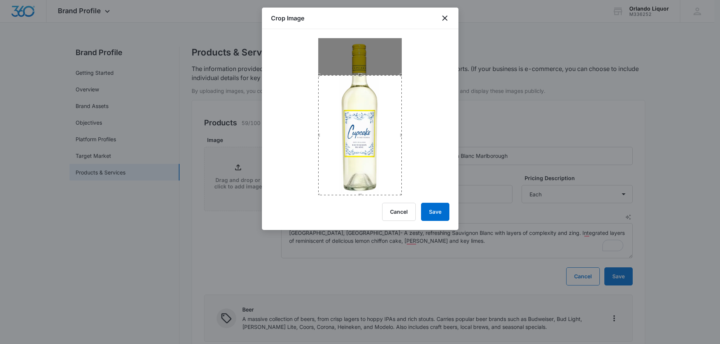
click at [360, 199] on div "Crop Image Cancel Save" at bounding box center [360, 119] width 197 height 223
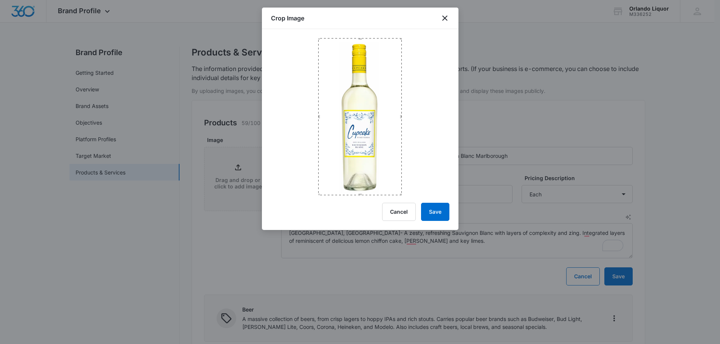
click at [355, 36] on div at bounding box center [360, 112] width 197 height 166
click at [440, 212] on button "Save" at bounding box center [435, 212] width 28 height 18
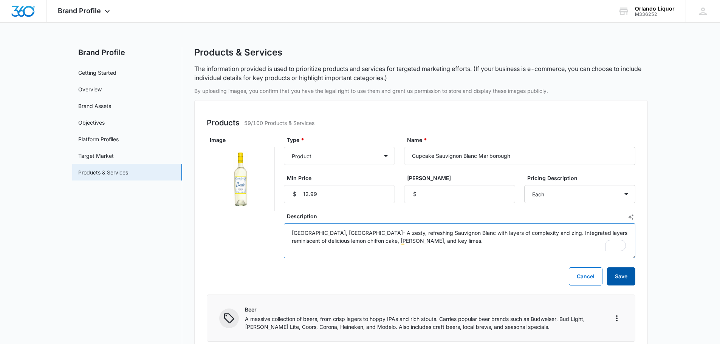
type textarea "[GEOGRAPHIC_DATA], [GEOGRAPHIC_DATA]- A zesty, refreshing Sauvignon Blanc with …"
click at [626, 278] on button "Save" at bounding box center [621, 277] width 28 height 18
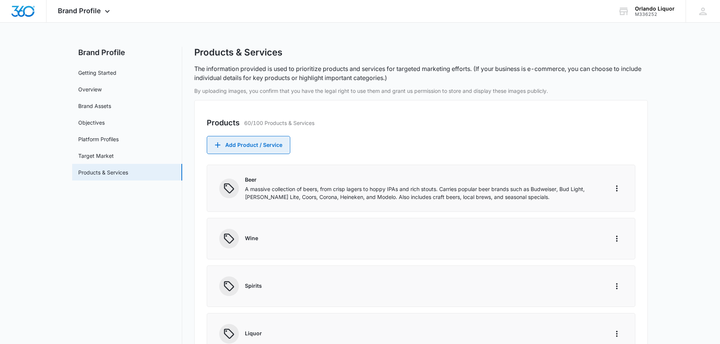
click at [247, 148] on button "Add Product / Service" at bounding box center [249, 145] width 84 height 18
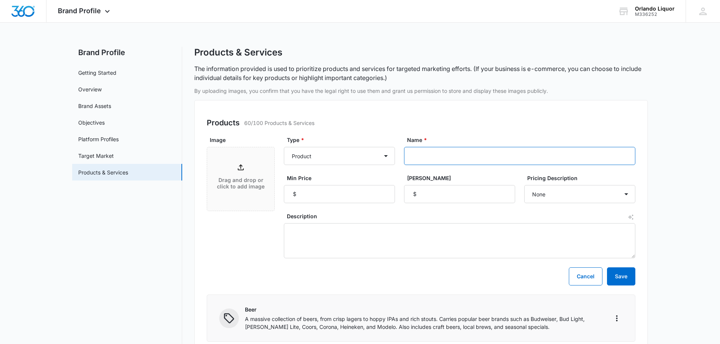
click at [465, 156] on input "Name *" at bounding box center [519, 156] width 231 height 18
paste input "Cupcake Chardonnay"
type input "Cupcake Chardonnay"
drag, startPoint x: 593, startPoint y: 278, endPoint x: 249, endPoint y: 242, distance: 346.0
click at [593, 278] on button "Cancel" at bounding box center [586, 277] width 34 height 18
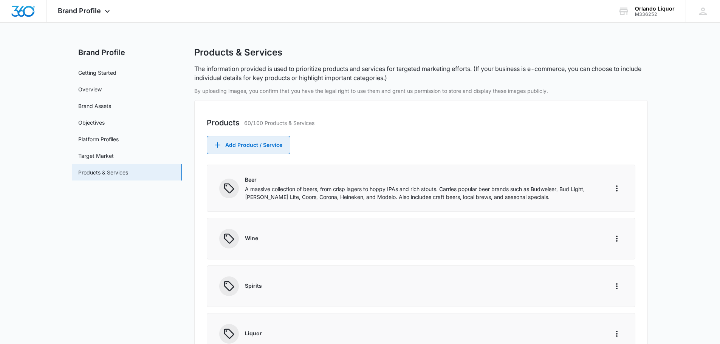
click at [268, 144] on button "Add Product / Service" at bounding box center [249, 145] width 84 height 18
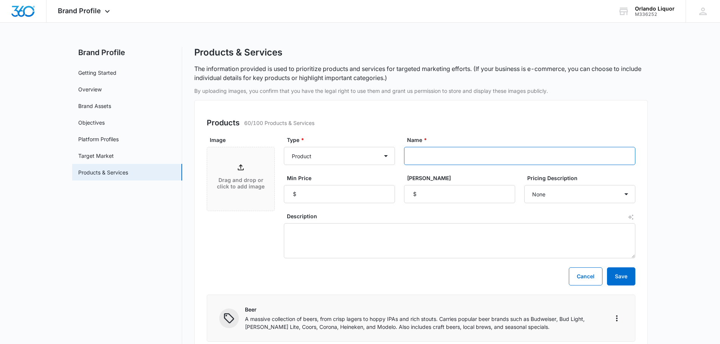
click at [414, 159] on input "Name *" at bounding box center [519, 156] width 231 height 18
paste input "[PERSON_NAME]"
type input "[PERSON_NAME]"
click at [342, 192] on input "Min Price" at bounding box center [339, 194] width 111 height 18
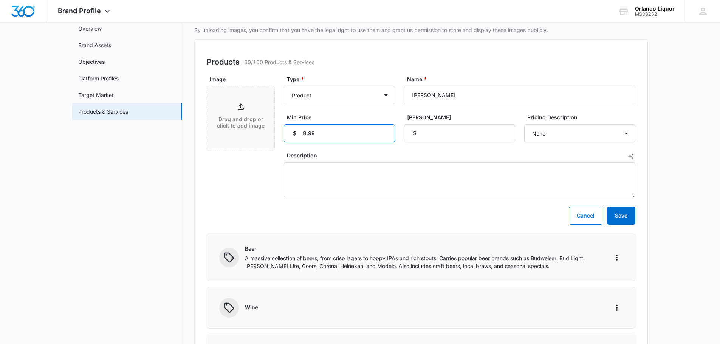
scroll to position [113, 0]
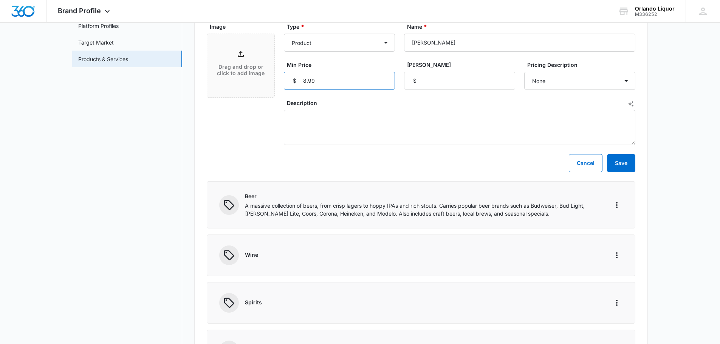
type input "8.99"
click at [311, 119] on textarea "Description" at bounding box center [460, 127] width 352 height 35
paste textarea "A blend of a light Central Valley white with a pink grape to enhance a slight v…"
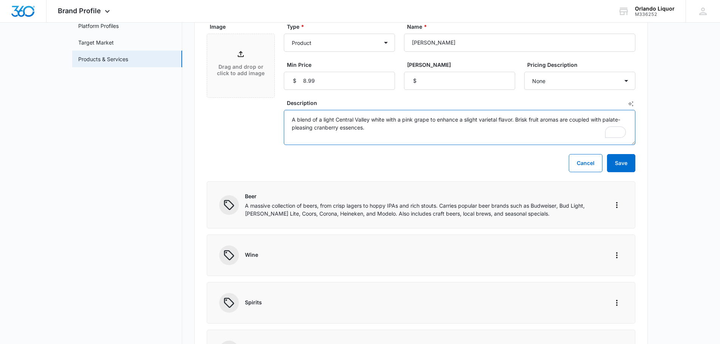
type textarea "A blend of a light Central Valley white with a pink grape to enhance a slight v…"
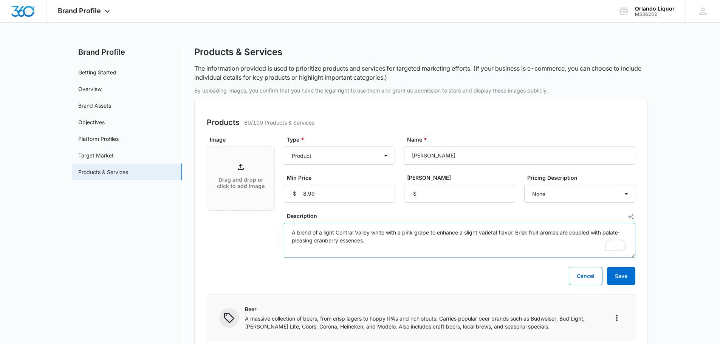
scroll to position [0, 0]
click at [600, 191] on select "None Each Per month Per year Per hour Per day" at bounding box center [579, 194] width 111 height 18
select select "each"
click at [524, 185] on select "None Each Per month Per year Per hour Per day" at bounding box center [579, 194] width 111 height 18
click at [248, 178] on p "Drag and drop or click to add image" at bounding box center [241, 183] width 52 height 13
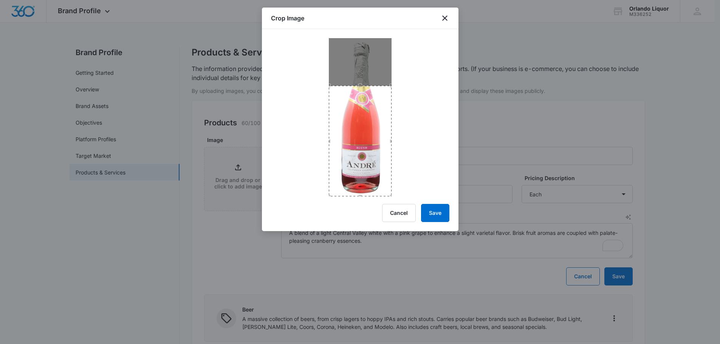
click at [357, 199] on div "Crop Image Cancel Save" at bounding box center [360, 120] width 197 height 224
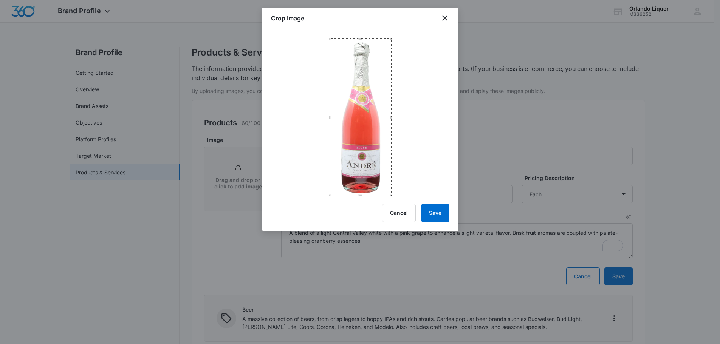
click at [365, 33] on div at bounding box center [360, 112] width 197 height 167
click at [442, 215] on button "Save" at bounding box center [435, 213] width 28 height 18
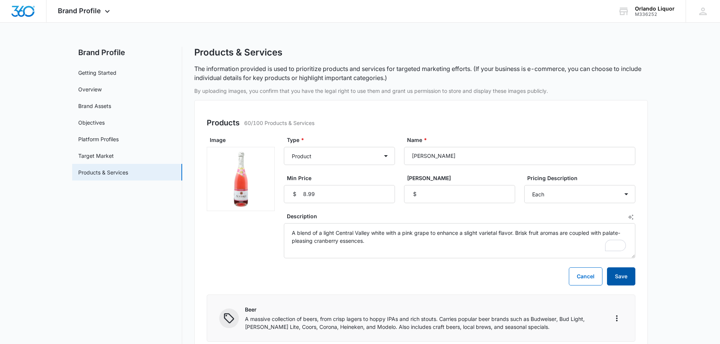
click at [628, 279] on button "Save" at bounding box center [621, 277] width 28 height 18
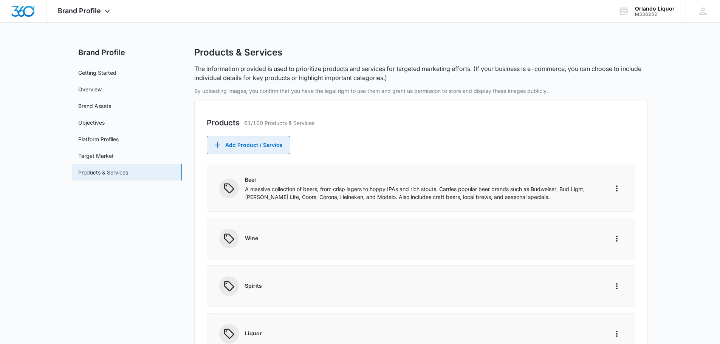
click at [259, 145] on button "Add Product / Service" at bounding box center [249, 145] width 84 height 18
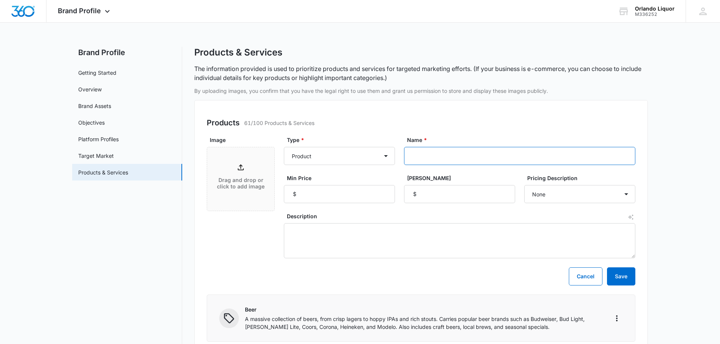
click at [464, 162] on input "Name *" at bounding box center [519, 156] width 231 height 18
paste input "[PERSON_NAME]"
type input "[PERSON_NAME]"
click at [320, 186] on input "Min Price" at bounding box center [339, 194] width 111 height 18
type input "8.99"
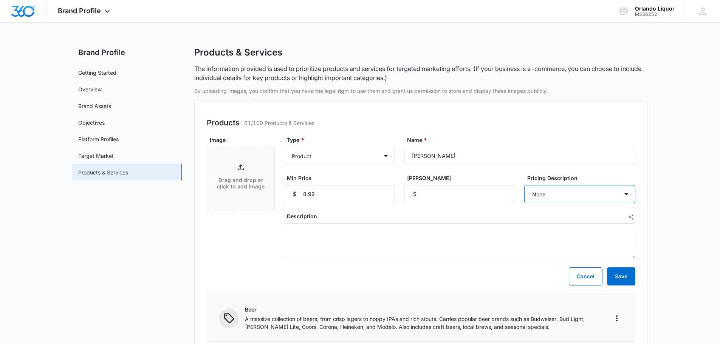
click at [617, 195] on select "None Each Per month Per year Per hour Per day" at bounding box center [579, 194] width 111 height 18
select select "each"
click at [524, 185] on select "None Each Per month Per year Per hour Per day" at bounding box center [579, 194] width 111 height 18
click at [318, 232] on textarea "Description" at bounding box center [460, 240] width 352 height 35
paste textarea "CA - This wine is crisp, simple & slightly sweet. This sparkling wine is made f…"
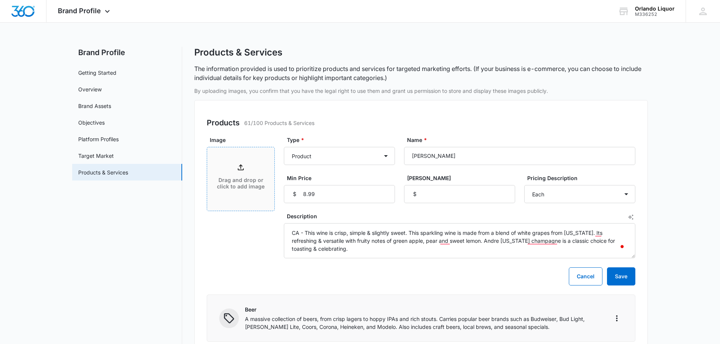
click at [241, 174] on div "Drag and drop or click to add image" at bounding box center [240, 179] width 67 height 33
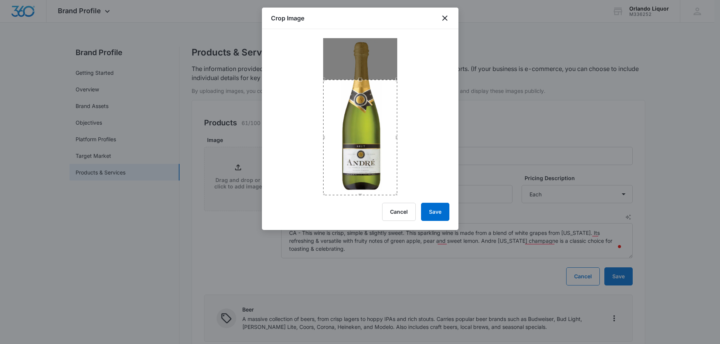
click at [361, 200] on div "Crop Image Cancel Save" at bounding box center [360, 119] width 197 height 223
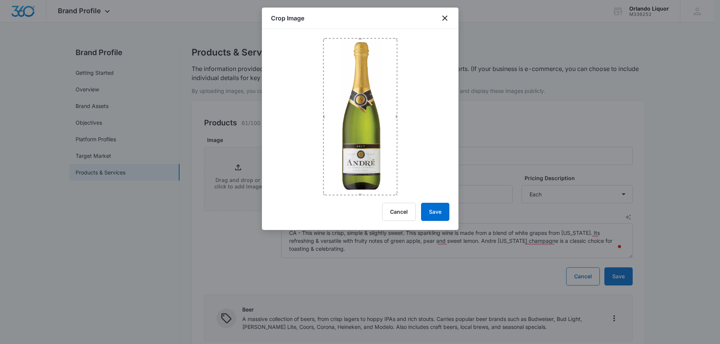
click at [362, 34] on div at bounding box center [360, 112] width 197 height 166
click at [446, 210] on button "Save" at bounding box center [435, 212] width 28 height 18
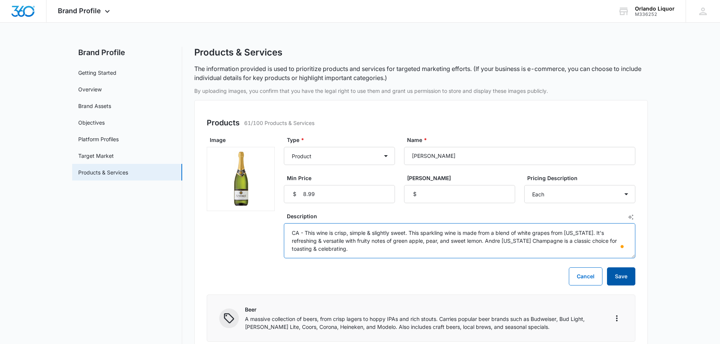
type textarea "CA - This wine is crisp, simple & slightly sweet. This sparkling wine is made f…"
click at [623, 277] on button "Save" at bounding box center [621, 277] width 28 height 18
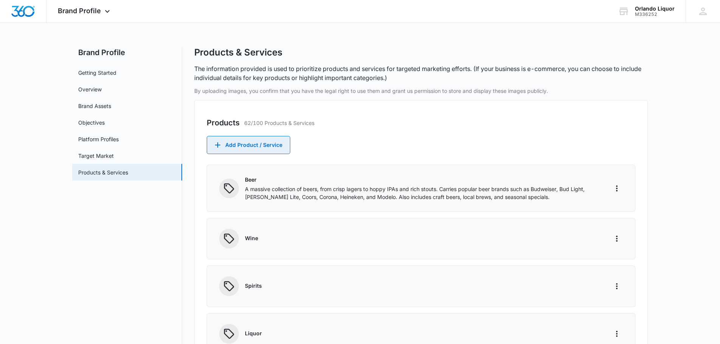
click at [243, 146] on button "Add Product / Service" at bounding box center [249, 145] width 84 height 18
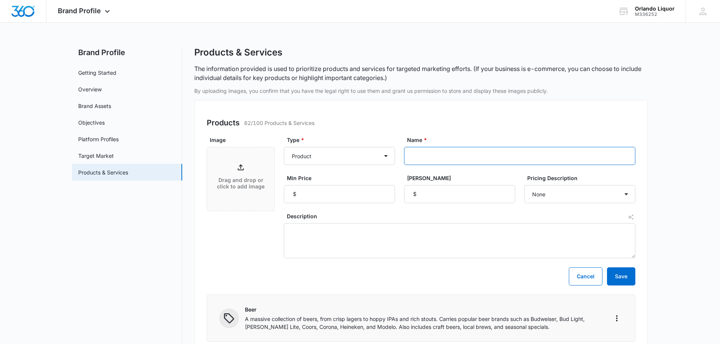
click at [425, 150] on input "Name *" at bounding box center [519, 156] width 231 height 18
paste input "Barefoot Cellars Pinot Grigio"
type input "Barefoot Cellars Pinot Grigio"
click at [321, 195] on input "Min Price" at bounding box center [339, 194] width 111 height 18
type input "9.49"
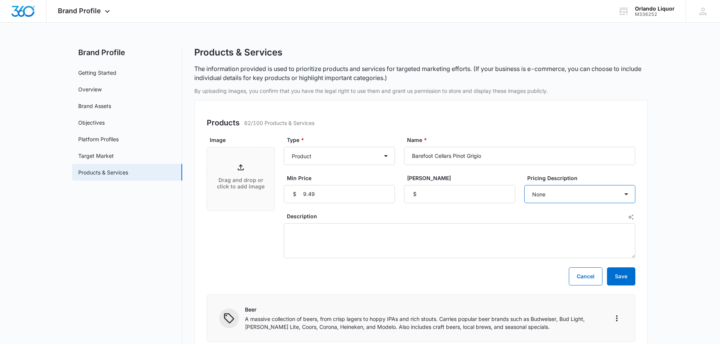
click at [556, 194] on select "None Each Per month Per year Per hour Per day" at bounding box center [579, 194] width 111 height 18
select select "each"
click at [524, 185] on select "None Each Per month Per year Per hour Per day" at bounding box center [579, 194] width 111 height 18
click at [485, 242] on textarea "Description" at bounding box center [460, 240] width 352 height 35
paste textarea "[US_STATE] - A light-bodied classic with a crisp, bright finish, Barefoot Pinot…"
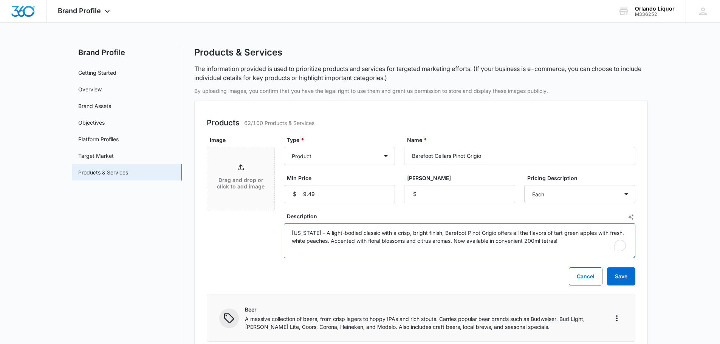
type textarea "[US_STATE] - A light-bodied classic with a crisp, bright finish, Barefoot Pinot…"
click at [240, 175] on div "Drag and drop or click to add image" at bounding box center [240, 179] width 67 height 33
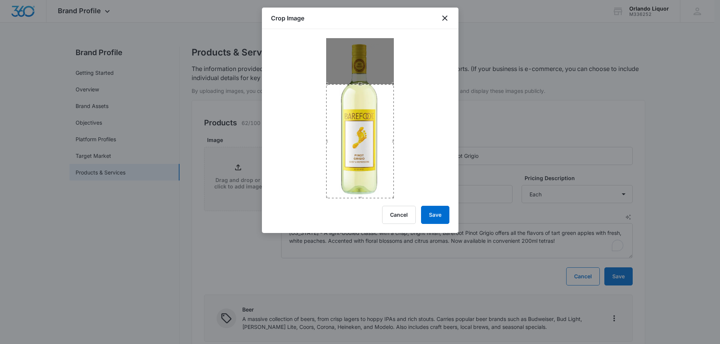
click at [368, 212] on div "Crop Image Cancel Save" at bounding box center [360, 121] width 197 height 226
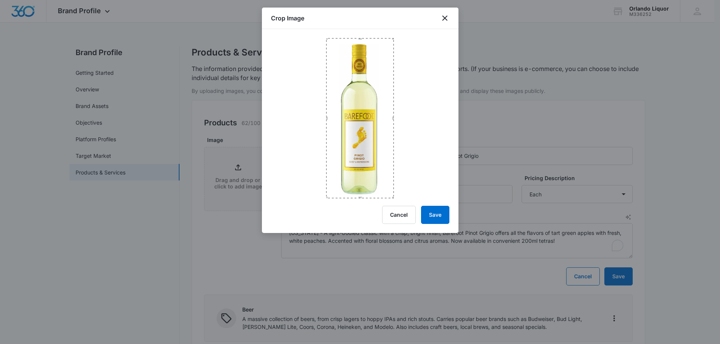
click at [350, 33] on div at bounding box center [360, 113] width 197 height 169
click at [439, 214] on button "Save" at bounding box center [435, 215] width 28 height 18
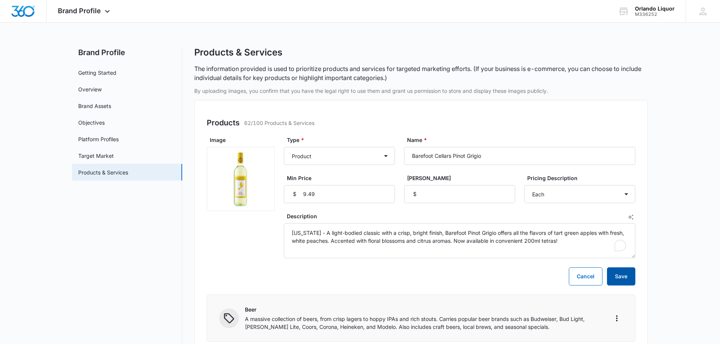
click at [625, 280] on button "Save" at bounding box center [621, 277] width 28 height 18
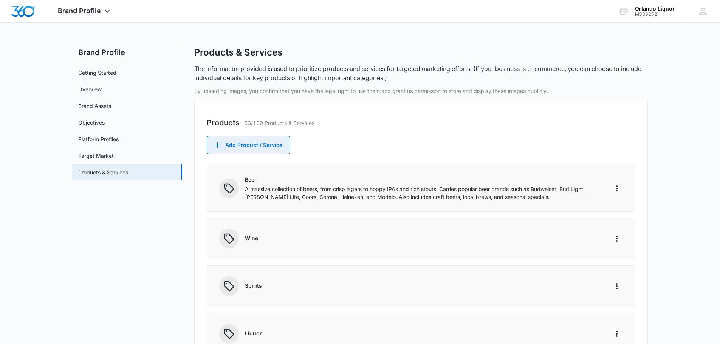
click at [257, 147] on button "Add Product / Service" at bounding box center [249, 145] width 84 height 18
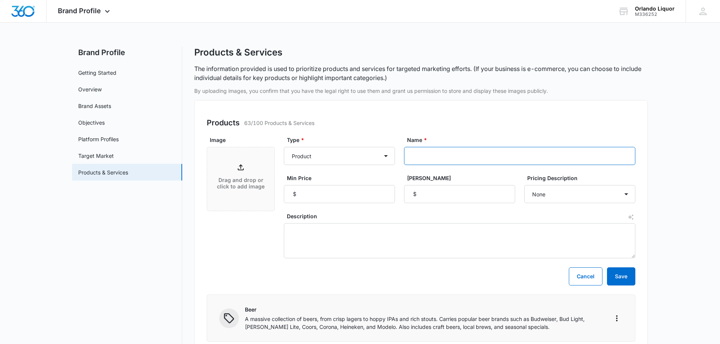
click at [470, 155] on input "Name *" at bounding box center [519, 156] width 231 height 18
paste input "Barefoot Cellars Cabernet"
type input "Barefoot Cellars Cabernet"
click at [345, 197] on input "Min Price" at bounding box center [339, 194] width 111 height 18
type input "9.59"
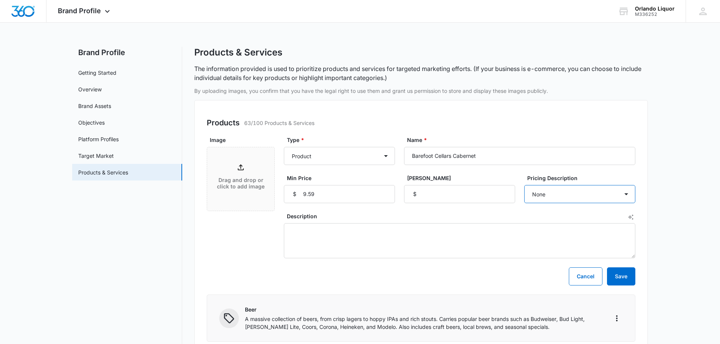
click at [548, 187] on select "None Each Per month Per year Per hour Per day" at bounding box center [579, 194] width 111 height 18
select select "each"
click at [524, 185] on select "None Each Per month Per year Per hour Per day" at bounding box center [579, 194] width 111 height 18
click at [338, 236] on textarea "Description" at bounding box center [460, 240] width 352 height 35
paste textarea "[US_STATE]- This is a jammy wine with robust flavors of wild berries and curran…"
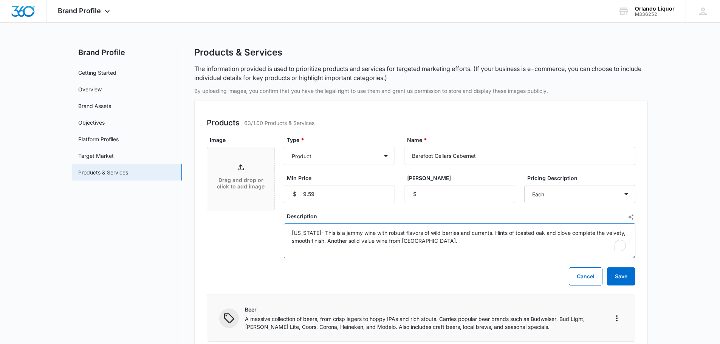
type textarea "[US_STATE]- This is a jammy wine with robust flavors of wild berries and curran…"
click at [245, 174] on div "Drag and drop or click to add image" at bounding box center [240, 179] width 67 height 33
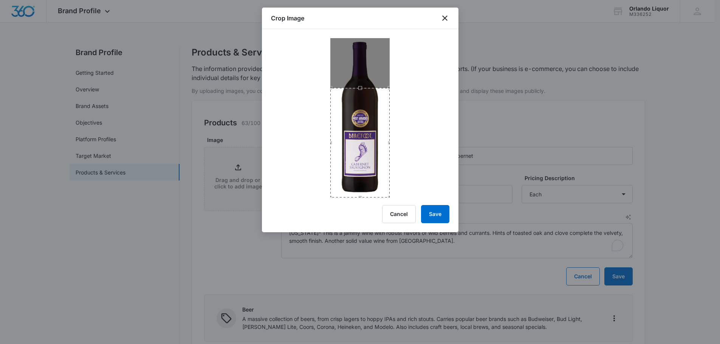
click at [364, 202] on div "Crop Image Cancel Save" at bounding box center [360, 120] width 197 height 225
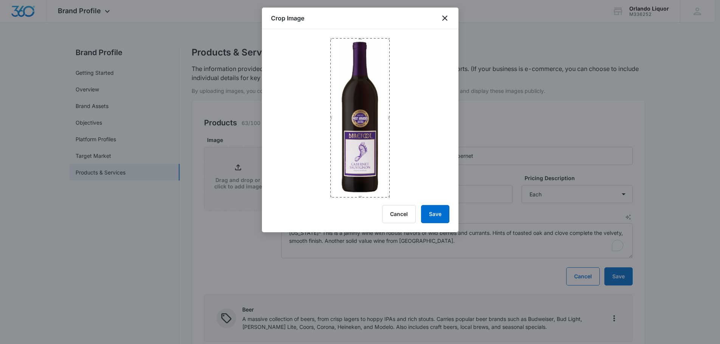
click at [359, 35] on div at bounding box center [360, 113] width 197 height 169
click at [439, 221] on button "Save" at bounding box center [435, 214] width 28 height 18
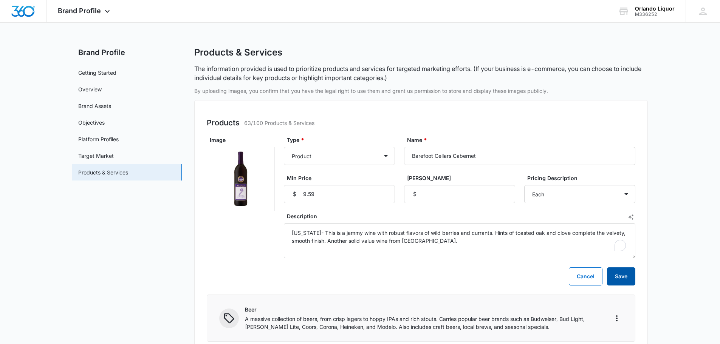
click at [622, 277] on button "Save" at bounding box center [621, 277] width 28 height 18
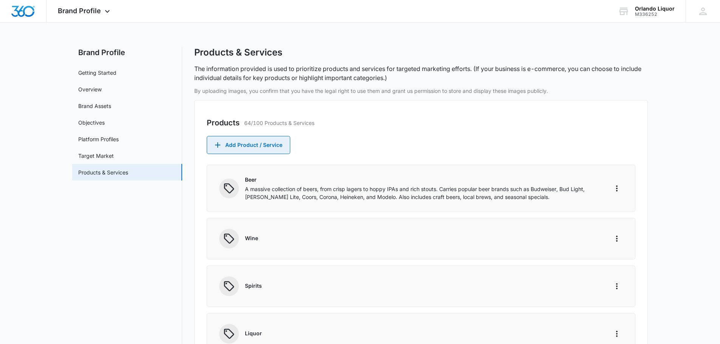
click at [258, 145] on button "Add Product / Service" at bounding box center [249, 145] width 84 height 18
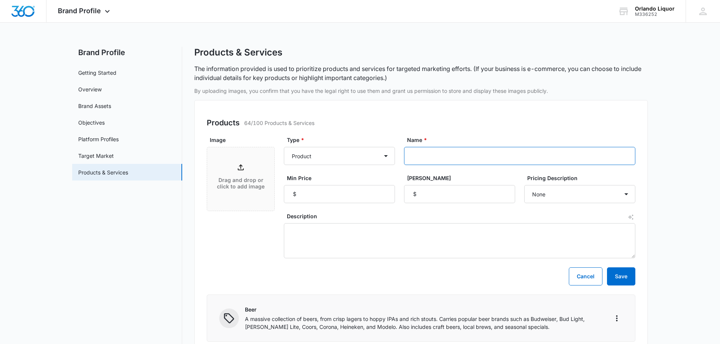
click at [428, 150] on input "Name *" at bounding box center [519, 156] width 231 height 18
paste input "Barefoot Cellars Sauvignon Blanc"
type input "Barefoot Cellars Sauvignon Blanc"
click at [348, 197] on input "Min Price" at bounding box center [339, 194] width 111 height 18
type input "9.49"
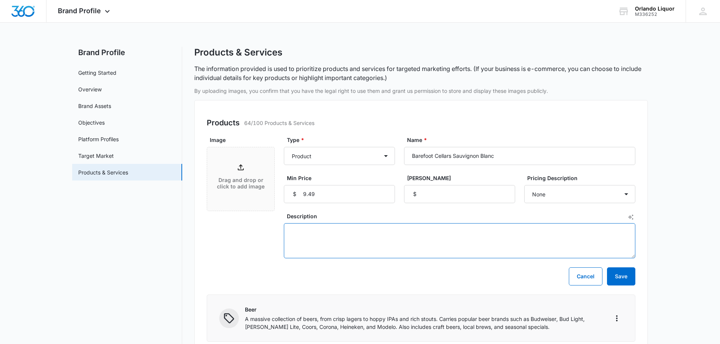
click at [303, 228] on textarea "Description" at bounding box center [460, 240] width 352 height 35
paste textarea "[US_STATE] - [US_STATE]- This is an excellent value opening with enticing aroma…"
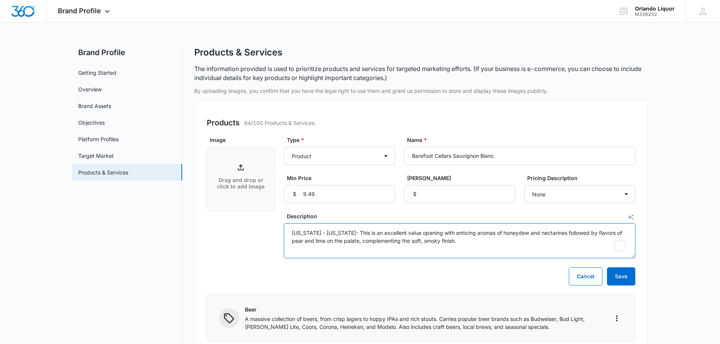
type textarea "[US_STATE] - [US_STATE]- This is an excellent value opening with enticing aroma…"
click at [249, 166] on div "Drag and drop or click to add image" at bounding box center [240, 179] width 67 height 33
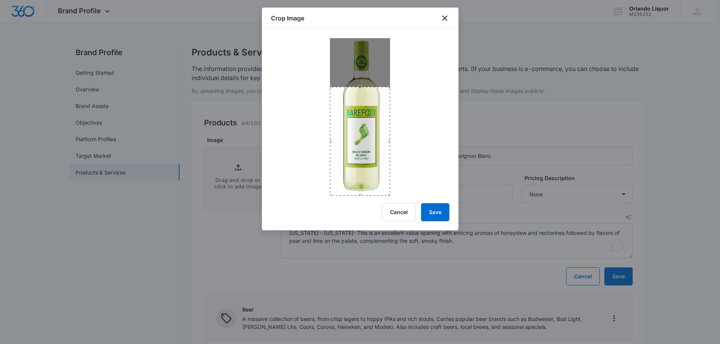
click at [360, 203] on div "Crop Image Cancel Save" at bounding box center [360, 119] width 197 height 223
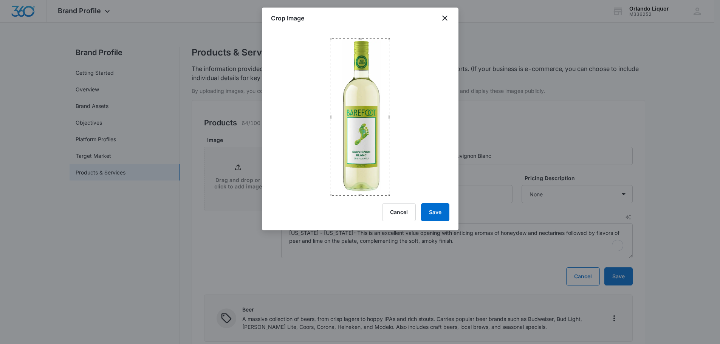
click at [357, 36] on div at bounding box center [360, 112] width 197 height 167
click at [437, 211] on button "Save" at bounding box center [435, 212] width 28 height 18
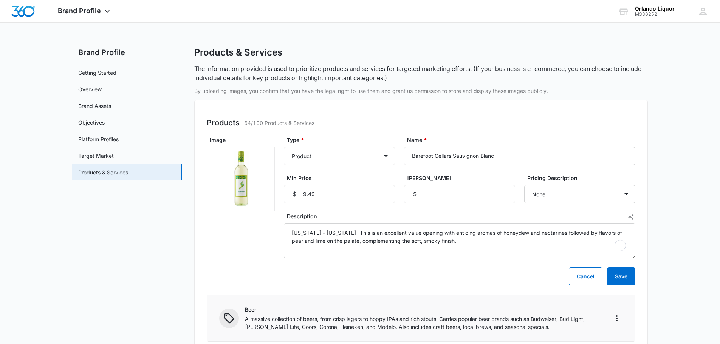
click at [625, 281] on button "Save" at bounding box center [621, 277] width 28 height 18
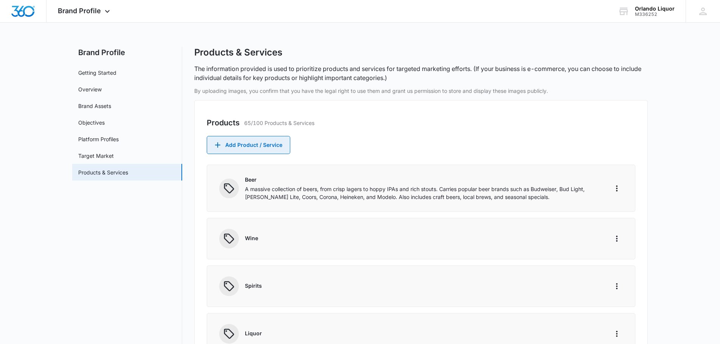
click at [234, 149] on button "Add Product / Service" at bounding box center [249, 145] width 84 height 18
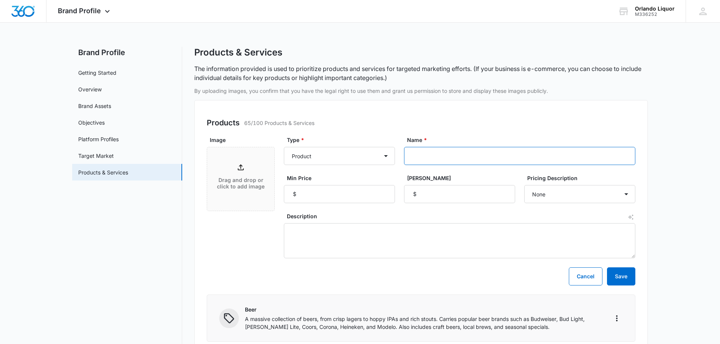
click at [444, 156] on input "Name *" at bounding box center [519, 156] width 231 height 18
paste input "Barefoot Cellars Pink Moscato"
type input "Barefoot Cellars Pink Moscato"
click at [343, 198] on input "Min Price" at bounding box center [339, 194] width 111 height 18
type input "9.49"
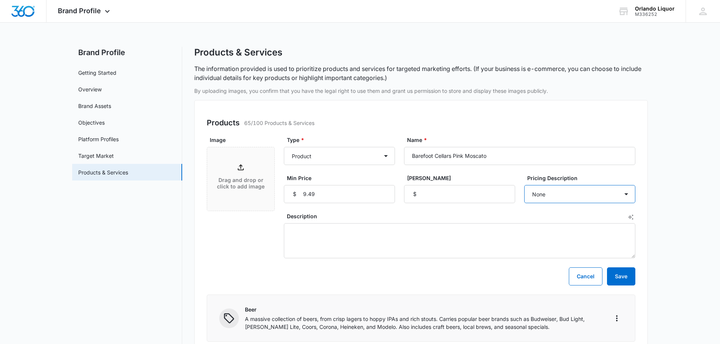
click at [549, 191] on select "None Each Per month Per year Per hour Per day" at bounding box center [579, 194] width 111 height 18
select select "each"
click at [524, 185] on select "None Each Per month Per year Per hour Per day" at bounding box center [579, 194] width 111 height 18
click at [334, 231] on textarea "Description" at bounding box center [460, 240] width 352 height 35
paste textarea "[US_STATE]- Aromas of Mandarin orange and sweet jasmine crash into each other t…"
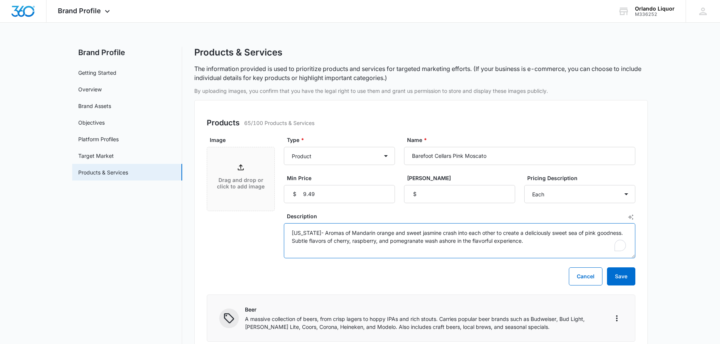
type textarea "[US_STATE]- Aromas of Mandarin orange and sweet jasmine crash into each other t…"
click at [248, 198] on div "Drag and drop or click to add image" at bounding box center [240, 179] width 67 height 51
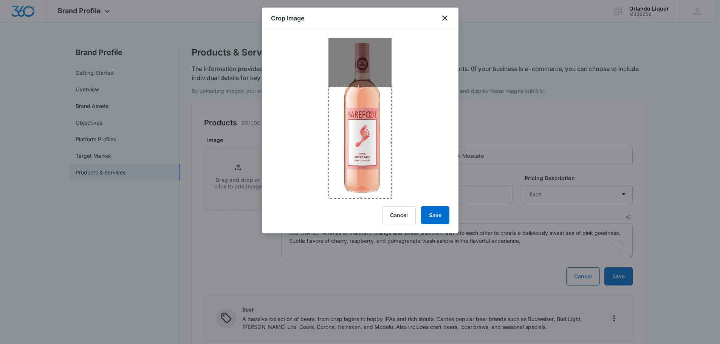
click at [361, 208] on div "Crop Image Cancel Save" at bounding box center [360, 121] width 197 height 226
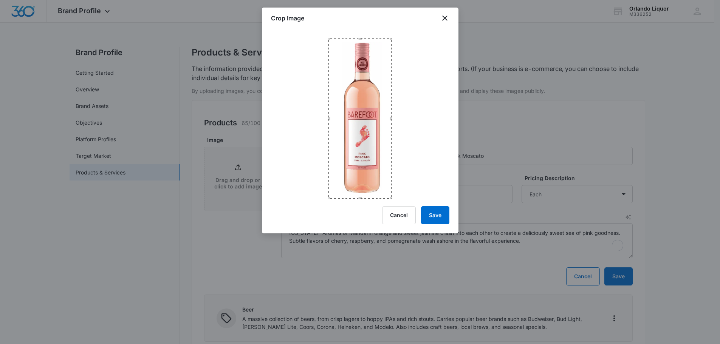
click at [355, 34] on div at bounding box center [360, 114] width 197 height 170
click at [445, 219] on button "Save" at bounding box center [435, 215] width 28 height 18
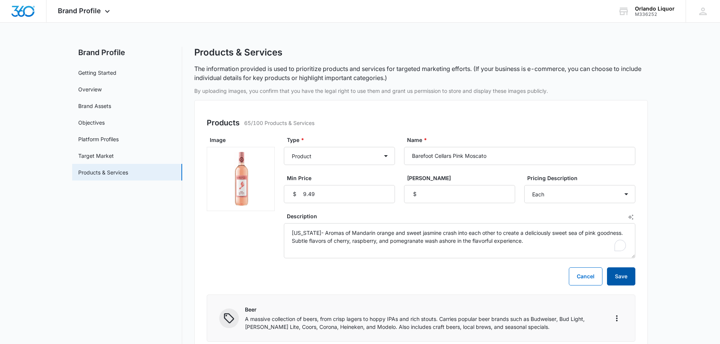
click at [628, 278] on button "Save" at bounding box center [621, 277] width 28 height 18
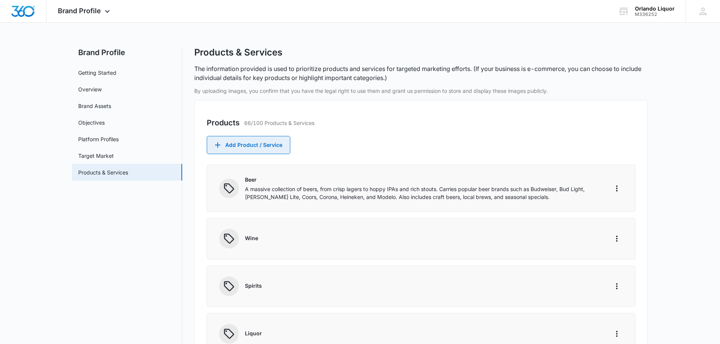
click at [276, 147] on button "Add Product / Service" at bounding box center [249, 145] width 84 height 18
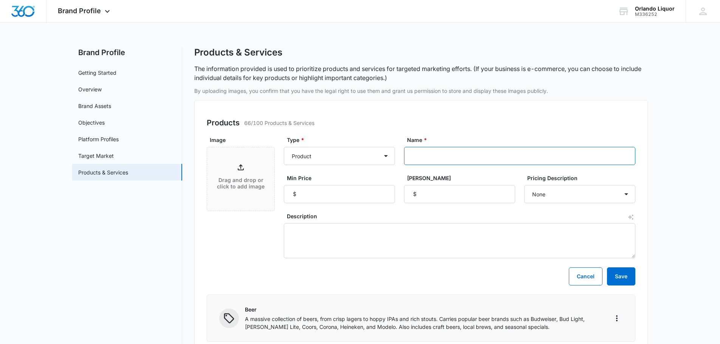
paste input "Barefoot Cellars Riesling"
type input "Barefoot Cellars Riesling"
click at [341, 197] on input "Min Price" at bounding box center [339, 194] width 111 height 18
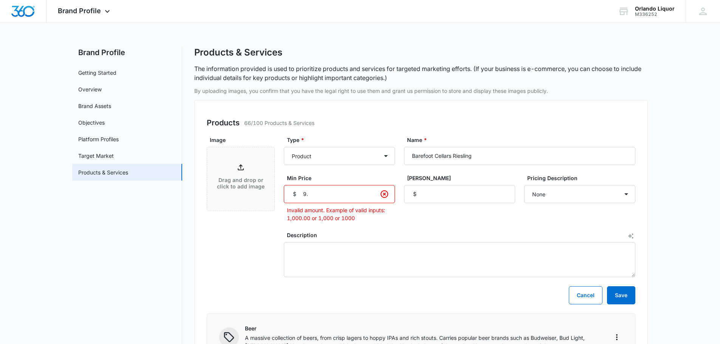
type input "9.49"
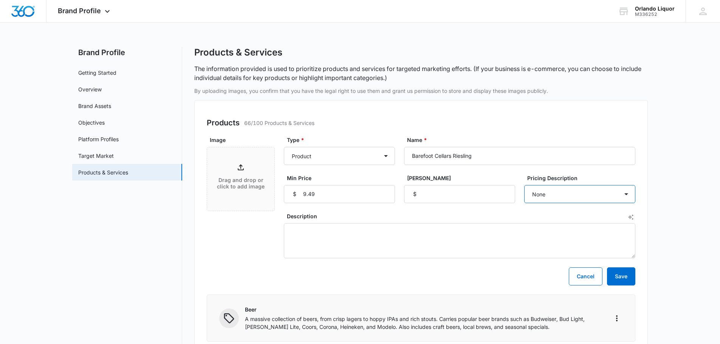
click at [561, 195] on select "None Each Per month Per year Per hour Per day" at bounding box center [579, 194] width 111 height 18
select select "each"
click at [524, 185] on select "None Each Per month Per year Per hour Per day" at bounding box center [579, 194] width 111 height 18
click at [358, 236] on textarea "Description" at bounding box center [460, 240] width 352 height 35
paste textarea "[US_STATE]- A lovely wine with tasty aromas and flavors of tropical citrus frui…"
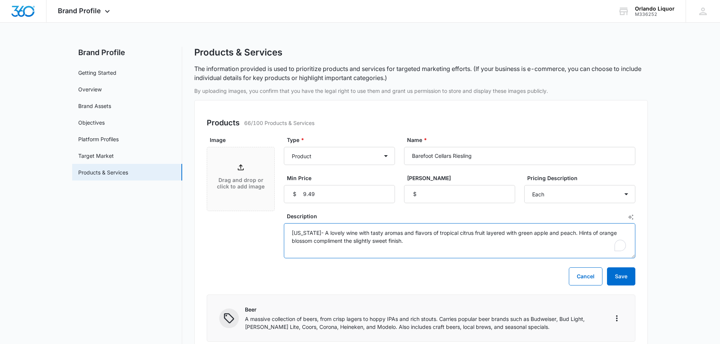
type textarea "[US_STATE]- A lovely wine with tasty aromas and flavors of tropical citrus frui…"
click at [242, 182] on p "Drag and drop or click to add image" at bounding box center [241, 183] width 52 height 13
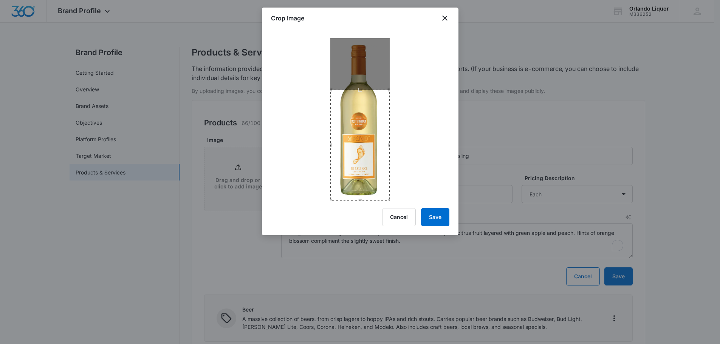
click at [356, 205] on div "Crop Image Cancel Save" at bounding box center [360, 122] width 197 height 228
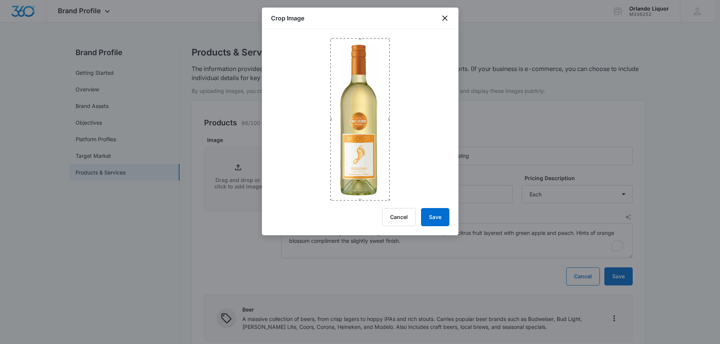
click at [354, 33] on div at bounding box center [360, 115] width 197 height 172
click at [433, 221] on button "Save" at bounding box center [435, 217] width 28 height 18
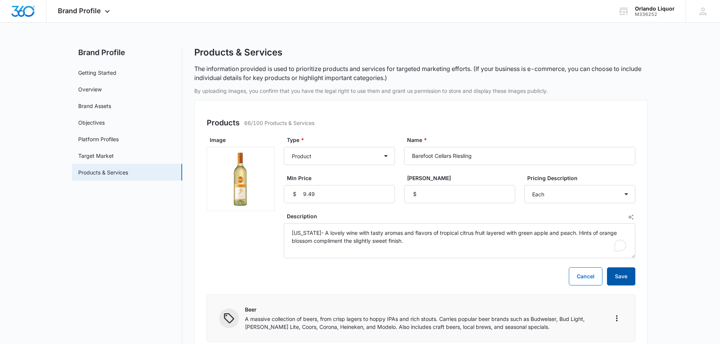
click at [623, 278] on button "Save" at bounding box center [621, 277] width 28 height 18
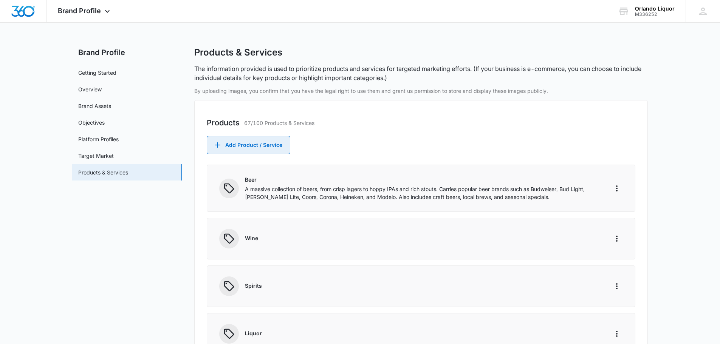
click at [272, 146] on button "Add Product / Service" at bounding box center [249, 145] width 84 height 18
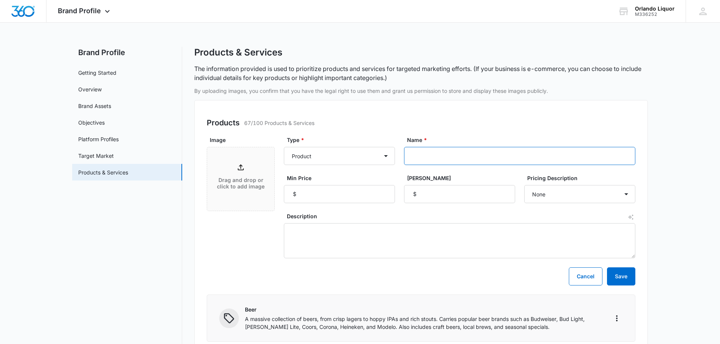
click at [425, 155] on input "Name *" at bounding box center [519, 156] width 231 height 18
paste input "Barefoot Cellars Moscato"
type input "Barefoot Cellars Moscato"
click at [350, 195] on input "Min Price" at bounding box center [339, 194] width 111 height 18
type input "9.49"
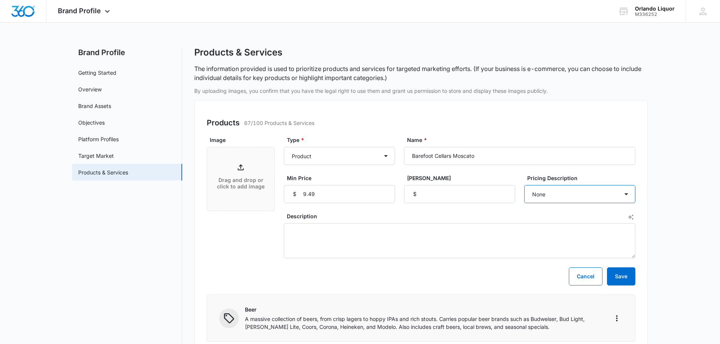
click at [595, 195] on select "None Each Per month Per year Per hour Per day" at bounding box center [579, 194] width 111 height 18
select select "each"
click at [524, 185] on select "None Each Per month Per year Per hour Per day" at bounding box center [579, 194] width 111 height 18
click at [300, 231] on textarea "Description" at bounding box center [460, 240] width 352 height 35
paste textarea "[US_STATE] - Barefoot Moscato is a sweet, lively white wine with a light, crisp…"
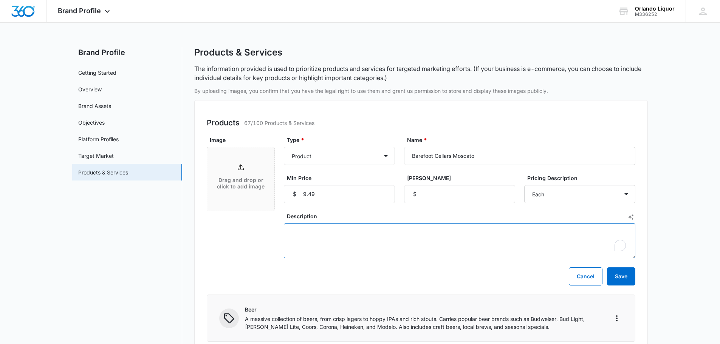
type textarea "[US_STATE] - Barefoot Moscato is a sweet, lively white wine with a light, crisp…"
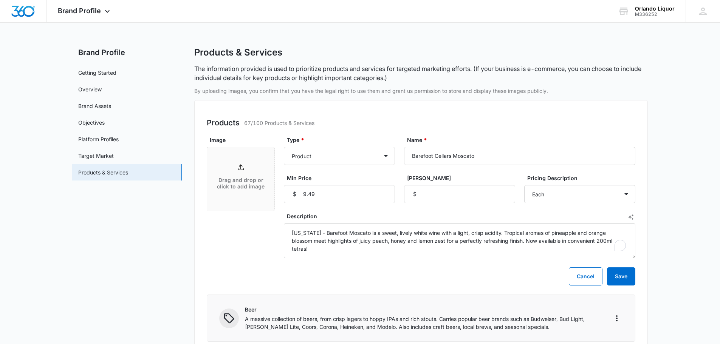
select select "each"
type textarea "[US_STATE] - Barefoot Moscato is a sweet, lively white wine with a light, crisp…"
click at [243, 172] on icon at bounding box center [240, 167] width 9 height 9
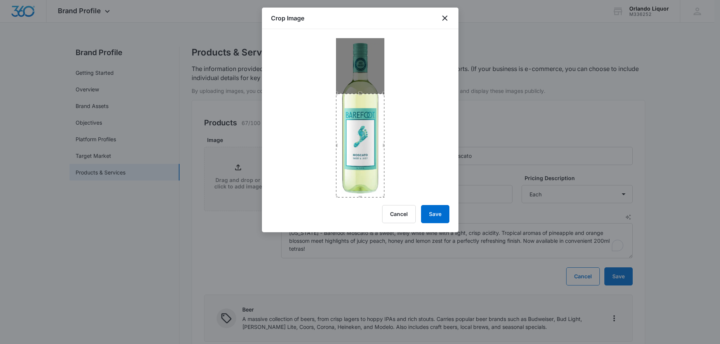
click at [363, 201] on div "Crop Image Cancel Save" at bounding box center [360, 120] width 197 height 225
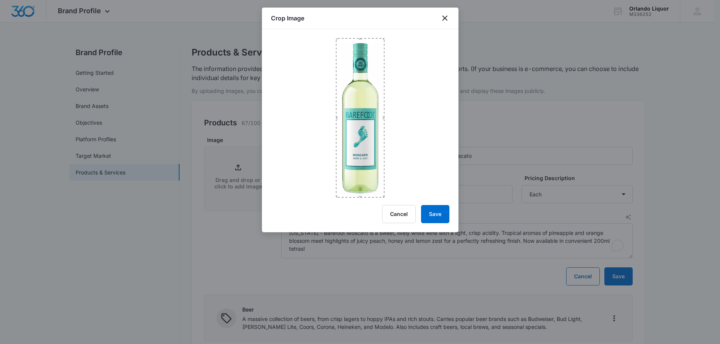
click at [355, 35] on div at bounding box center [360, 113] width 197 height 169
click at [436, 213] on button "Save" at bounding box center [435, 214] width 28 height 18
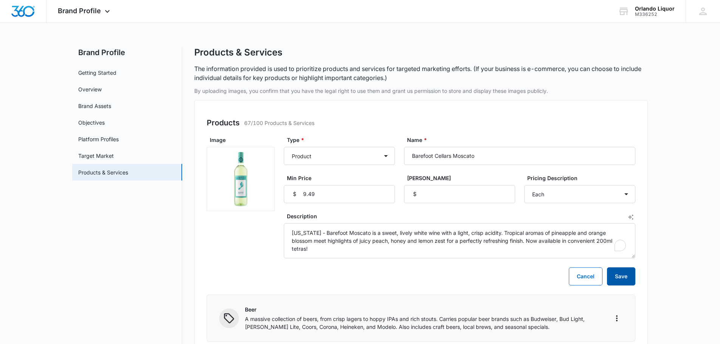
click at [629, 274] on button "Save" at bounding box center [621, 277] width 28 height 18
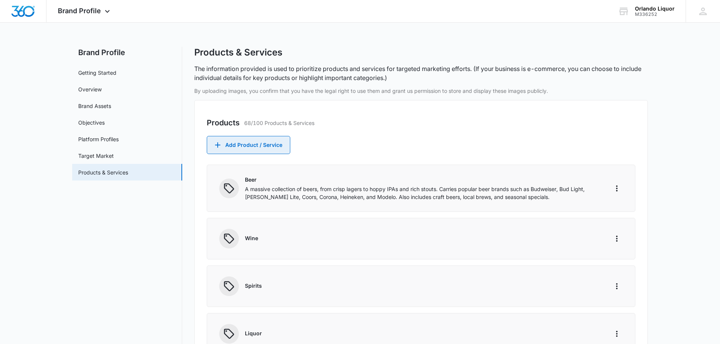
click at [239, 150] on button "Add Product / Service" at bounding box center [249, 145] width 84 height 18
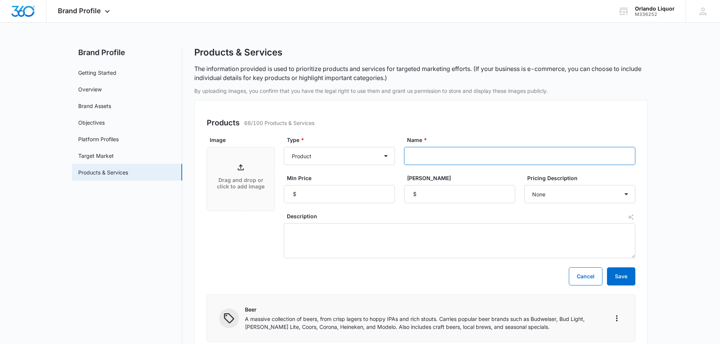
click at [420, 154] on input "Name *" at bounding box center [519, 156] width 231 height 18
paste input "Barefoot Cellars Pink Moscato"
type input "Barefoot Cellars Pink Moscato"
click at [340, 195] on input "Min Price" at bounding box center [339, 194] width 111 height 18
type input "9.49"
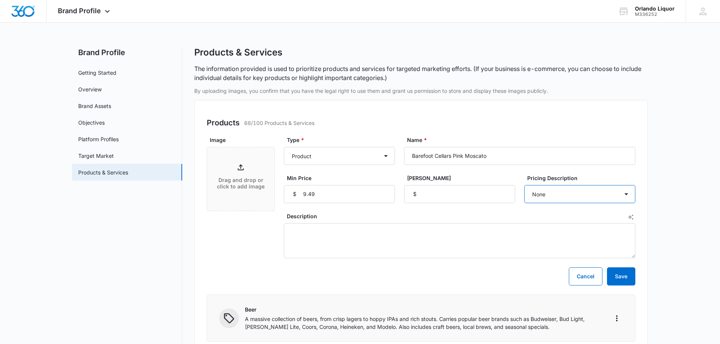
click at [574, 194] on select "None Each Per month Per year Per hour Per day" at bounding box center [579, 194] width 111 height 18
select select "each"
click at [524, 185] on select "None Each Per month Per year Per hour Per day" at bounding box center [579, 194] width 111 height 18
click at [304, 230] on textarea "Description" at bounding box center [460, 240] width 352 height 35
paste textarea "[US_STATE]- Aromas of Mandarin orange and sweet jasmine crash into each other t…"
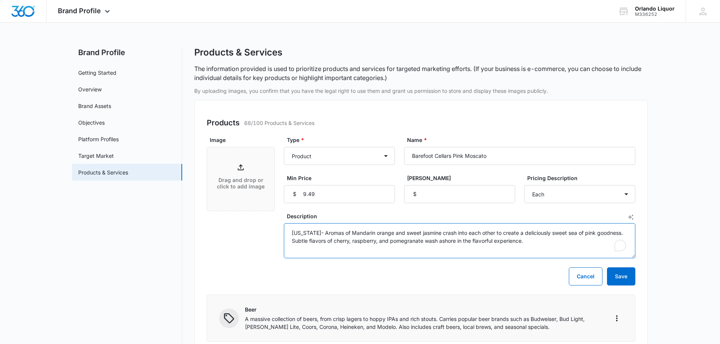
type textarea "[US_STATE]- Aromas of Mandarin orange and sweet jasmine crash into each other t…"
click at [239, 174] on div "Drag and drop or click to add image" at bounding box center [240, 179] width 67 height 33
click at [591, 276] on button "Cancel" at bounding box center [586, 277] width 34 height 18
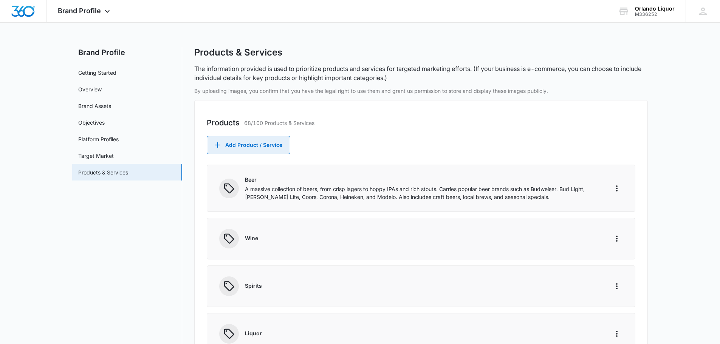
click at [253, 144] on button "Add Product / Service" at bounding box center [249, 145] width 84 height 18
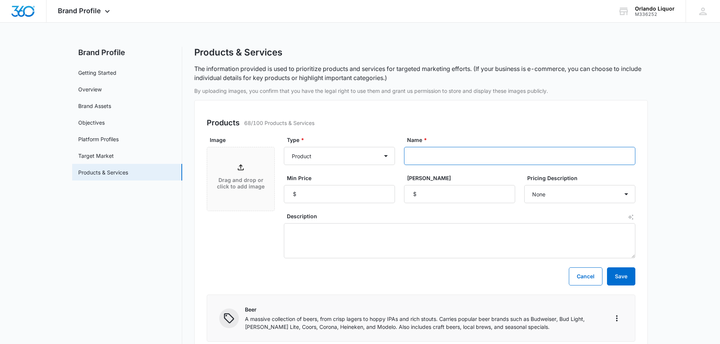
click at [468, 157] on input "Name *" at bounding box center [519, 156] width 231 height 18
paste input "Chateau Ste [PERSON_NAME] Sauvignon Blanc"
type input "Chateau Ste [PERSON_NAME] Sauvignon Blanc"
click at [353, 201] on input "Min Price" at bounding box center [339, 194] width 111 height 18
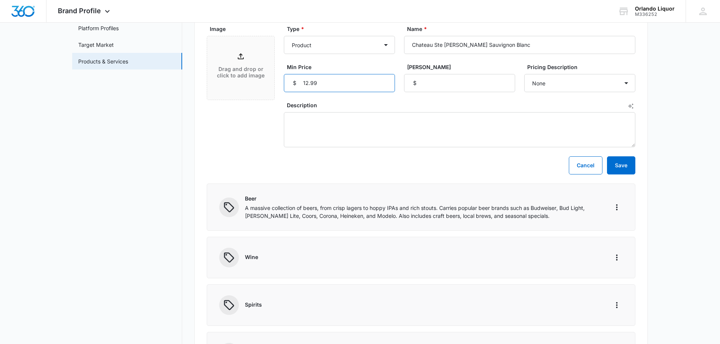
scroll to position [189, 0]
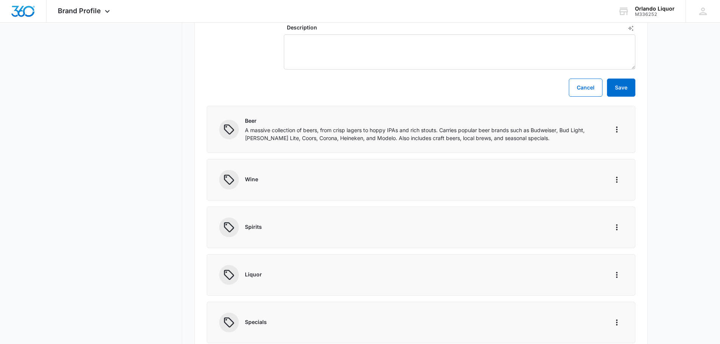
type input "12.99"
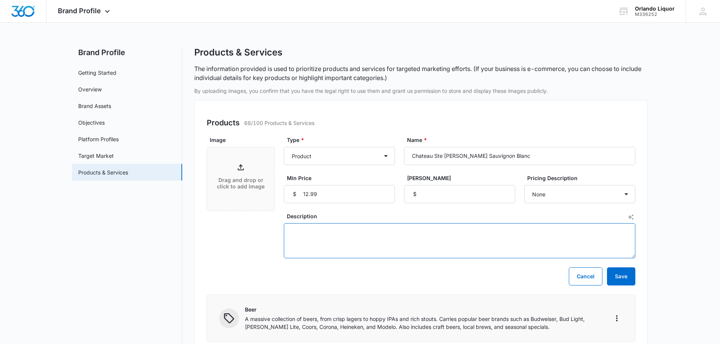
click at [333, 232] on textarea "Description" at bounding box center [460, 240] width 352 height 35
paste textarea "[US_STATE]- This wine offers fresh aromas of herbs and lavender with a beautifu…"
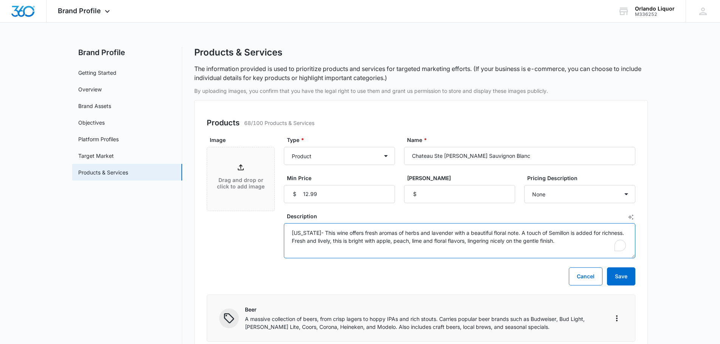
type textarea "[US_STATE]- This wine offers fresh aromas of herbs and lavender with a beautifu…"
click at [256, 180] on p "Drag and drop or click to add image" at bounding box center [241, 183] width 52 height 13
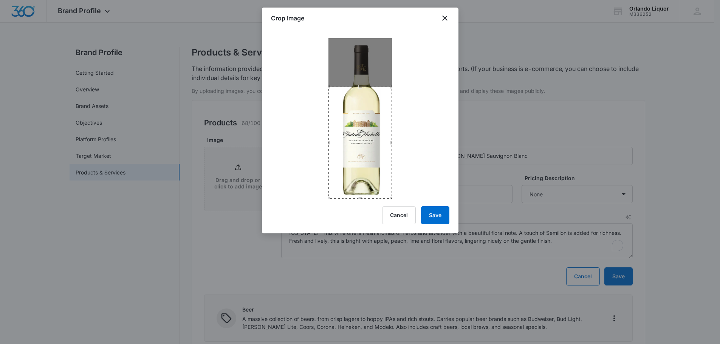
click at [368, 213] on div "Crop Image Cancel Save" at bounding box center [360, 121] width 197 height 226
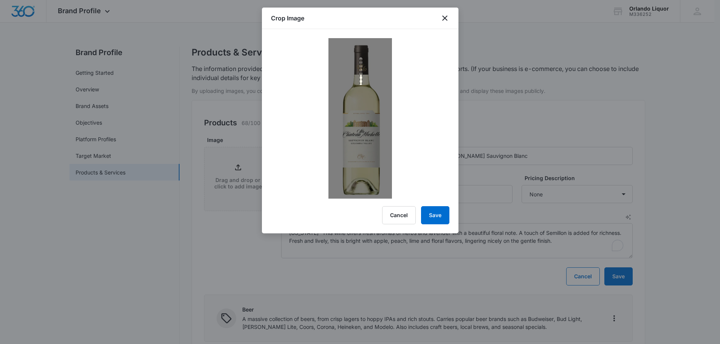
click at [361, 54] on div at bounding box center [361, 118] width 64 height 161
click at [393, 216] on button "Cancel" at bounding box center [399, 215] width 34 height 18
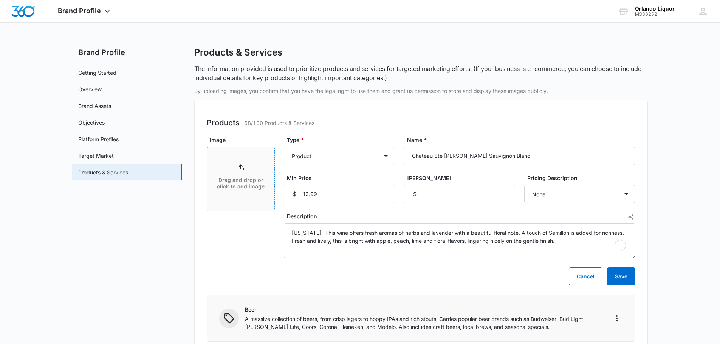
click at [240, 171] on icon at bounding box center [240, 167] width 9 height 9
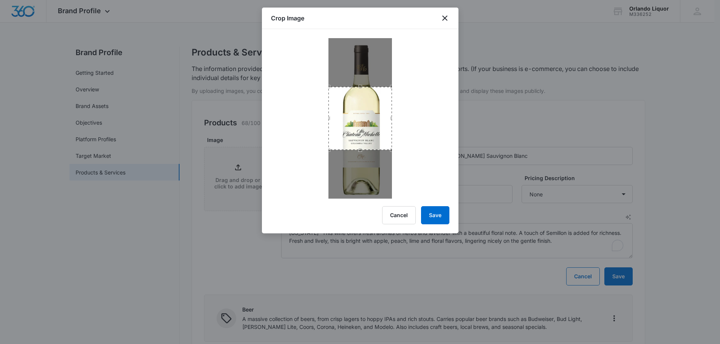
click at [358, 152] on div "Use the up and down arrow keys to move the south drag handle to change the crop…" at bounding box center [358, 152] width 0 height 0
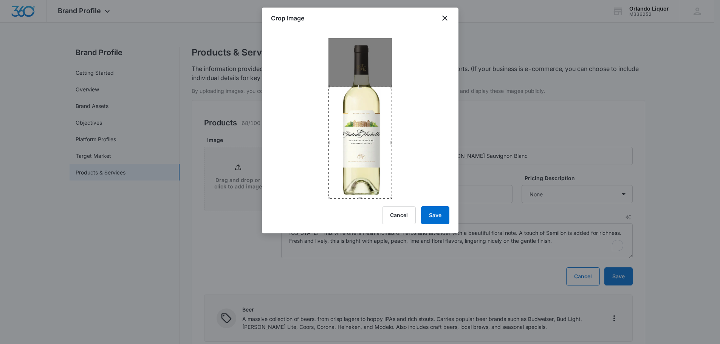
click at [361, 203] on div "Crop Image Cancel Save" at bounding box center [360, 121] width 197 height 226
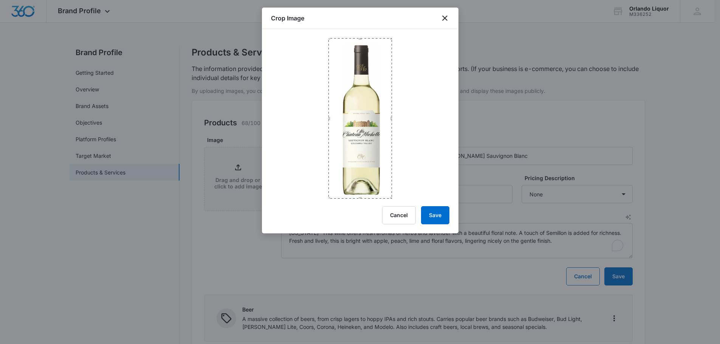
click at [361, 33] on div at bounding box center [360, 114] width 197 height 170
click at [438, 216] on button "Save" at bounding box center [435, 215] width 28 height 18
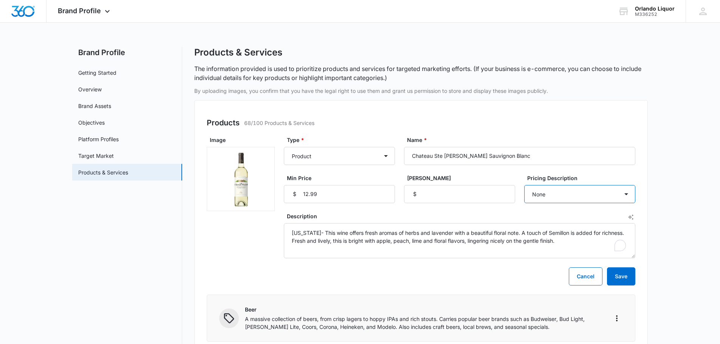
click at [560, 195] on select "None Each Per month Per year Per hour Per day" at bounding box center [579, 194] width 111 height 18
select select "each"
click at [524, 185] on select "None Each Per month Per year Per hour Per day" at bounding box center [579, 194] width 111 height 18
click at [623, 280] on button "Save" at bounding box center [621, 277] width 28 height 18
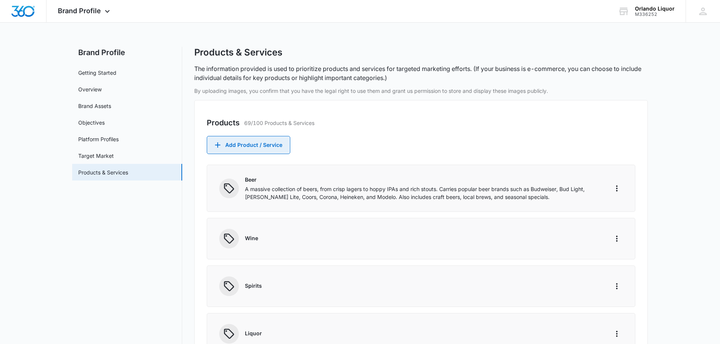
click at [252, 143] on button "Add Product / Service" at bounding box center [249, 145] width 84 height 18
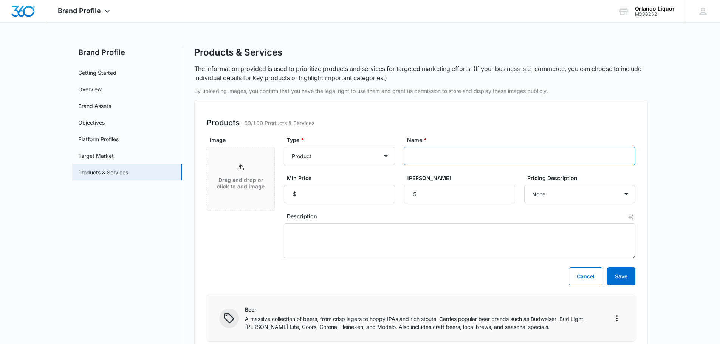
click at [470, 154] on input "Name *" at bounding box center [519, 156] width 231 height 18
paste input "[PERSON_NAME] [US_STATE] Champagne Brut"
type input "[PERSON_NAME] [US_STATE] Champagne Brut"
click at [306, 196] on input "Min Price" at bounding box center [339, 194] width 111 height 18
type input "11.99"
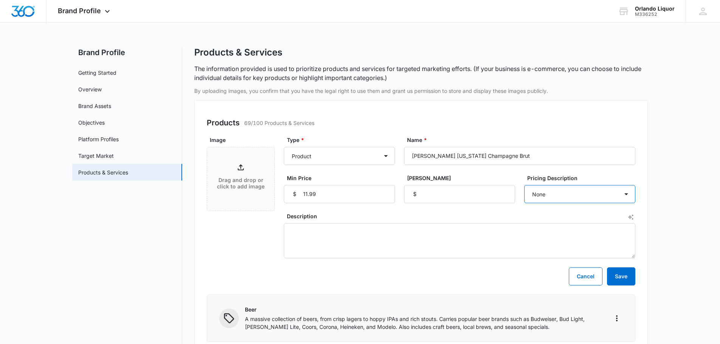
click at [568, 199] on select "None Each Per month Per year Per hour Per day" at bounding box center [579, 194] width 111 height 18
select select "each"
click at [524, 185] on select "None Each Per month Per year Per hour Per day" at bounding box center [579, 194] width 111 height 18
click at [312, 227] on textarea "Description" at bounding box center [460, 240] width 352 height 35
paste textarea "[US_STATE] - [PERSON_NAME] [US_STATE] Champagne Brut White Sparkling Wine is fr…"
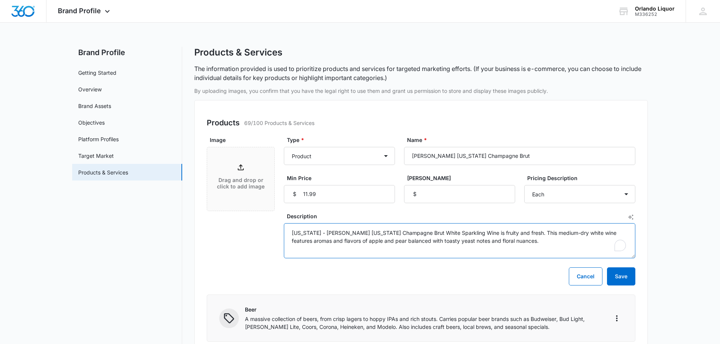
type textarea "[US_STATE] - [PERSON_NAME] [US_STATE] Champagne Brut White Sparkling Wine is fr…"
click at [249, 182] on p "Drag and drop or click to add image" at bounding box center [241, 183] width 52 height 13
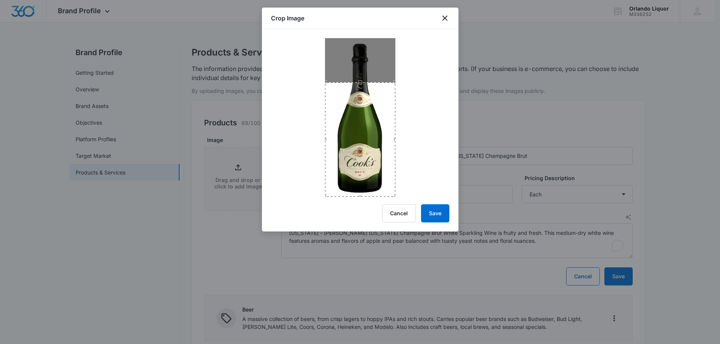
click at [364, 202] on div "Crop Image Cancel Save" at bounding box center [360, 120] width 197 height 224
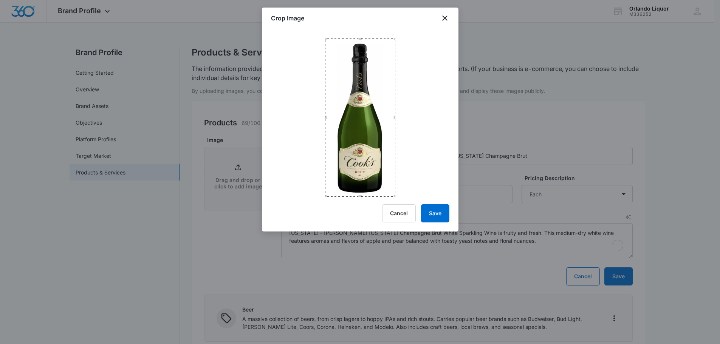
click at [362, 35] on div at bounding box center [360, 113] width 197 height 168
click at [431, 211] on button "Save" at bounding box center [435, 214] width 28 height 18
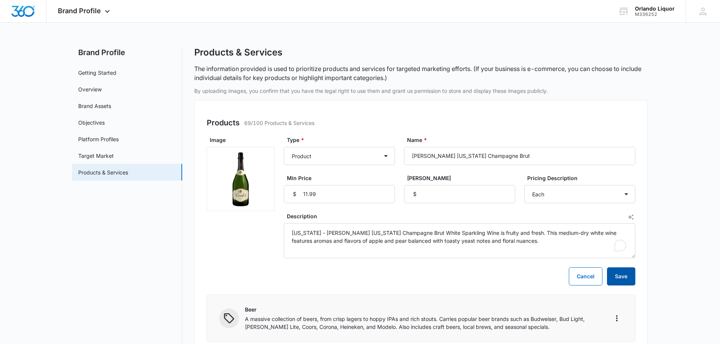
click at [624, 283] on button "Save" at bounding box center [621, 277] width 28 height 18
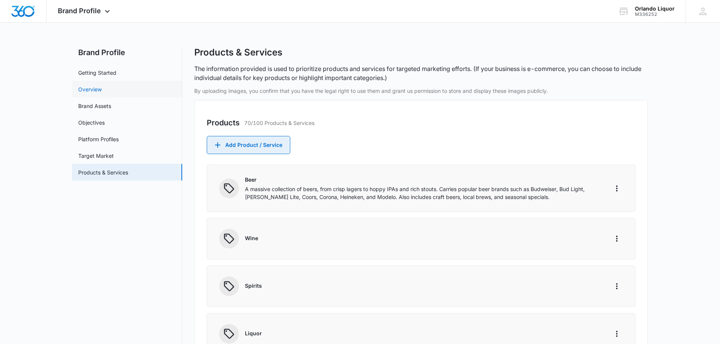
drag, startPoint x: 233, startPoint y: 142, endPoint x: 156, endPoint y: 96, distance: 90.0
click at [234, 142] on button "Add Product / Service" at bounding box center [249, 145] width 84 height 18
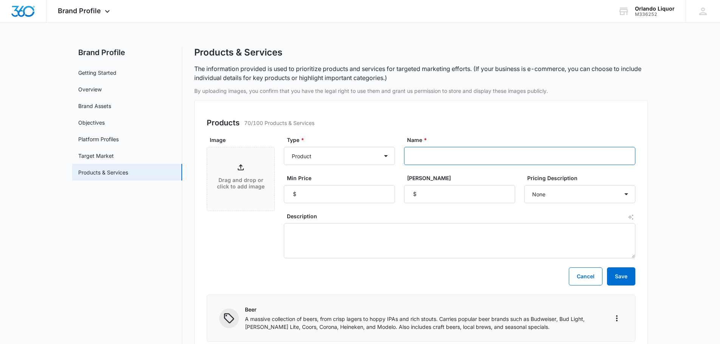
click at [448, 160] on input "Name *" at bounding box center [519, 156] width 231 height 18
paste input "[PERSON_NAME] Mango Mimosa [US_STATE] Sparkling White Wine"
type input "[PERSON_NAME] Mango Mimosa [US_STATE] Sparkling White Wine"
click at [332, 195] on input "Min Price" at bounding box center [339, 194] width 111 height 18
type input "12.49"
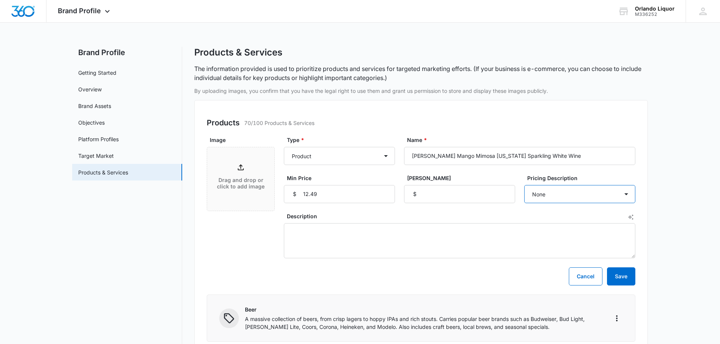
click at [633, 196] on select "None Each Per month Per year Per hour Per day" at bounding box center [579, 194] width 111 height 18
select select "each"
click at [524, 185] on select "None Each Per month Per year Per hour Per day" at bounding box center [579, 194] width 111 height 18
click at [314, 229] on textarea "Description" at bounding box center [460, 240] width 352 height 35
paste textarea "[US_STATE] - [PERSON_NAME] Mango Mimosa [US_STATE] Sparkling Wine conveniently …"
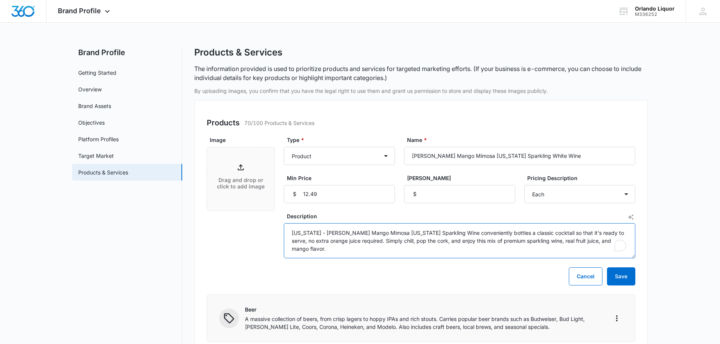
type textarea "[US_STATE] - [PERSON_NAME] Mango Mimosa [US_STATE] Sparkling Wine conveniently …"
click at [231, 184] on p "Drag and drop or click to add image" at bounding box center [241, 183] width 52 height 13
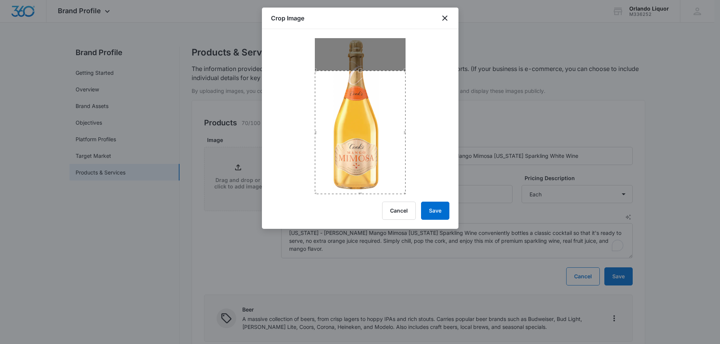
click at [361, 195] on div "Crop Image Cancel Save" at bounding box center [360, 119] width 197 height 222
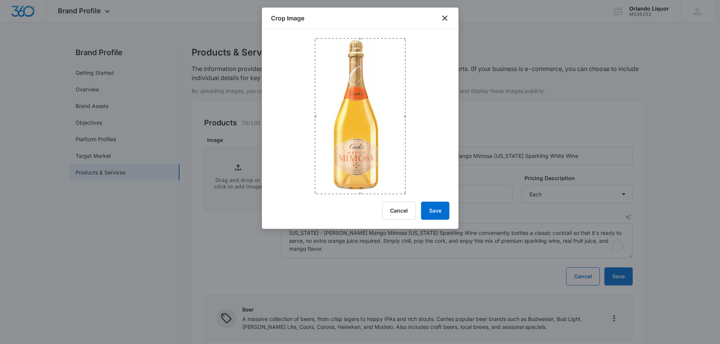
click at [365, 34] on div at bounding box center [360, 111] width 197 height 165
click at [440, 211] on button "Save" at bounding box center [435, 211] width 28 height 18
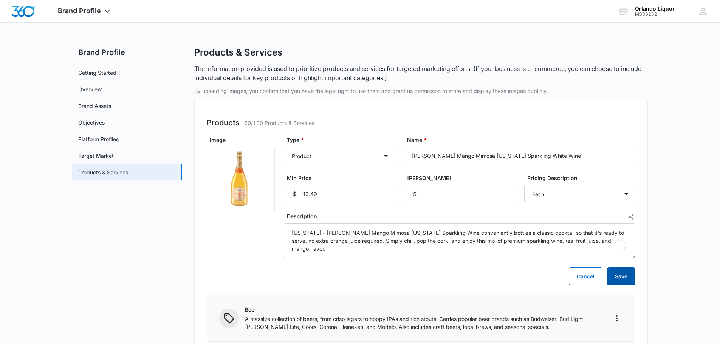
click at [616, 276] on button "Save" at bounding box center [621, 277] width 28 height 18
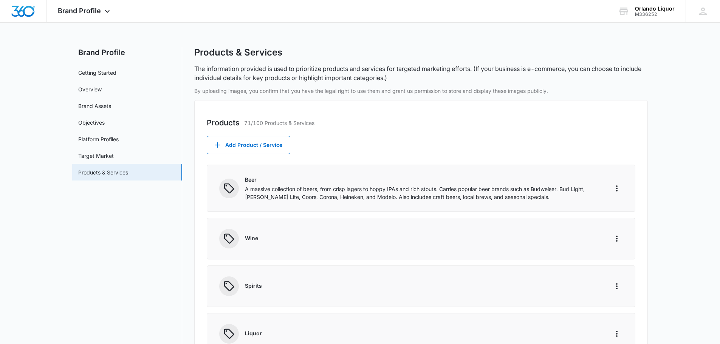
click at [262, 150] on button "Add Product / Service" at bounding box center [249, 145] width 84 height 18
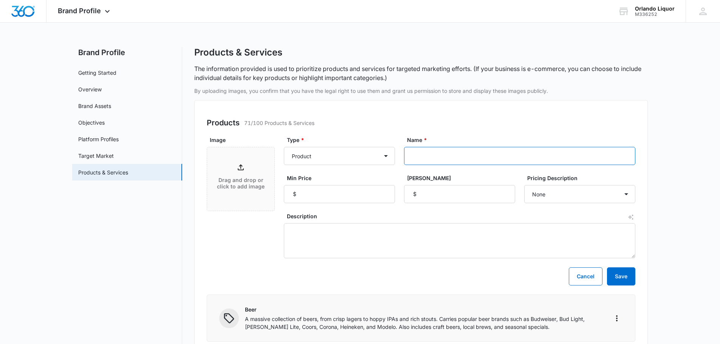
click at [413, 161] on input "Name *" at bounding box center [519, 156] width 231 height 18
click at [425, 155] on input "Name *" at bounding box center [519, 156] width 231 height 18
paste input "[PERSON_NAME] Brut [PERSON_NAME]"
type input "[PERSON_NAME] Brut [PERSON_NAME]"
click at [362, 195] on input "Min Price" at bounding box center [339, 194] width 111 height 18
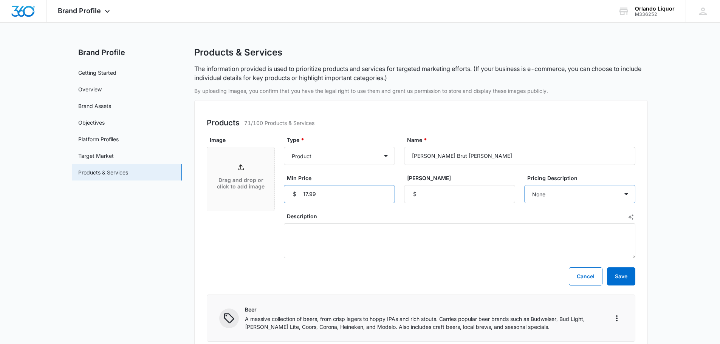
type input "17.99"
click at [580, 198] on select "None Each Per month Per year Per hour Per day" at bounding box center [579, 194] width 111 height 18
select select "each"
click at [524, 185] on select "None Each Per month Per year Per hour Per day" at bounding box center [579, 194] width 111 height 18
click at [345, 226] on textarea "Description" at bounding box center [460, 240] width 352 height 35
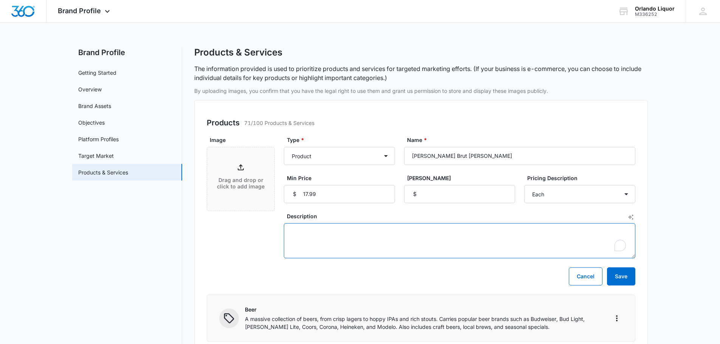
paste textarea "Wine Enthusiast-[US_STATE] - "This delicate wine is light salmon in color, remi…"
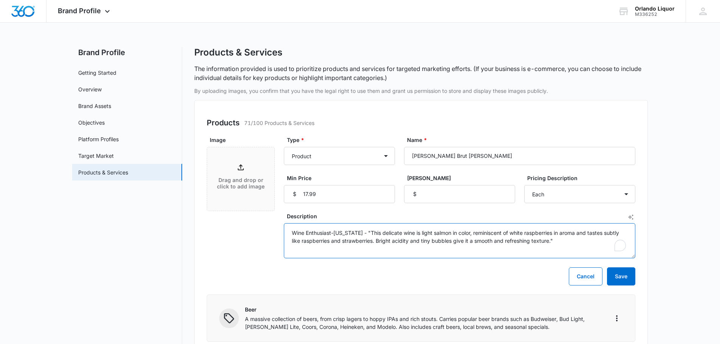
type textarea "Wine Enthusiast-[US_STATE] - "This delicate wine is light salmon in color, remi…"
click at [237, 170] on icon at bounding box center [240, 167] width 9 height 9
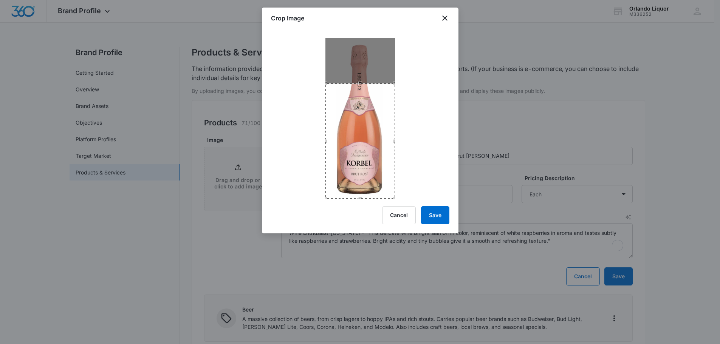
click at [361, 201] on div "Crop Image Cancel Save" at bounding box center [360, 121] width 197 height 226
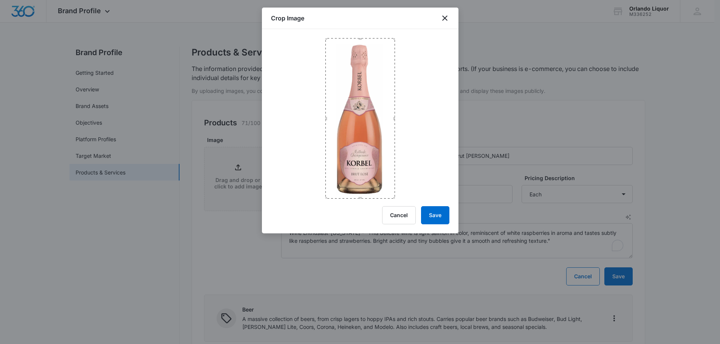
click at [361, 34] on div at bounding box center [360, 114] width 197 height 170
click at [437, 213] on button "Save" at bounding box center [435, 215] width 28 height 18
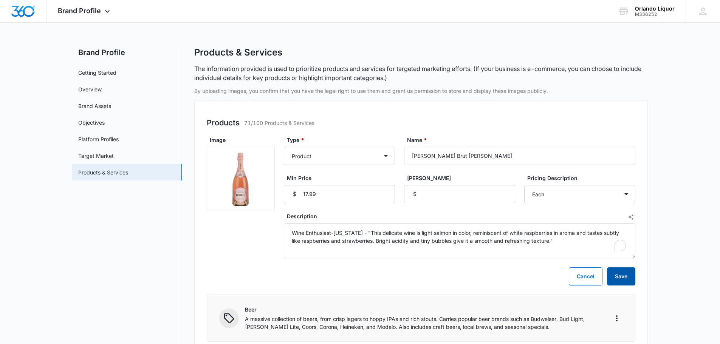
click at [627, 278] on button "Save" at bounding box center [621, 277] width 28 height 18
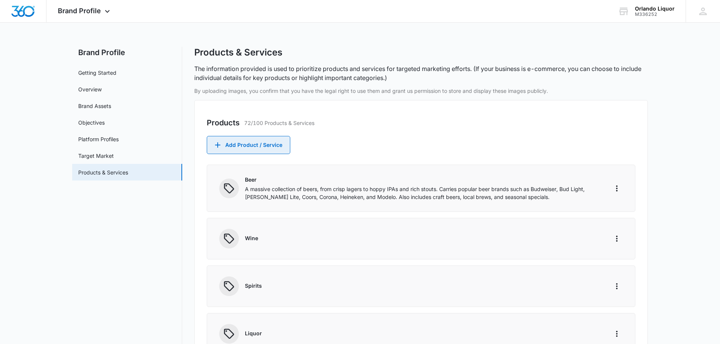
click at [240, 148] on button "Add Product / Service" at bounding box center [249, 145] width 84 height 18
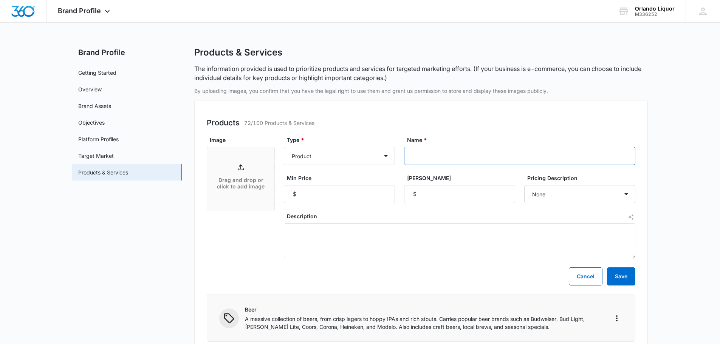
click at [438, 160] on input "Name *" at bounding box center [519, 156] width 231 height 18
paste input "[PERSON_NAME] Brut"
type input "[PERSON_NAME] Brut"
click at [359, 197] on input "Min Price" at bounding box center [339, 194] width 111 height 18
type input "13.99"
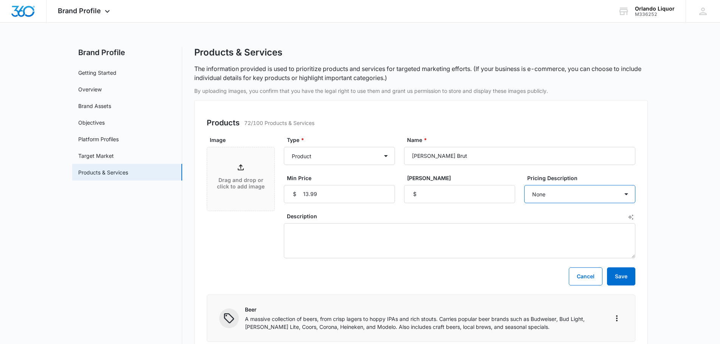
click at [575, 186] on select "None Each Per month Per year Per hour Per day" at bounding box center [579, 194] width 111 height 18
select select "each"
click at [524, 185] on select "None Each Per month Per year Per hour Per day" at bounding box center [579, 194] width 111 height 18
click at [344, 229] on textarea "Description" at bounding box center [460, 240] width 352 height 35
paste textarea "[US_STATE] - [PERSON_NAME] Brut Champagne is the perfect complement to every ce…"
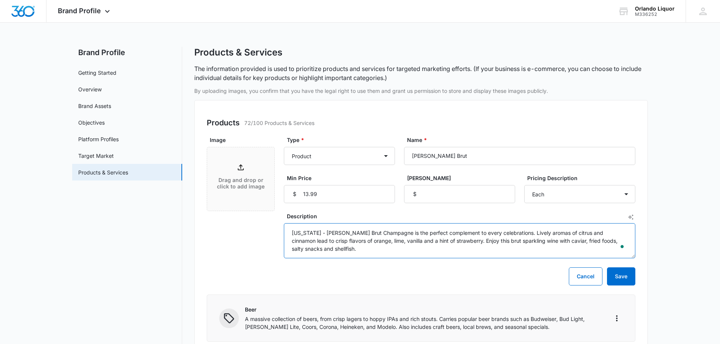
type textarea "[US_STATE] - [PERSON_NAME] Brut Champagne is the perfect complement to every ce…"
click at [242, 167] on icon at bounding box center [240, 167] width 9 height 9
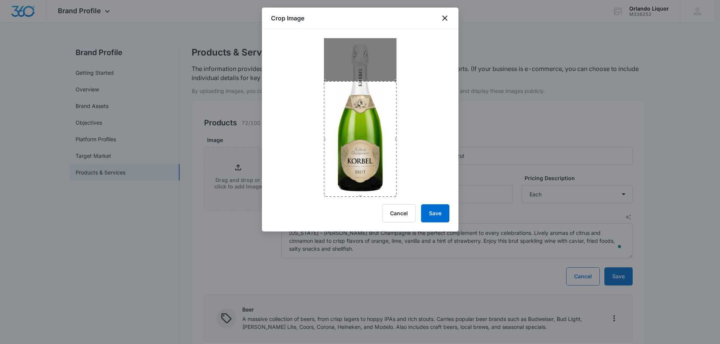
click at [364, 200] on div "Crop Image Cancel Save" at bounding box center [360, 120] width 197 height 224
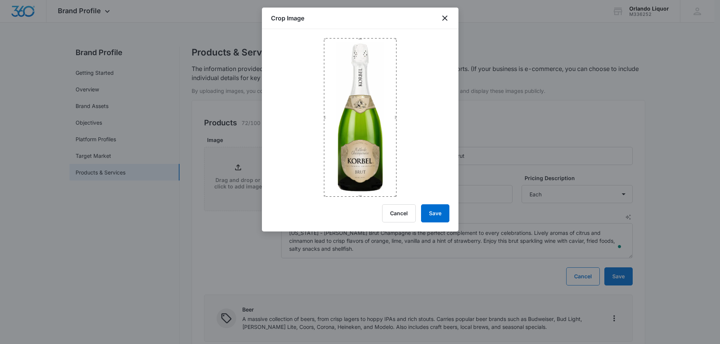
click at [360, 31] on div at bounding box center [360, 113] width 197 height 168
click at [436, 211] on button "Save" at bounding box center [435, 214] width 28 height 18
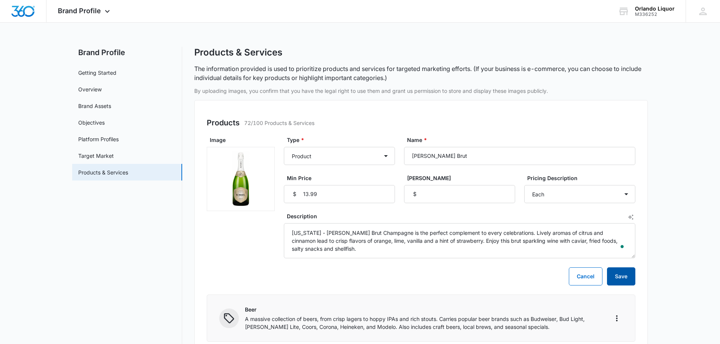
click at [630, 278] on button "Save" at bounding box center [621, 277] width 28 height 18
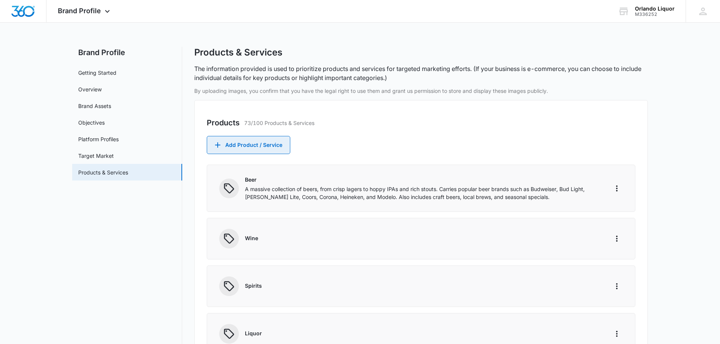
click at [267, 148] on button "Add Product / Service" at bounding box center [249, 145] width 84 height 18
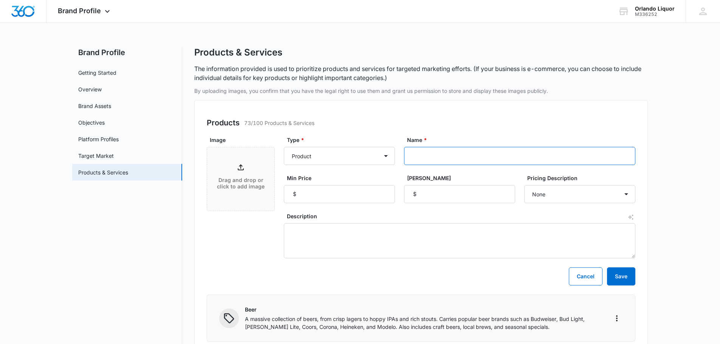
click at [434, 157] on input "Name *" at bounding box center [519, 156] width 231 height 18
paste input "[PERSON_NAME] Extra Dry"
type input "[PERSON_NAME] Extra Dry"
click at [346, 196] on input "Min Price" at bounding box center [339, 194] width 111 height 18
click at [316, 190] on input "Min Price" at bounding box center [339, 194] width 111 height 18
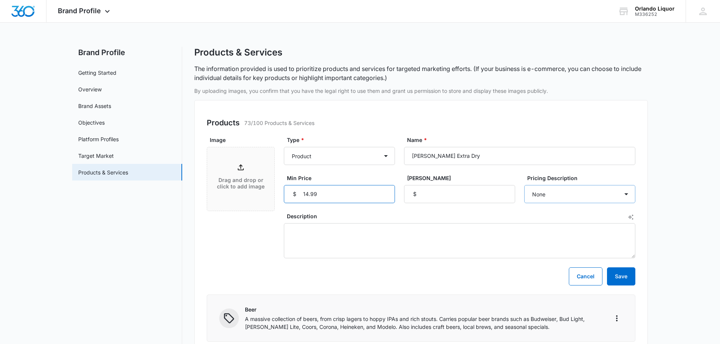
type input "14.99"
click at [586, 197] on select "None Each Per month Per year Per hour Per day" at bounding box center [579, 194] width 111 height 18
select select "each"
click at [524, 185] on select "None Each Per month Per year Per hour Per day" at bounding box center [579, 194] width 111 height 18
click at [307, 229] on textarea "Description" at bounding box center [460, 240] width 352 height 35
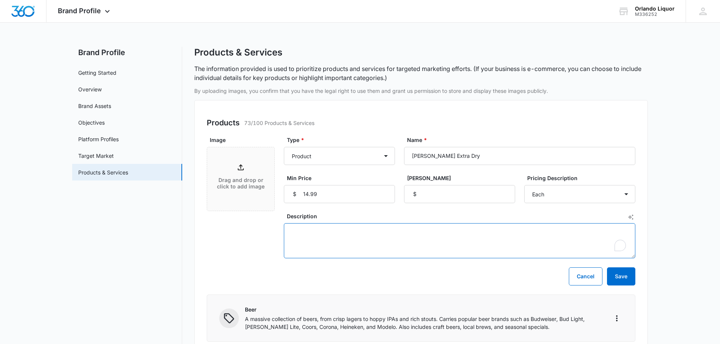
paste textarea "[US_STATE] - [PERSON_NAME] Extra Dry Champagne is the perfect complement to eve…"
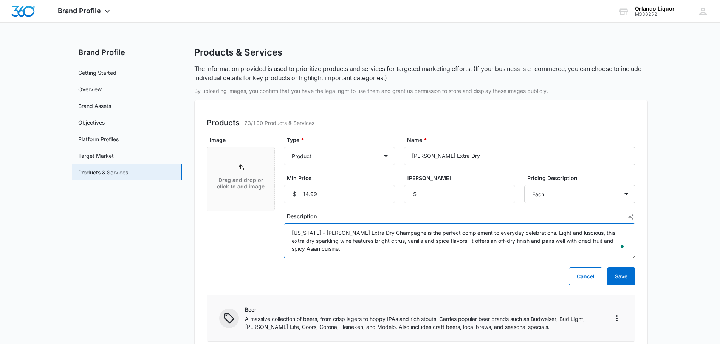
type textarea "[US_STATE] - [PERSON_NAME] Extra Dry Champagne is the perfect complement to eve…"
click at [243, 178] on p "Drag and drop or click to add image" at bounding box center [241, 183] width 52 height 13
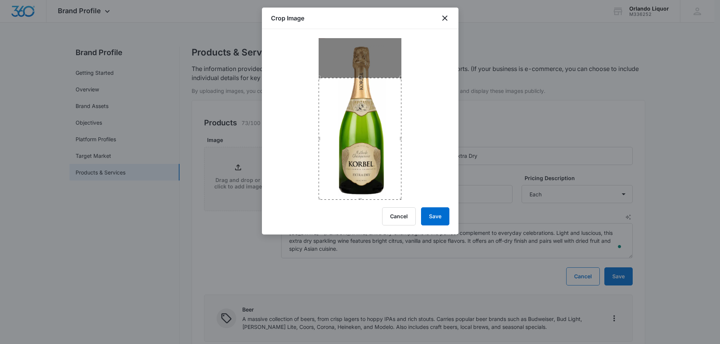
click at [359, 207] on div "Crop Image Cancel Save" at bounding box center [360, 121] width 197 height 227
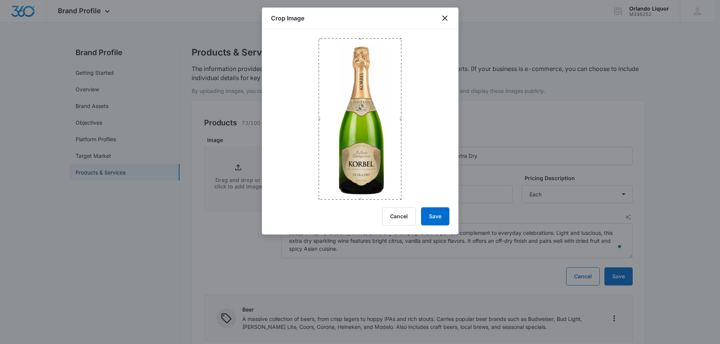
click at [363, 35] on div at bounding box center [360, 114] width 197 height 171
click at [441, 207] on div "Crop Image Cancel Save" at bounding box center [360, 121] width 197 height 227
click at [440, 219] on button "Save" at bounding box center [435, 217] width 28 height 18
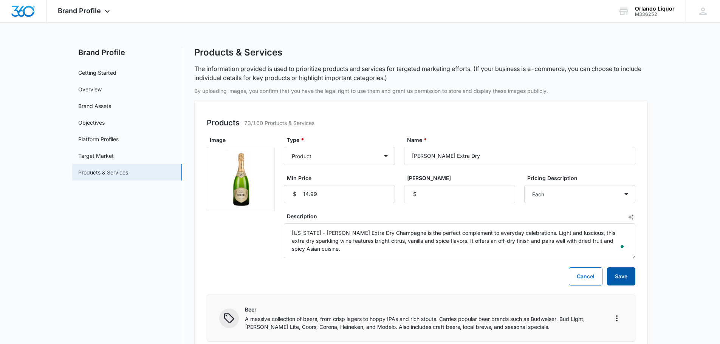
click at [621, 276] on button "Save" at bounding box center [621, 277] width 28 height 18
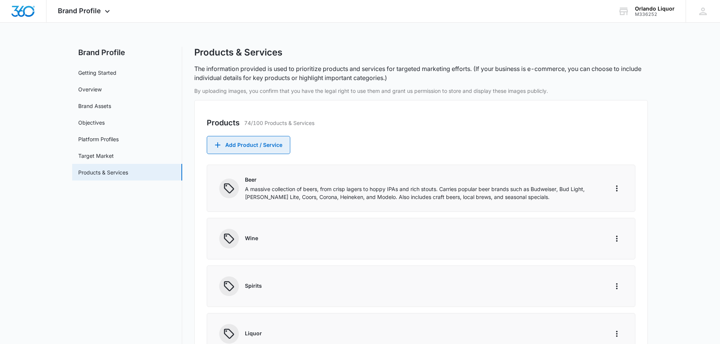
click at [270, 146] on button "Add Product / Service" at bounding box center [249, 145] width 84 height 18
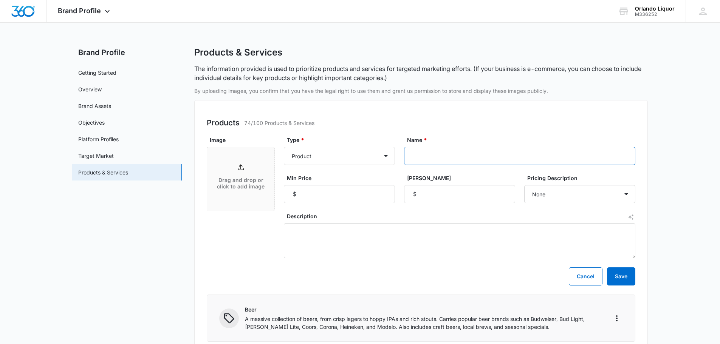
click at [454, 156] on input "Name *" at bounding box center [519, 156] width 231 height 18
paste input "[PERSON_NAME] [PERSON_NAME]"
type input "[PERSON_NAME] [PERSON_NAME]"
click at [356, 199] on input "Min Price" at bounding box center [339, 194] width 111 height 18
click at [324, 193] on input "Min Price" at bounding box center [339, 194] width 111 height 18
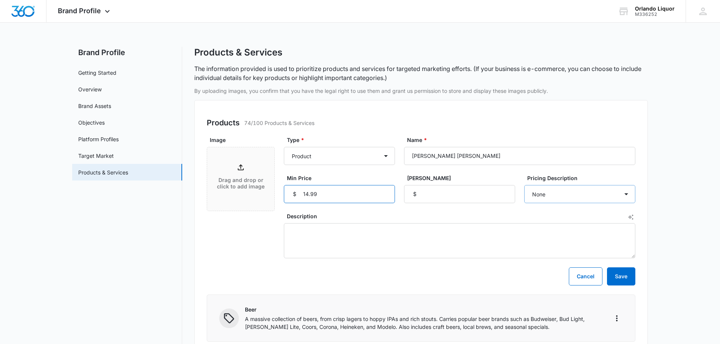
type input "14.99"
click at [571, 197] on select "None Each Per month Per year Per hour Per day" at bounding box center [579, 194] width 111 height 18
select select "each"
click at [524, 185] on select "None Each Per month Per year Per hour Per day" at bounding box center [579, 194] width 111 height 18
click at [299, 226] on textarea "Description" at bounding box center [460, 240] width 352 height 35
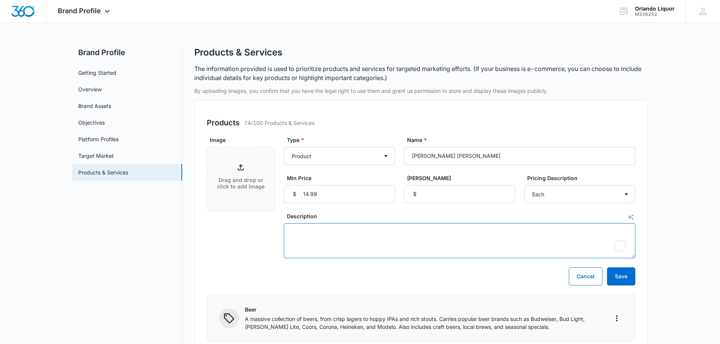
paste textarea "[US_STATE] - [PERSON_NAME] Sweet Champagne is the perfect complement to everyda…"
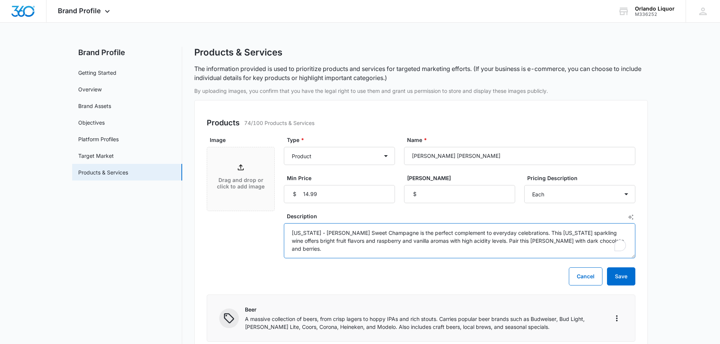
type textarea "[US_STATE] - [PERSON_NAME] Sweet Champagne is the perfect complement to everyda…"
click at [244, 175] on div "Drag and drop or click to add image" at bounding box center [240, 179] width 67 height 33
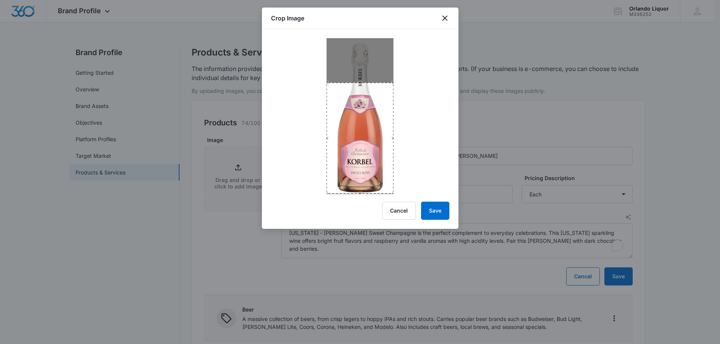
click at [369, 83] on div "Use the arrow keys to move the crop selection area" at bounding box center [360, 83] width 67 height 0
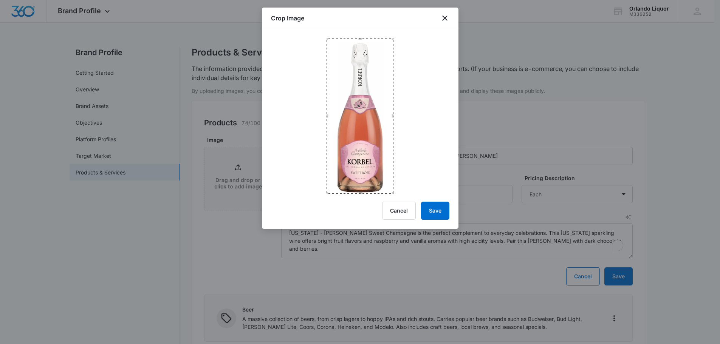
click at [355, 32] on div at bounding box center [360, 111] width 197 height 165
click at [440, 210] on button "Save" at bounding box center [435, 211] width 28 height 18
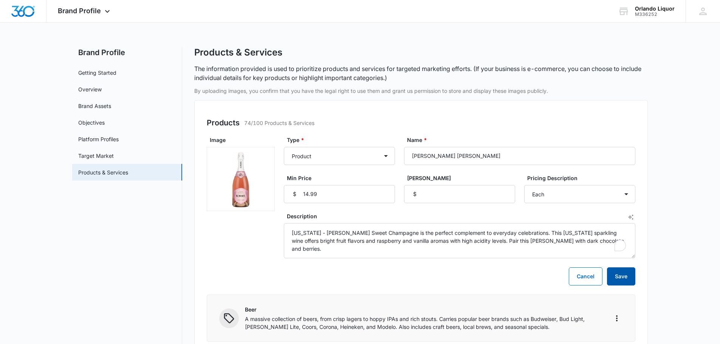
click at [621, 278] on button "Save" at bounding box center [621, 277] width 28 height 18
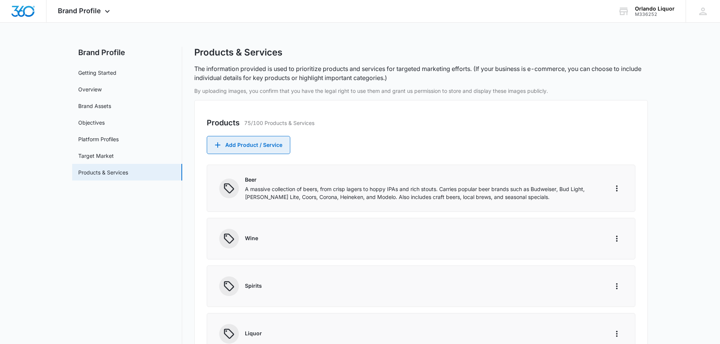
click at [282, 144] on button "Add Product / Service" at bounding box center [249, 145] width 84 height 18
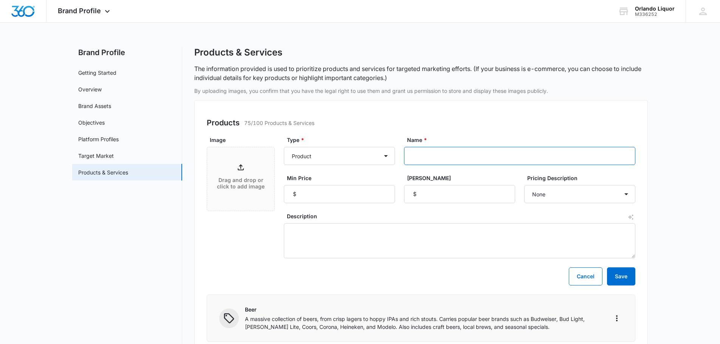
click at [455, 159] on input "Name *" at bounding box center [519, 156] width 231 height 18
paste input "[PERSON_NAME] Blanc de Noirs"
type input "[PERSON_NAME] Blanc de Noirs"
click at [338, 199] on input "Min Price" at bounding box center [339, 194] width 111 height 18
type input "21.99"
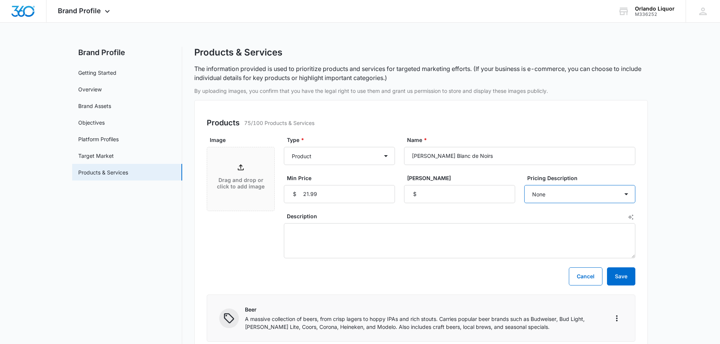
click at [539, 195] on select "None Each Per month Per year Per hour Per day" at bounding box center [579, 194] width 111 height 18
select select "each"
click at [524, 185] on select "None Each Per month Per year Per hour Per day" at bounding box center [579, 194] width 111 height 18
click at [292, 228] on textarea "Description" at bounding box center [460, 240] width 352 height 35
paste textarea "The most fruit-forward of the [PERSON_NAME] sparklers, with a interesting straw…"
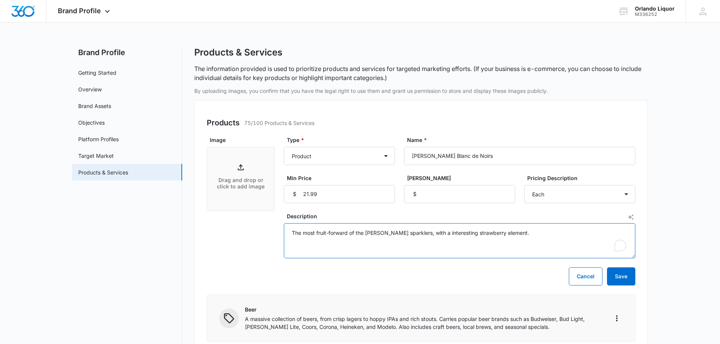
type textarea "The most fruit-forward of the [PERSON_NAME] sparklers, with a interesting straw…"
click at [234, 186] on p "Drag and drop or click to add image" at bounding box center [241, 183] width 52 height 13
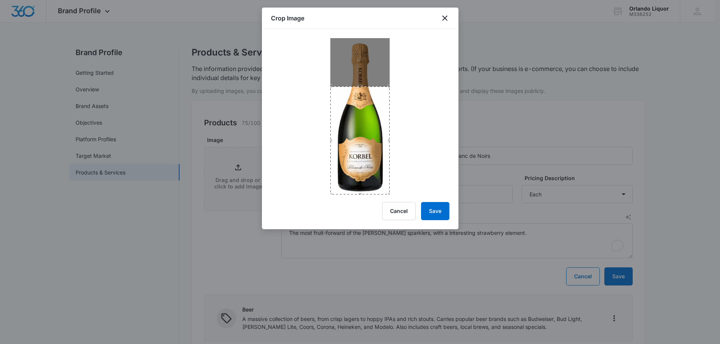
click at [368, 198] on div "Crop Image Cancel Save" at bounding box center [360, 119] width 197 height 222
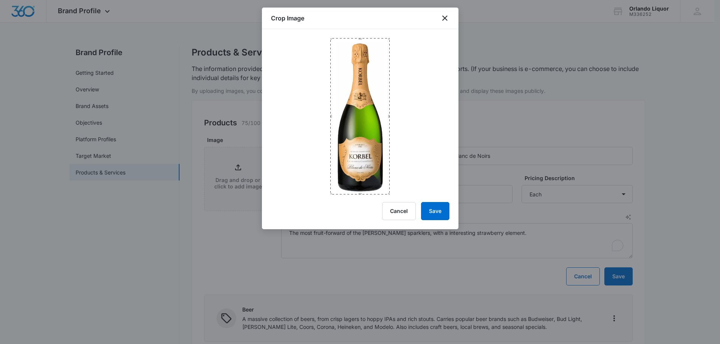
click at [362, 35] on div at bounding box center [360, 112] width 197 height 166
click at [444, 212] on button "Save" at bounding box center [435, 211] width 28 height 18
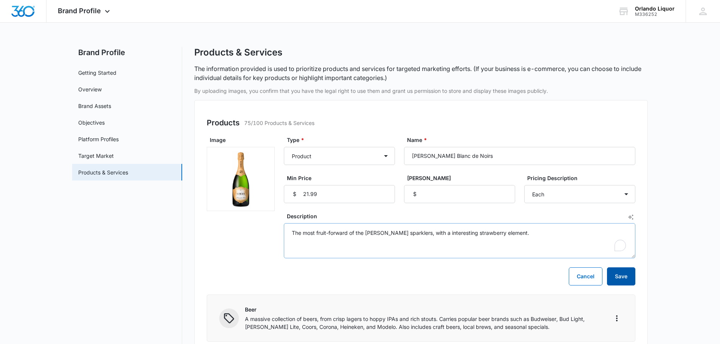
drag, startPoint x: 619, startPoint y: 272, endPoint x: 320, endPoint y: 243, distance: 300.5
click at [619, 273] on button "Save" at bounding box center [621, 277] width 28 height 18
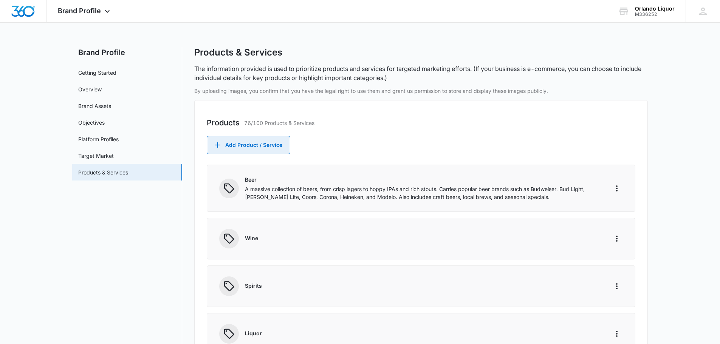
click at [243, 149] on button "Add Product / Service" at bounding box center [249, 145] width 84 height 18
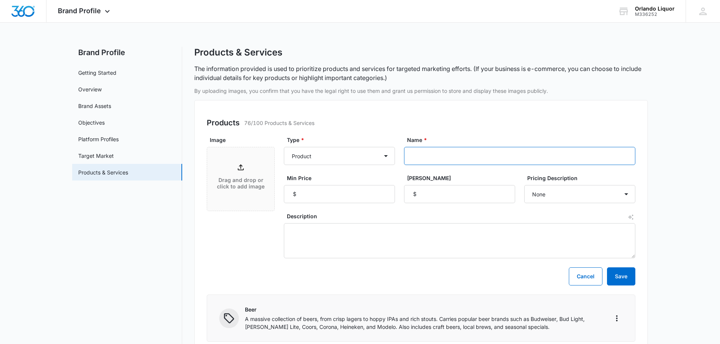
click at [437, 154] on input "Name *" at bounding box center [519, 156] width 231 height 18
paste input "La Marca Prosecco Rose"
type input "La Marca Prosecco Rose"
click at [367, 200] on input "Min Price" at bounding box center [339, 194] width 111 height 18
type input "18.99"
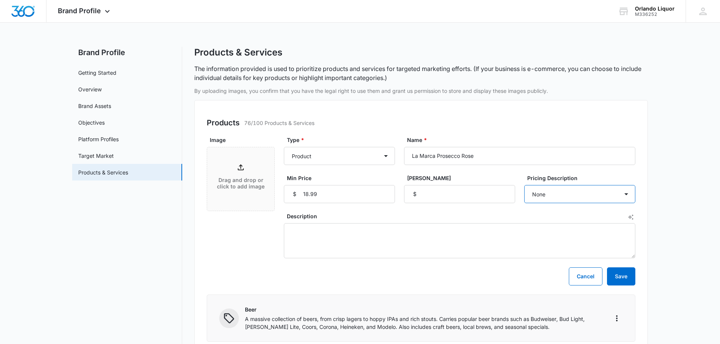
click at [617, 193] on select "None Each Per month Per year Per hour Per day" at bounding box center [579, 194] width 111 height 18
select select "each"
click at [524, 185] on select "None Each Per month Per year Per hour Per day" at bounding box center [579, 194] width 111 height 18
click at [328, 235] on textarea "Description" at bounding box center [460, 240] width 352 height 35
paste textarea "[GEOGRAPHIC_DATA], [GEOGRAPHIC_DATA] - "La Marca Prosecco Rose is crisp and ref…"
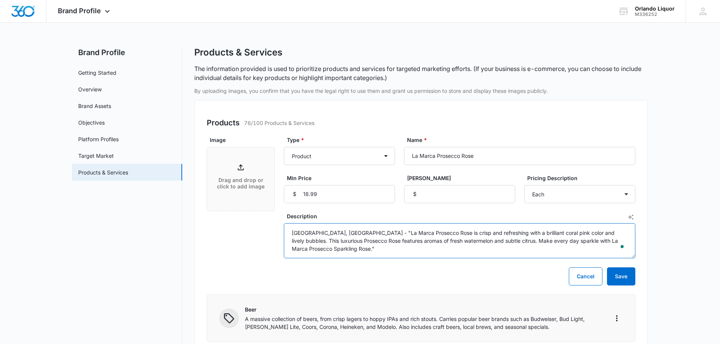
type textarea "[GEOGRAPHIC_DATA], [GEOGRAPHIC_DATA] - "La Marca Prosecco Rose is crisp and ref…"
click at [228, 171] on div "Drag and drop or click to add image" at bounding box center [240, 179] width 67 height 33
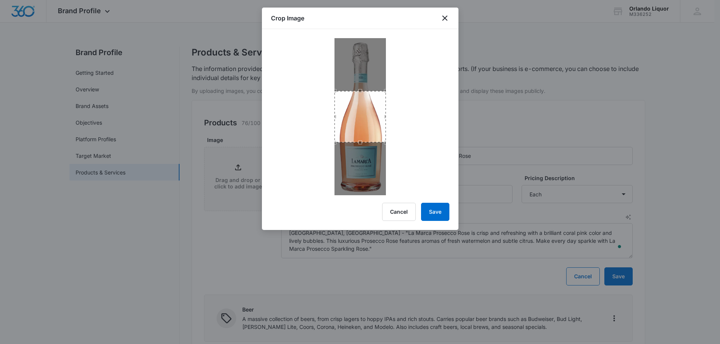
click at [362, 141] on div "Use the arrow keys to move the crop selection area" at bounding box center [360, 116] width 51 height 51
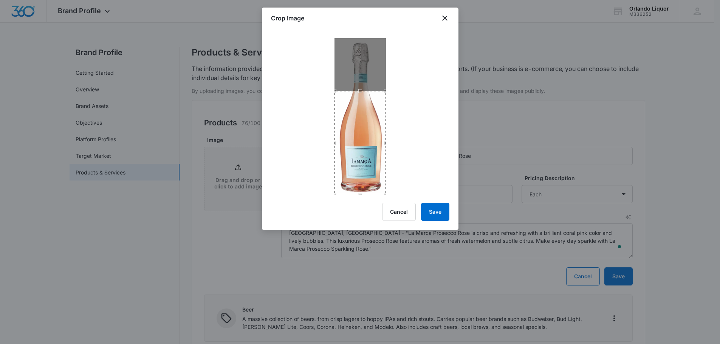
click at [357, 198] on div "Crop Image Cancel Save" at bounding box center [360, 119] width 197 height 223
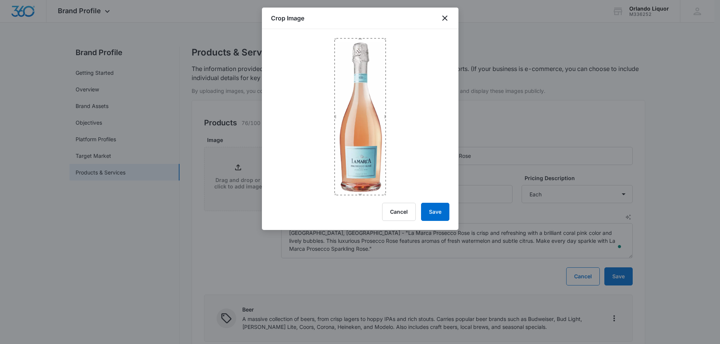
click at [358, 28] on div "Crop Image Cancel Save" at bounding box center [360, 119] width 197 height 223
click at [430, 214] on button "Save" at bounding box center [435, 212] width 28 height 18
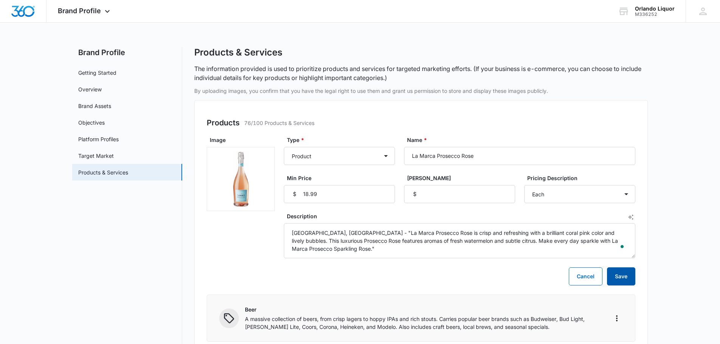
click at [621, 275] on button "Save" at bounding box center [621, 277] width 28 height 18
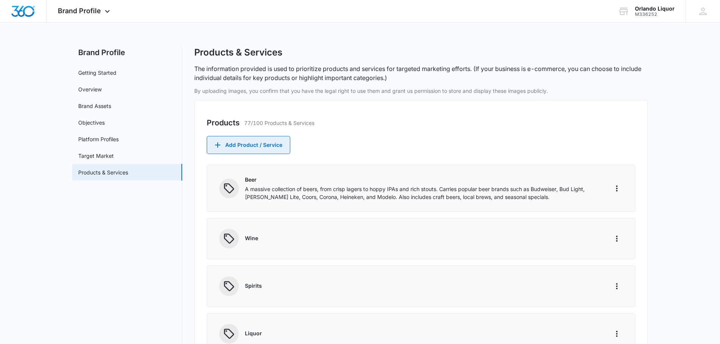
click at [263, 144] on button "Add Product / Service" at bounding box center [249, 145] width 84 height 18
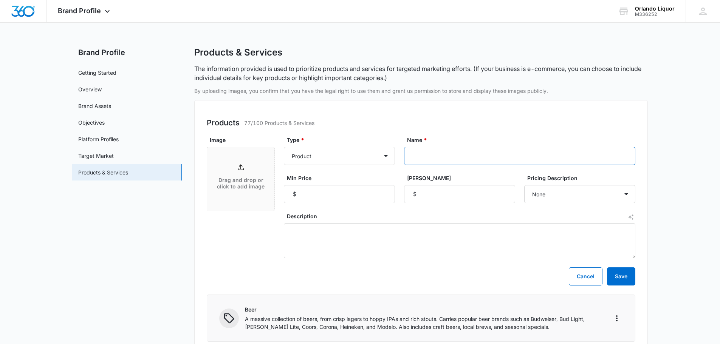
click at [450, 154] on input "Name *" at bounding box center [519, 156] width 231 height 18
paste input "La Marca Prosecco"
type input "La Marca Prosecco"
click at [307, 193] on input "Min Price" at bounding box center [339, 194] width 111 height 18
type input "17.99"
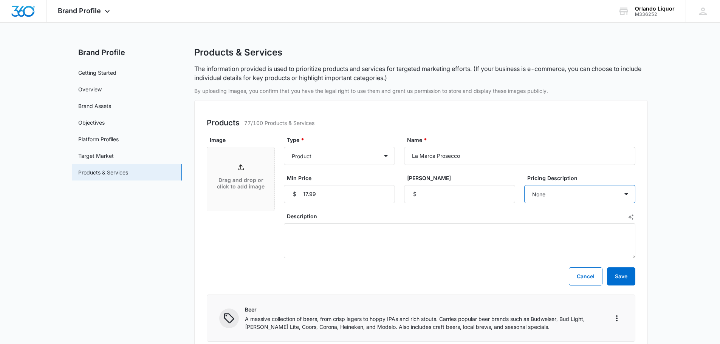
click at [582, 187] on select "None Each Per month Per year Per hour Per day" at bounding box center [579, 194] width 111 height 18
select select "each"
click at [524, 185] on select "None Each Per month Per year Per hour Per day" at bounding box center [579, 194] width 111 height 18
click at [305, 230] on textarea "Description" at bounding box center [460, 240] width 352 height 35
paste textarea "[GEOGRAPHIC_DATA], [GEOGRAPHIC_DATA]- La Marca Prosecco is a fresh sparkling wi…"
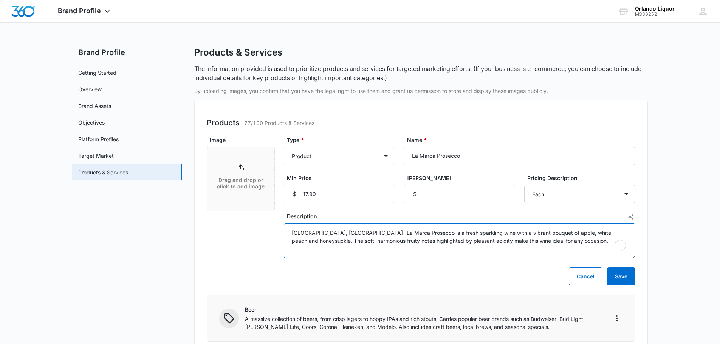
type textarea "[GEOGRAPHIC_DATA], [GEOGRAPHIC_DATA]- La Marca Prosecco is a fresh sparkling wi…"
click at [243, 192] on div "Drag and drop or click to add image" at bounding box center [240, 179] width 67 height 33
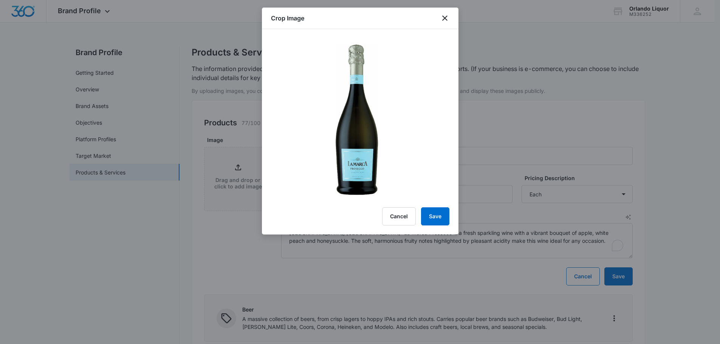
click at [360, 163] on img at bounding box center [360, 119] width 84 height 162
click at [439, 217] on button "Save" at bounding box center [435, 217] width 28 height 18
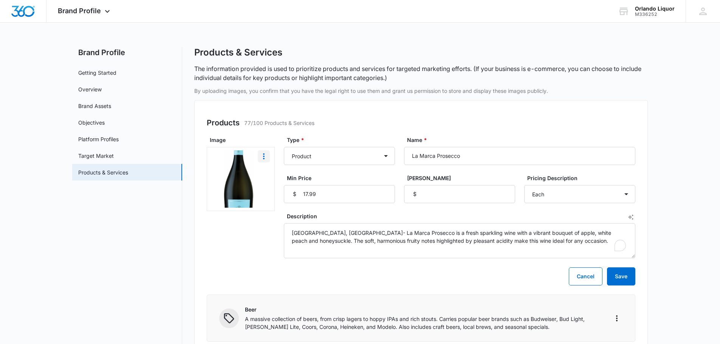
click at [265, 156] on icon "More" at bounding box center [263, 156] width 9 height 9
click at [284, 178] on div "Remove" at bounding box center [277, 177] width 20 height 5
click at [244, 174] on div "Drag and drop or click to add image" at bounding box center [240, 179] width 67 height 33
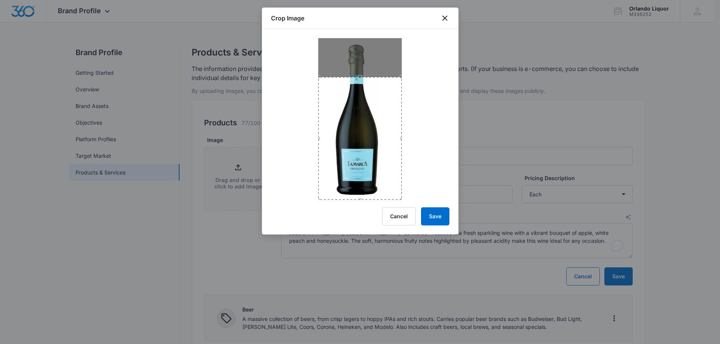
click at [353, 200] on div "Crop Image Cancel Save" at bounding box center [360, 121] width 197 height 227
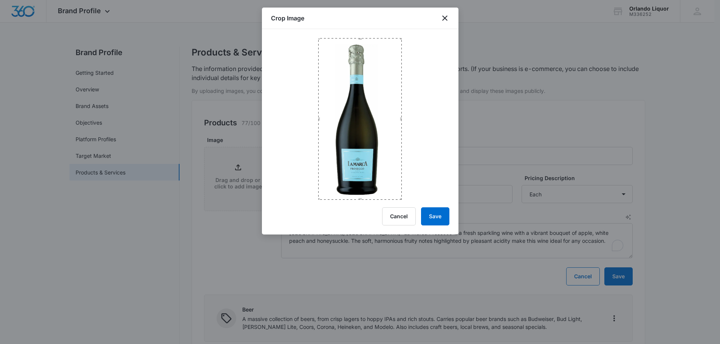
click at [364, 31] on div at bounding box center [360, 114] width 197 height 171
click at [444, 213] on button "Save" at bounding box center [435, 217] width 28 height 18
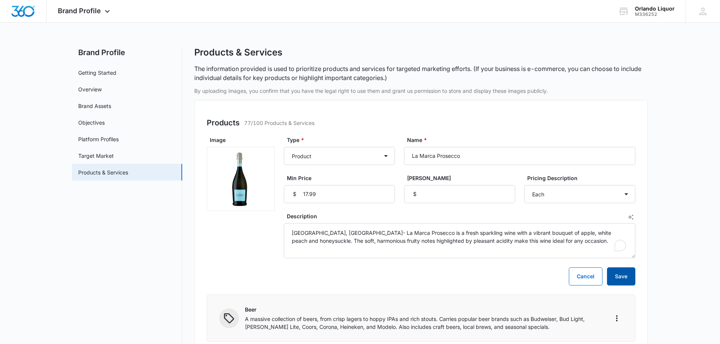
click at [625, 272] on button "Save" at bounding box center [621, 277] width 28 height 18
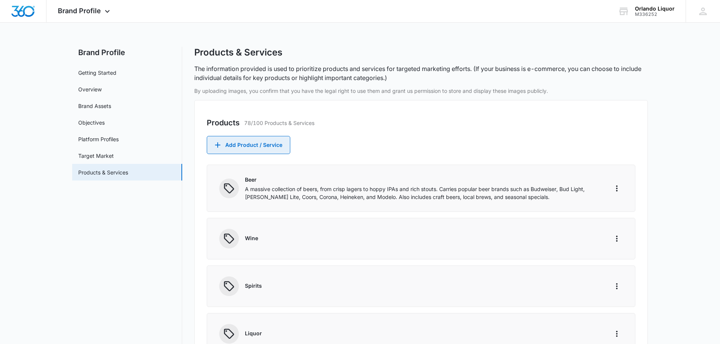
click at [266, 150] on button "Add Product / Service" at bounding box center [249, 145] width 84 height 18
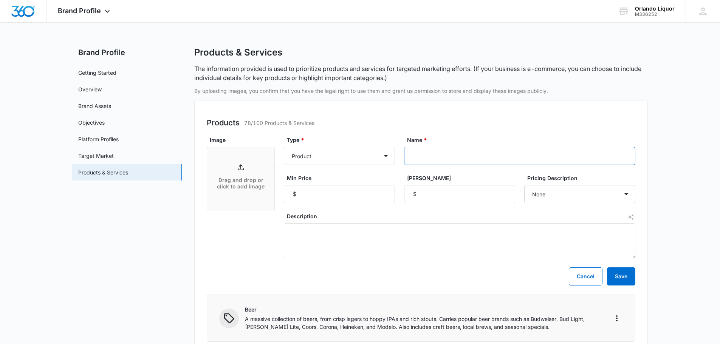
click at [441, 155] on input "Name *" at bounding box center [519, 156] width 231 height 18
paste input "Liquid Light Sauvignon Blanc"
type input "Liquid Light Sauvignon Blanc"
click at [366, 200] on input "Min Price" at bounding box center [339, 194] width 111 height 18
type input "17.99"
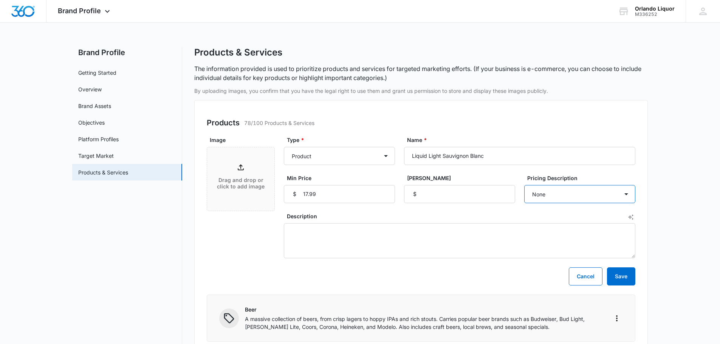
click at [544, 194] on select "None Each Per month Per year Per hour Per day" at bounding box center [579, 194] width 111 height 18
select select "each"
click at [524, 185] on select "None Each Per month Per year Per hour Per day" at bounding box center [579, 194] width 111 height 18
click at [357, 229] on textarea "Description" at bounding box center [460, 240] width 352 height 35
paste textarea "[US_STATE] - [GEOGRAPHIC_DATA] - Elevate your white wine experience with Liquid…"
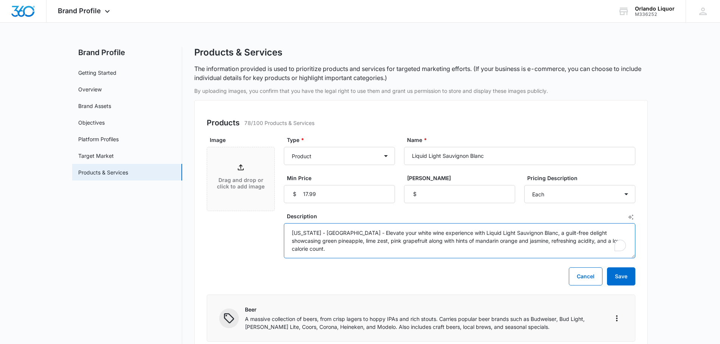
type textarea "[US_STATE] - [GEOGRAPHIC_DATA] - Elevate your white wine experience with Liquid…"
click at [224, 169] on div "Drag and drop or click to add image" at bounding box center [240, 179] width 67 height 33
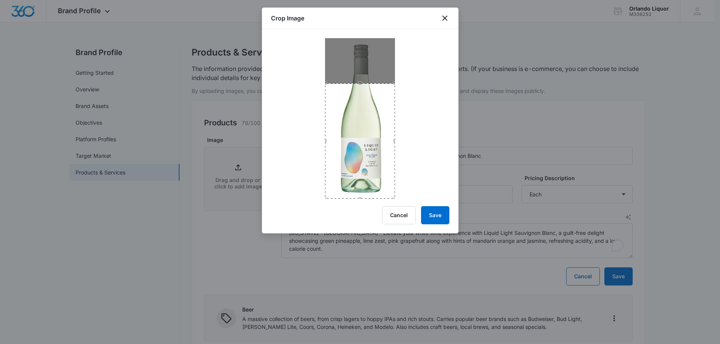
click at [362, 207] on div "Crop Image Cancel Save" at bounding box center [360, 121] width 197 height 226
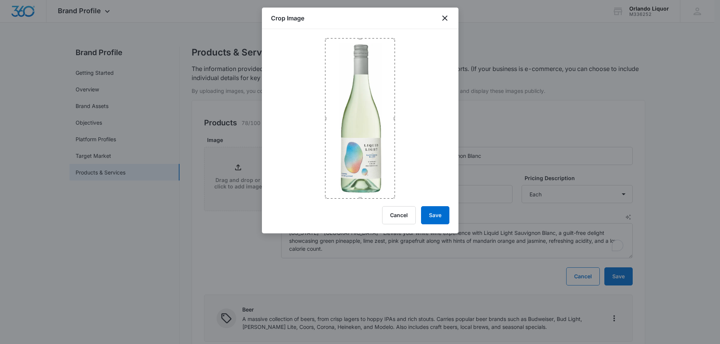
click at [351, 27] on div "Crop Image Cancel Save" at bounding box center [360, 121] width 197 height 226
click at [433, 217] on button "Save" at bounding box center [435, 215] width 28 height 18
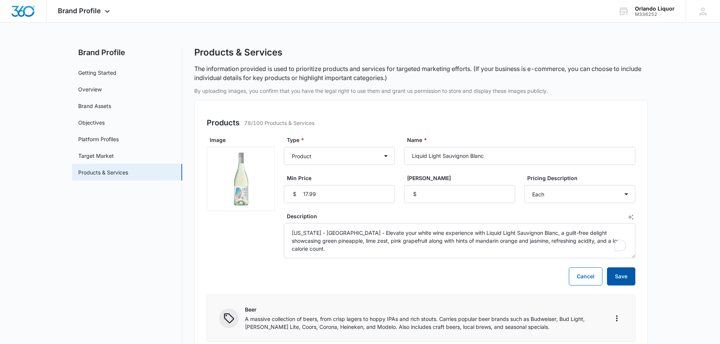
click at [624, 276] on button "Save" at bounding box center [621, 277] width 28 height 18
select select "each"
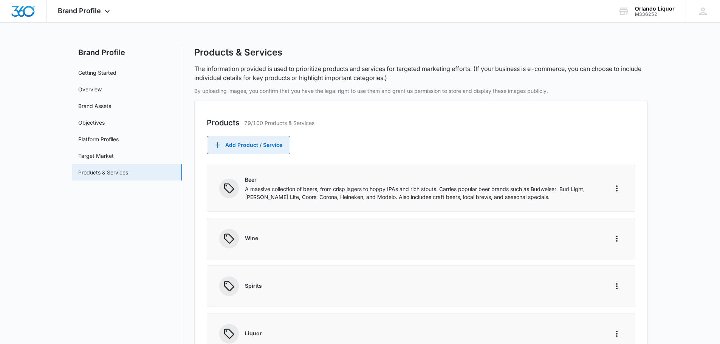
click at [259, 149] on button "Add Product / Service" at bounding box center [249, 145] width 84 height 18
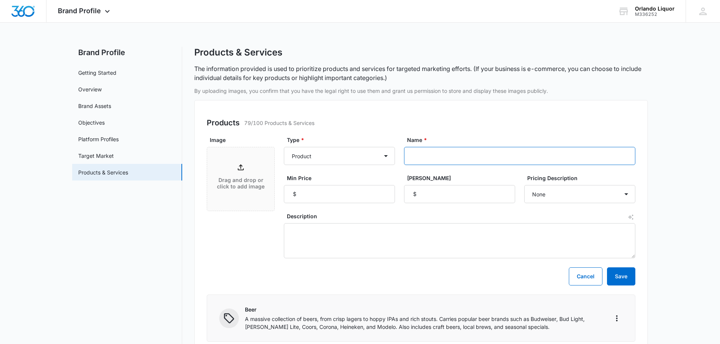
click at [429, 156] on input "Name *" at bounding box center [519, 156] width 231 height 18
paste input "[PERSON_NAME] Luxe Rose"
type input "[PERSON_NAME] Luxe Rose"
click at [334, 198] on input "Min Price" at bounding box center [339, 194] width 111 height 18
click at [342, 192] on input "Min Price" at bounding box center [339, 194] width 111 height 18
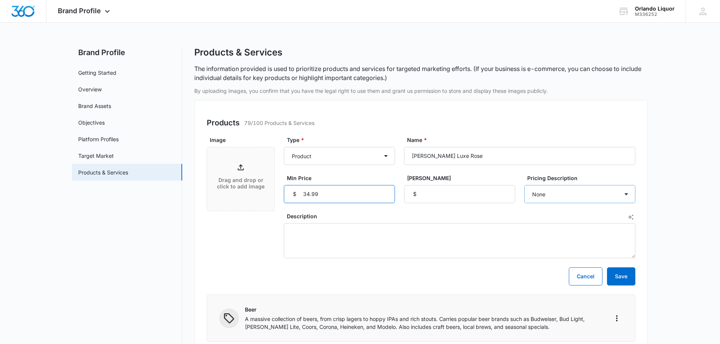
type input "34.99"
click at [613, 201] on select "None Each Per month Per year Per hour Per day" at bounding box center [579, 194] width 111 height 18
select select "each"
click at [524, 185] on select "None Each Per month Per year Per hour Per day" at bounding box center [579, 194] width 111 height 18
click at [334, 231] on textarea "Description" at bounding box center [460, 240] width 352 height 35
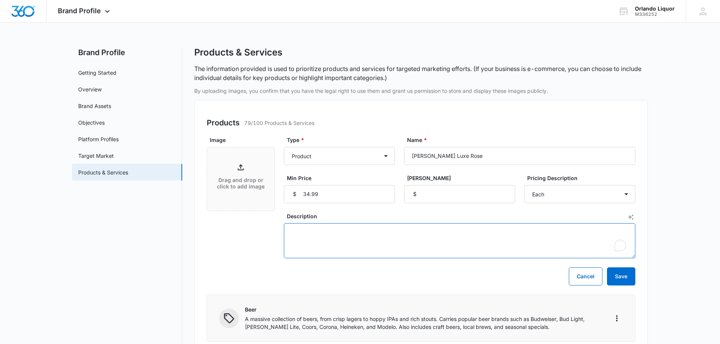
paste textarea "France - The wine is creamy and rich on the palate, with more [PERSON_NAME] fla…"
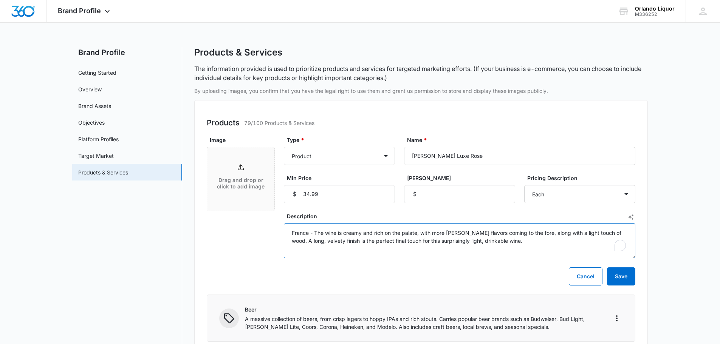
type textarea "France - The wine is creamy and rich on the palate, with more [PERSON_NAME] fla…"
click at [240, 173] on div "Drag and drop or click to add image" at bounding box center [240, 179] width 67 height 33
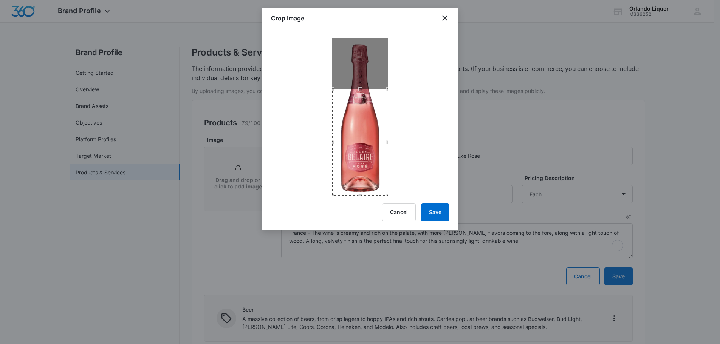
click at [363, 200] on div "Crop Image Cancel Save" at bounding box center [360, 119] width 197 height 223
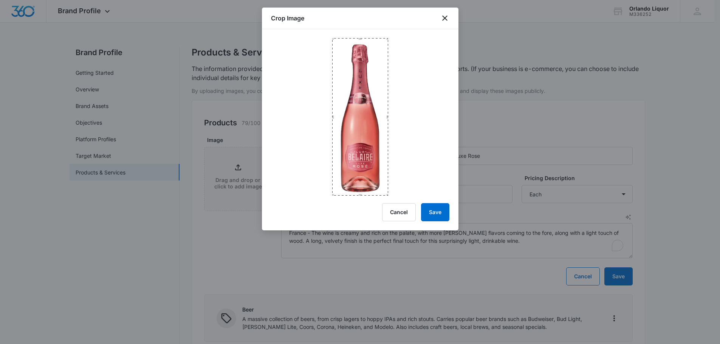
click at [359, 36] on div at bounding box center [360, 112] width 197 height 167
click at [436, 216] on button "Save" at bounding box center [435, 212] width 28 height 18
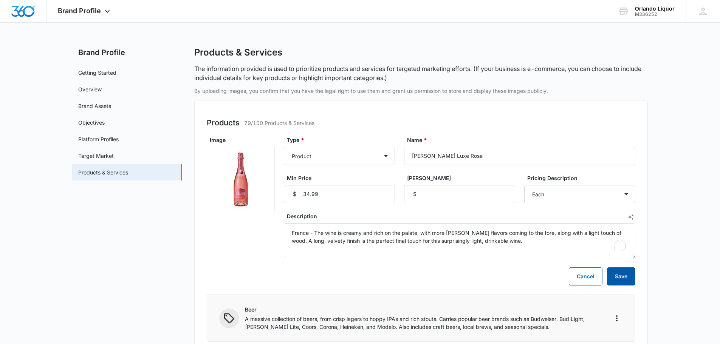
click at [621, 277] on button "Save" at bounding box center [621, 277] width 28 height 18
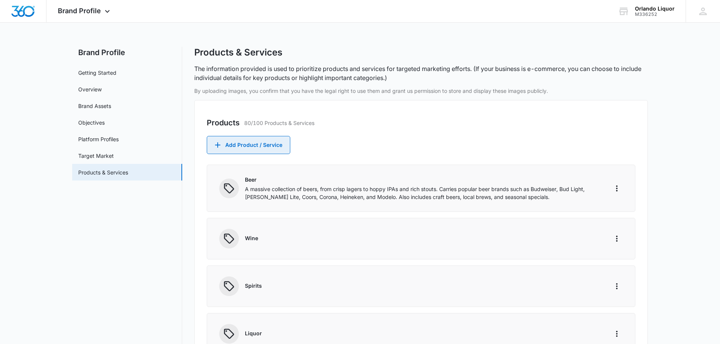
click at [265, 146] on button "Add Product / Service" at bounding box center [249, 145] width 84 height 18
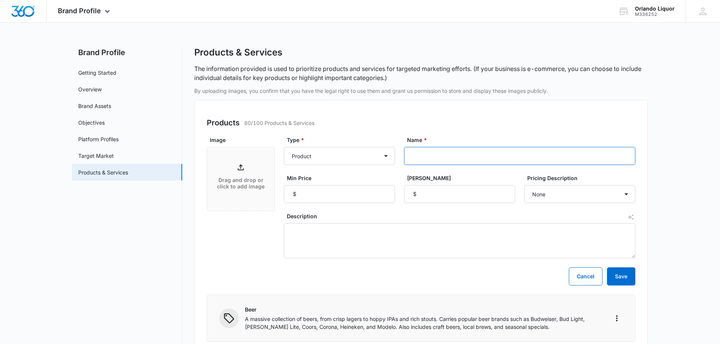
click at [432, 155] on input "Name *" at bounding box center [519, 156] width 231 height 18
paste input "[PERSON_NAME] Luxe Brut"
type input "[PERSON_NAME] Luxe Brut"
click at [365, 195] on input "Min Price" at bounding box center [339, 194] width 111 height 18
type input "29.99"
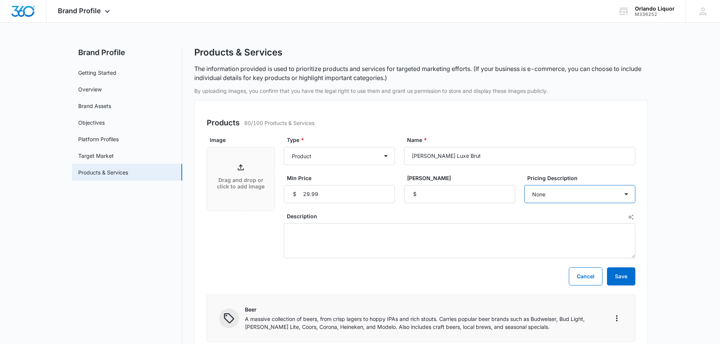
click at [592, 193] on select "None Each Per month Per year Per hour Per day" at bounding box center [579, 194] width 111 height 18
select select "each"
click at [524, 185] on select "None Each Per month Per year Per hour Per day" at bounding box center [579, 194] width 111 height 18
click at [316, 226] on textarea "Description" at bounding box center [460, 240] width 352 height 35
paste textarea "Burgundy, [GEOGRAPHIC_DATA] - Made from 100% Chardonnay grapes from Burgundy an…"
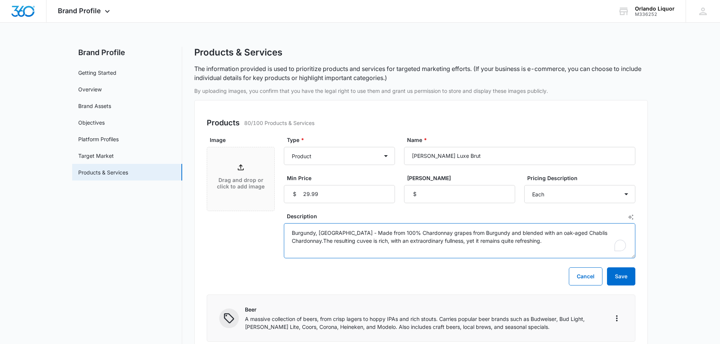
type textarea "Burgundy, [GEOGRAPHIC_DATA] - Made from 100% Chardonnay grapes from Burgundy an…"
click at [250, 169] on div "Drag and drop or click to add image" at bounding box center [240, 179] width 67 height 33
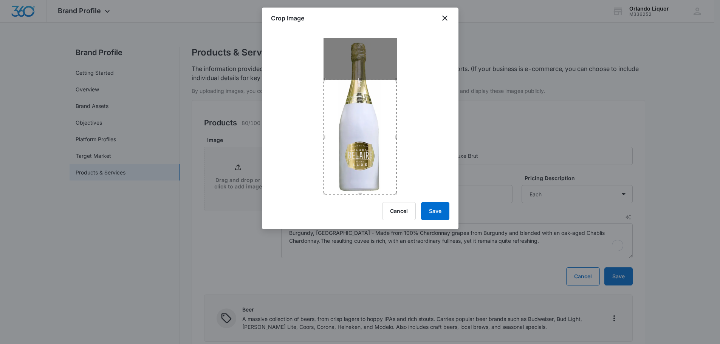
click at [360, 208] on div "Crop Image Cancel Save" at bounding box center [360, 119] width 197 height 222
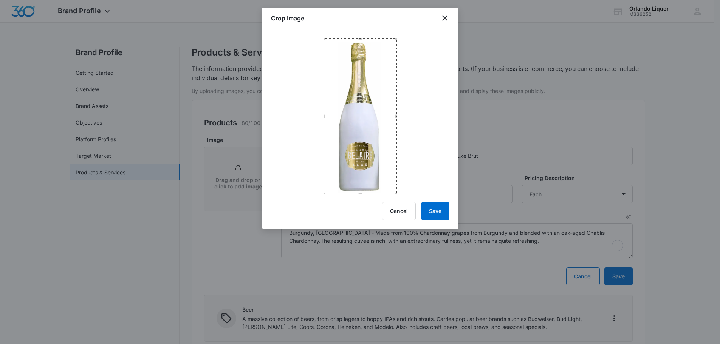
click at [360, 32] on div at bounding box center [360, 112] width 197 height 166
click at [435, 208] on button "Save" at bounding box center [435, 211] width 28 height 18
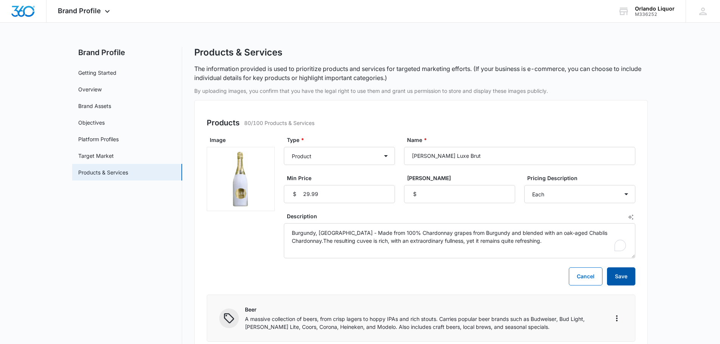
click at [630, 279] on button "Save" at bounding box center [621, 277] width 28 height 18
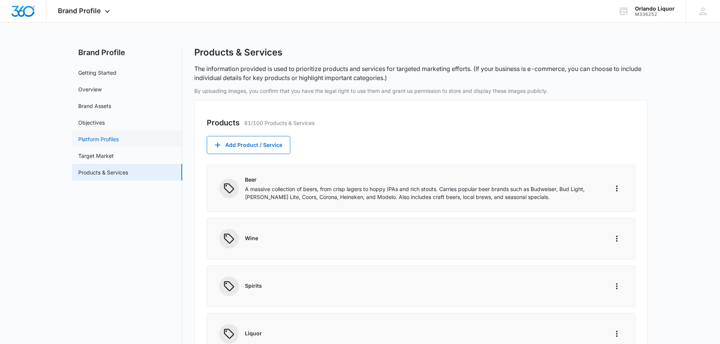
click at [114, 136] on link "Platform Profiles" at bounding box center [98, 139] width 40 height 8
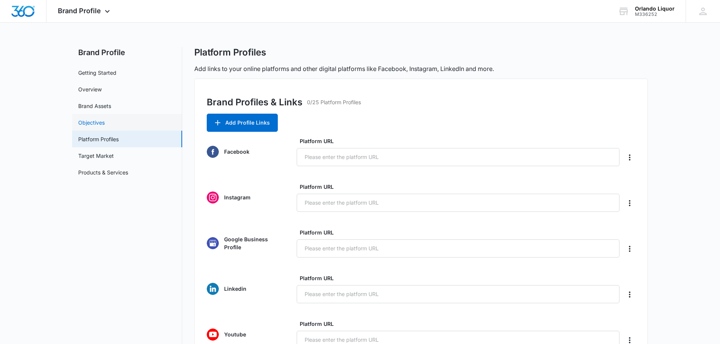
click at [87, 122] on link "Objectives" at bounding box center [91, 123] width 26 height 8
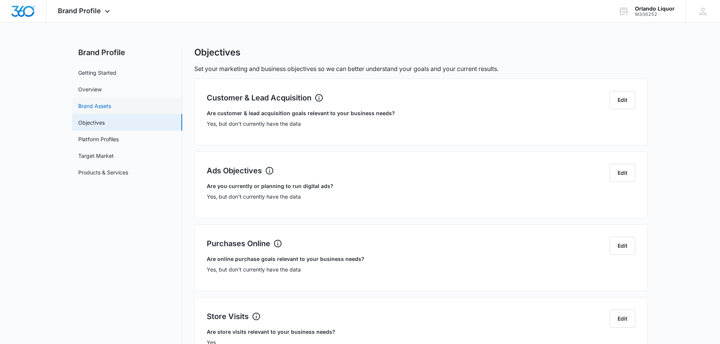
click at [93, 106] on link "Brand Assets" at bounding box center [94, 106] width 33 height 8
